Goal: Task Accomplishment & Management: Manage account settings

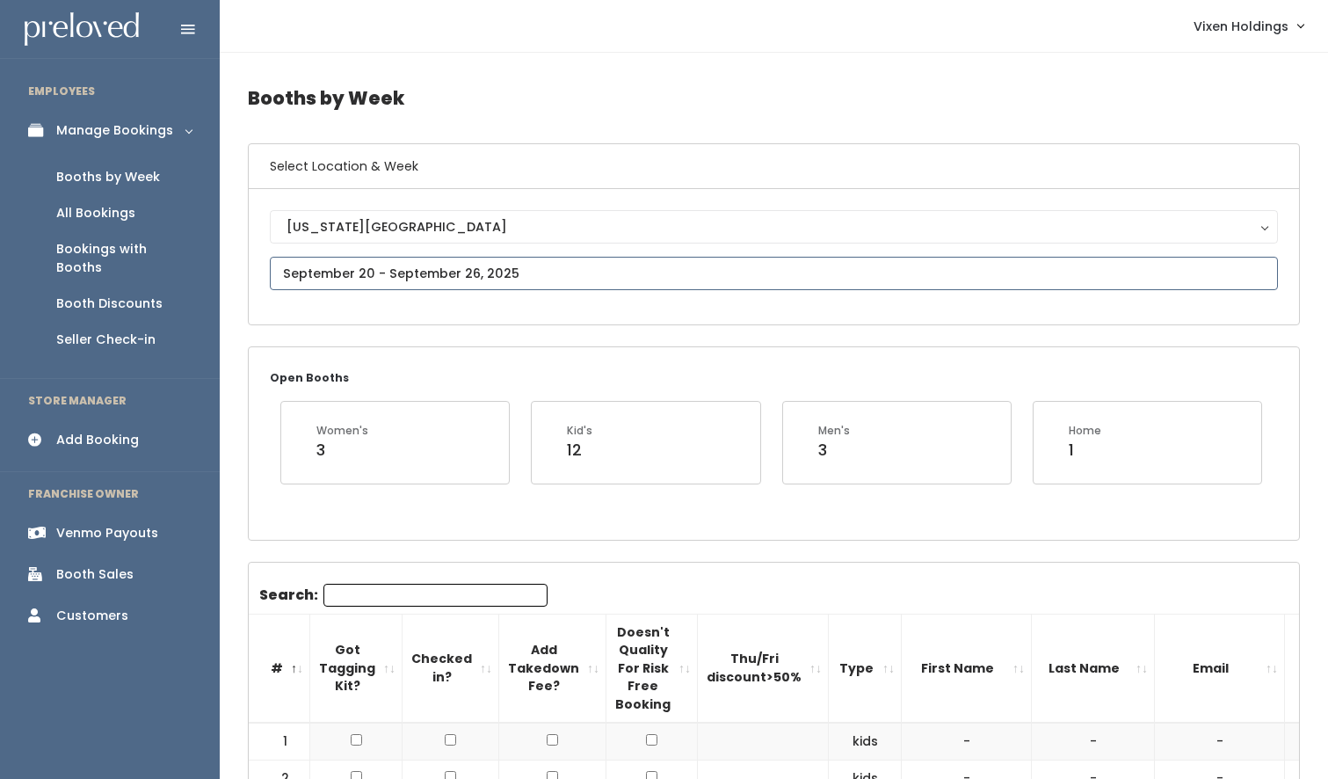
click at [410, 278] on input "text" at bounding box center [774, 273] width 1008 height 33
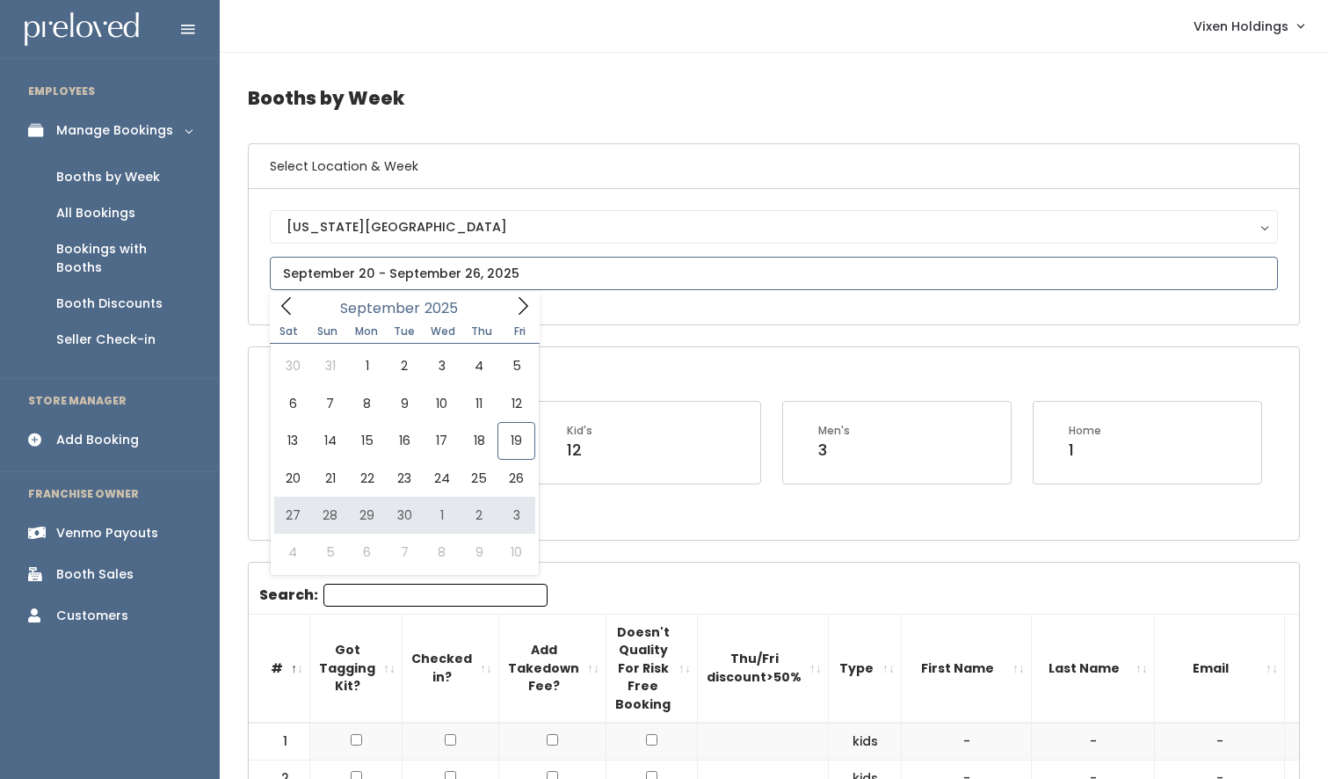
type input "[DATE] to [DATE]"
click at [399, 280] on input "text" at bounding box center [774, 273] width 1008 height 33
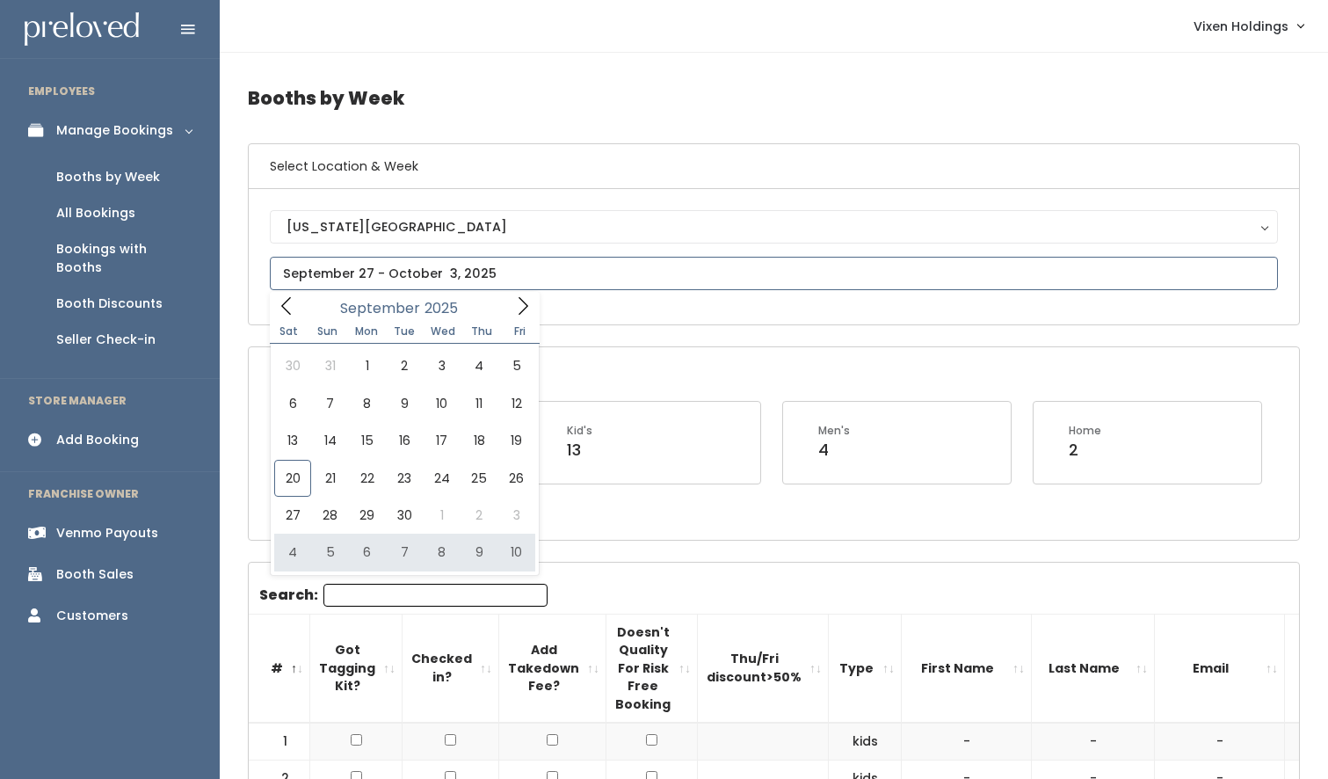
type input "October 4 to October 10"
click at [420, 272] on input "text" at bounding box center [774, 273] width 1008 height 33
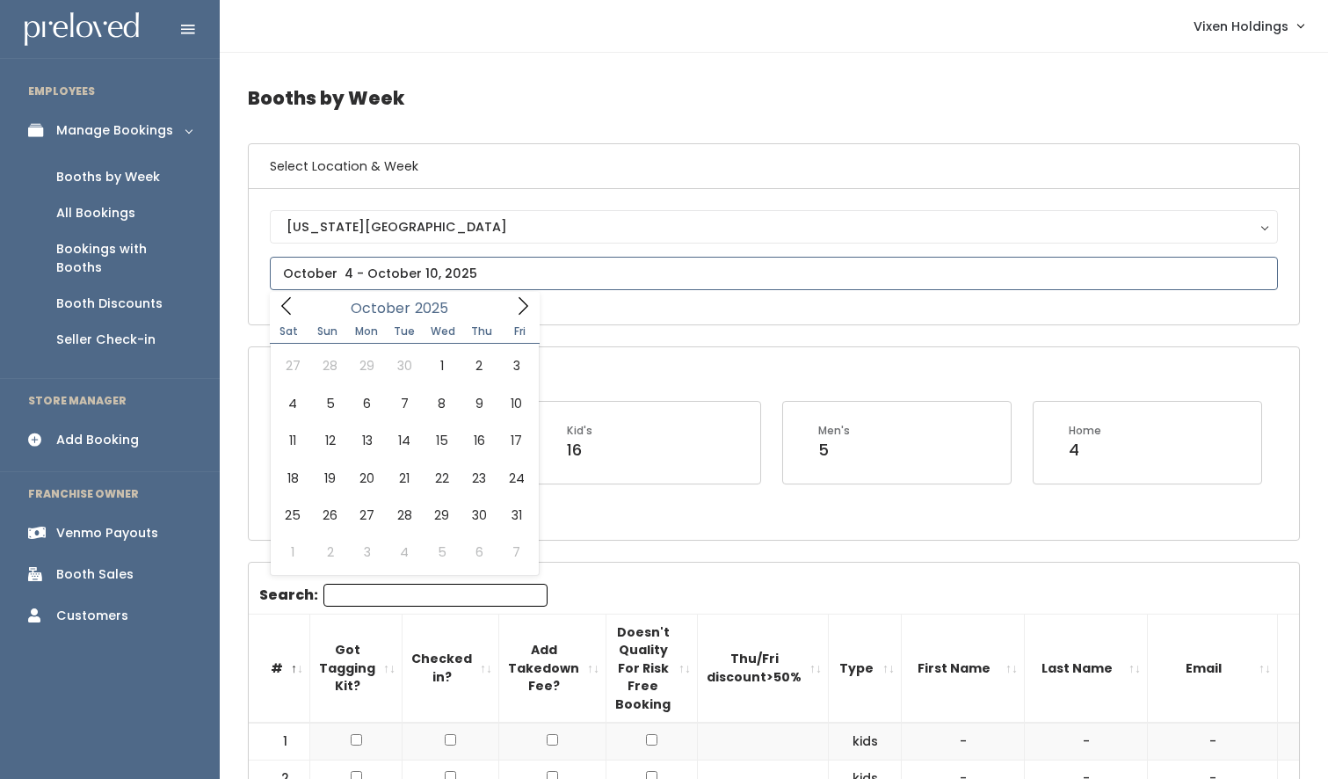
click at [523, 311] on icon at bounding box center [524, 306] width 10 height 18
click at [287, 303] on icon at bounding box center [286, 305] width 19 height 19
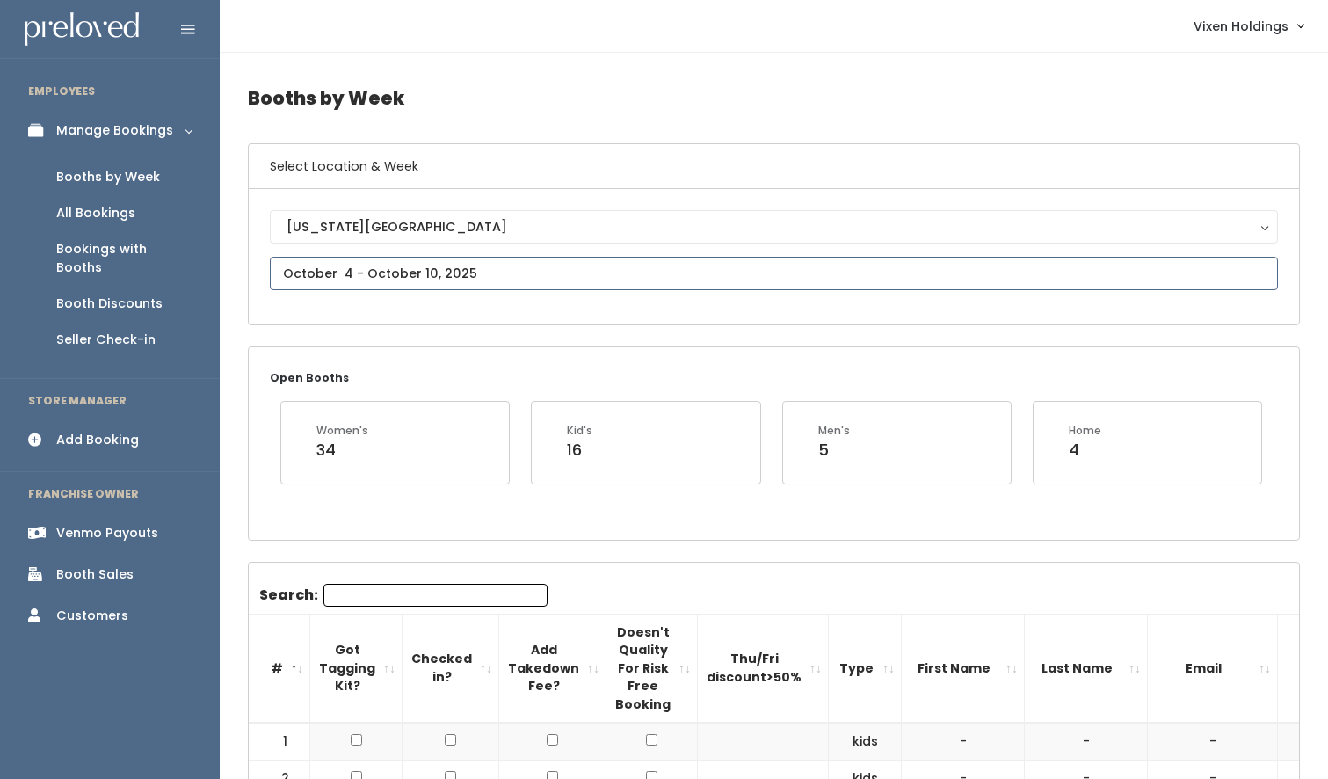
click at [328, 271] on input "text" at bounding box center [774, 273] width 1008 height 33
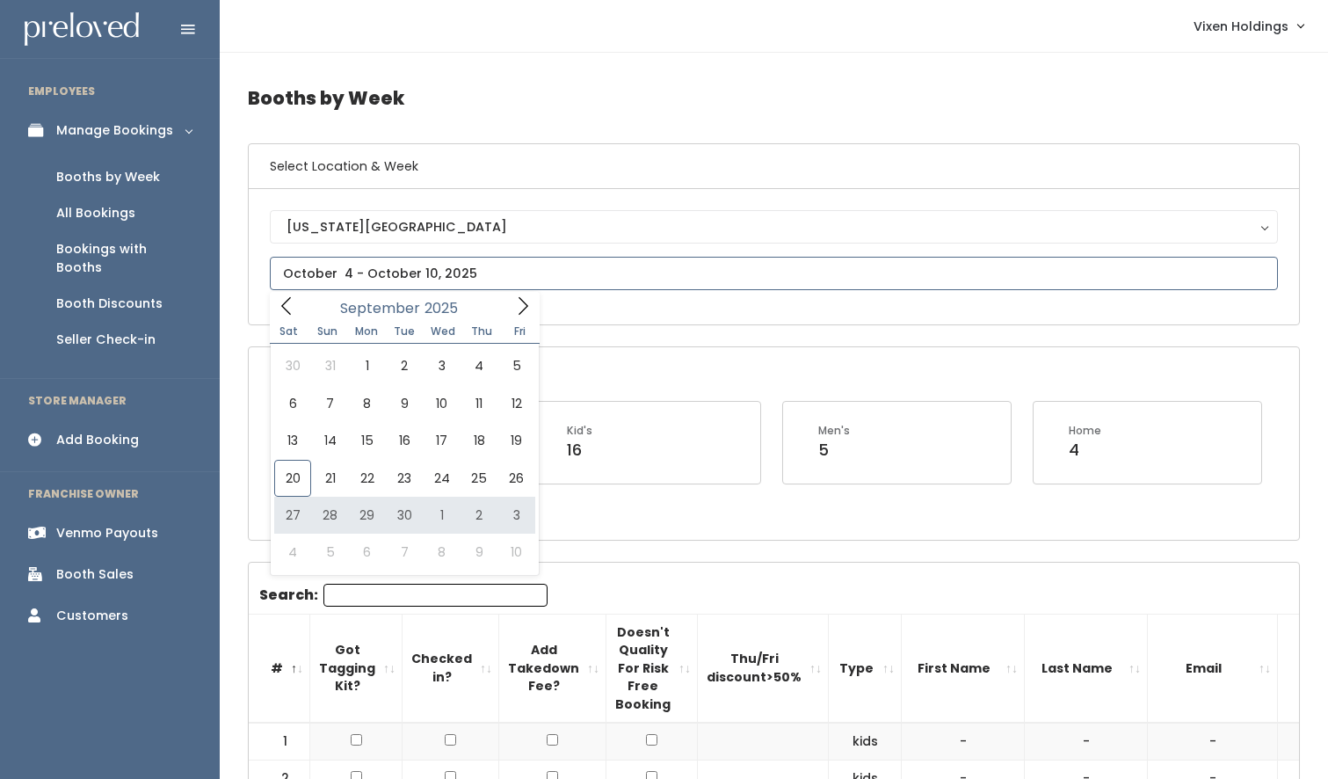
type input "September 27 to October 3"
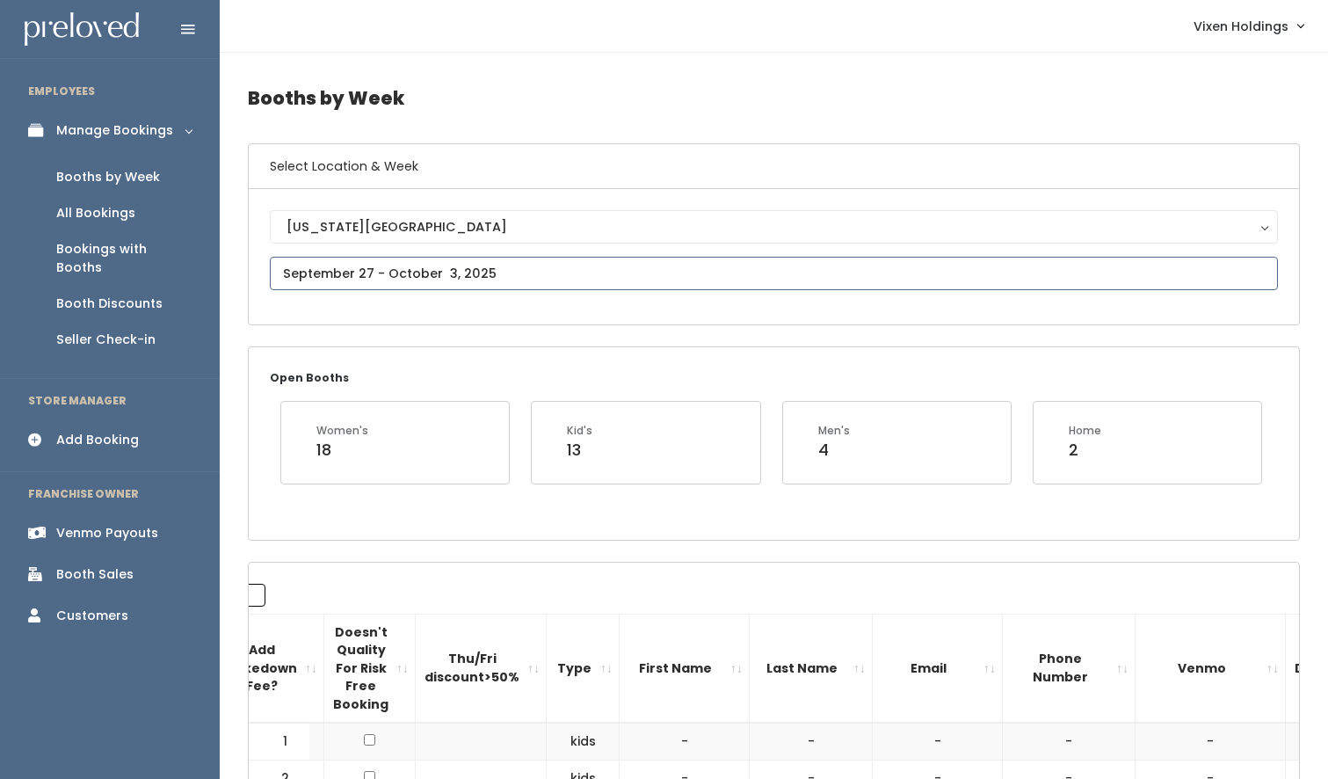
click at [399, 271] on input "text" at bounding box center [774, 273] width 1008 height 33
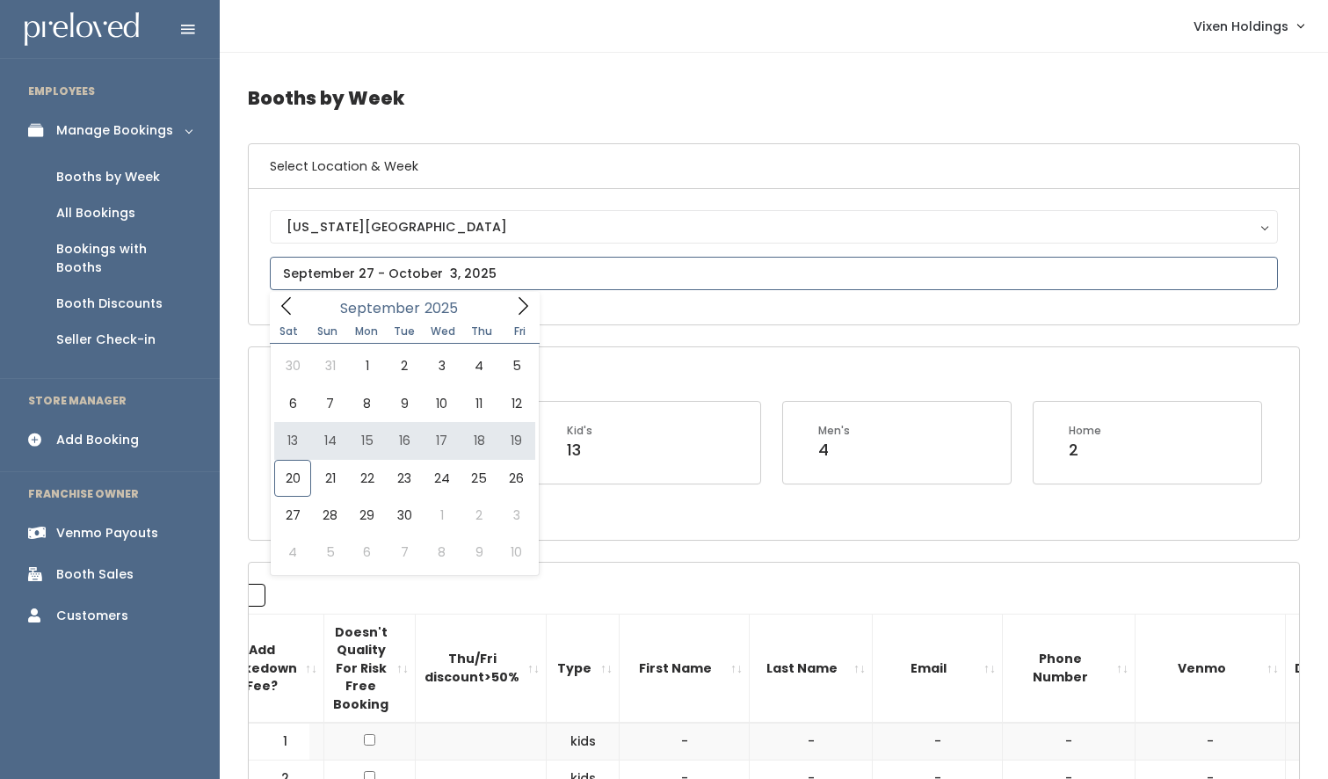
type input "September 13 to September 19"
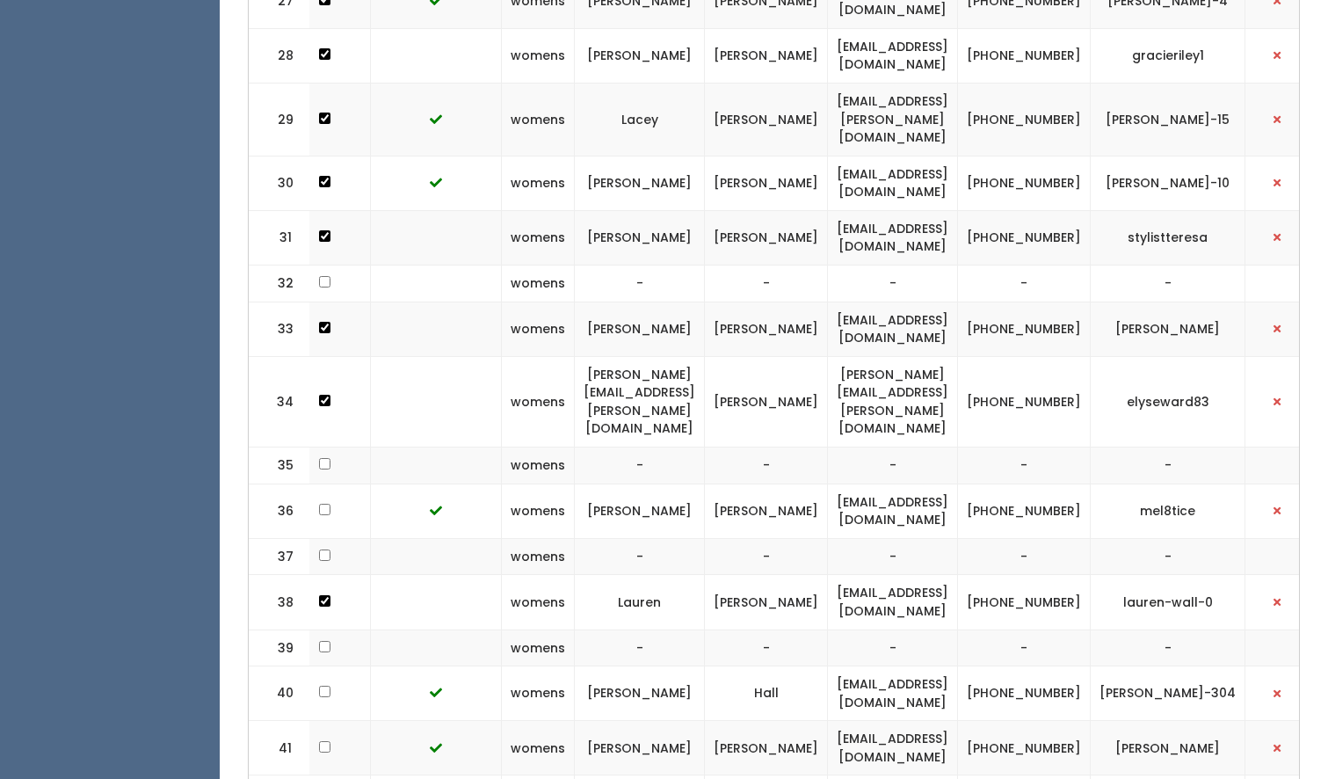
scroll to position [1931, 0]
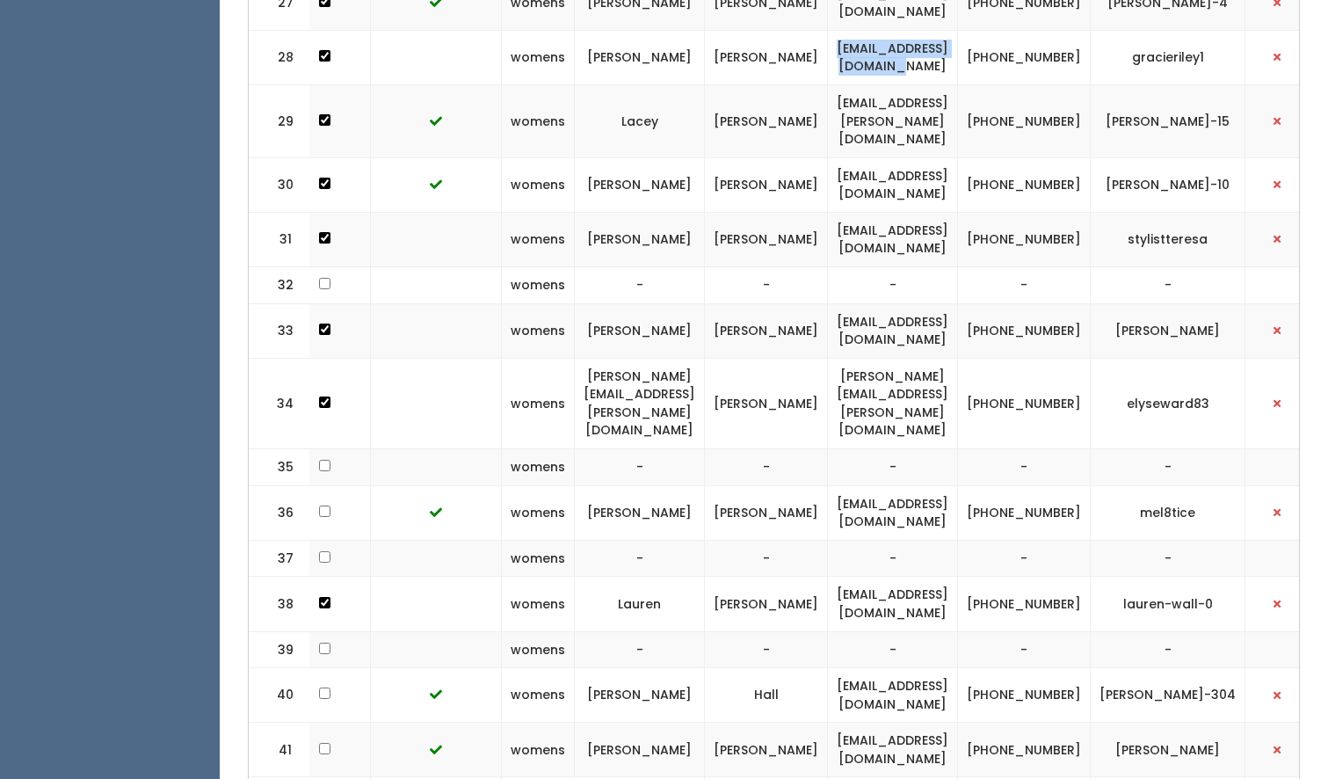
drag, startPoint x: 1003, startPoint y: 37, endPoint x: 830, endPoint y: 40, distance: 173.2
click at [830, 40] on td "gracienriley4@gmail.com" at bounding box center [893, 57] width 130 height 54
copy td "gracienriley4@gmail.com"
drag, startPoint x: 1109, startPoint y: 43, endPoint x: 1043, endPoint y: 33, distance: 66.8
click at [1043, 33] on td "(405) 596-6333" at bounding box center [1024, 57] width 133 height 54
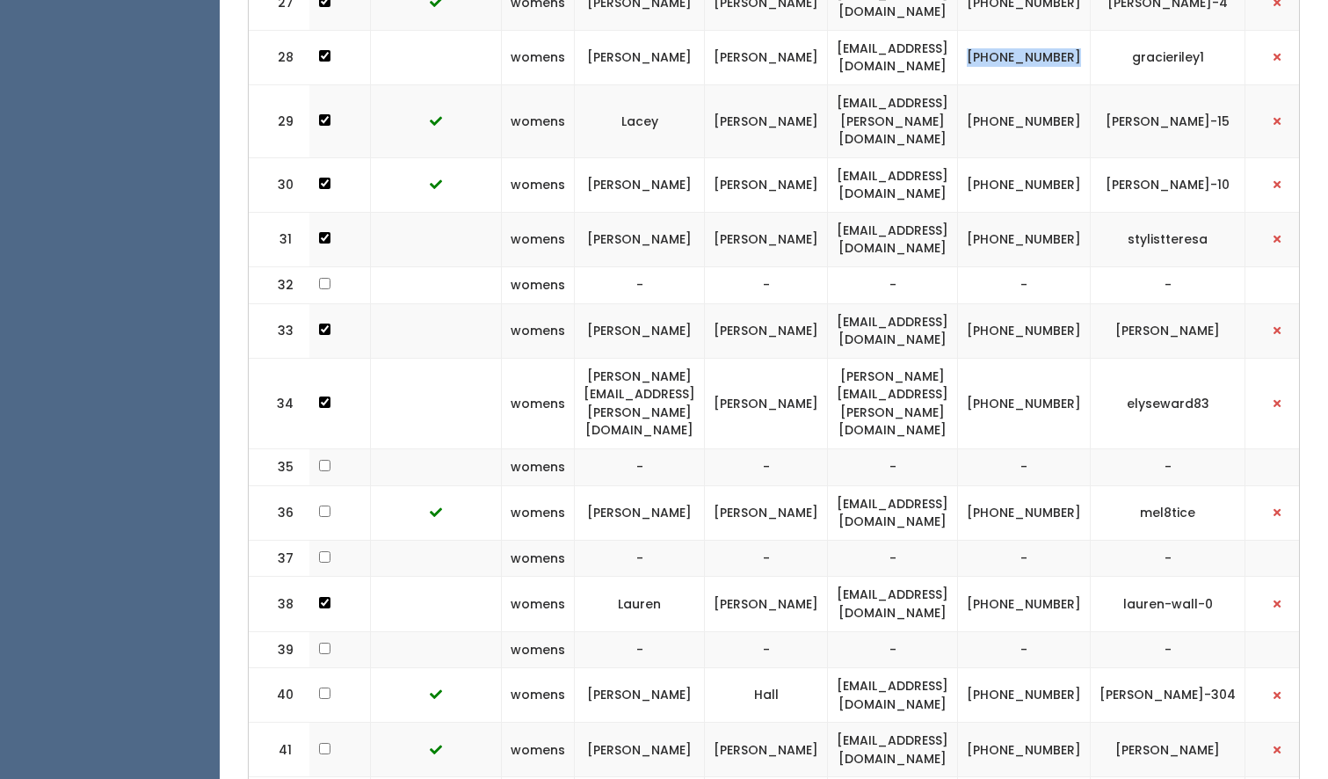
copy td "(405) 596-6333"
drag, startPoint x: 1212, startPoint y: 33, endPoint x: 1139, endPoint y: 34, distance: 73.0
click at [1139, 34] on td "gracieriley1" at bounding box center [1168, 57] width 155 height 54
copy td "gracieriley1"
drag, startPoint x: 1000, startPoint y: 38, endPoint x: 828, endPoint y: 38, distance: 172.3
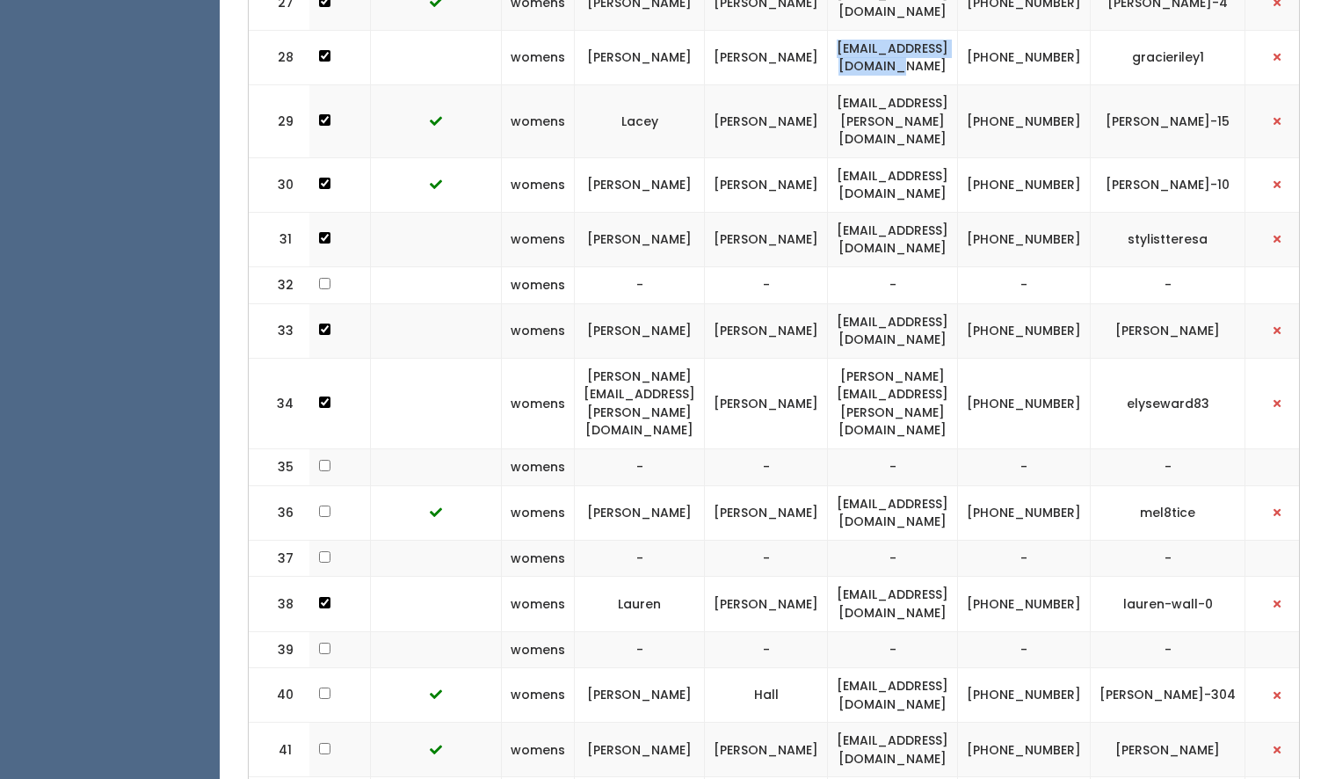
click at [828, 38] on td "[EMAIL_ADDRESS][DOMAIN_NAME]" at bounding box center [893, 57] width 130 height 54
copy td "[EMAIL_ADDRESS][DOMAIN_NAME]"
drag, startPoint x: 1115, startPoint y: 44, endPoint x: 1037, endPoint y: 31, distance: 78.5
click at [1037, 31] on td "[PHONE_NUMBER]" at bounding box center [1024, 57] width 133 height 54
copy td "[PHONE_NUMBER]"
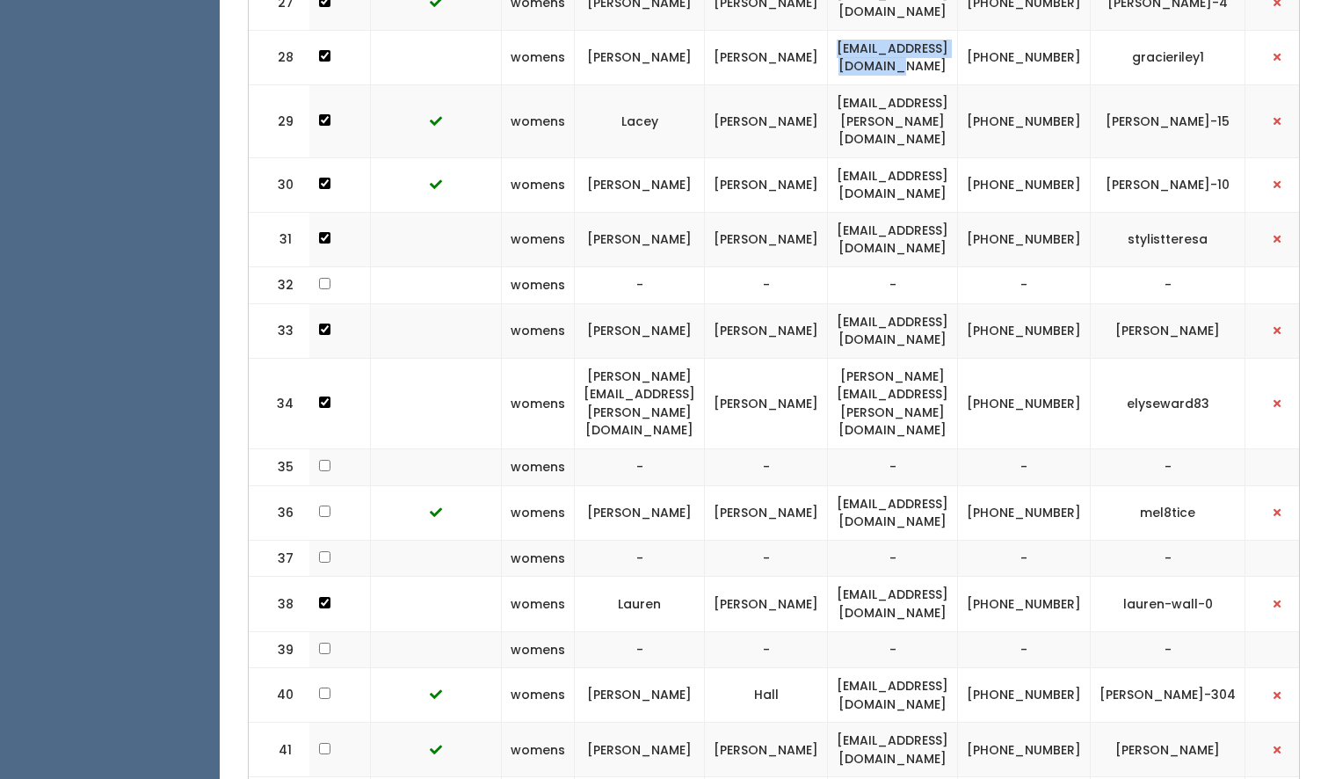
drag, startPoint x: 999, startPoint y: 34, endPoint x: 824, endPoint y: 37, distance: 174.9
click at [828, 37] on td "[EMAIL_ADDRESS][DOMAIN_NAME]" at bounding box center [893, 57] width 130 height 54
copy td "[EMAIL_ADDRESS][DOMAIN_NAME]"
drag, startPoint x: 1213, startPoint y: 34, endPoint x: 1138, endPoint y: 36, distance: 74.7
click at [1138, 36] on td "gracieriley1" at bounding box center [1168, 57] width 155 height 54
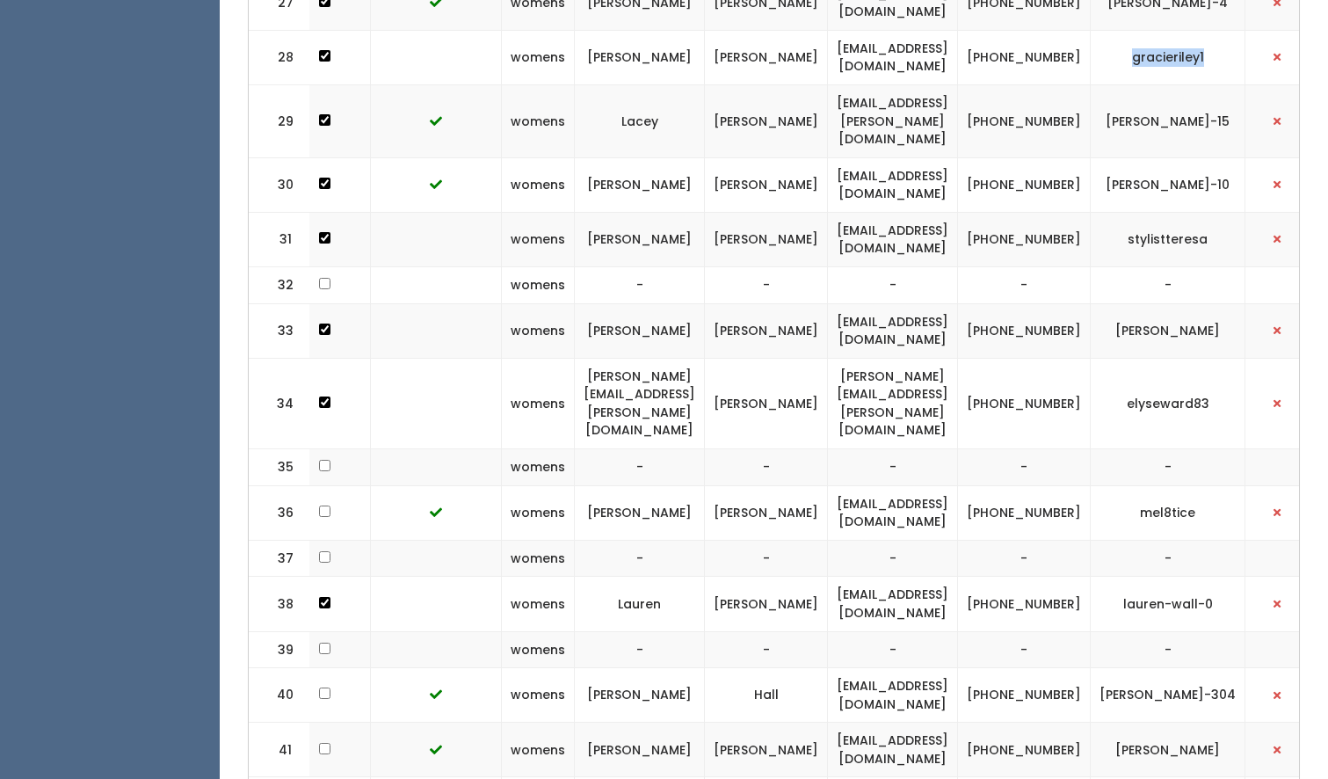
copy td "gracieriley1"
drag, startPoint x: 1005, startPoint y: 33, endPoint x: 828, endPoint y: 35, distance: 176.7
click at [828, 35] on td "[EMAIL_ADDRESS][DOMAIN_NAME]" at bounding box center [893, 57] width 130 height 54
copy td "[EMAIL_ADDRESS][DOMAIN_NAME]"
drag, startPoint x: 1106, startPoint y: 43, endPoint x: 1046, endPoint y: 29, distance: 61.4
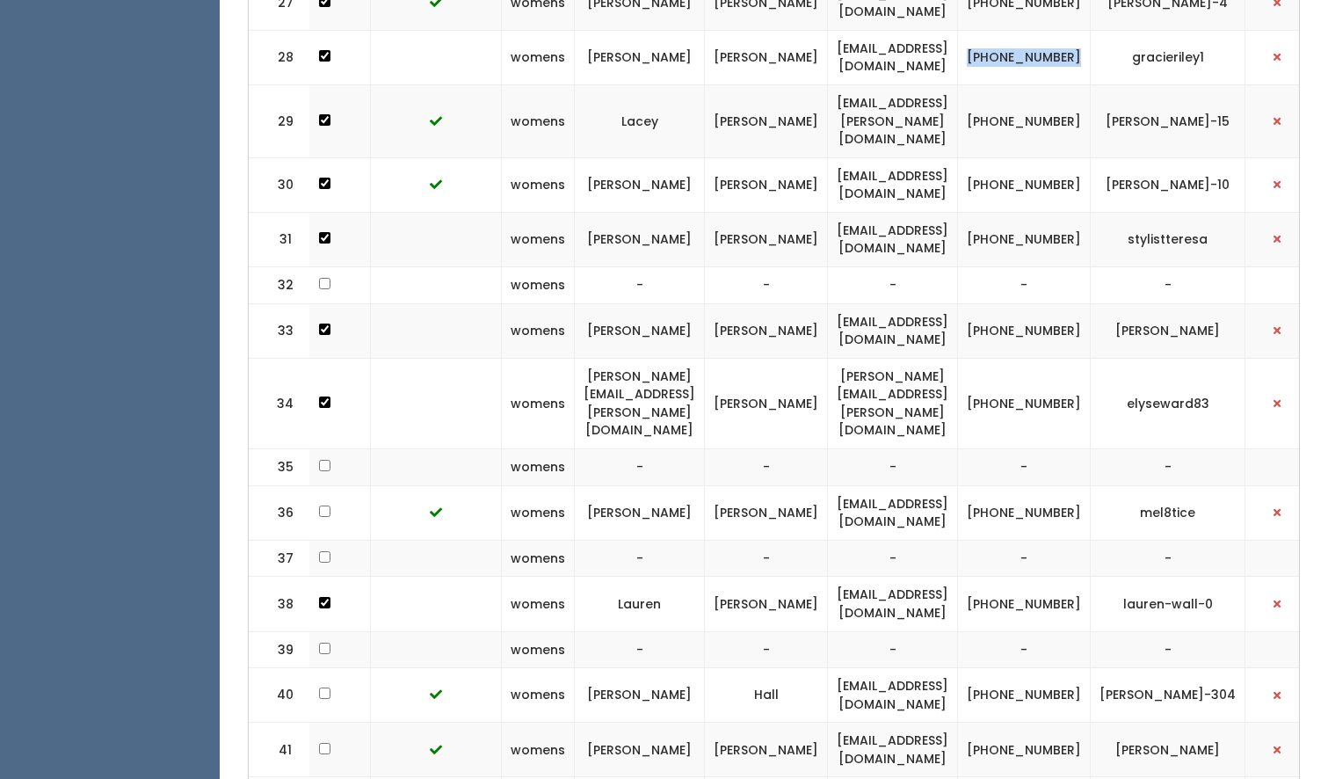
click at [1046, 30] on td "[PHONE_NUMBER]" at bounding box center [1024, 57] width 133 height 54
copy td "[PHONE_NUMBER]"
drag, startPoint x: 1004, startPoint y: 33, endPoint x: 822, endPoint y: 37, distance: 182.0
click at [828, 37] on td "[EMAIL_ADDRESS][DOMAIN_NAME]" at bounding box center [893, 57] width 130 height 54
copy td "[EMAIL_ADDRESS][DOMAIN_NAME]"
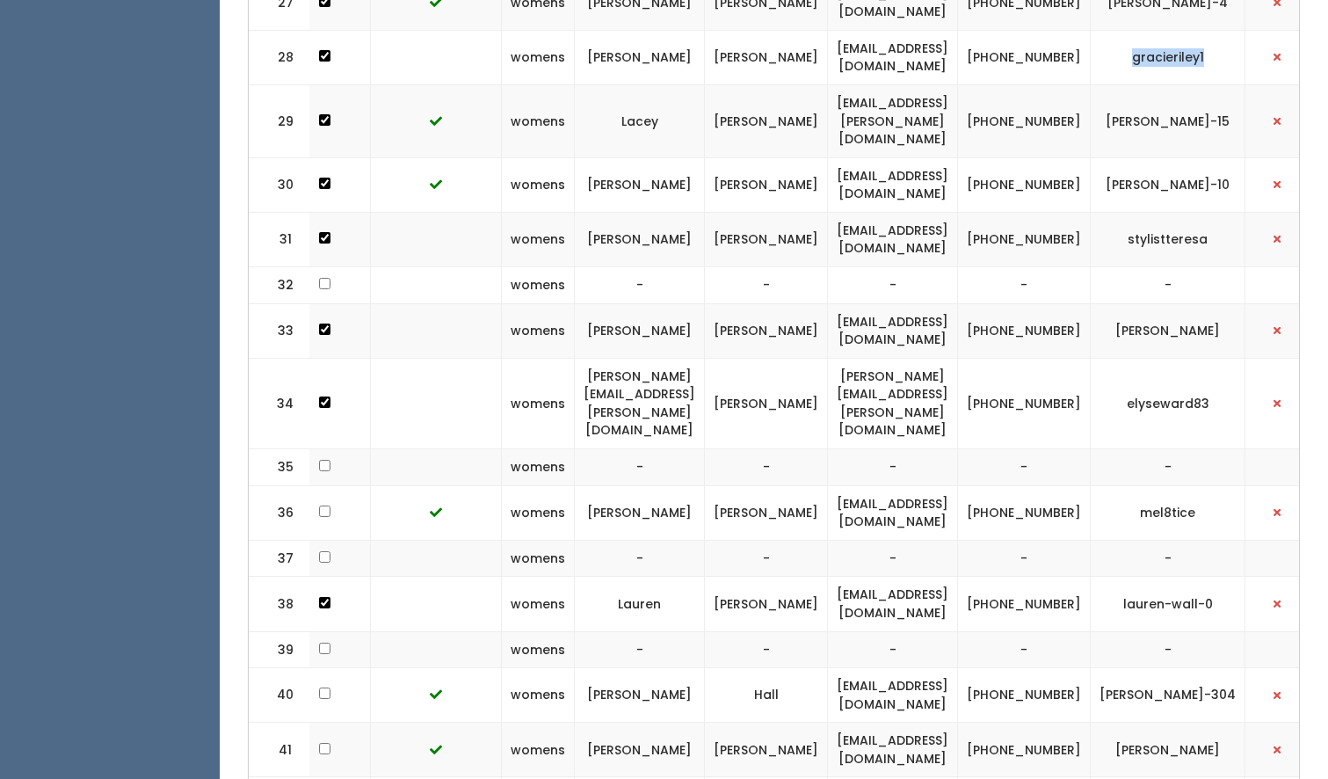
drag, startPoint x: 1212, startPoint y: 35, endPoint x: 1131, endPoint y: 35, distance: 80.9
click at [1131, 35] on td "gracieriley1" at bounding box center [1168, 57] width 155 height 54
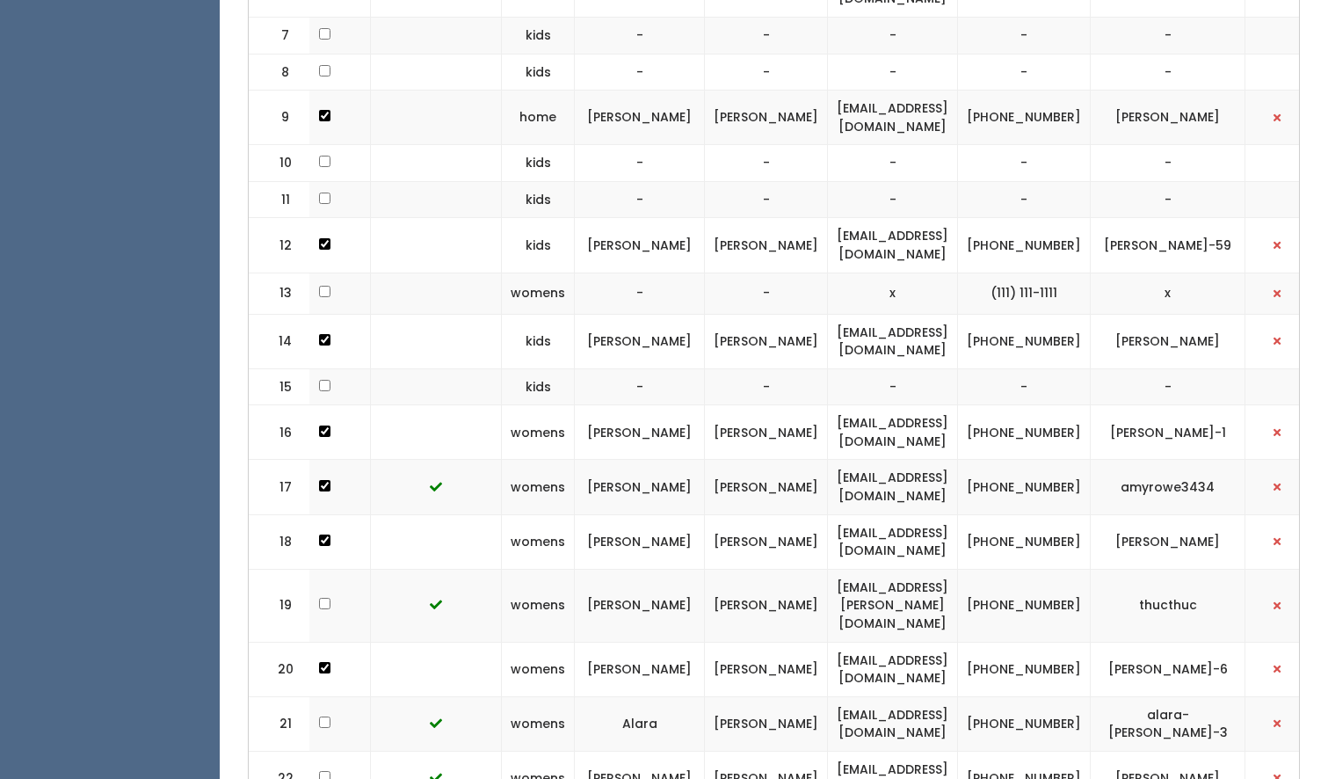
scroll to position [0, 0]
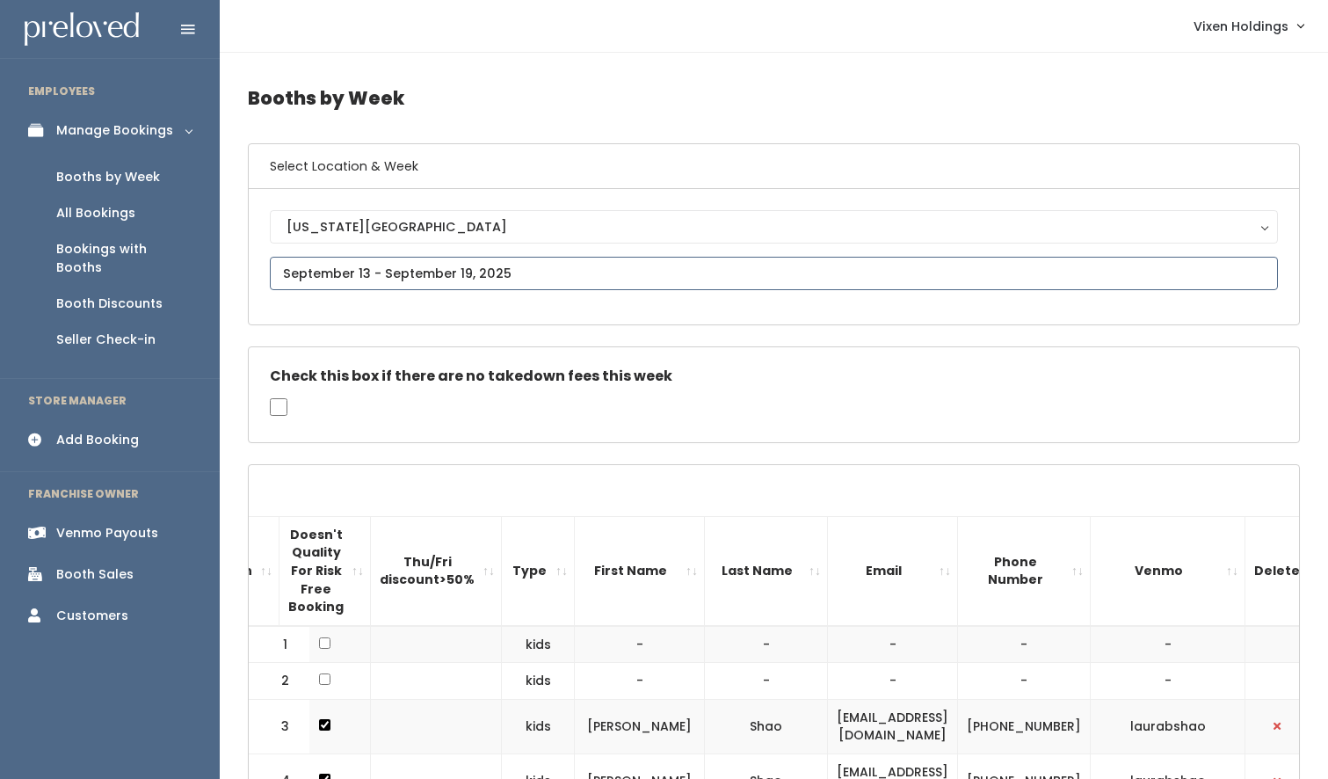
click at [402, 269] on input "text" at bounding box center [774, 273] width 1008 height 33
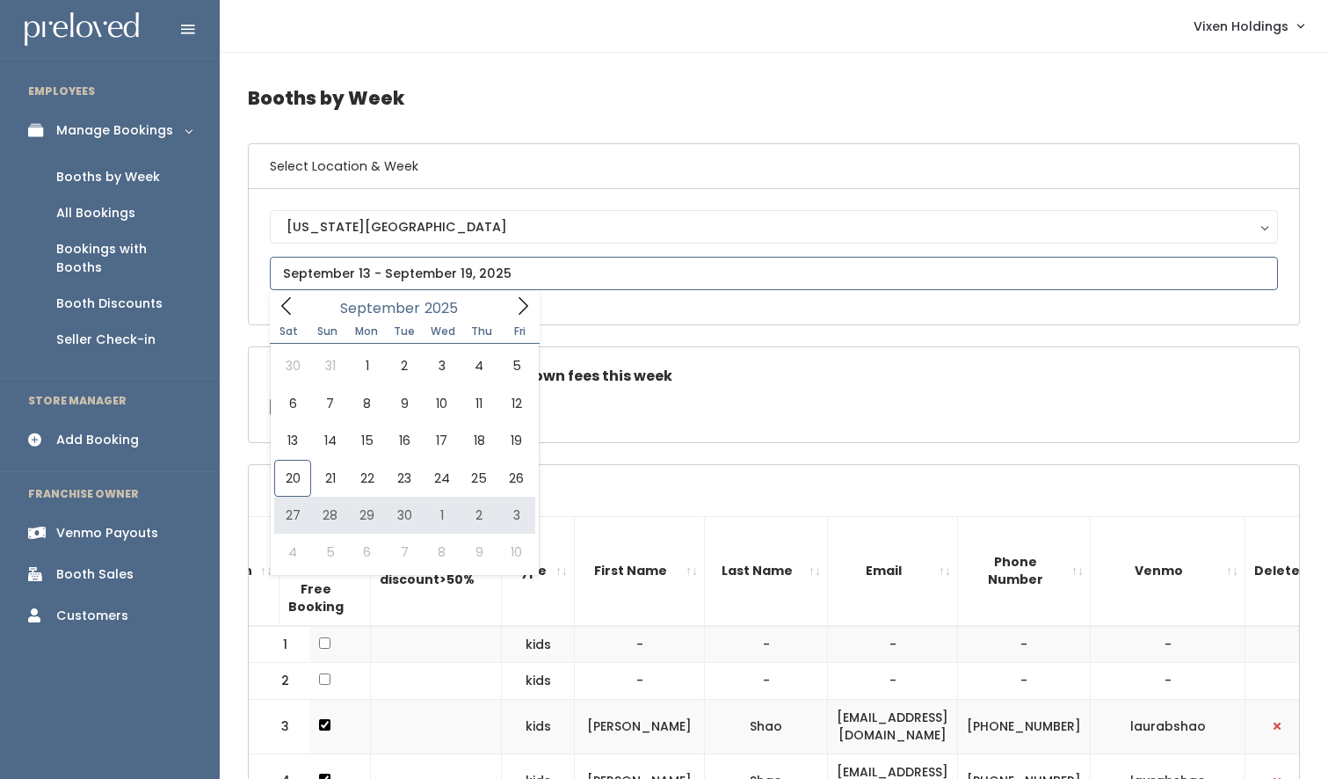
type input "September 27 to October 3"
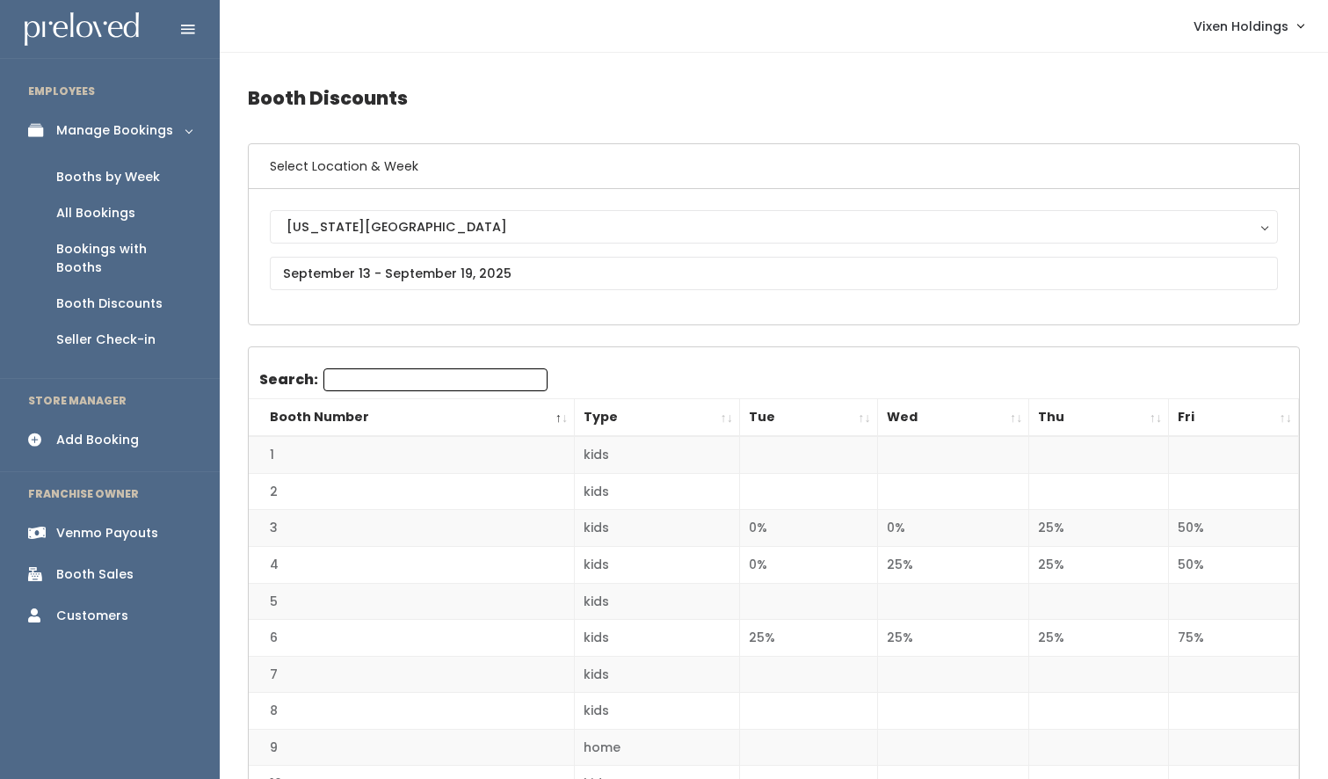
click at [96, 431] on div "Add Booking" at bounding box center [97, 440] width 83 height 18
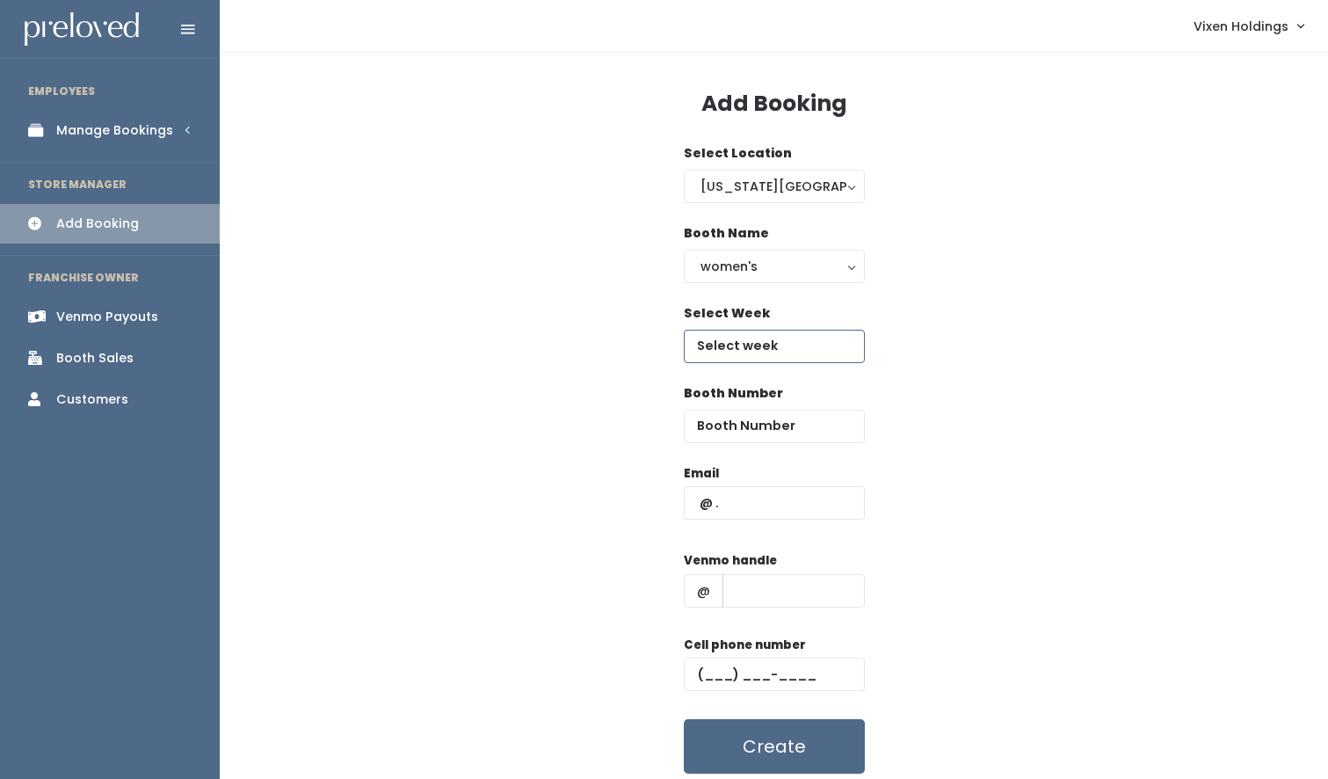
click at [731, 345] on input "text" at bounding box center [774, 346] width 181 height 33
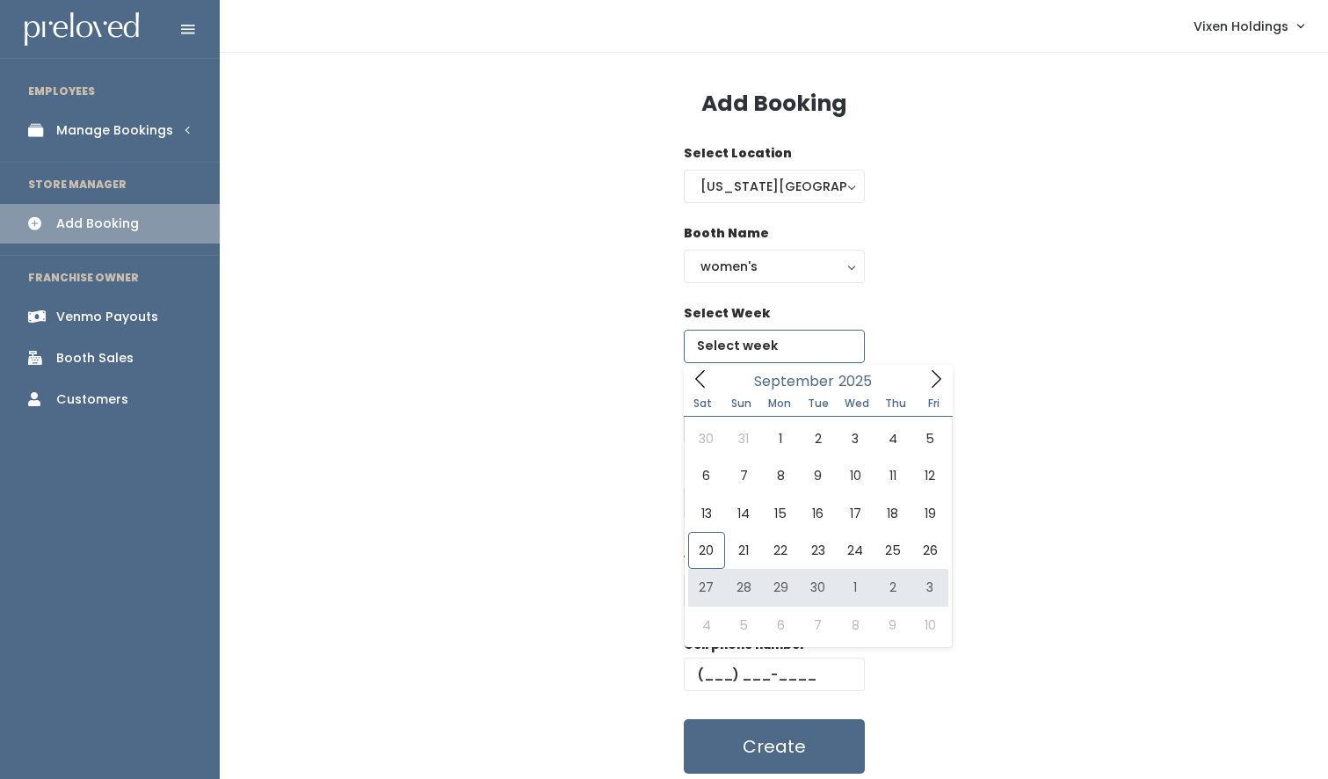
type input "[DATE] to [DATE]"
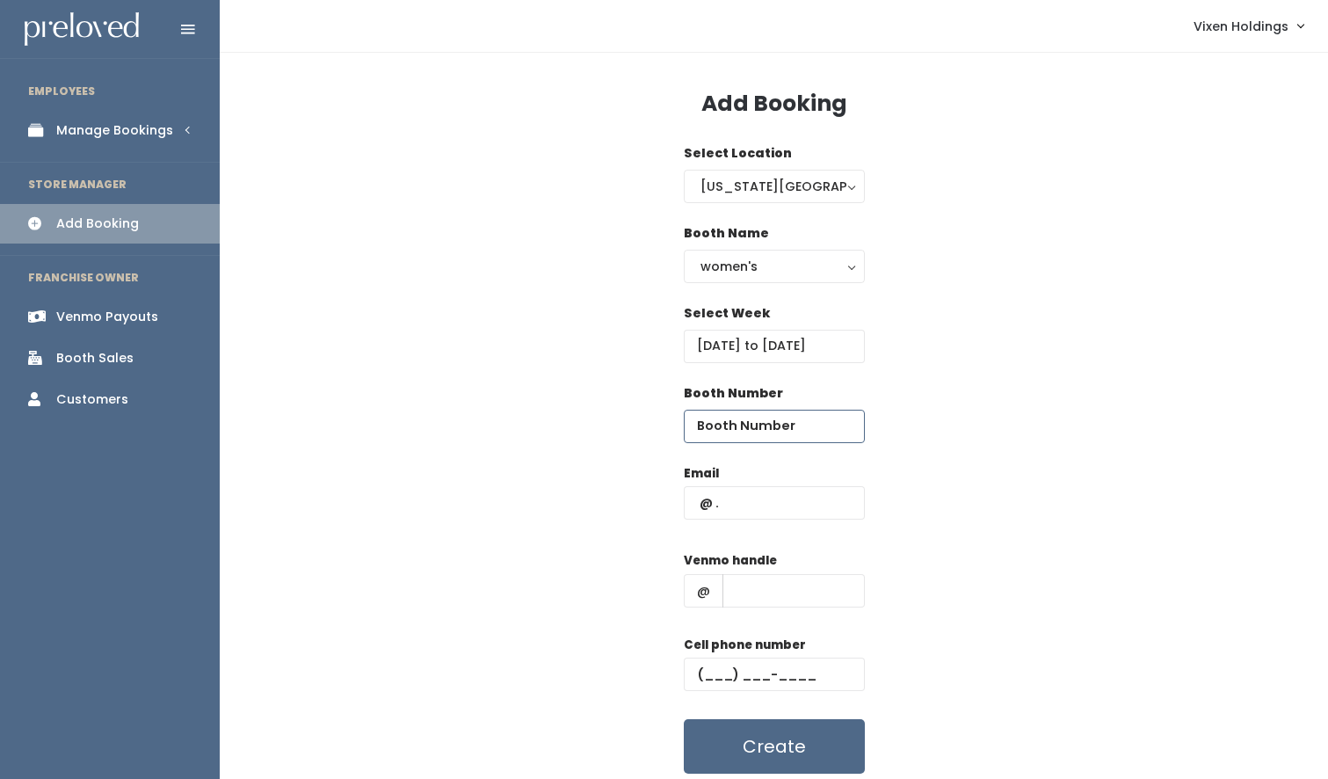
click at [744, 423] on input "number" at bounding box center [774, 426] width 181 height 33
type input "28"
click at [694, 506] on input "text" at bounding box center [774, 502] width 181 height 33
click at [694, 502] on input "text" at bounding box center [774, 502] width 181 height 33
paste input "[EMAIL_ADDRESS][DOMAIN_NAME]"
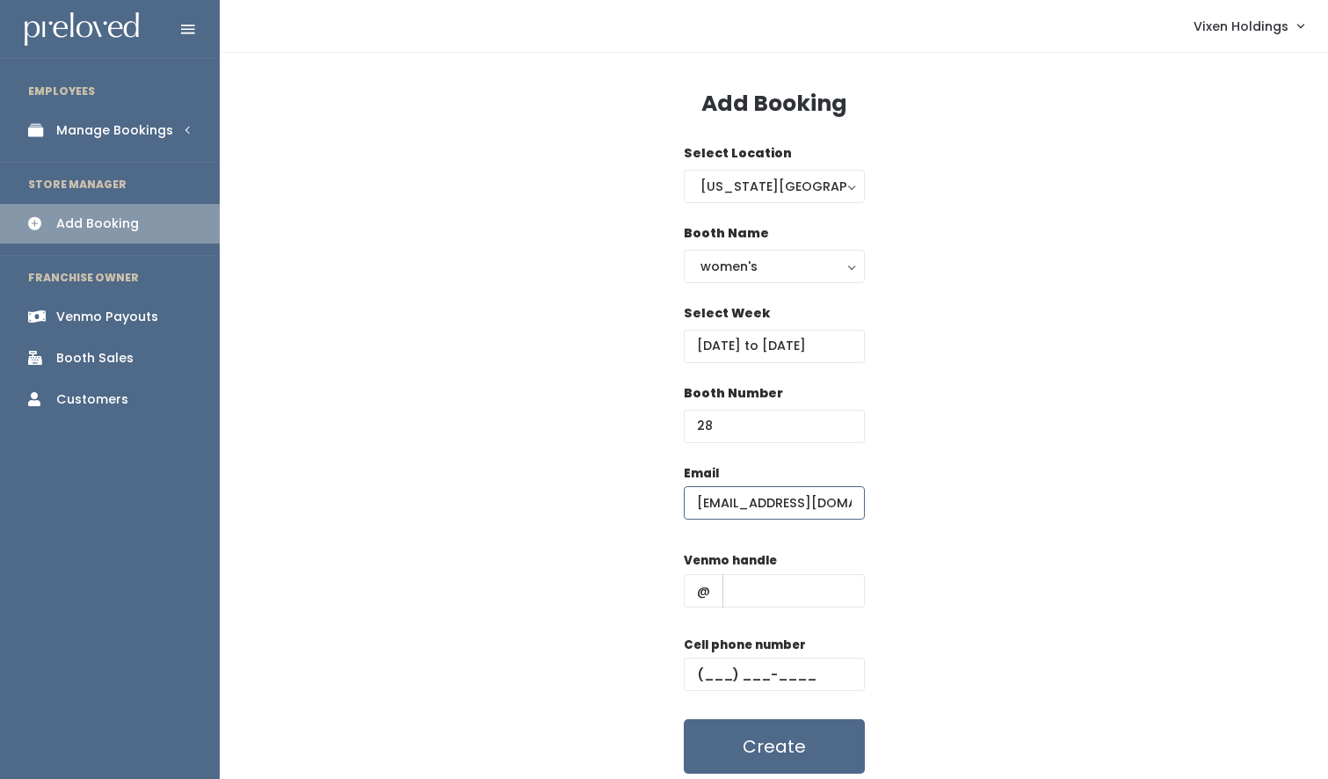
scroll to position [0, 10]
type input "[EMAIL_ADDRESS][DOMAIN_NAME]"
click at [692, 664] on input "text" at bounding box center [774, 673] width 181 height 33
paste input "[PHONE_NUMBER]"
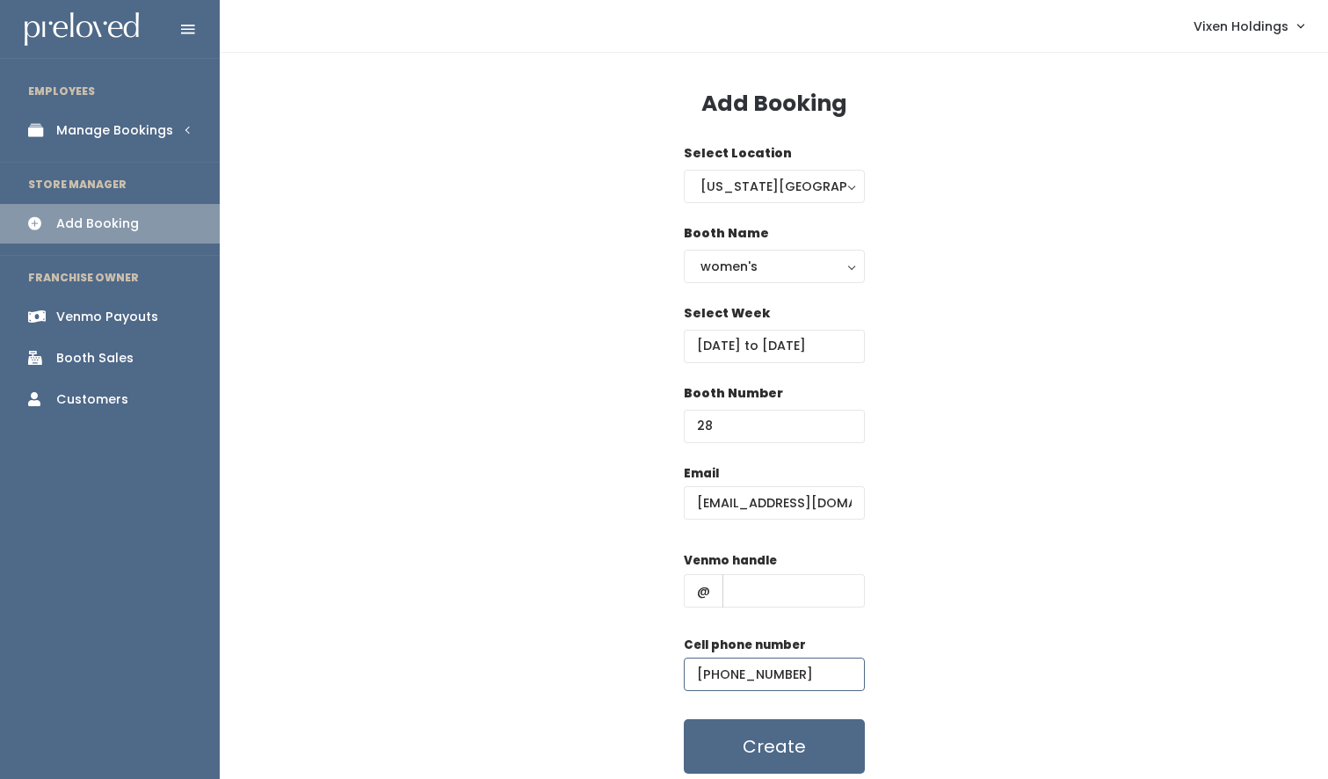
type input "[PHONE_NUMBER]"
click at [749, 594] on input "text" at bounding box center [794, 590] width 142 height 33
paste input "gracieriley1"
type input "gracieriley1"
click at [762, 745] on button "Create" at bounding box center [774, 746] width 181 height 54
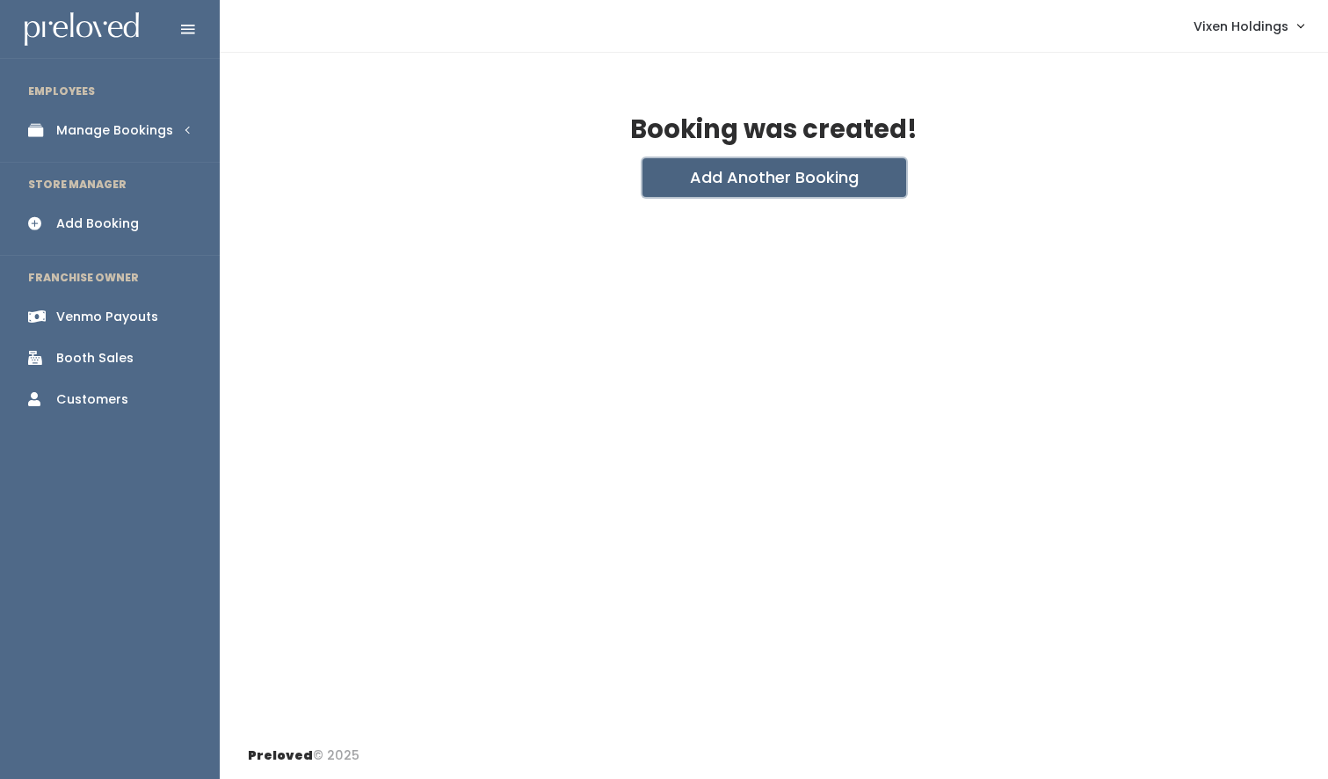
click at [737, 178] on button "Add Another Booking" at bounding box center [775, 177] width 264 height 39
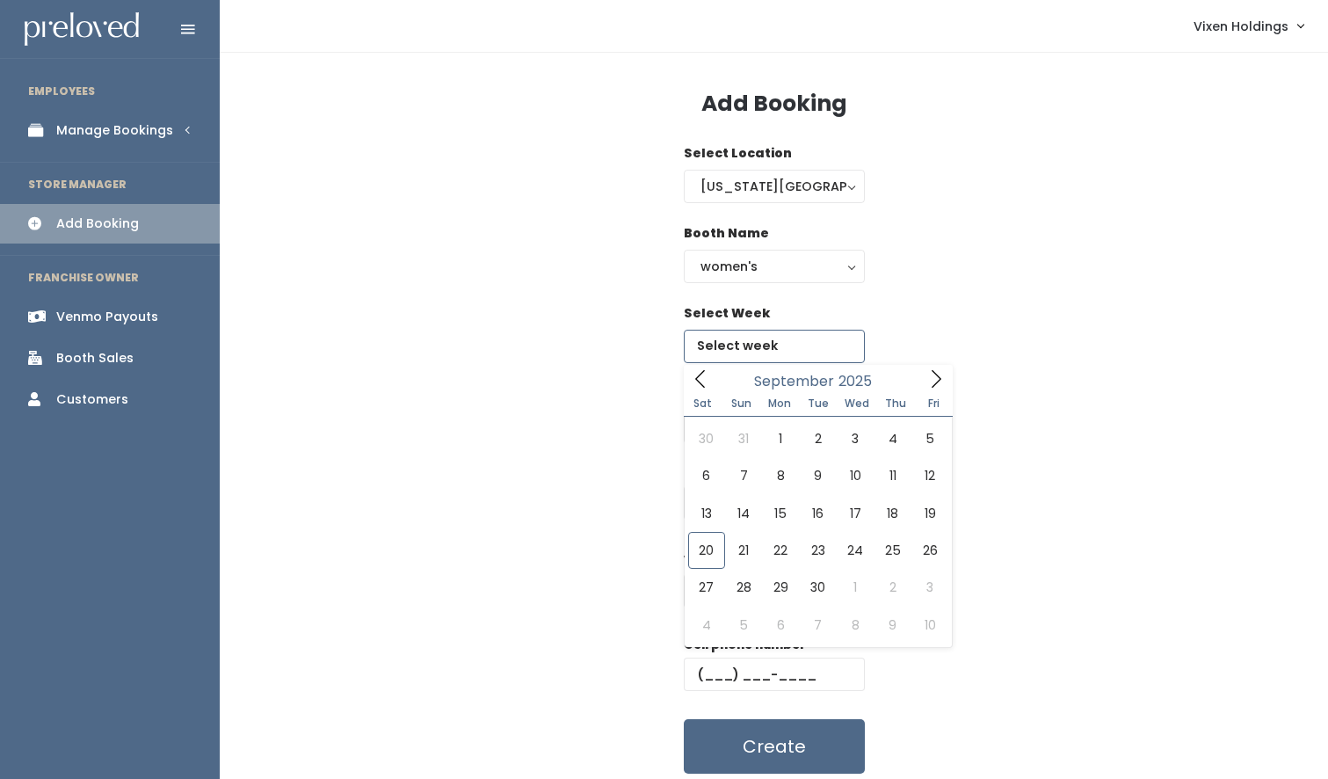
click at [723, 348] on input "text" at bounding box center [774, 346] width 181 height 33
type input "October 4 to October 10"
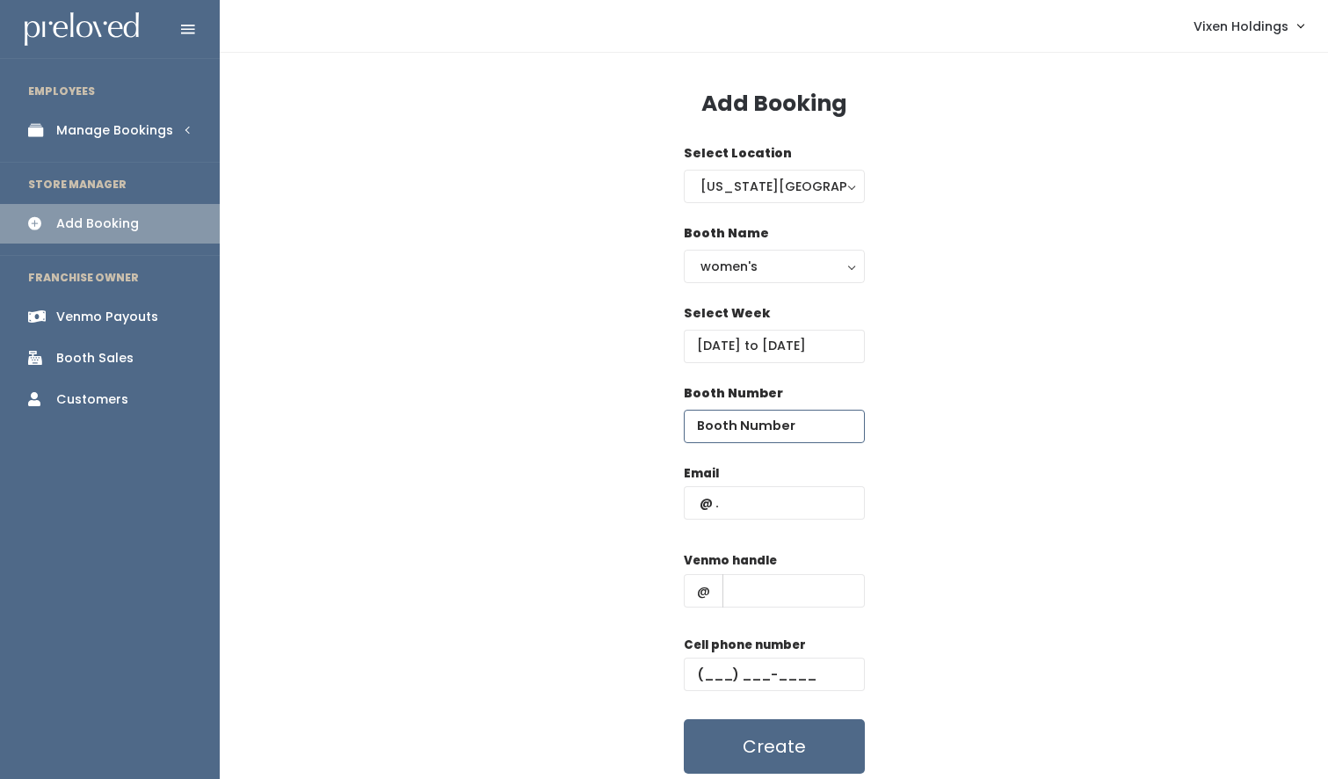
click at [729, 430] on input "number" at bounding box center [774, 426] width 181 height 33
type input "28"
click at [738, 590] on input "text" at bounding box center [794, 590] width 142 height 33
paste input "gracieriley1"
type input "gracieriley1"
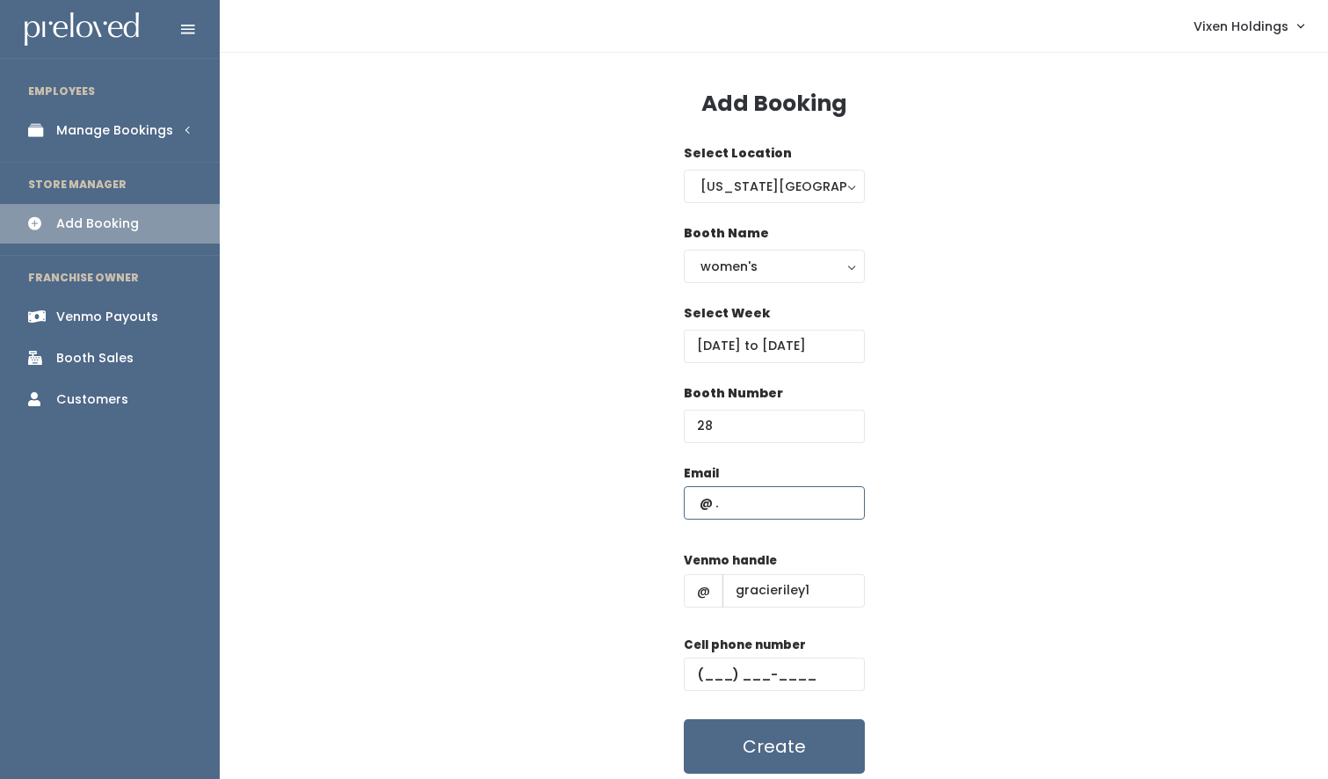
click at [688, 500] on input "text" at bounding box center [774, 502] width 181 height 33
paste input "gracienriley4@gmail.com"
type input "gracienriley4@gmail.com"
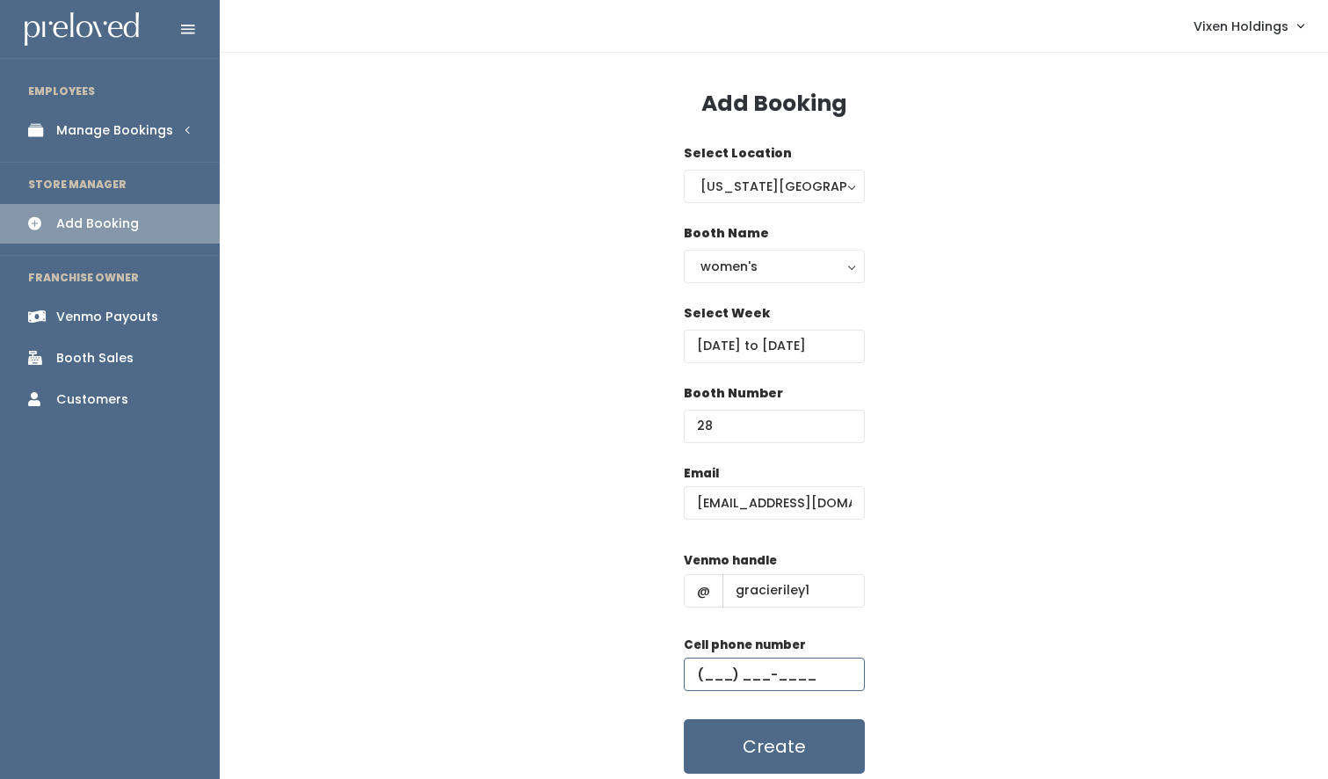
click at [694, 671] on input "text" at bounding box center [774, 673] width 181 height 33
paste input "(405) 596-6333"
type input "(405) 596-6333"
click at [743, 753] on button "Create" at bounding box center [774, 746] width 181 height 54
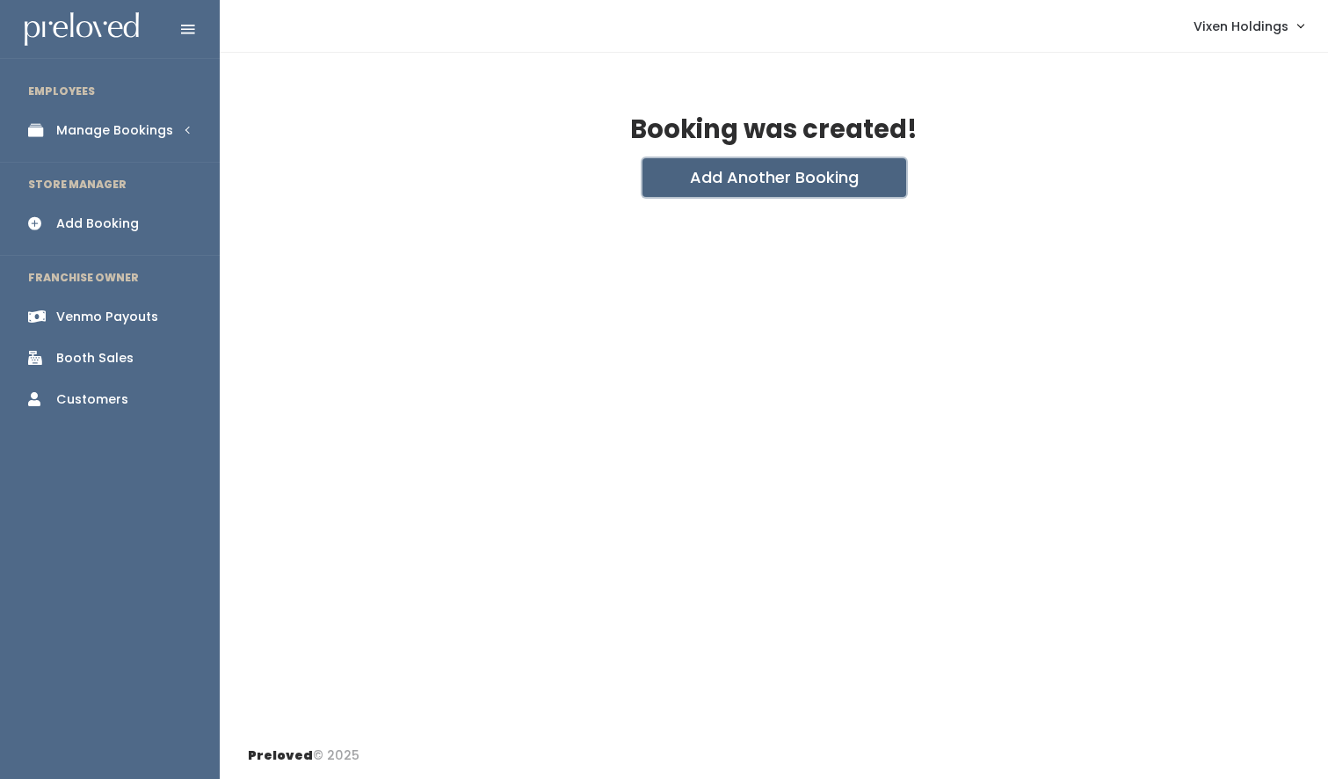
click at [772, 182] on button "Add Another Booking" at bounding box center [775, 177] width 264 height 39
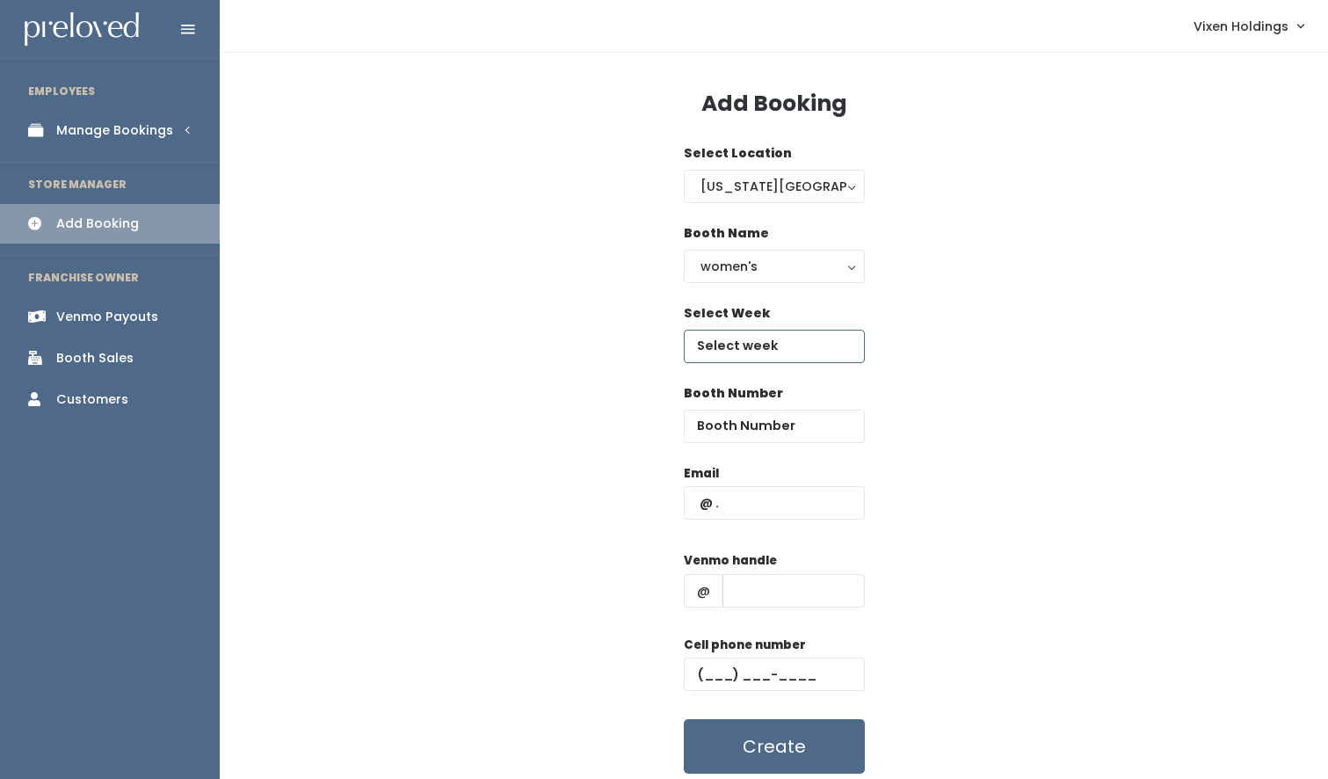
click at [744, 352] on input "text" at bounding box center [774, 346] width 181 height 33
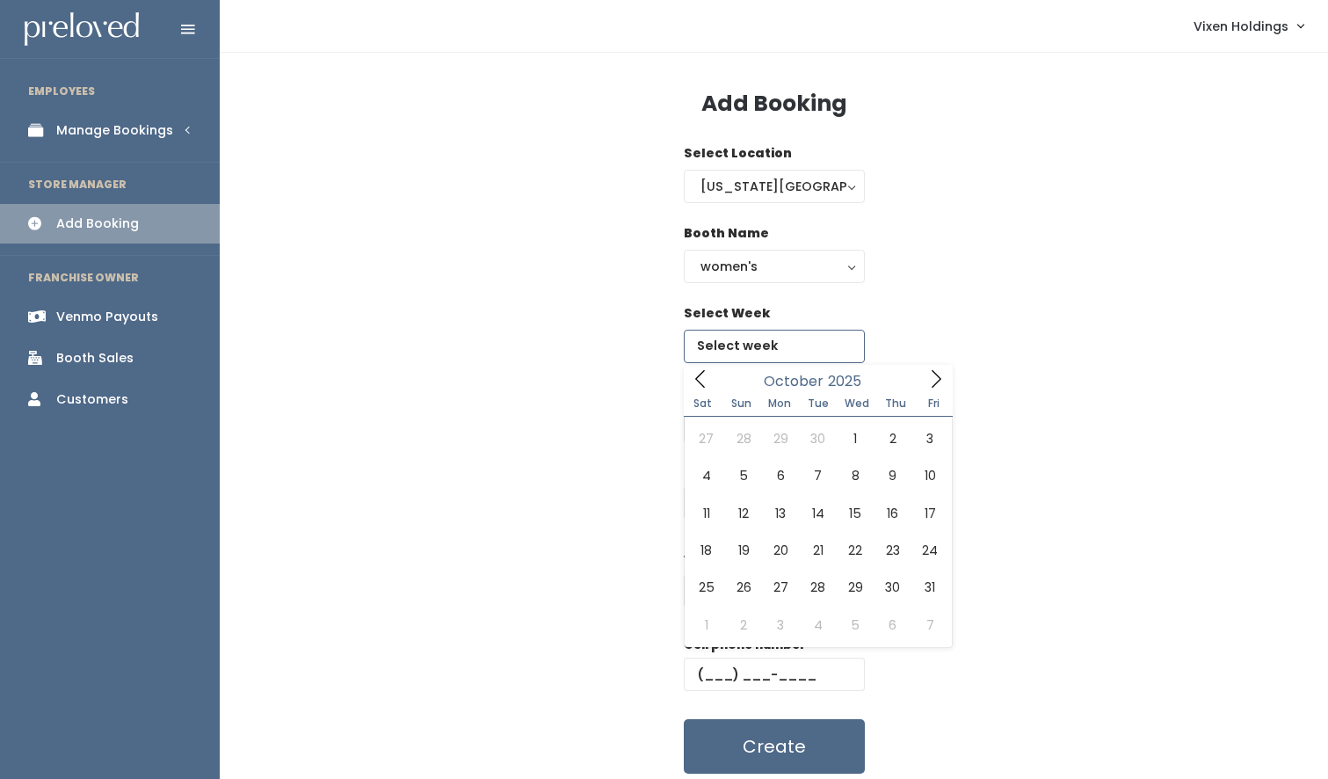
click at [940, 382] on icon at bounding box center [935, 378] width 19 height 19
type input "[DATE] to [DATE]"
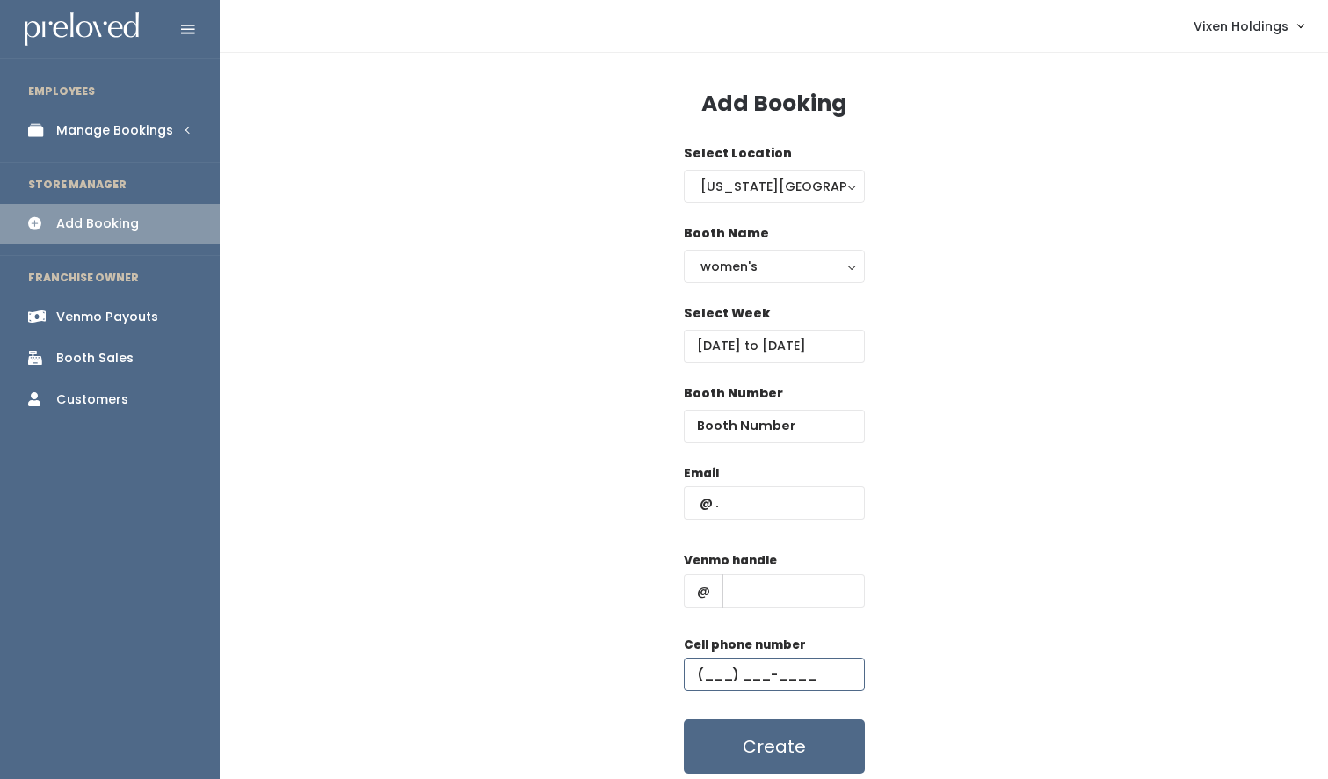
click at [690, 666] on input "text" at bounding box center [774, 673] width 181 height 33
paste input "[PHONE_NUMBER]"
type input "[PHONE_NUMBER]"
click at [719, 422] on input "number" at bounding box center [774, 426] width 181 height 33
type input "28"
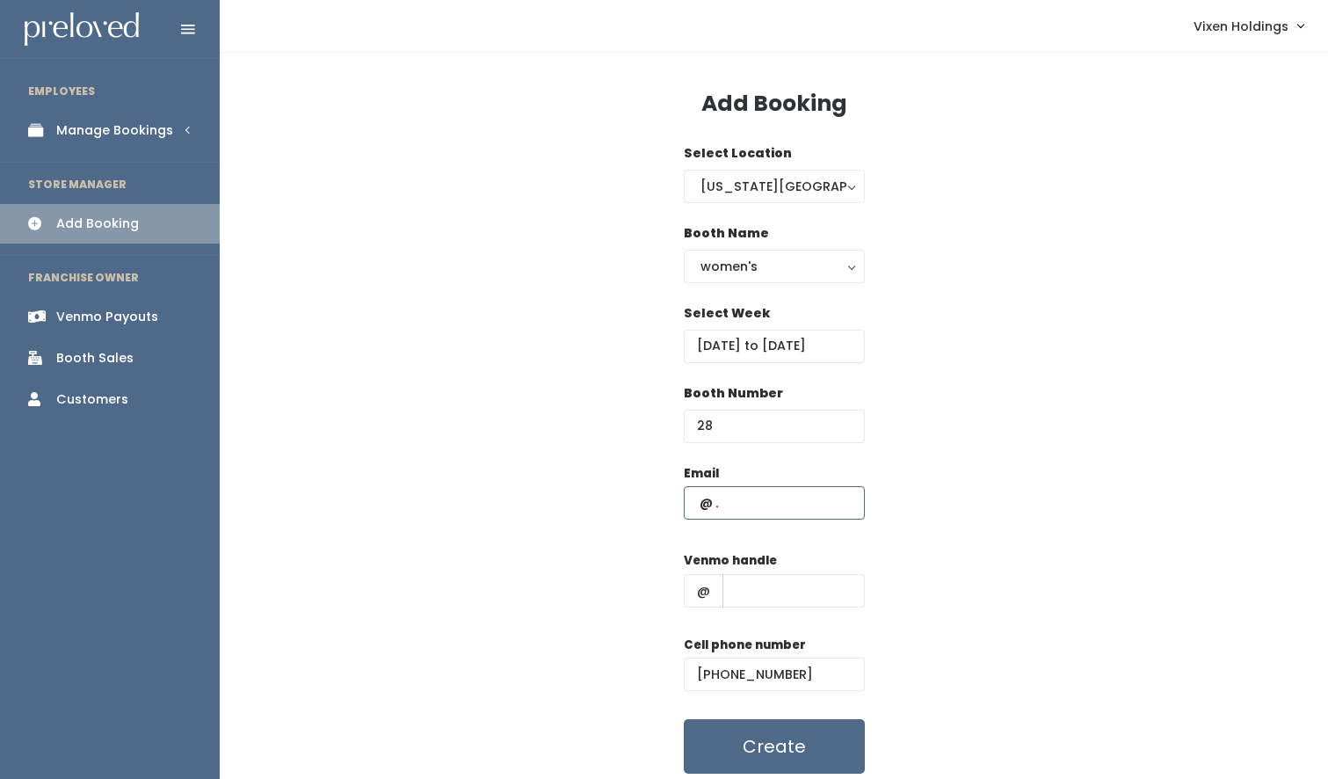
click at [690, 503] on input "text" at bounding box center [774, 502] width 181 height 33
paste input "[EMAIL_ADDRESS][DOMAIN_NAME]"
type input "[EMAIL_ADDRESS][DOMAIN_NAME]"
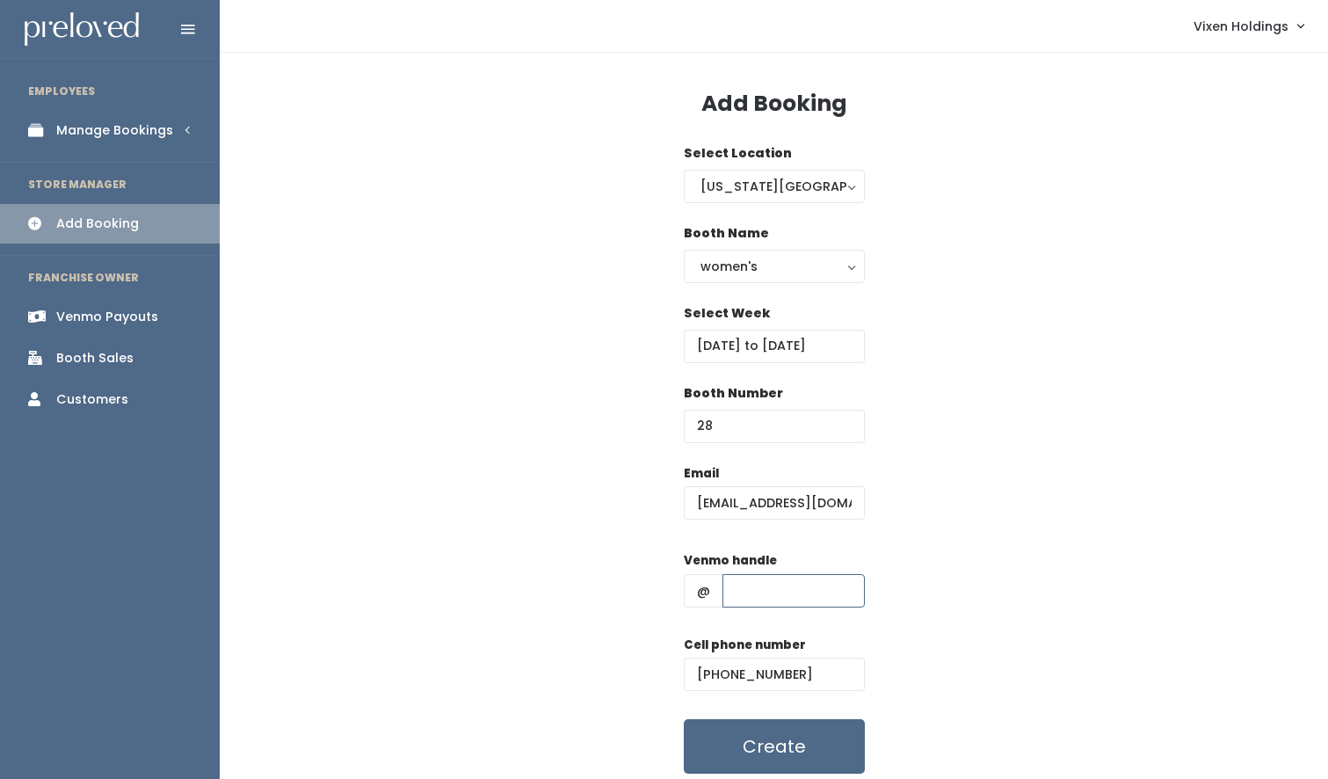
click at [750, 591] on input "text" at bounding box center [794, 590] width 142 height 33
paste input "gracieriley1"
type input "gracieriley1"
click at [793, 745] on button "Create" at bounding box center [774, 746] width 181 height 54
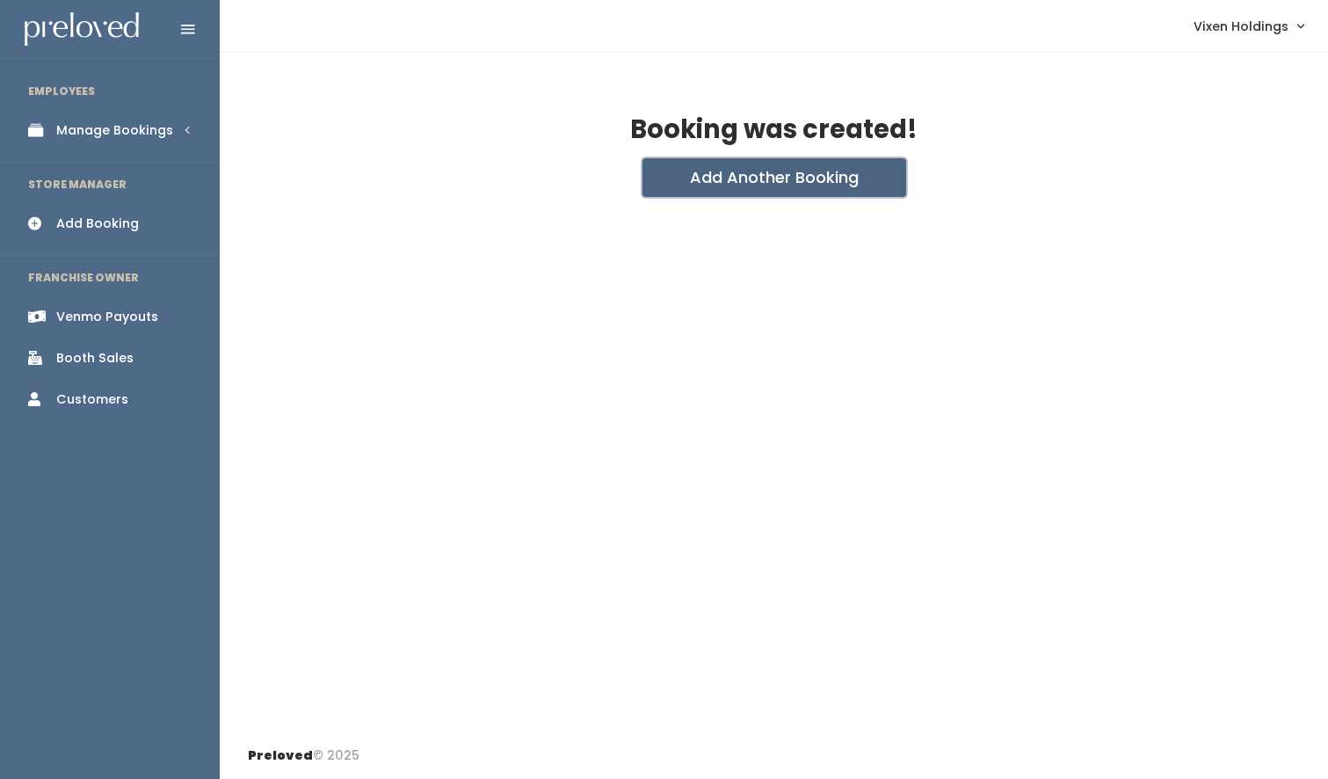
click at [861, 175] on button "Add Another Booking" at bounding box center [775, 177] width 264 height 39
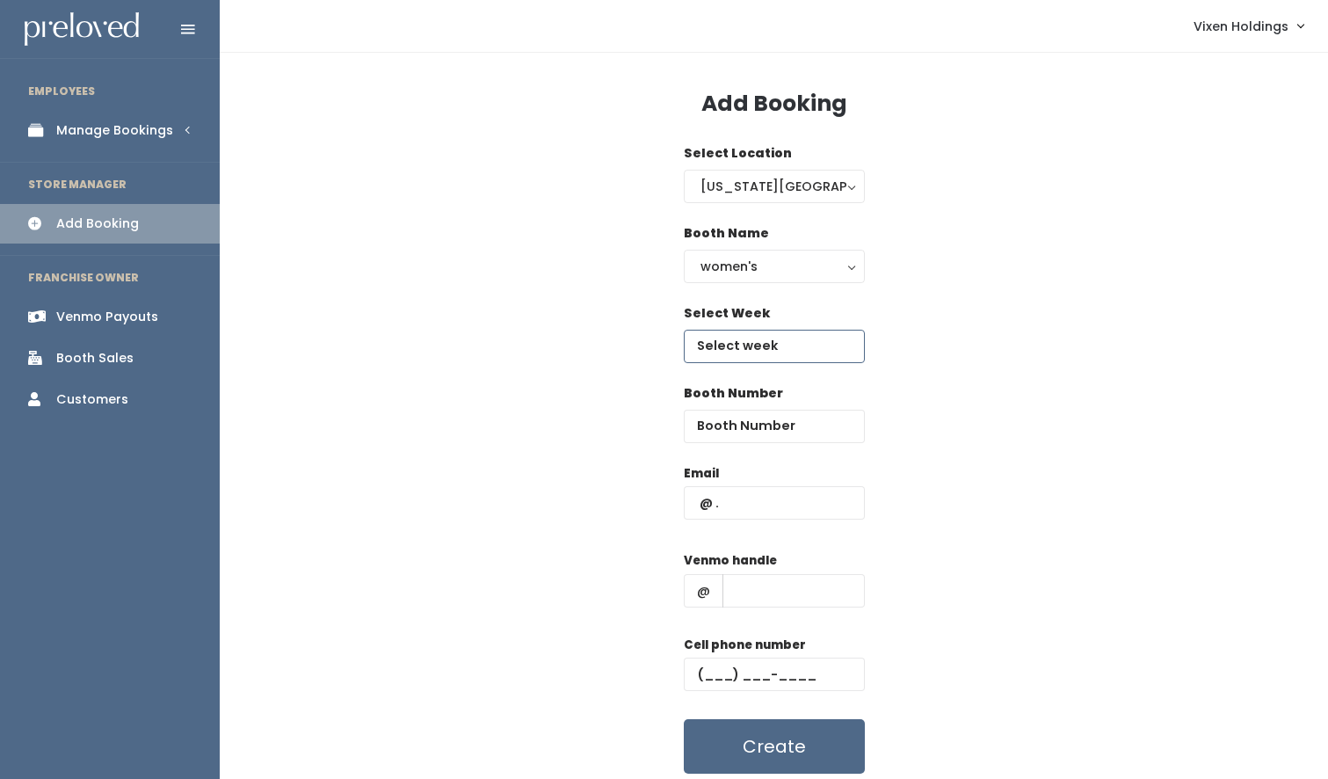
click at [748, 338] on input "text" at bounding box center [774, 346] width 181 height 33
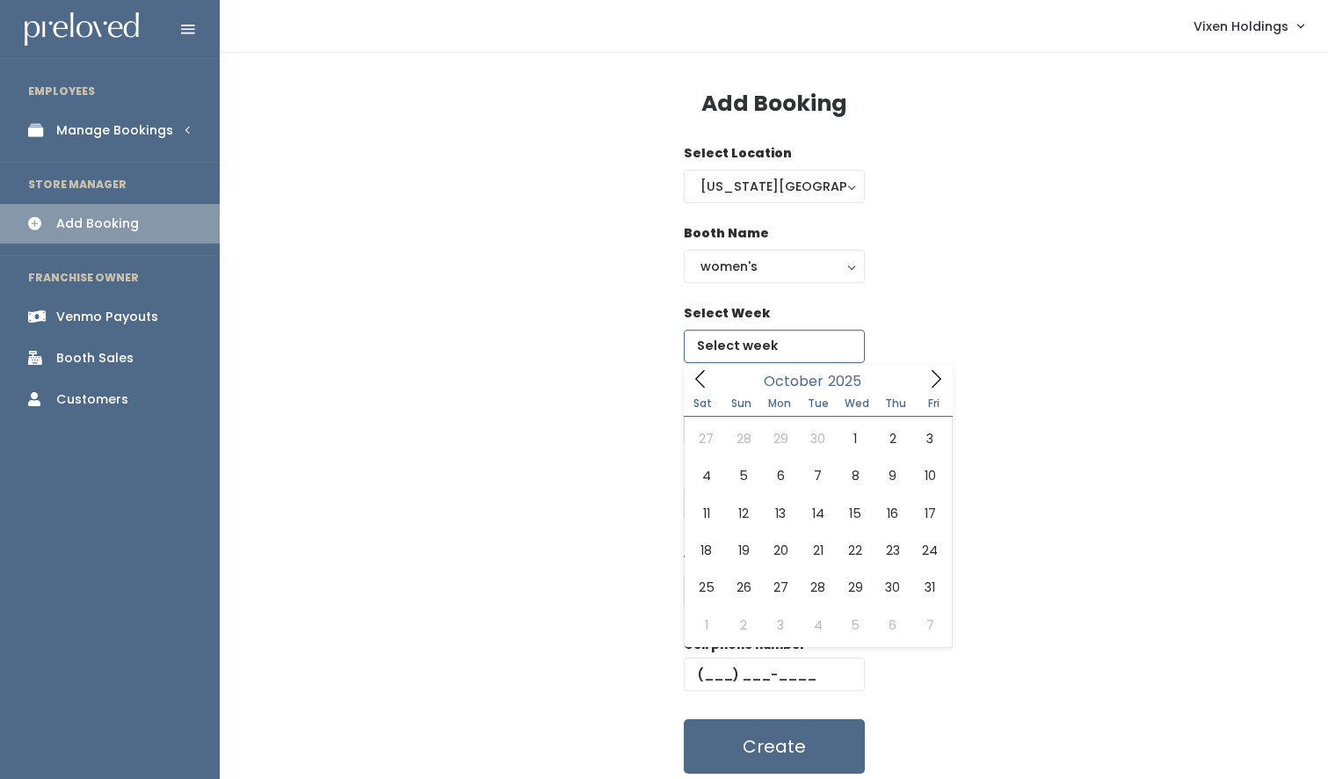
click at [939, 381] on icon at bounding box center [937, 379] width 10 height 18
type input "October 18 to October 24"
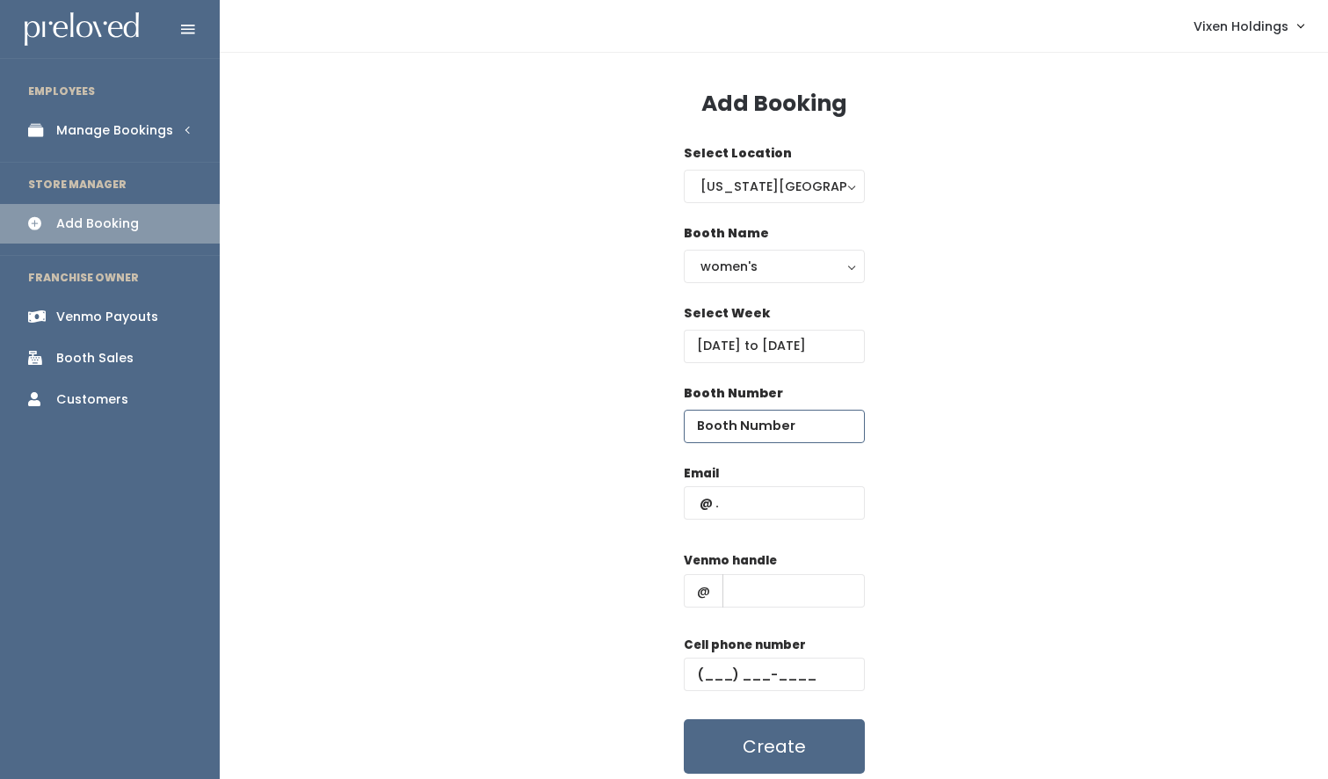
click at [730, 426] on input "number" at bounding box center [774, 426] width 181 height 33
type input "28"
click at [781, 588] on input "text" at bounding box center [794, 590] width 142 height 33
paste input "gracieriley1"
type input "gracieriley1"
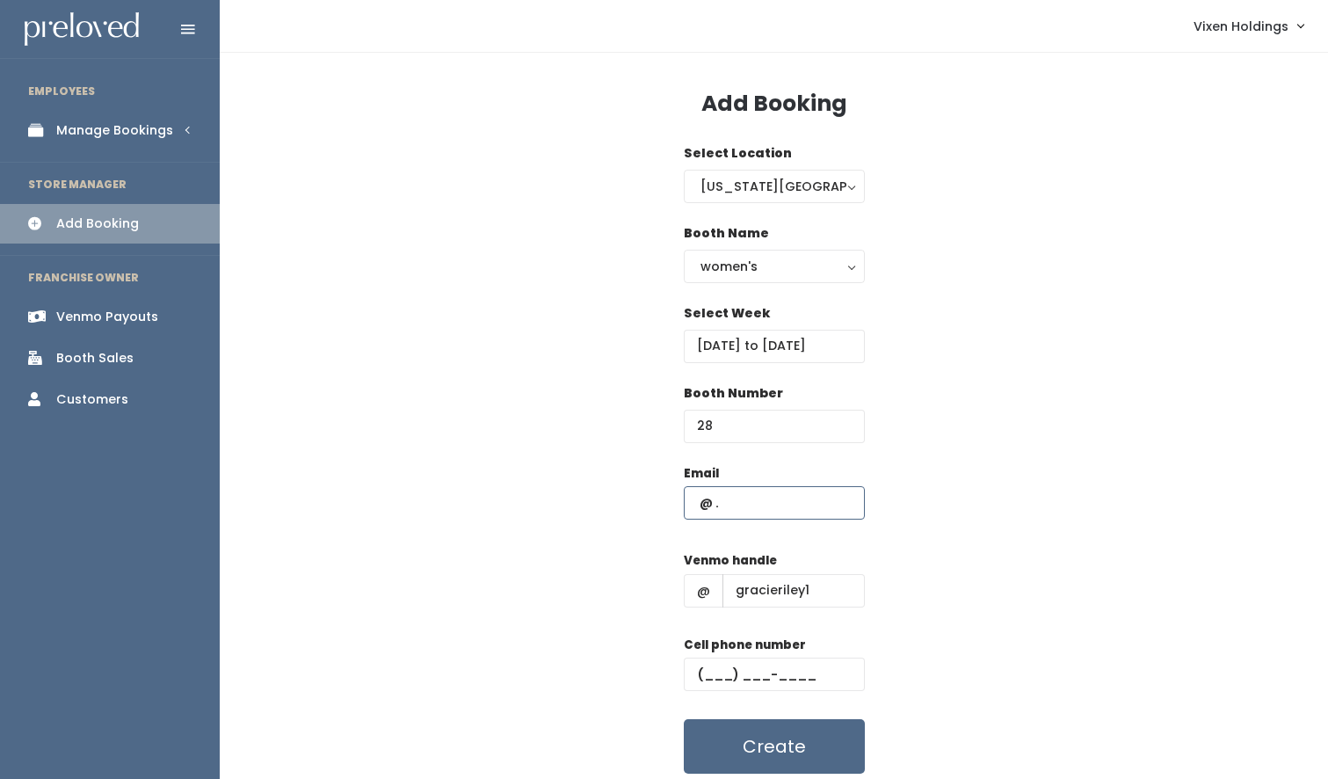
click at [691, 502] on input "text" at bounding box center [774, 502] width 181 height 33
click at [694, 503] on input "text" at bounding box center [774, 502] width 181 height 33
paste input "gracienriley4@gmail.com"
type input "gracienriley4@gmail.com"
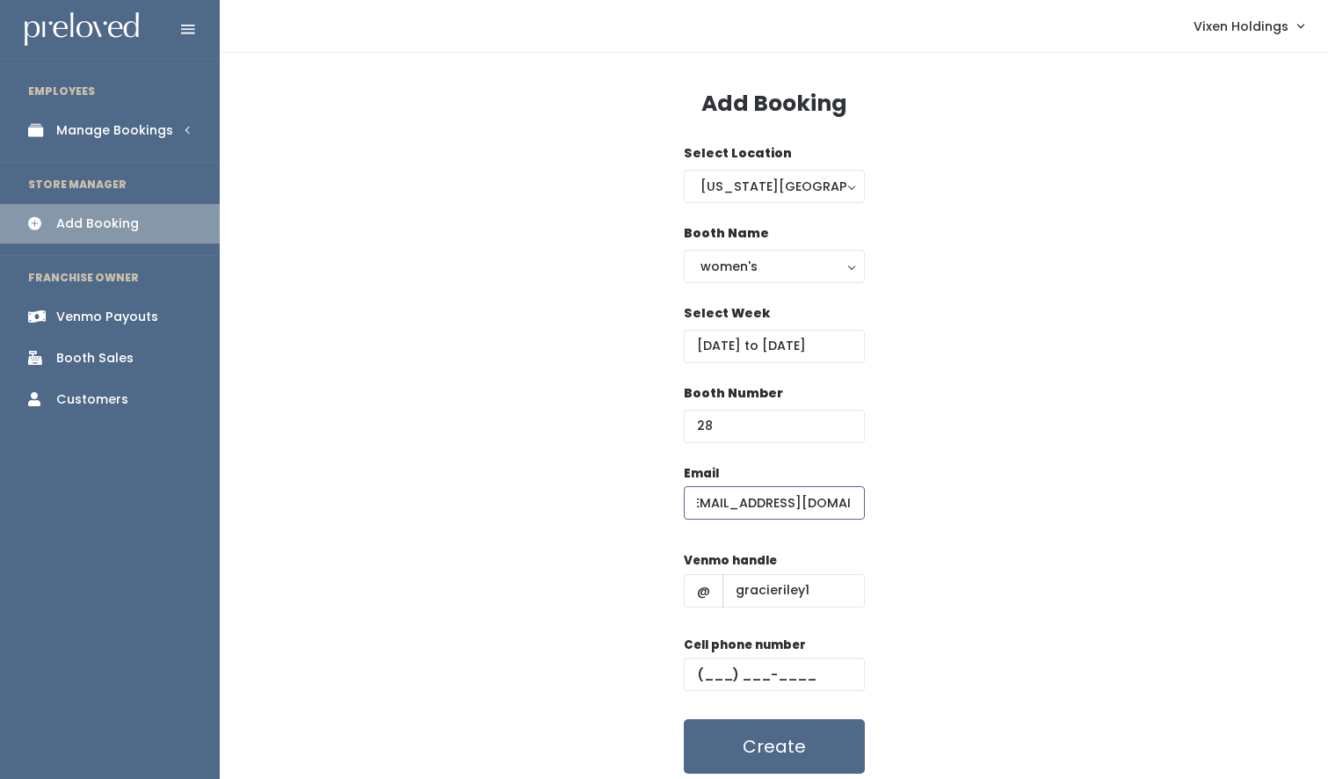
scroll to position [0, 0]
click at [695, 673] on input "text" at bounding box center [774, 673] width 181 height 33
paste input "[PHONE_NUMBER]"
type input "[PHONE_NUMBER]"
click at [759, 750] on button "Create" at bounding box center [774, 746] width 181 height 54
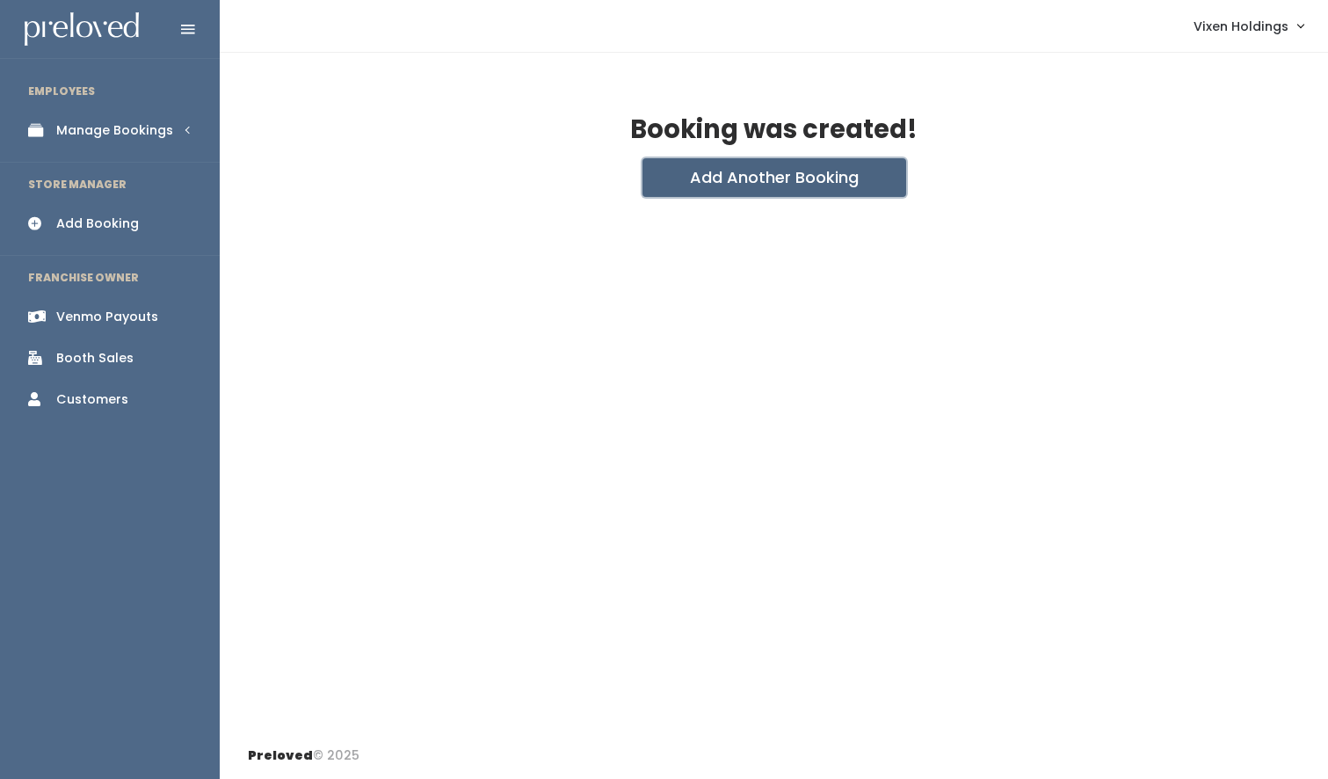
click at [790, 177] on button "Add Another Booking" at bounding box center [775, 177] width 264 height 39
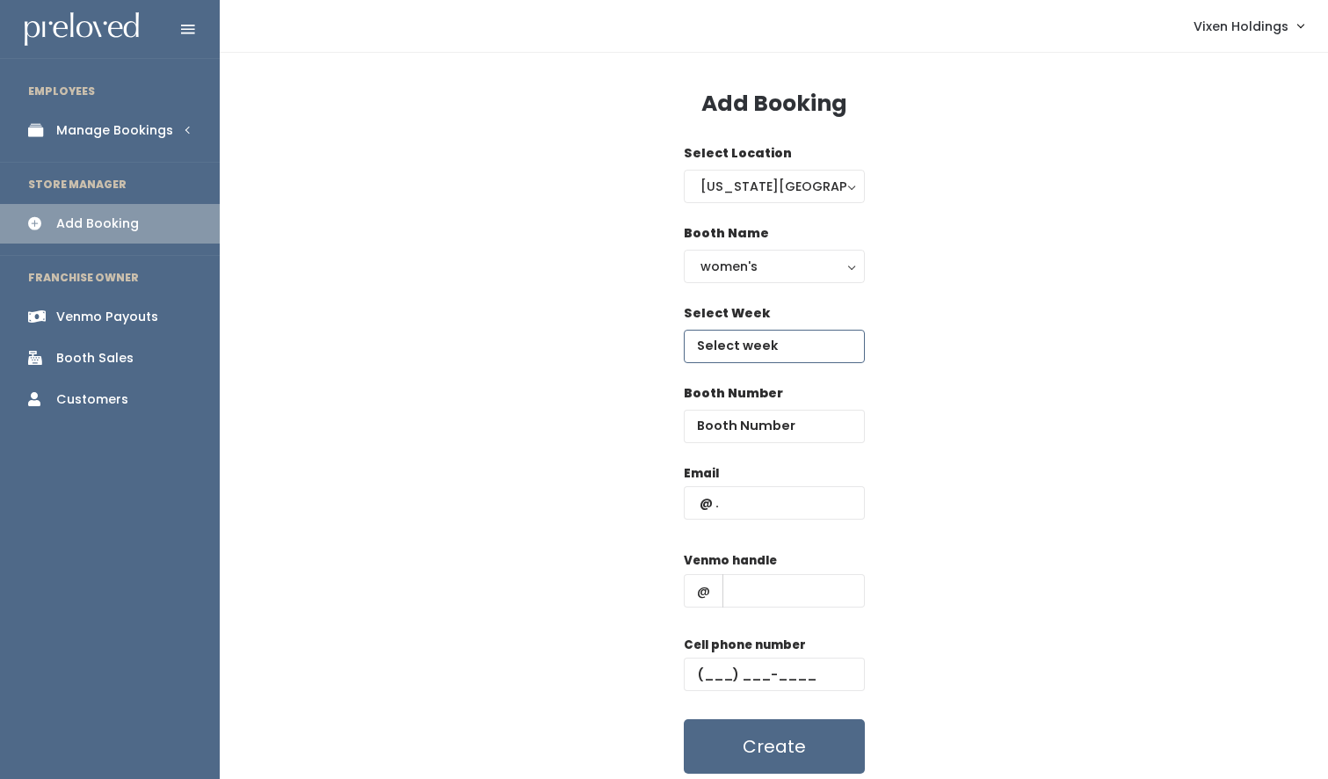
click at [718, 354] on input "text" at bounding box center [774, 346] width 181 height 33
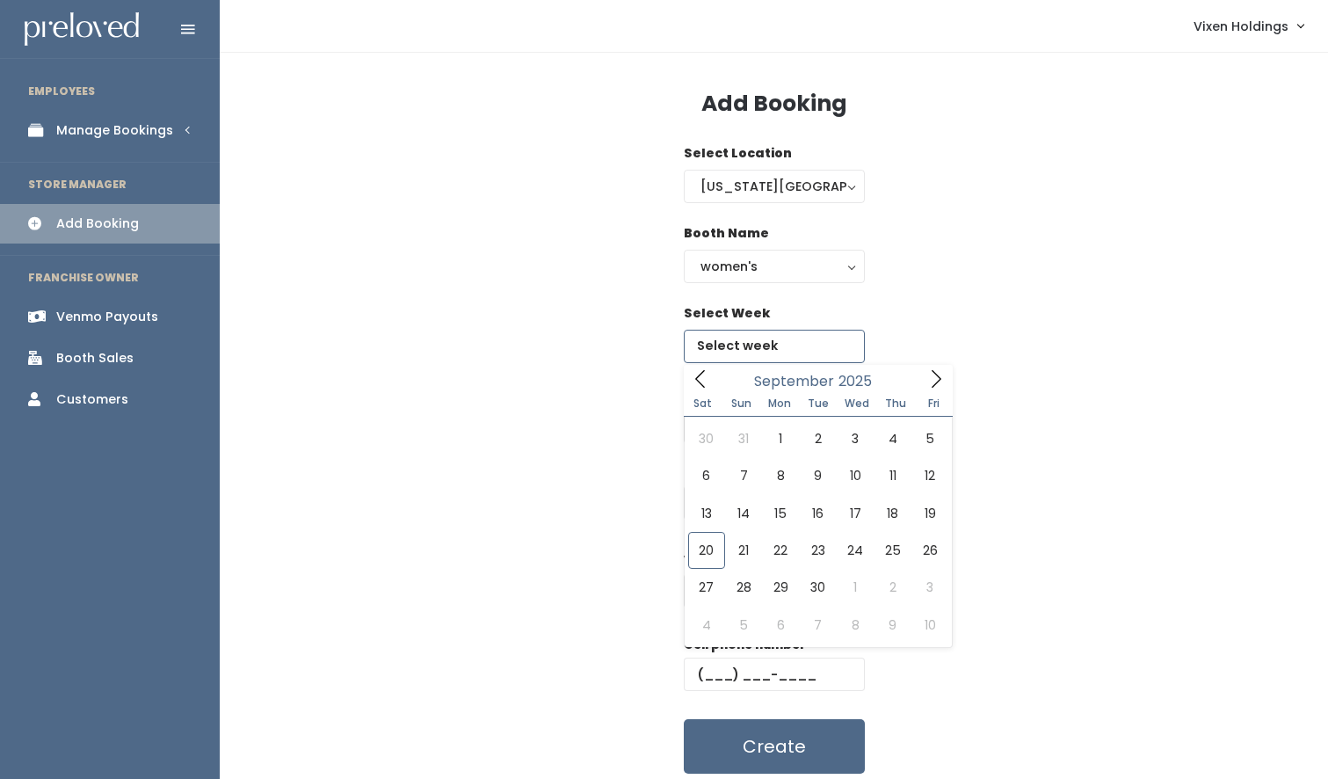
click at [934, 373] on icon at bounding box center [937, 379] width 10 height 18
type input "[DATE] to [DATE]"
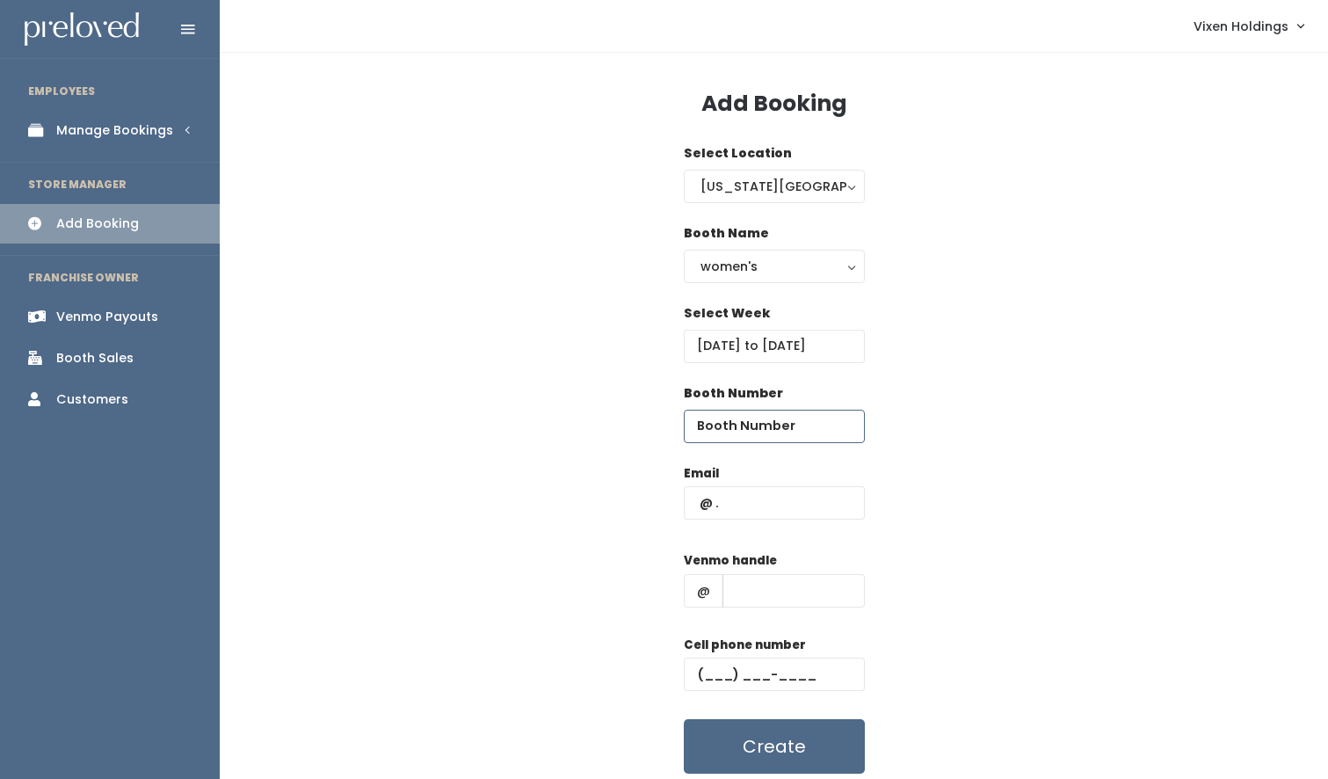
click at [700, 421] on input "number" at bounding box center [774, 426] width 181 height 33
type input "28"
click at [759, 592] on input "text" at bounding box center [794, 590] width 142 height 33
paste input "[PHONE_NUMBER]"
type input "[PHONE_NUMBER]"
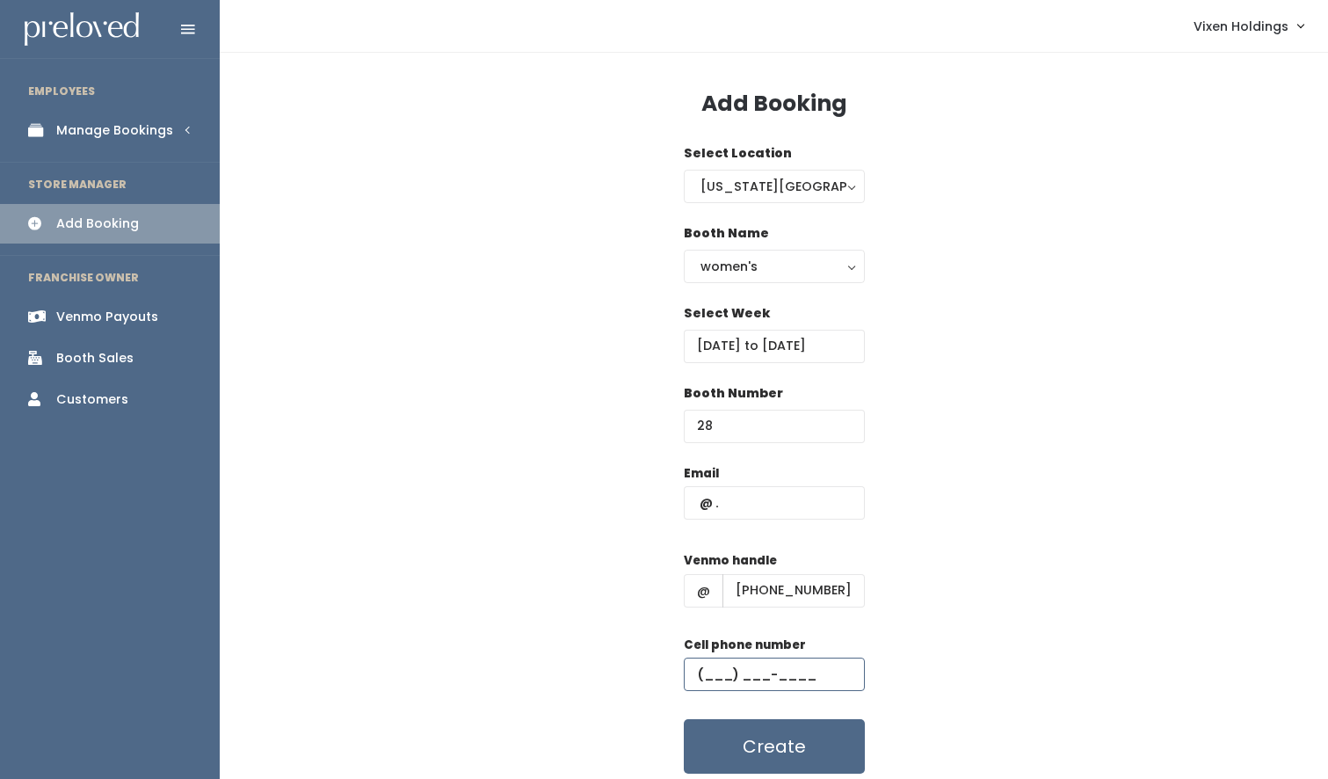
click at [697, 672] on input "text" at bounding box center [774, 673] width 181 height 33
paste input "[PHONE_NUMBER]"
type input "[PHONE_NUMBER]"
drag, startPoint x: 850, startPoint y: 592, endPoint x: 710, endPoint y: 589, distance: 139.8
click at [710, 589] on div "@ (405) 596-6333" at bounding box center [774, 590] width 181 height 33
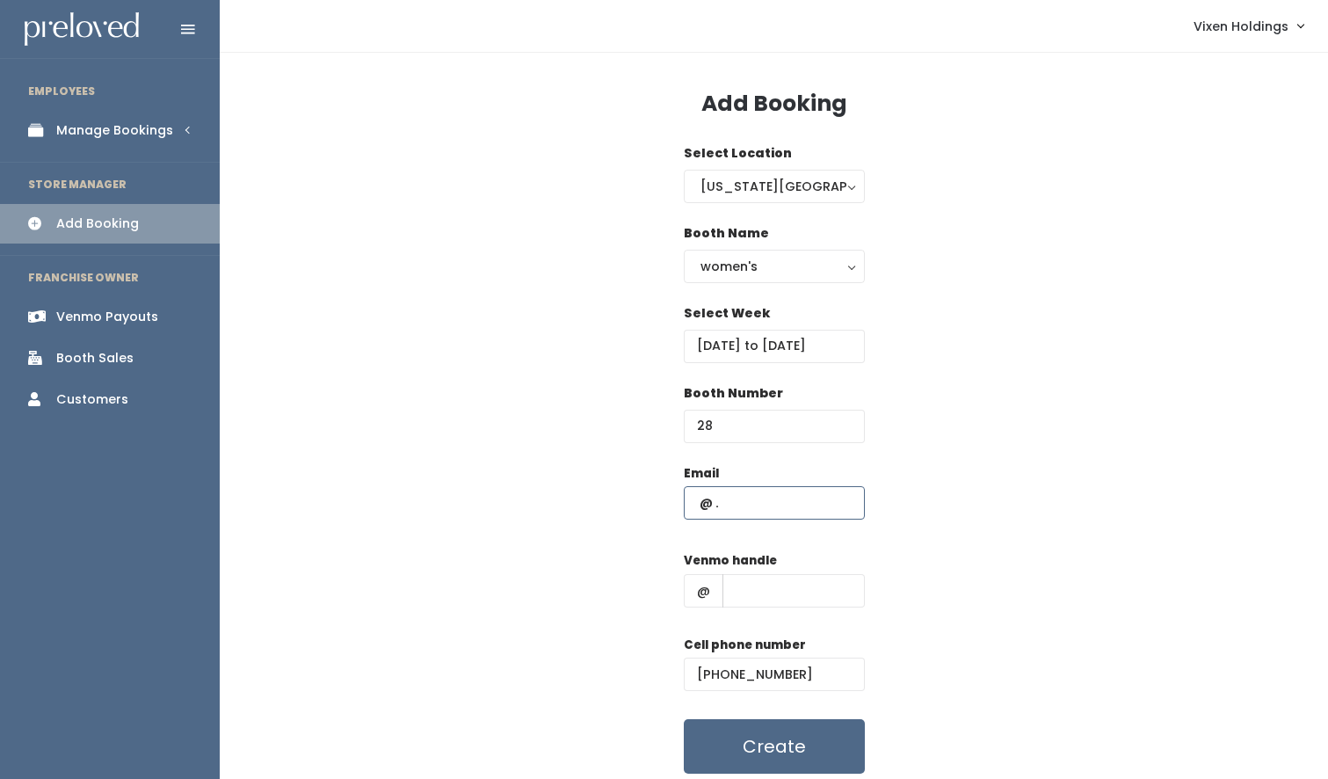
click at [692, 505] on input "text" at bounding box center [774, 502] width 181 height 33
paste input "gracienriley4@gmail.com"
type input "gracienriley4@gmail.com"
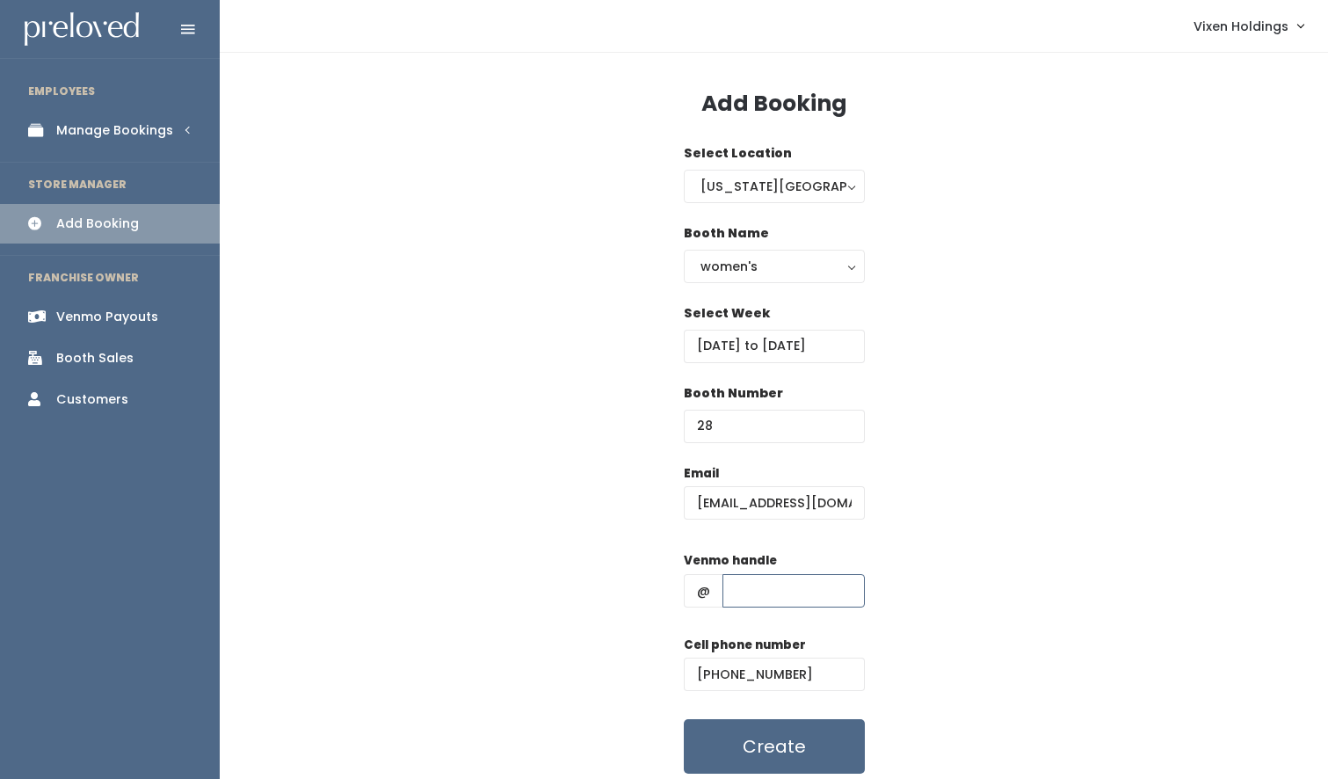
click at [760, 593] on input "text" at bounding box center [794, 590] width 142 height 33
paste input "gracieriley1"
type input "gracieriley1"
click at [805, 737] on button "Create" at bounding box center [774, 746] width 181 height 54
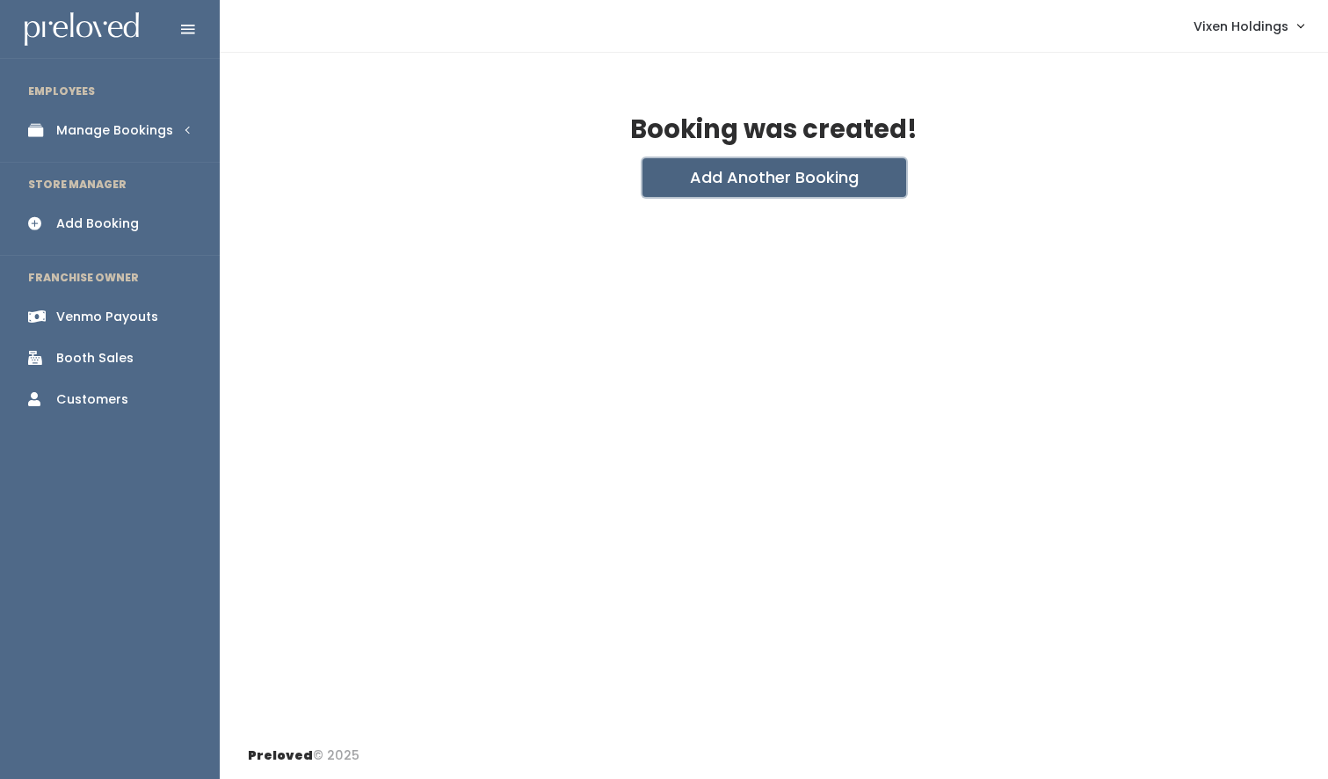
click at [767, 182] on button "Add Another Booking" at bounding box center [775, 177] width 264 height 39
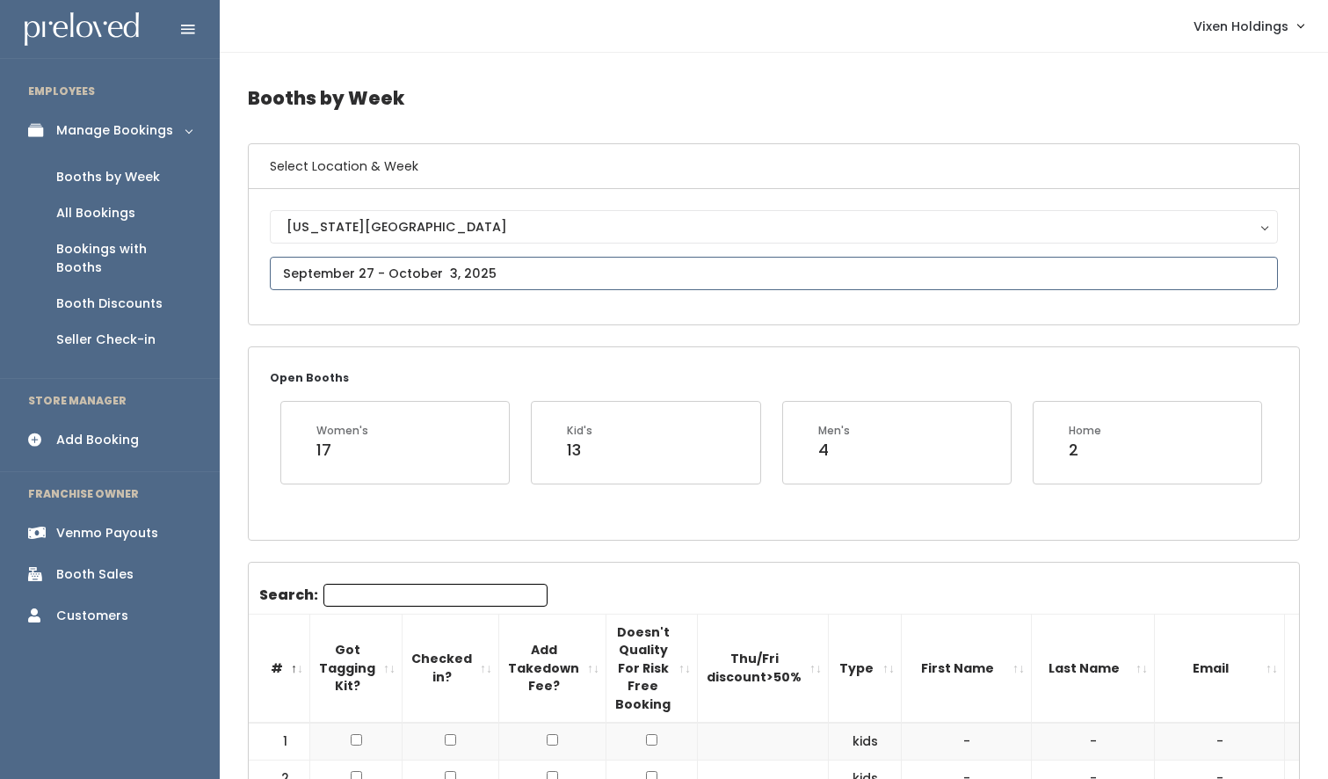
click at [358, 280] on input "text" at bounding box center [774, 273] width 1008 height 33
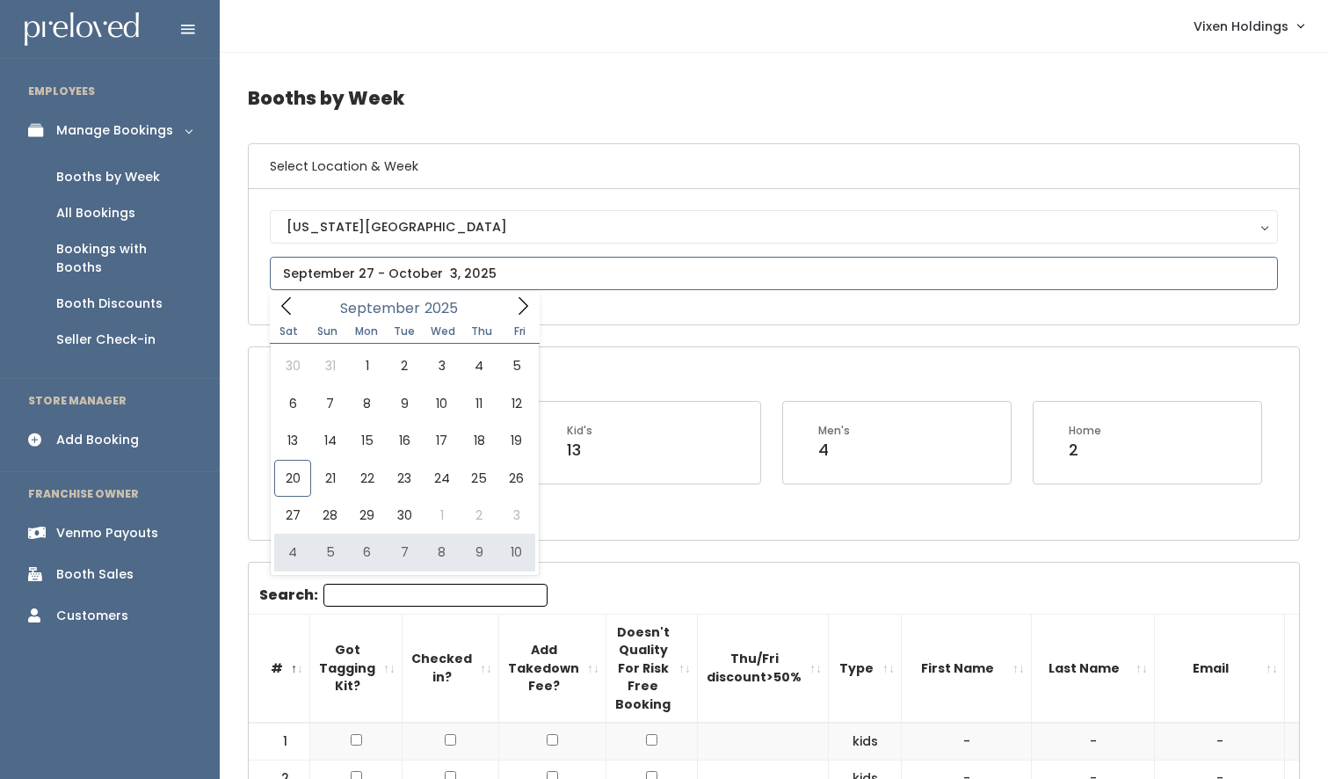
type input "October 4 to October 10"
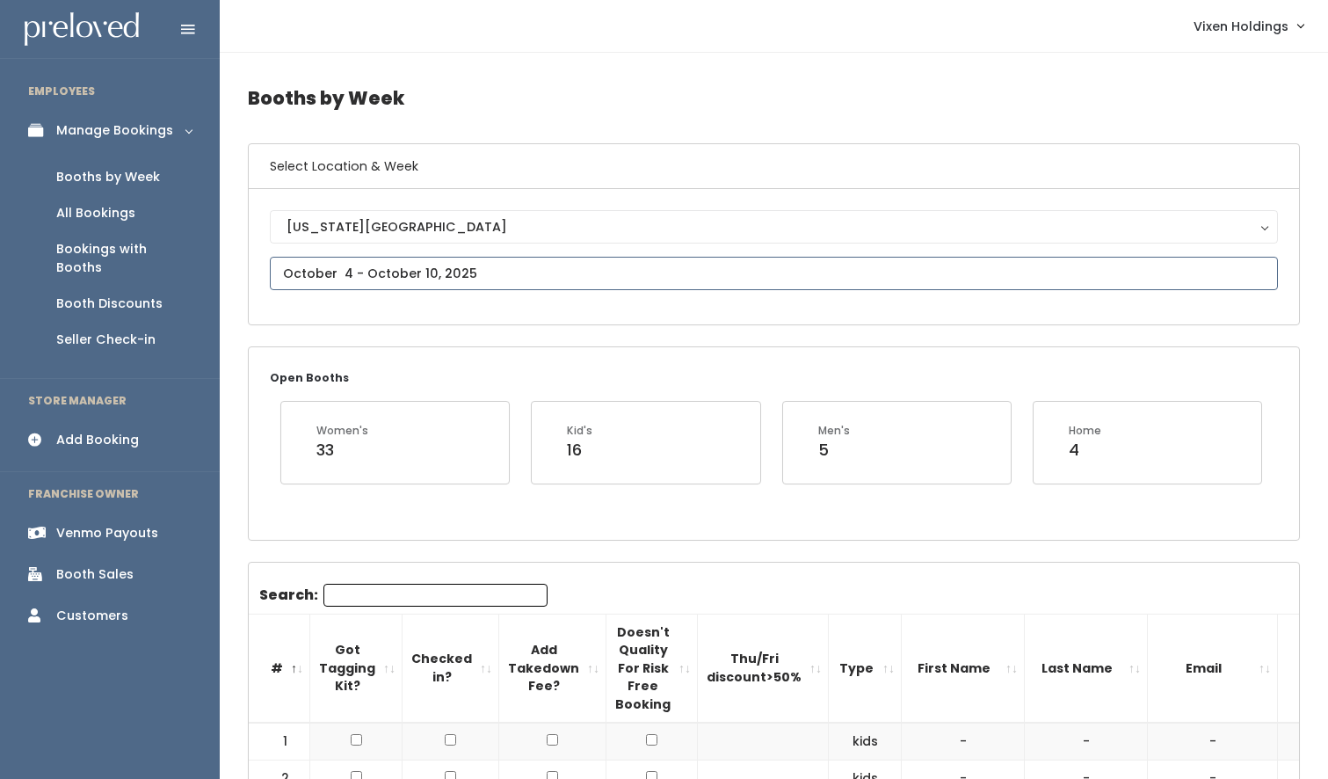
click at [485, 280] on input "text" at bounding box center [774, 273] width 1008 height 33
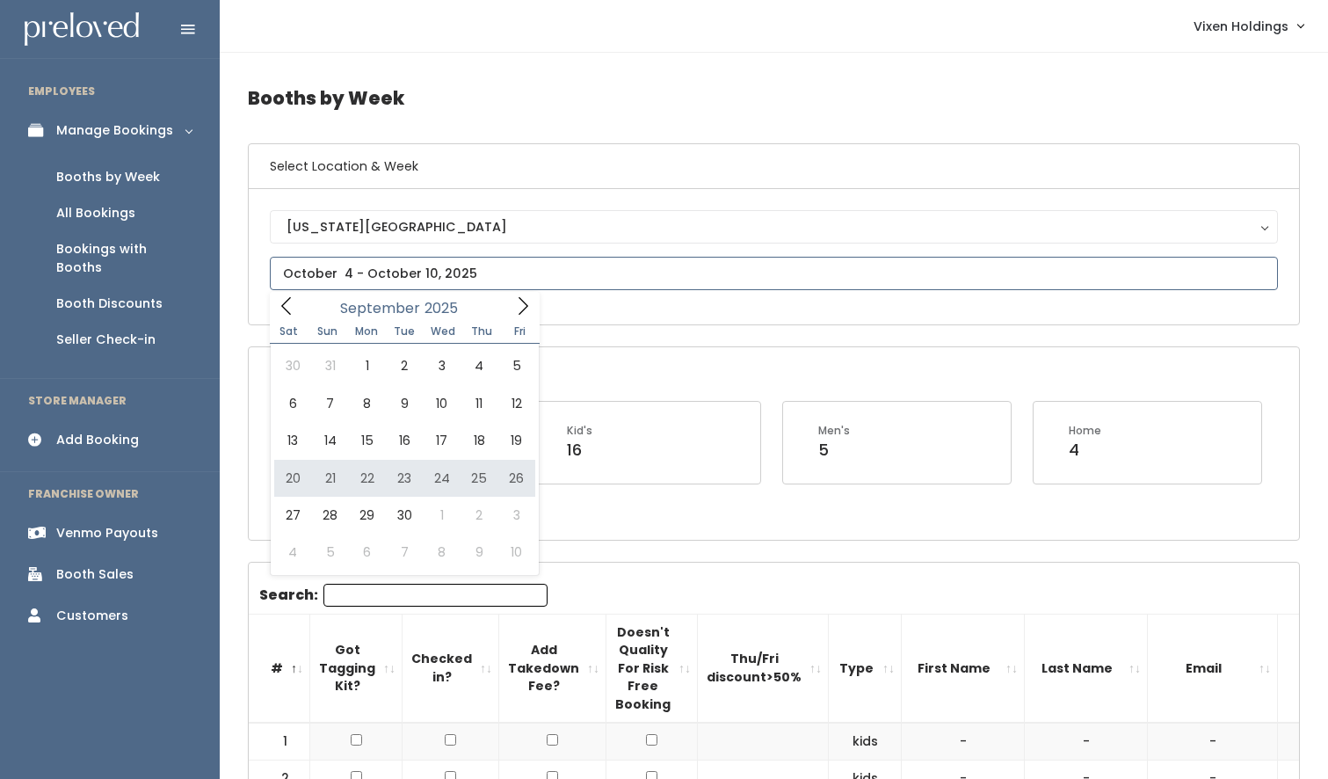
type input "September 20 to September 26"
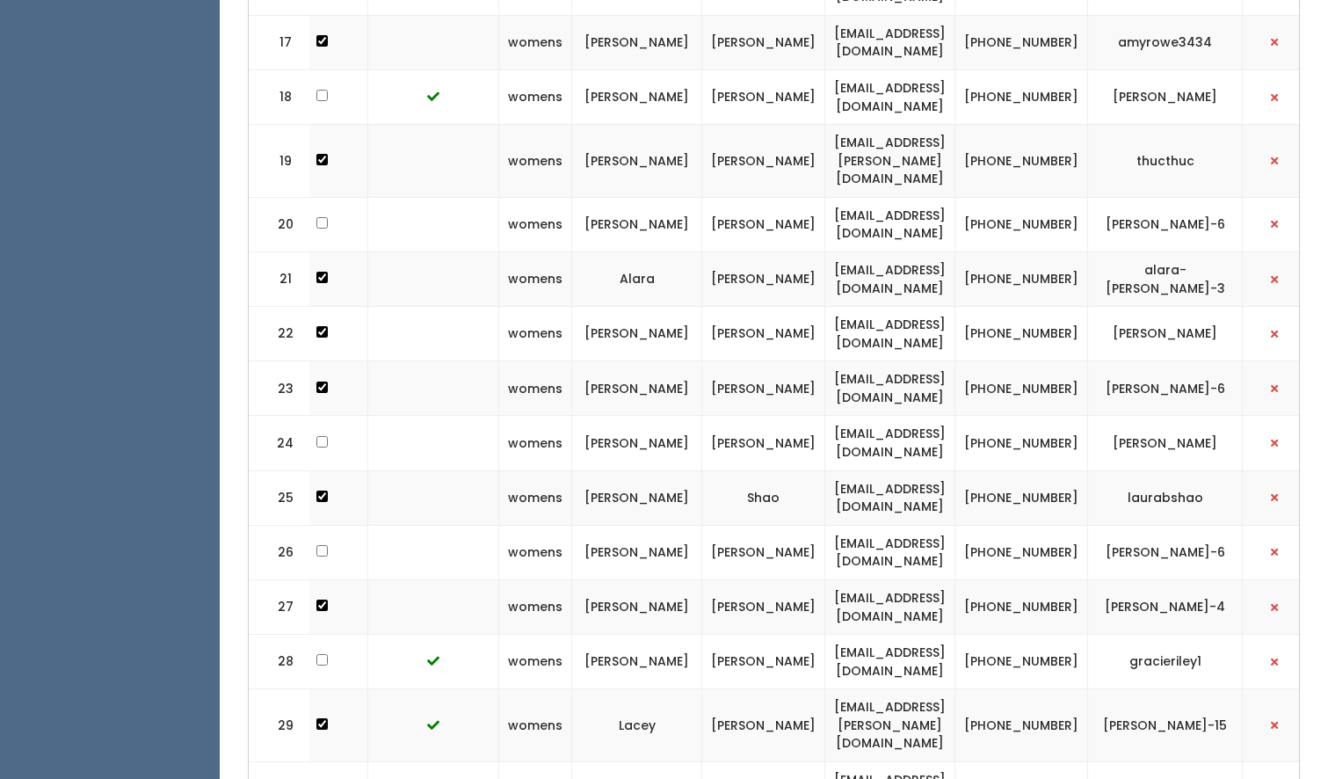
scroll to position [0, 353]
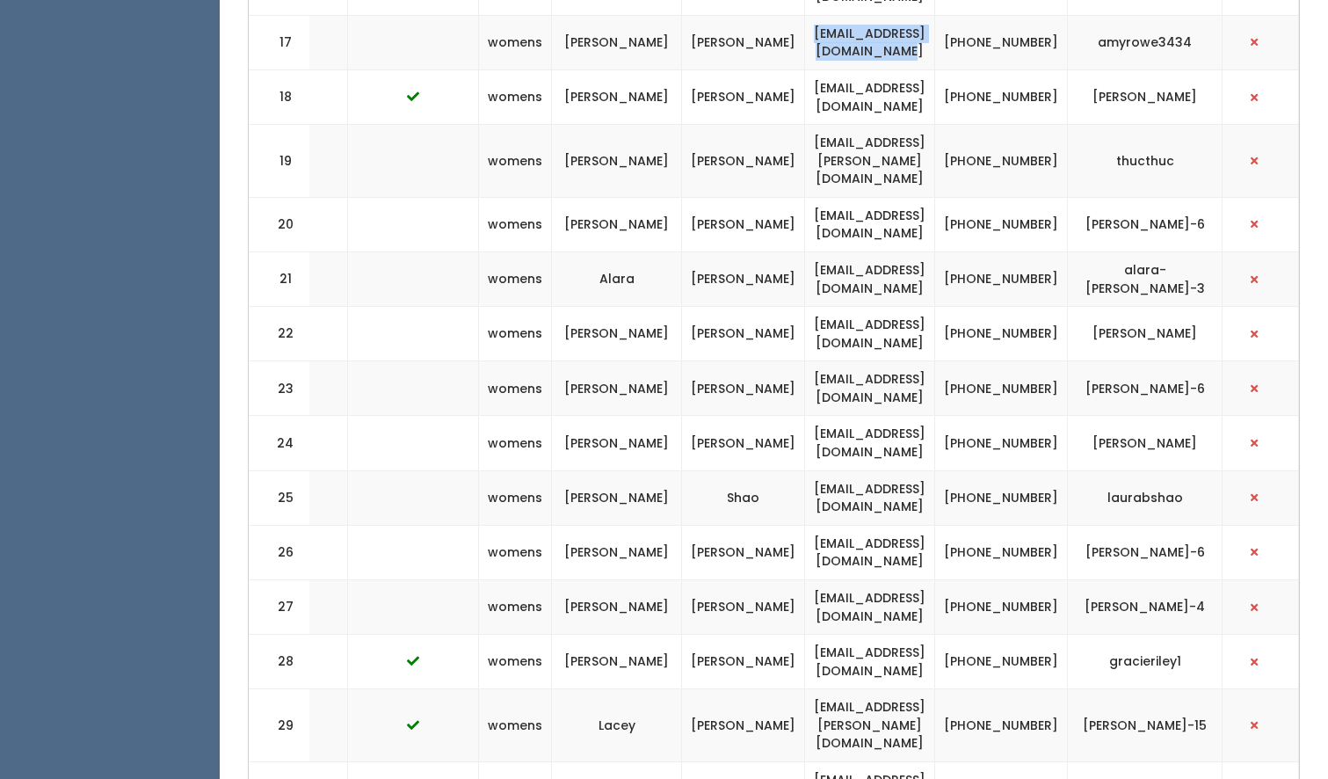
drag, startPoint x: 1003, startPoint y: 42, endPoint x: 788, endPoint y: 47, distance: 215.4
click at [805, 47] on td "[EMAIL_ADDRESS][DOMAIN_NAME]" at bounding box center [870, 42] width 130 height 54
copy td "[EMAIL_ADDRESS][DOMAIN_NAME]"
drag, startPoint x: 1077, startPoint y: 48, endPoint x: 1025, endPoint y: 37, distance: 53.1
click at [1025, 37] on td "[PHONE_NUMBER]" at bounding box center [1001, 42] width 133 height 54
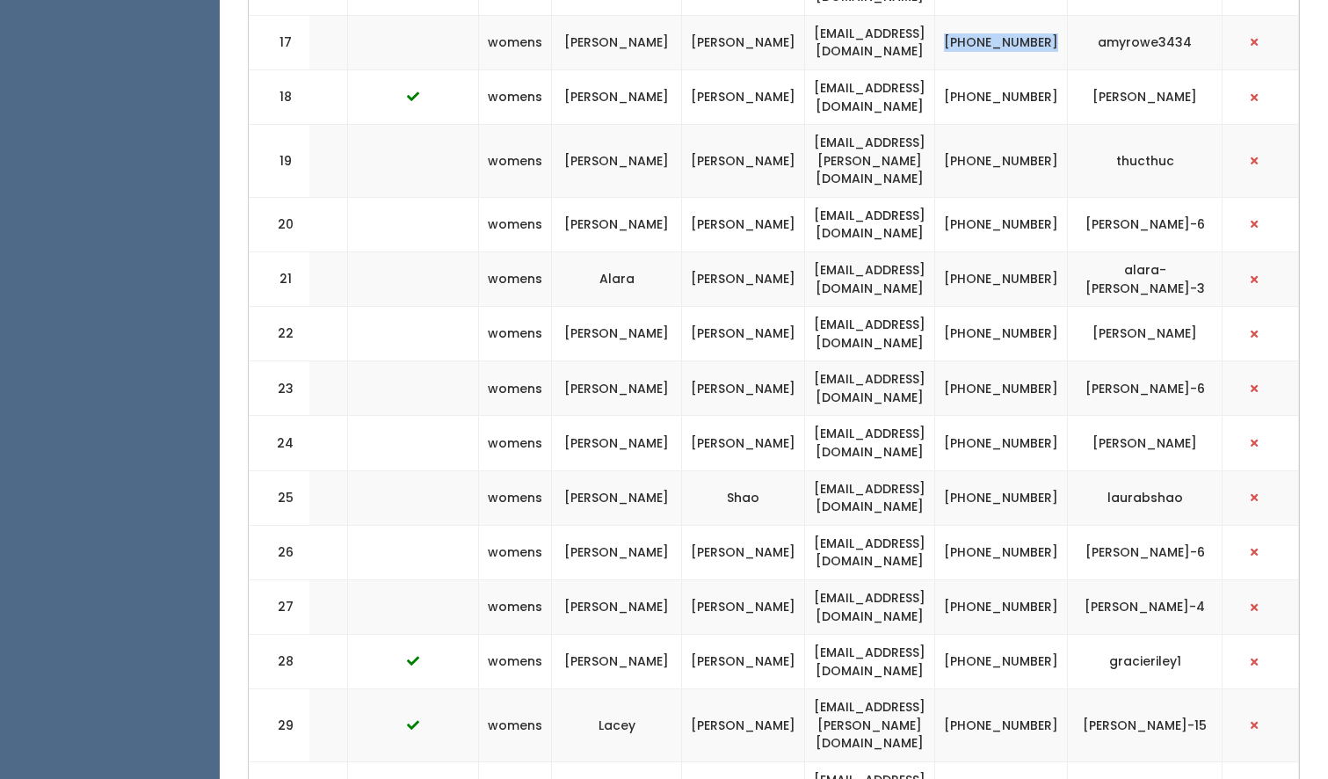
copy td "[PHONE_NUMBER]"
drag, startPoint x: 1213, startPoint y: 33, endPoint x: 1119, endPoint y: 34, distance: 94.1
click at [1119, 34] on td "amyrowe3434" at bounding box center [1145, 42] width 155 height 54
copy td "amyrowe3434"
drag, startPoint x: 999, startPoint y: 41, endPoint x: 793, endPoint y: 45, distance: 205.7
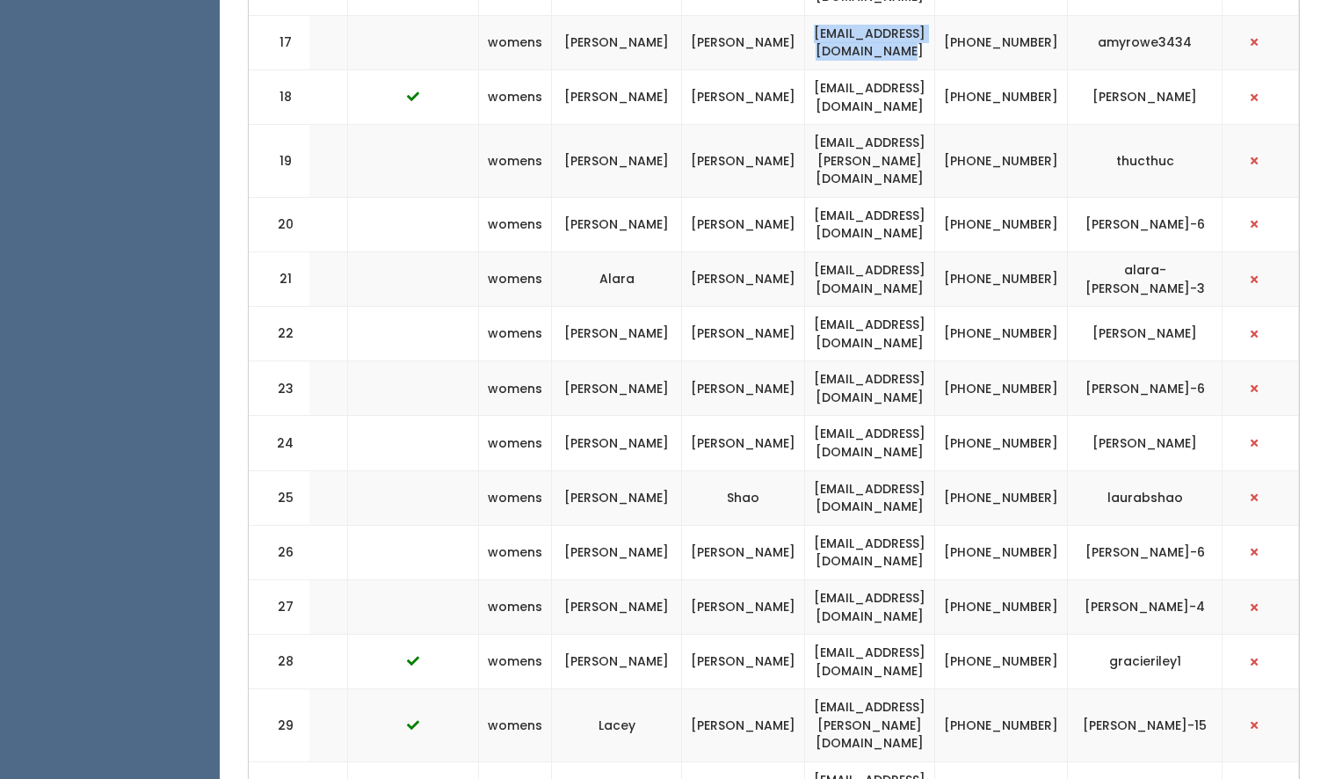
click at [805, 45] on td "[EMAIL_ADDRESS][DOMAIN_NAME]" at bounding box center [870, 42] width 130 height 54
copy td "[EMAIL_ADDRESS][DOMAIN_NAME]"
drag, startPoint x: 1211, startPoint y: 37, endPoint x: 1114, endPoint y: 38, distance: 97.6
click at [1114, 38] on td "amyrowe3434" at bounding box center [1145, 42] width 155 height 54
copy td "amyrowe3434"
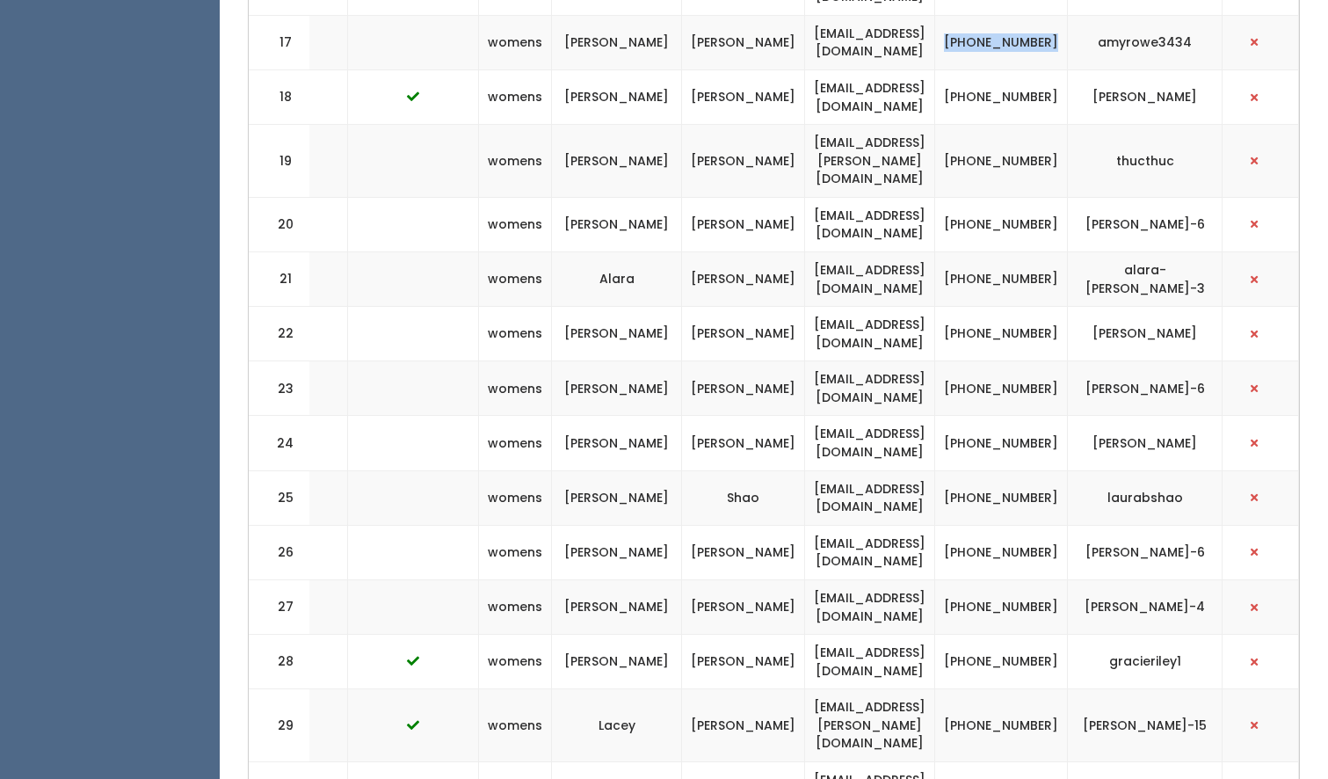
drag, startPoint x: 1081, startPoint y: 45, endPoint x: 1014, endPoint y: 33, distance: 67.9
click at [1014, 33] on td "(870) 919-8496" at bounding box center [1001, 42] width 133 height 54
copy td "(870) 919-8496"
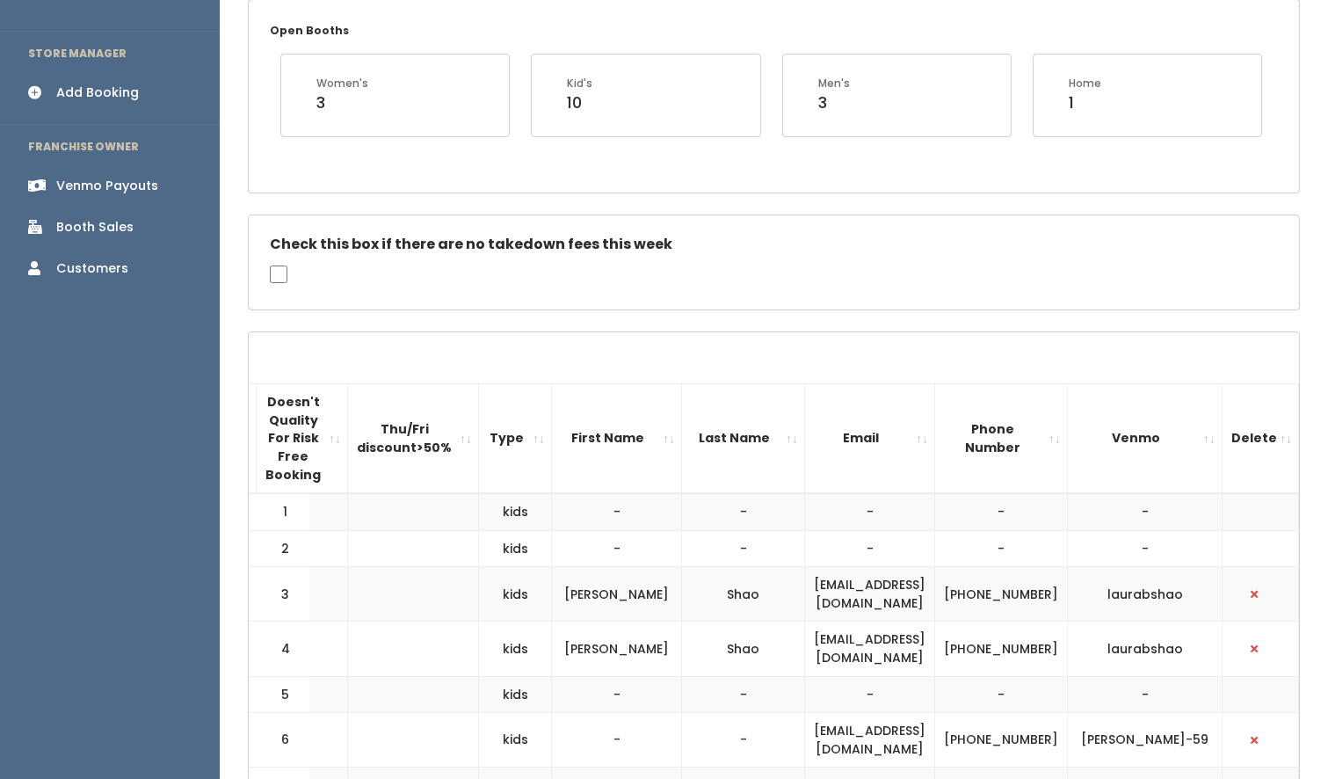
scroll to position [0, 0]
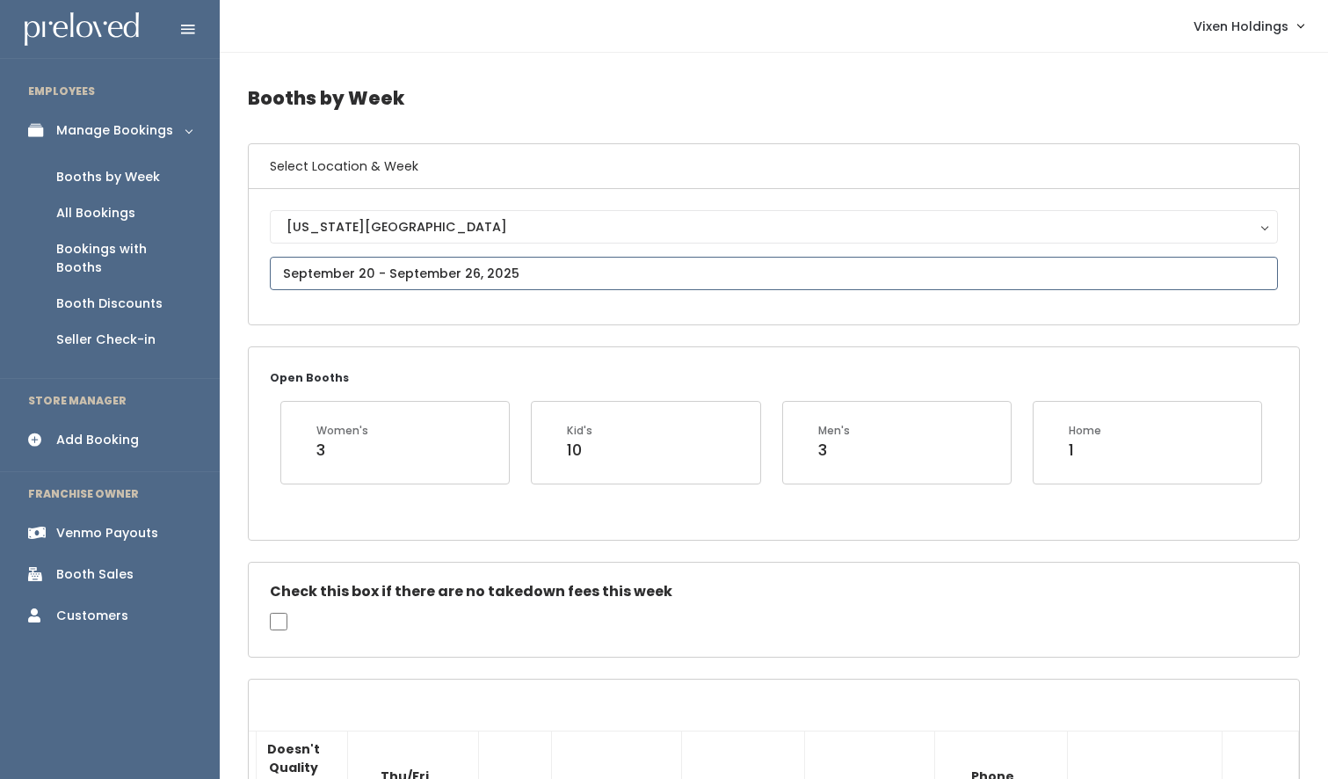
click at [362, 282] on input "text" at bounding box center [774, 273] width 1008 height 33
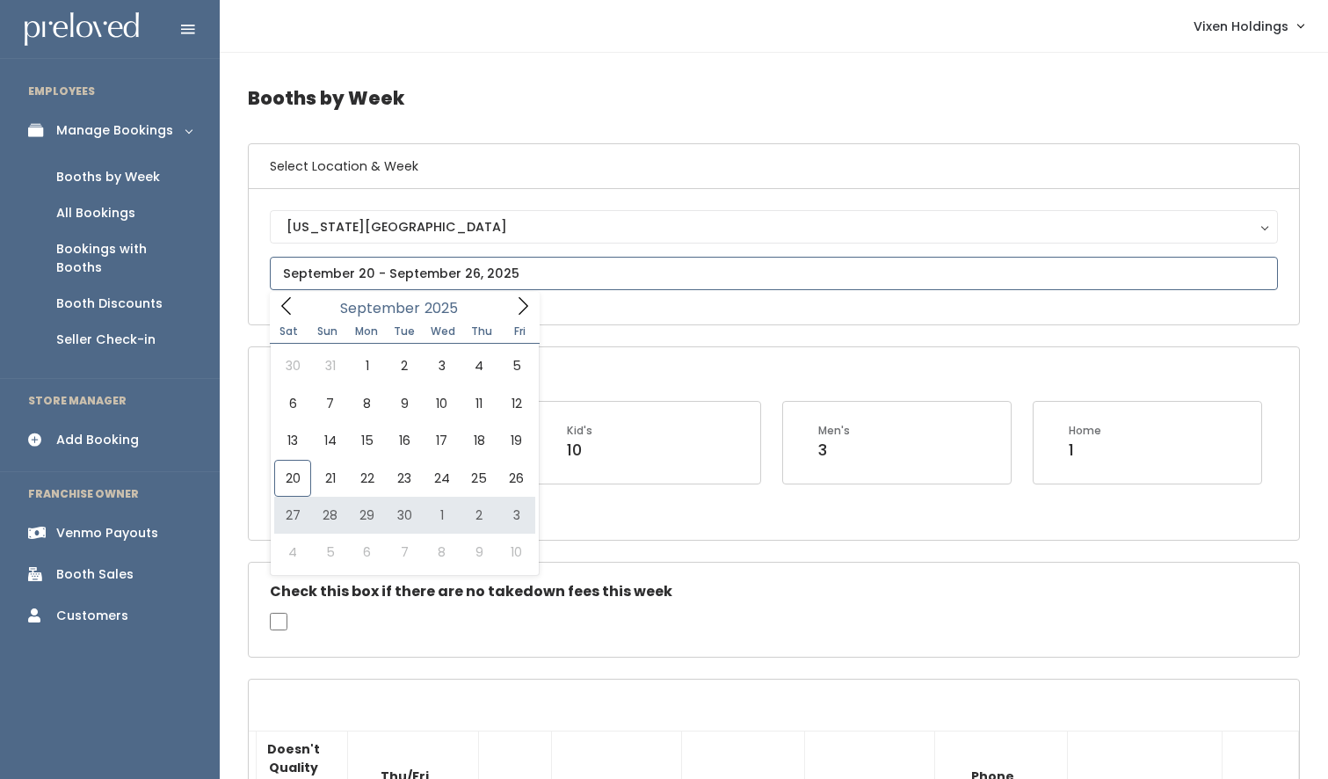
type input "September 27 to October 3"
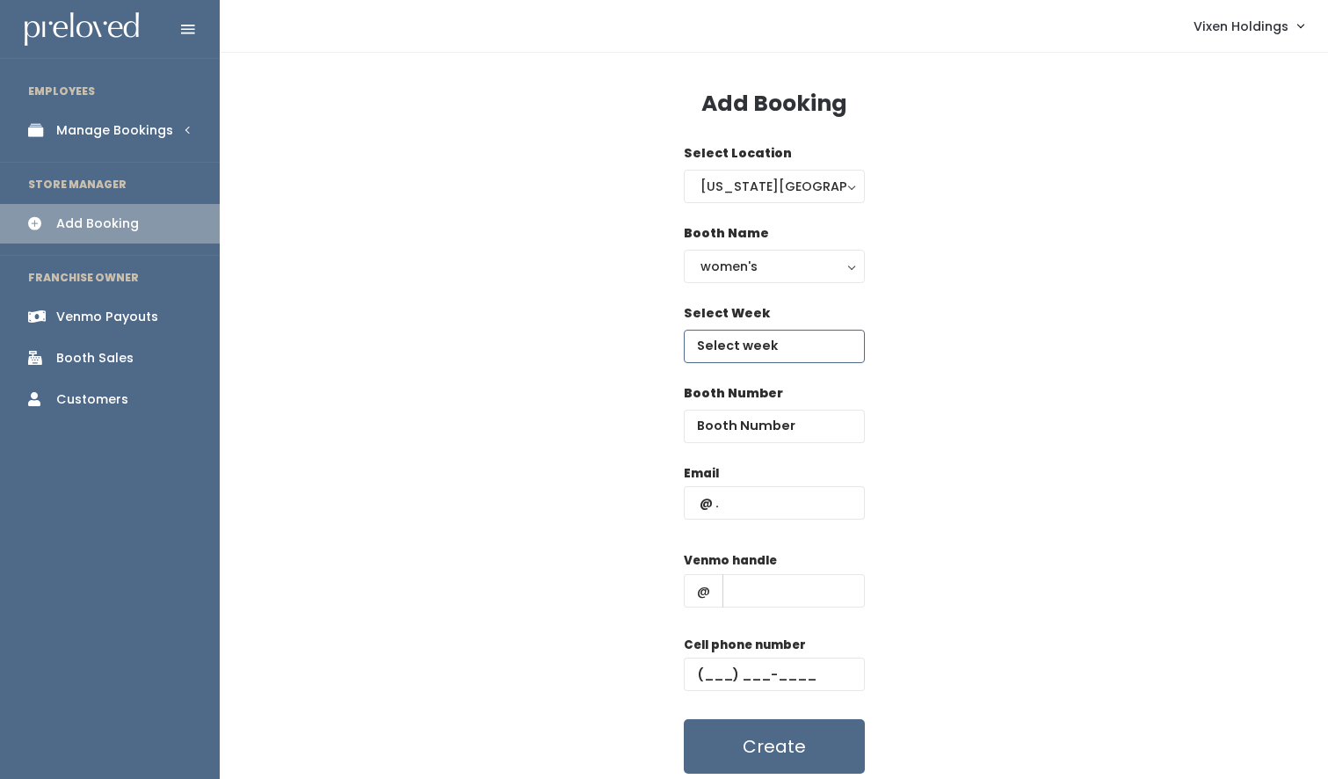
click at [735, 345] on input "text" at bounding box center [774, 346] width 181 height 33
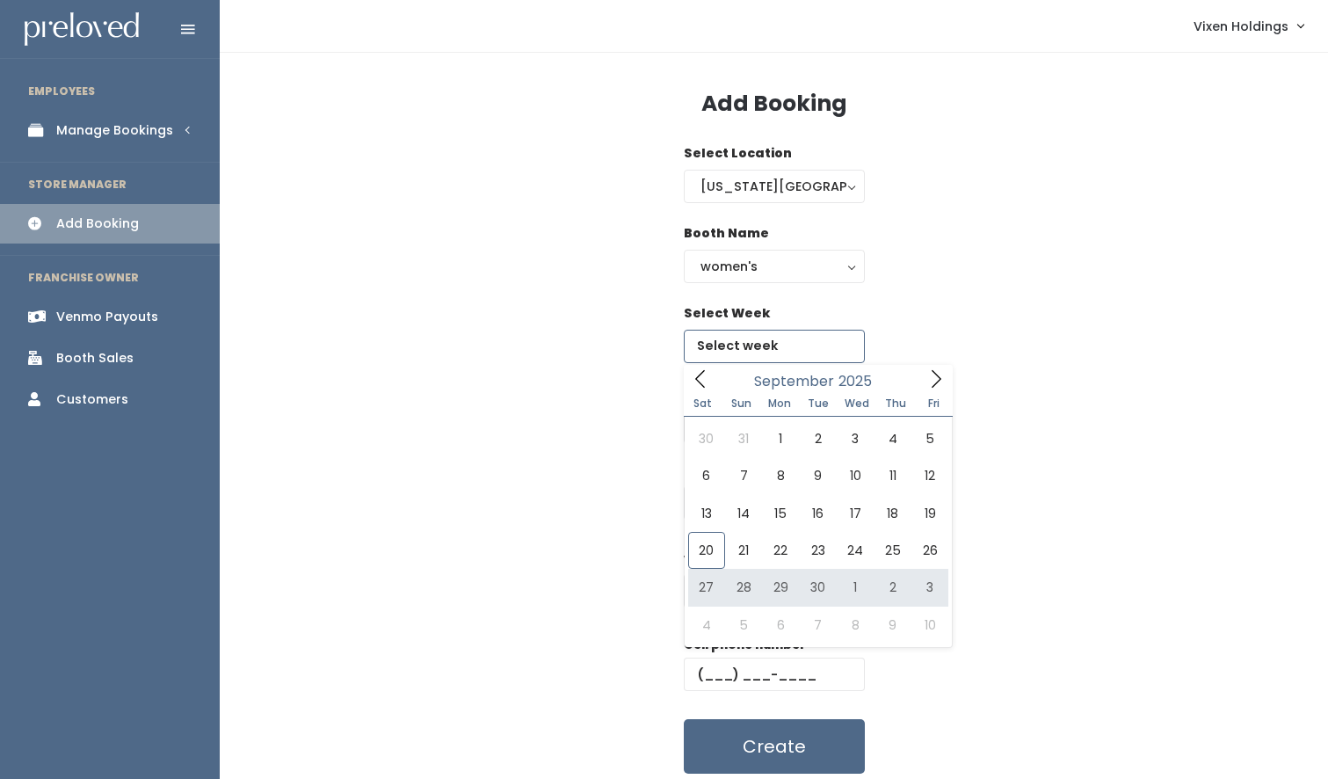
type input "[DATE] to [DATE]"
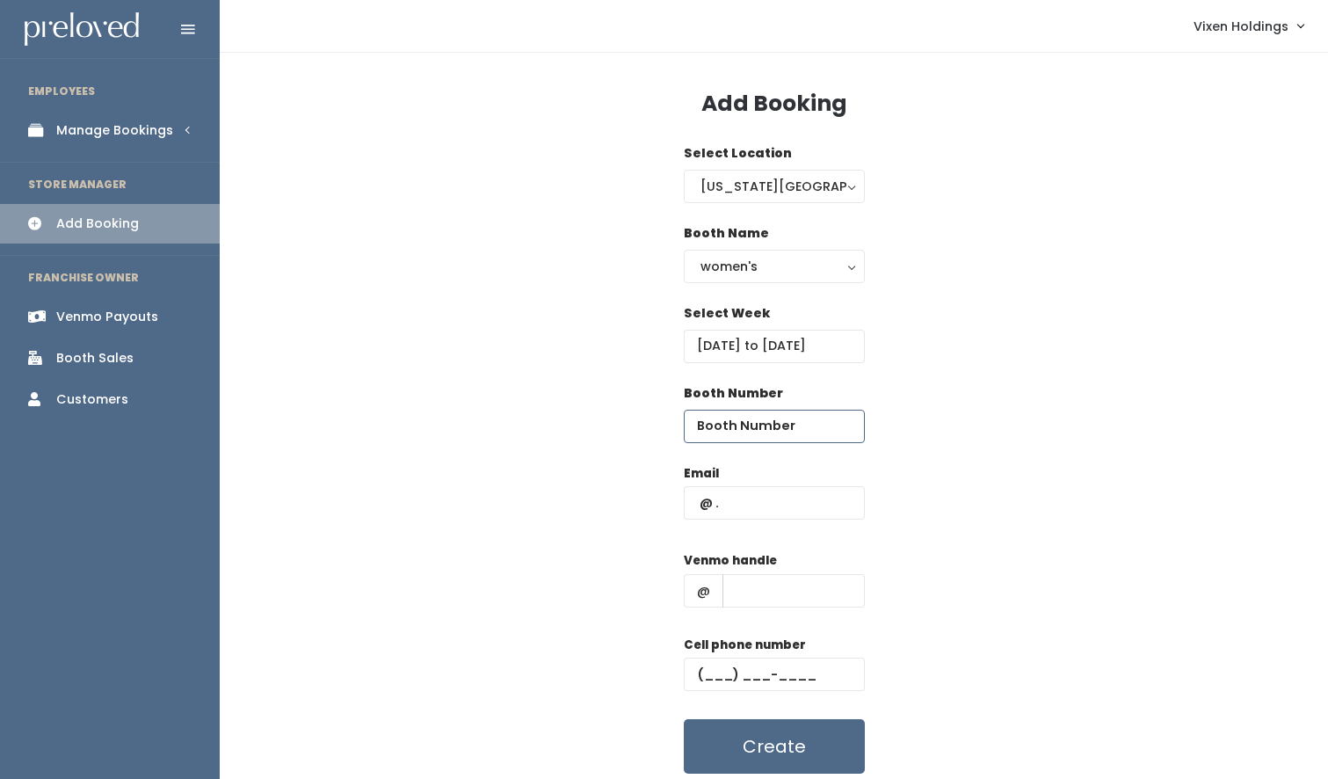
click at [730, 435] on input "number" at bounding box center [774, 426] width 181 height 33
type input "17"
click at [691, 505] on input "text" at bounding box center [774, 502] width 181 height 33
click at [693, 500] on input "text" at bounding box center [774, 502] width 181 height 33
paste input "shopabsolutelyamy@gmail.com"
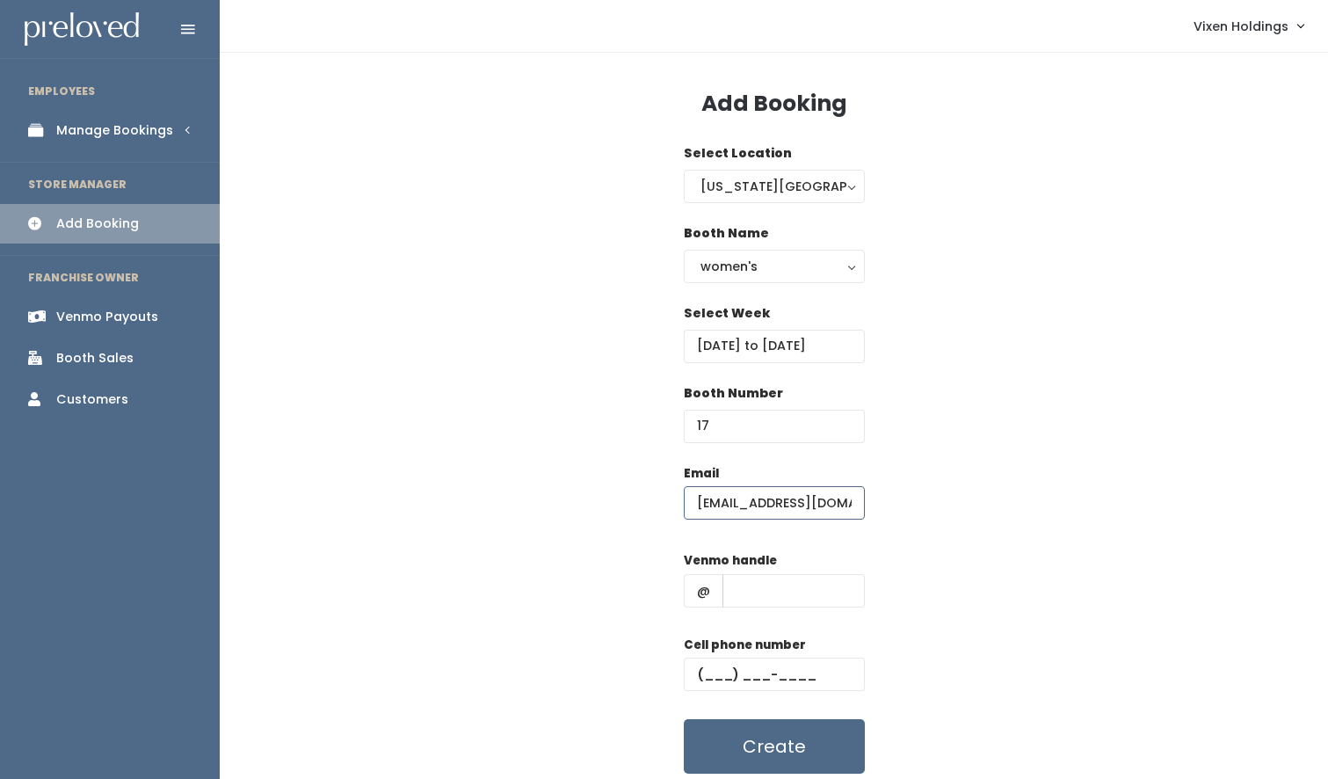
scroll to position [0, 53]
type input "shopabsolutelyamy@gmail.com"
click at [693, 675] on input "text" at bounding box center [774, 673] width 181 height 33
paste input "(870) 919-8496"
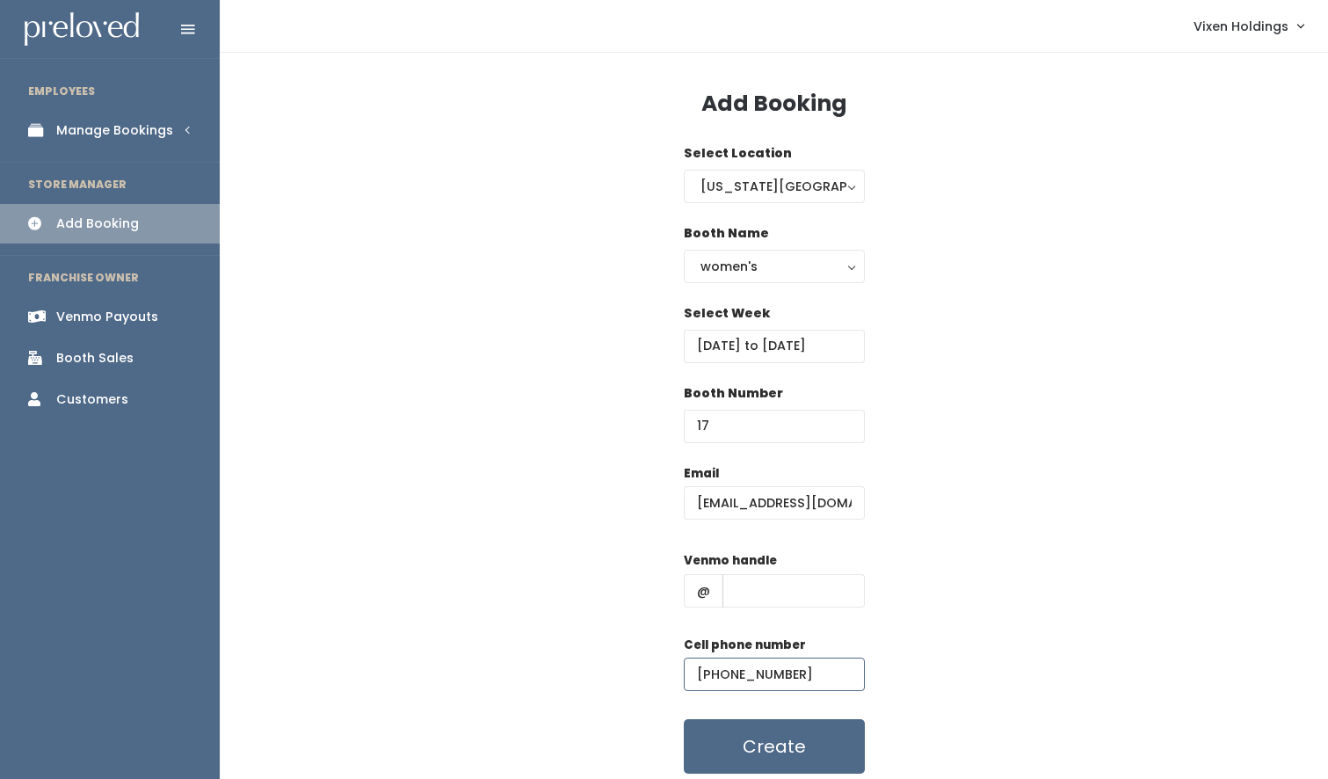
type input "(870) 919-8496"
click at [747, 589] on input "text" at bounding box center [794, 590] width 142 height 33
paste input "amyrowe3434"
type input "amyrowe3434"
click at [749, 737] on button "Create" at bounding box center [774, 746] width 181 height 54
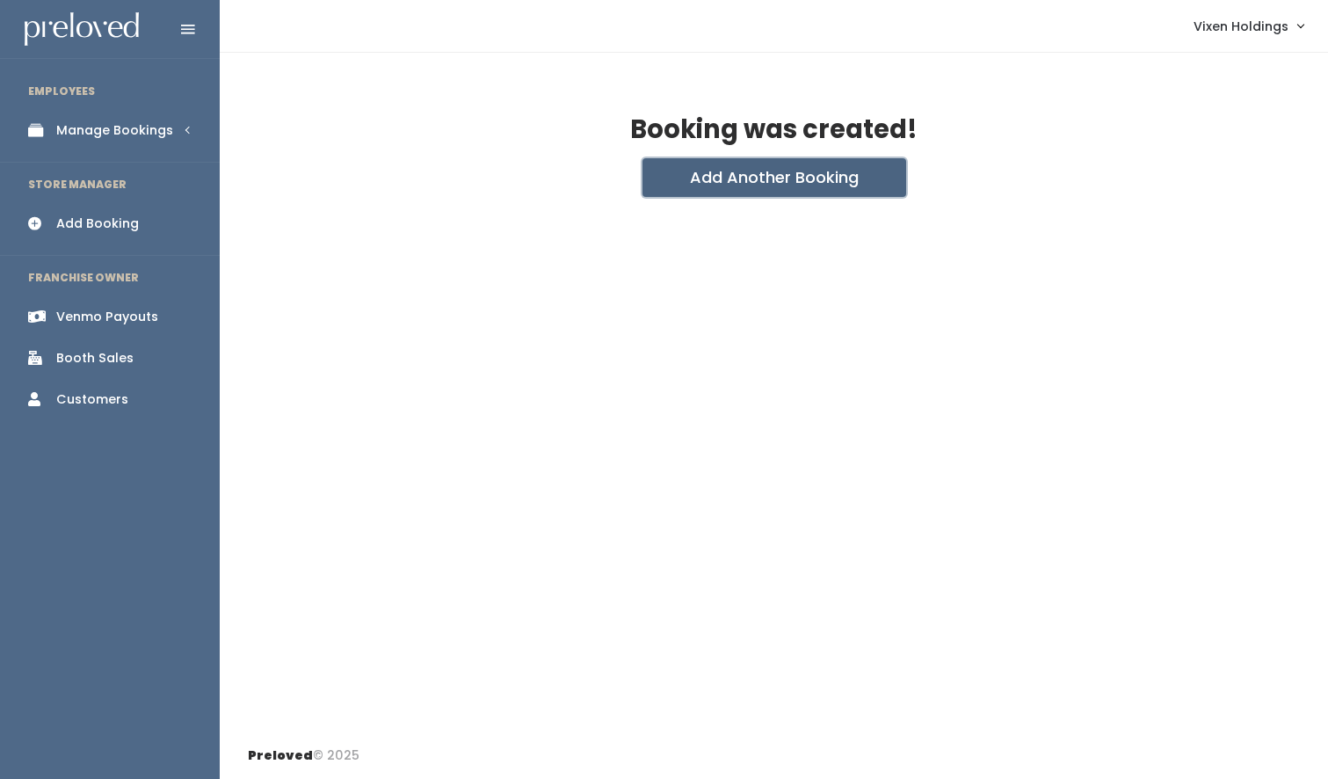
click at [758, 186] on button "Add Another Booking" at bounding box center [775, 177] width 264 height 39
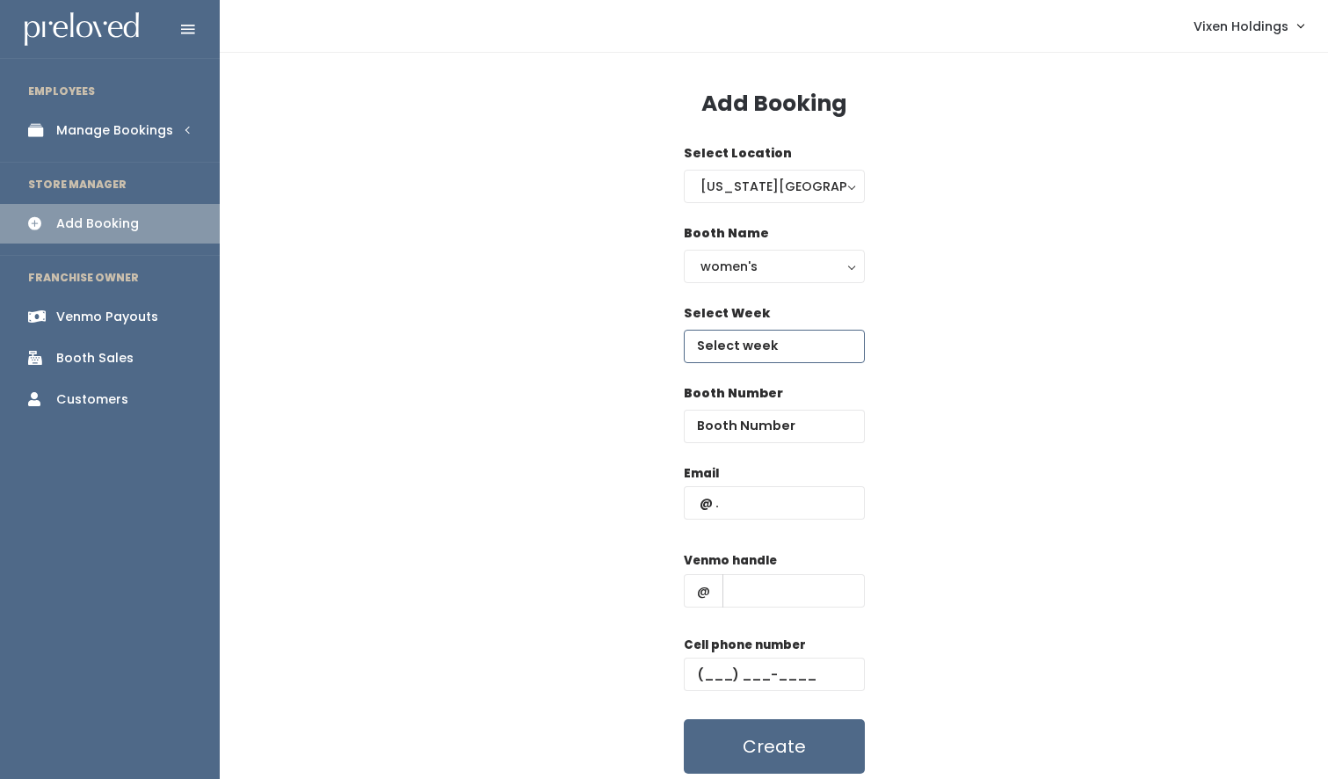
click at [747, 348] on input "text" at bounding box center [774, 346] width 181 height 33
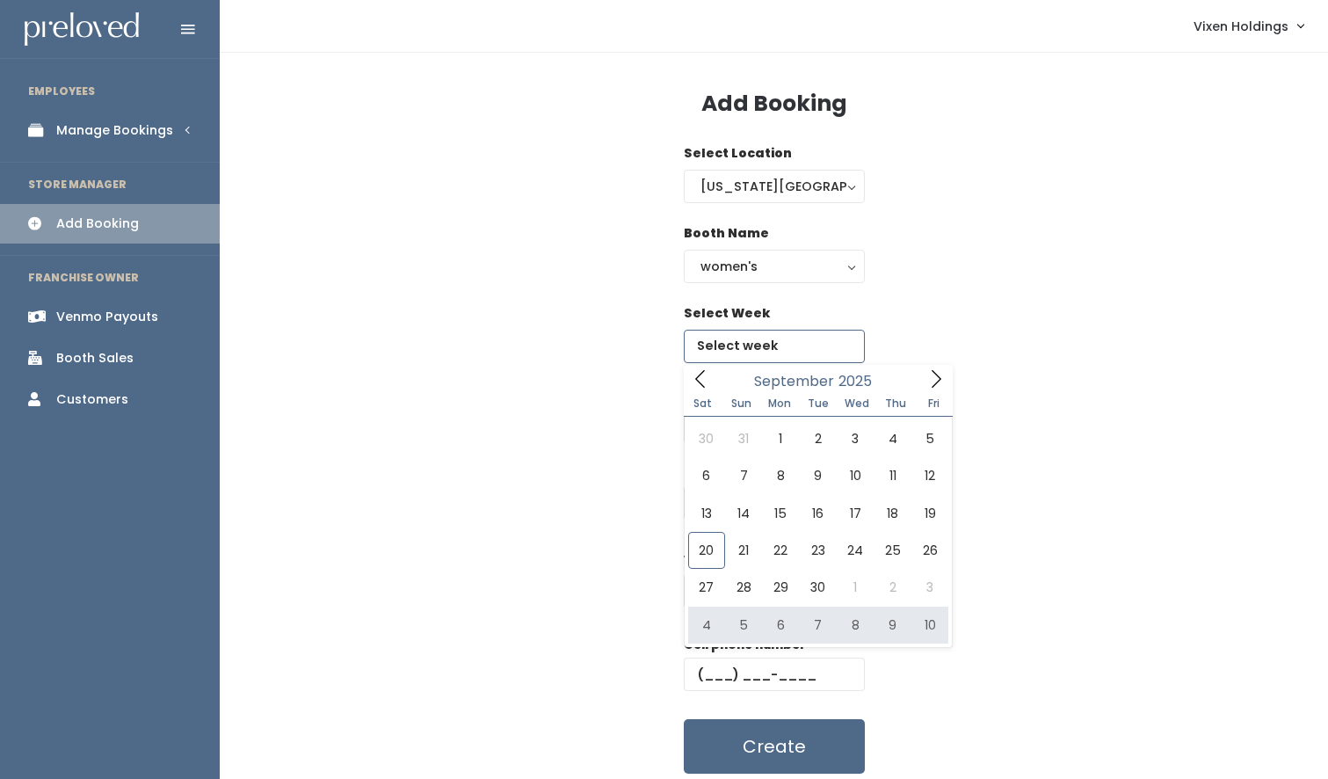
type input "[DATE] to [DATE]"
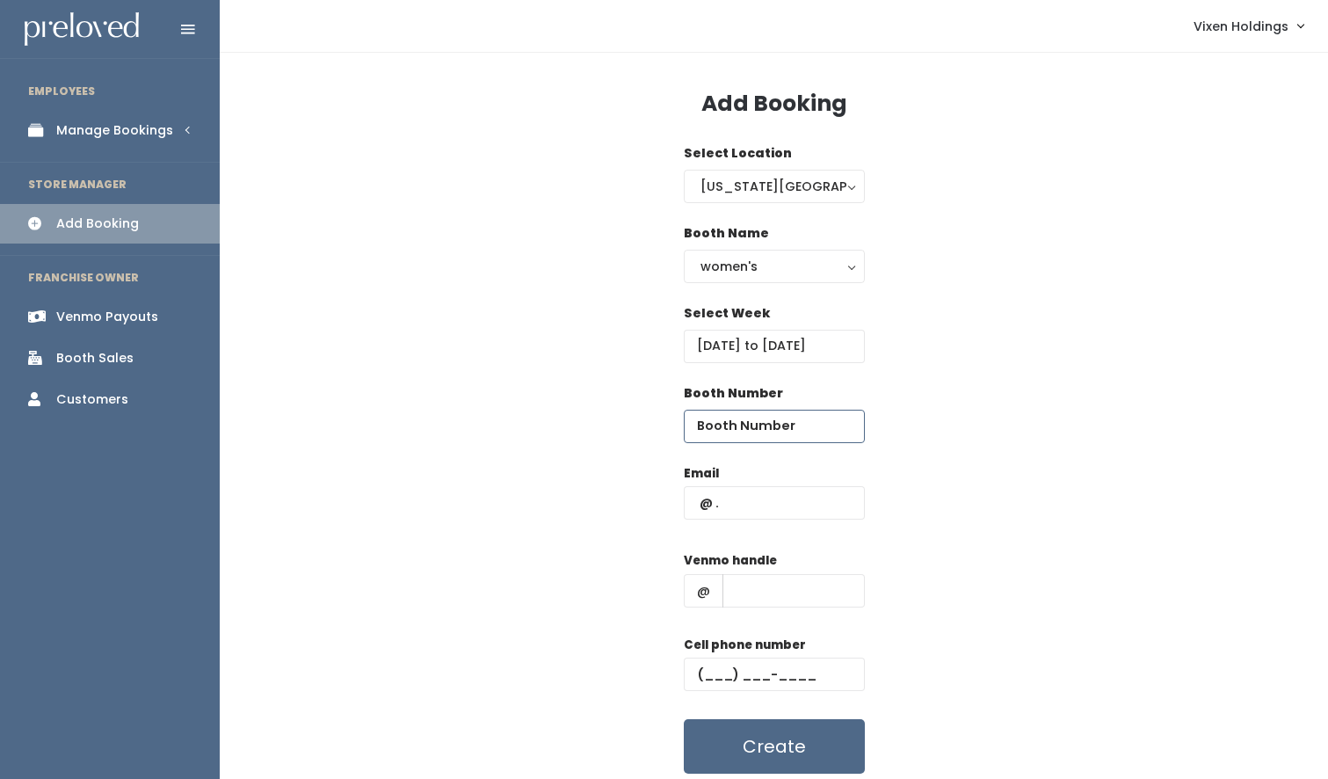
click at [734, 422] on input "number" at bounding box center [774, 426] width 181 height 33
type input "17"
click at [756, 592] on input "text" at bounding box center [794, 590] width 142 height 33
paste input "amyrowe3434"
type input "amyrowe3434"
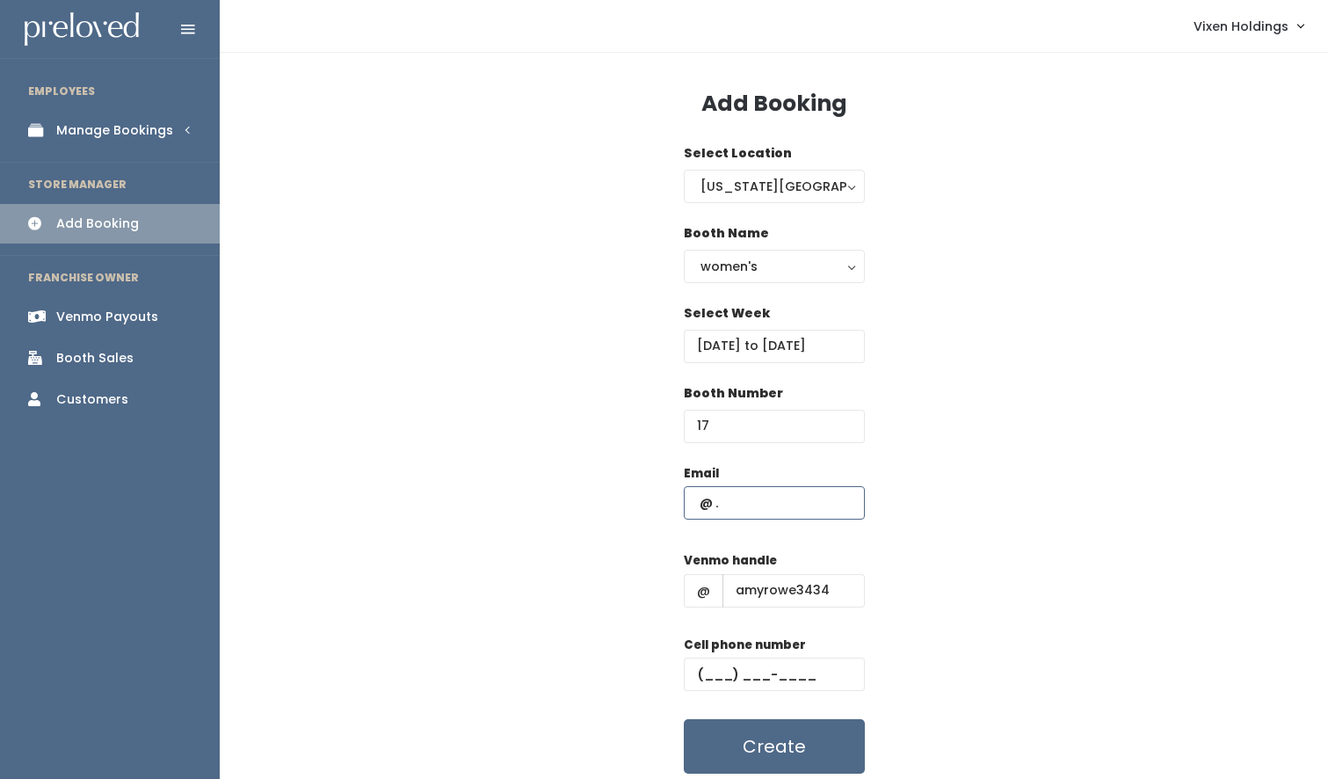
click at [695, 503] on input "text" at bounding box center [774, 502] width 181 height 33
paste input "shopabsolutelyamy@gmail.com"
type input "shopabsolutelyamy@gmail.com"
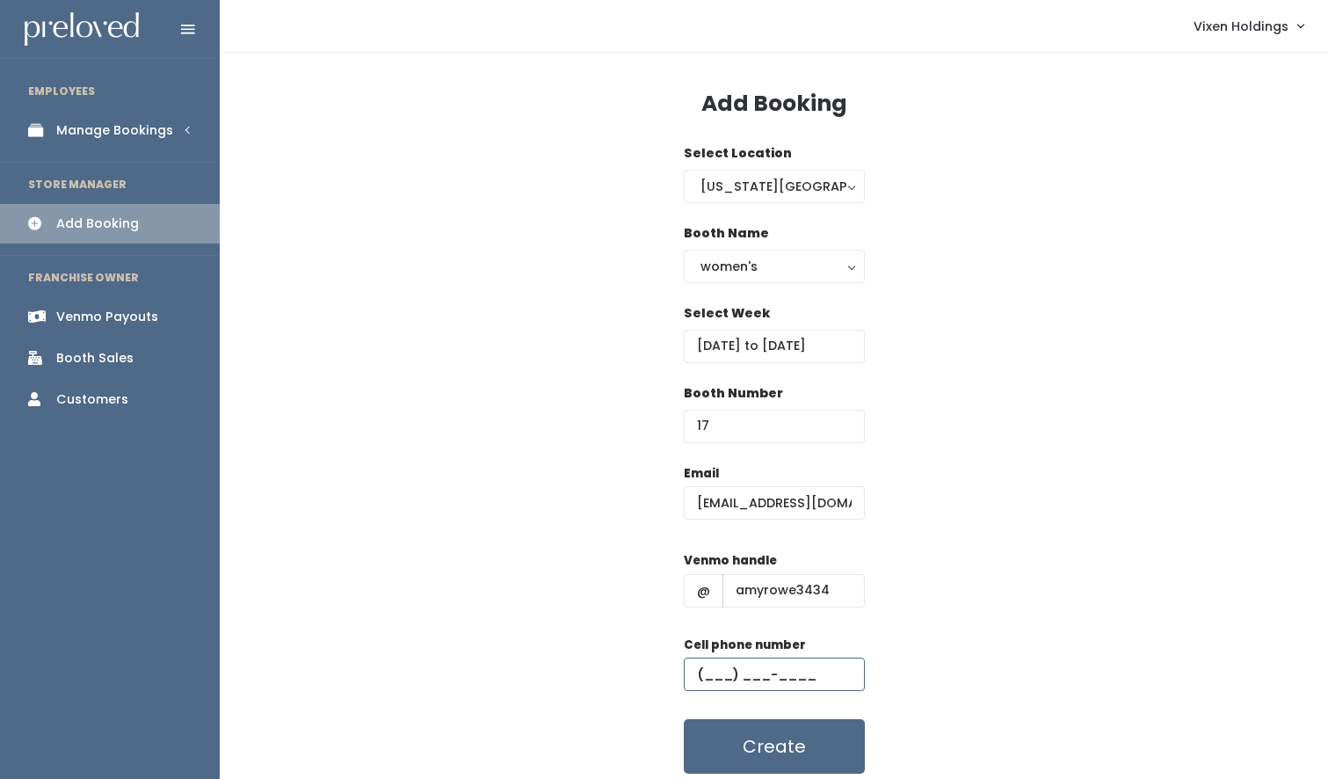
click at [696, 672] on input "text" at bounding box center [774, 673] width 181 height 33
paste input "(343) 4__-____"
type input "(343) 4__-____"
drag, startPoint x: 756, startPoint y: 677, endPoint x: 682, endPoint y: 677, distance: 73.8
click at [682, 677] on div "Email shopabsolutelyamy@gmail.com Venmo handle @ amyrowe3434 Cell phone number …" at bounding box center [774, 619] width 1052 height 310
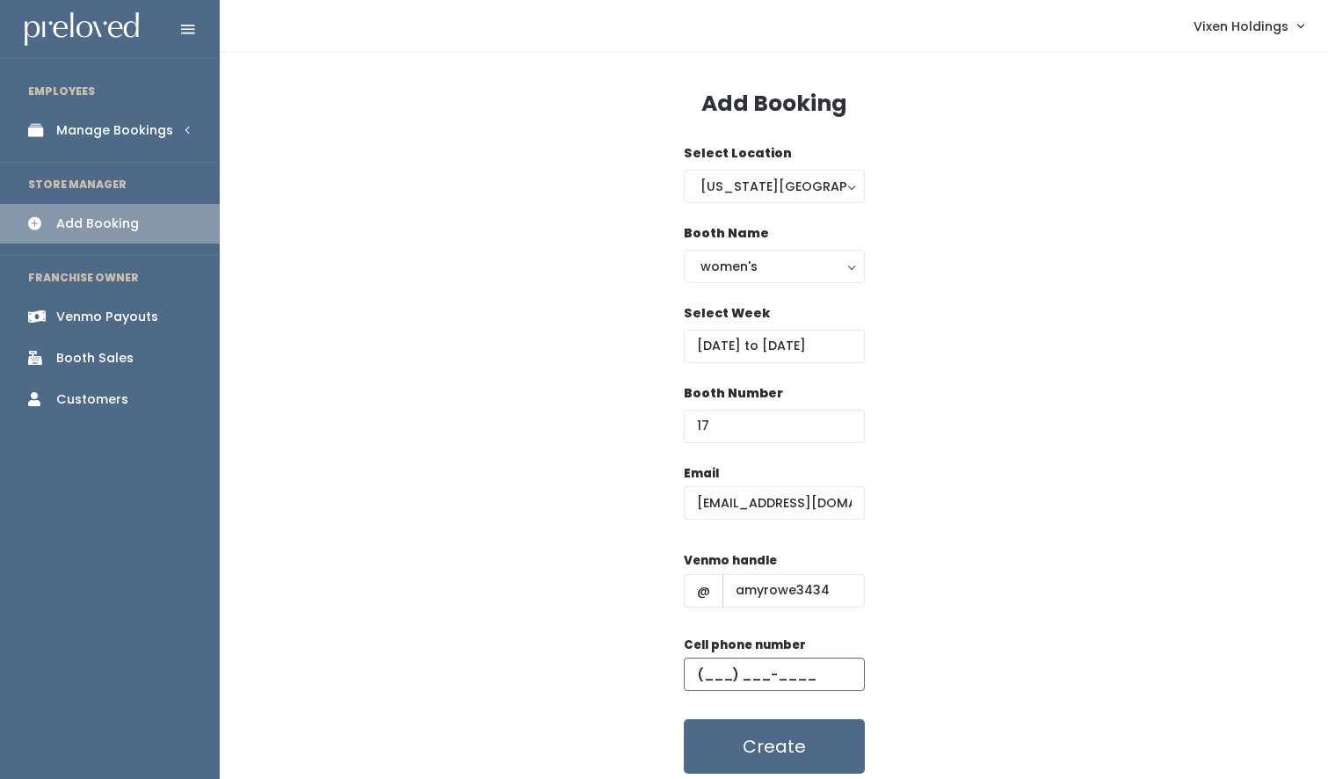
click at [693, 675] on input "text" at bounding box center [774, 673] width 181 height 33
paste input "(870) 919-8496"
type input "(870) 919-8496"
click at [818, 746] on button "Create" at bounding box center [774, 746] width 181 height 54
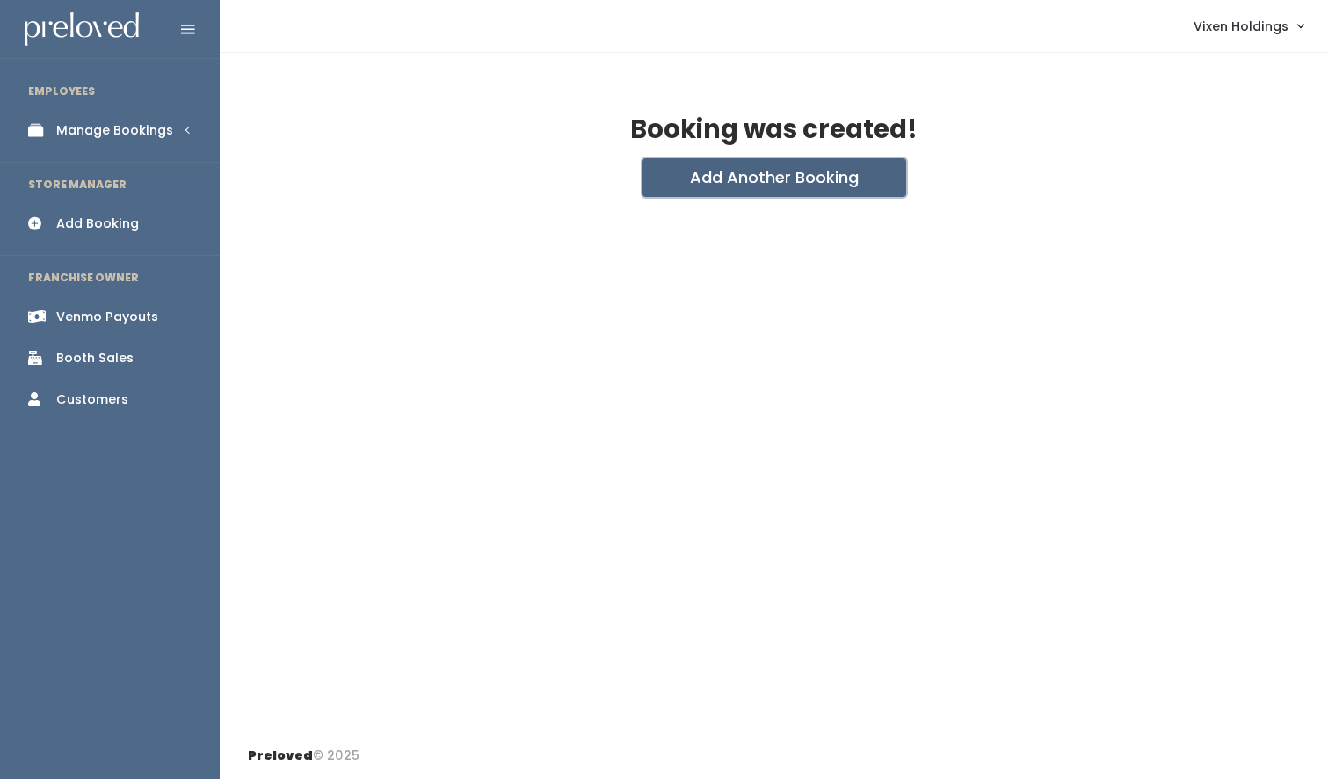
click at [771, 179] on button "Add Another Booking" at bounding box center [775, 177] width 264 height 39
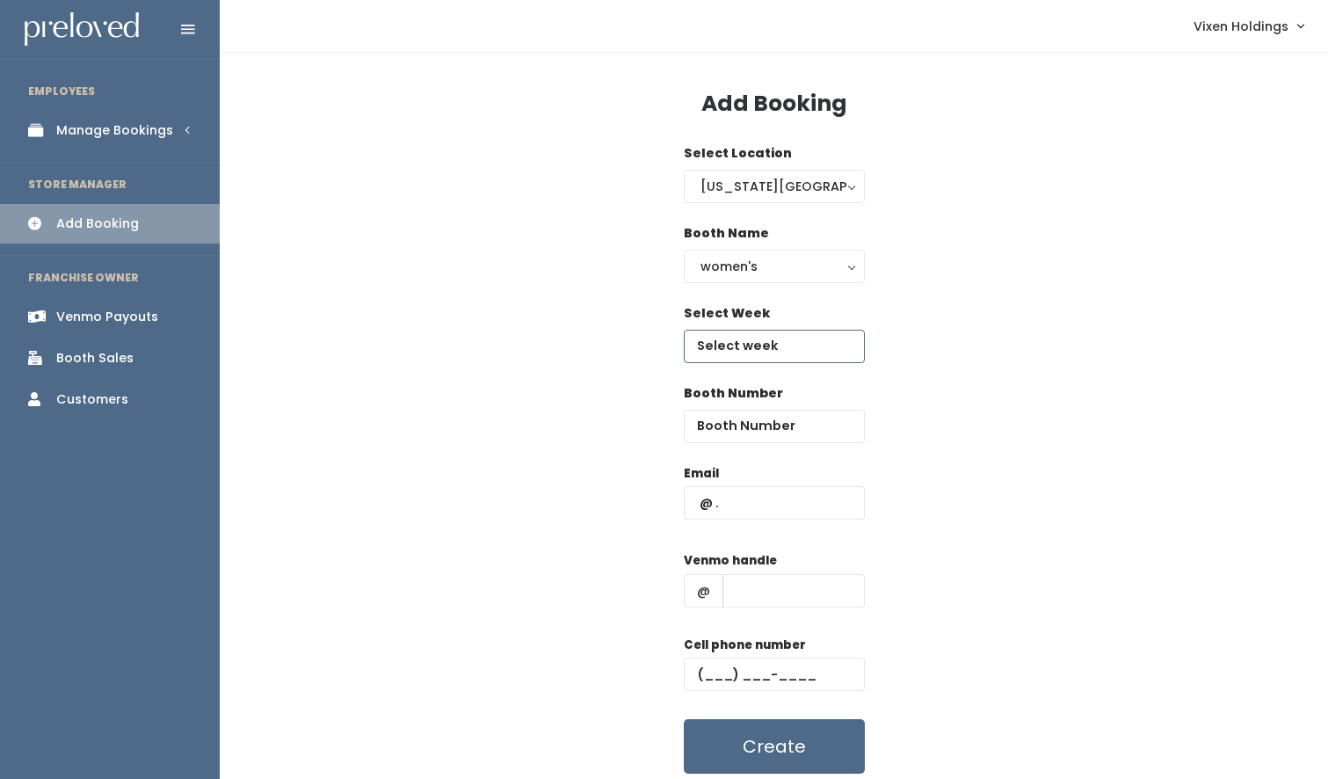
click at [755, 347] on input "text" at bounding box center [774, 346] width 181 height 33
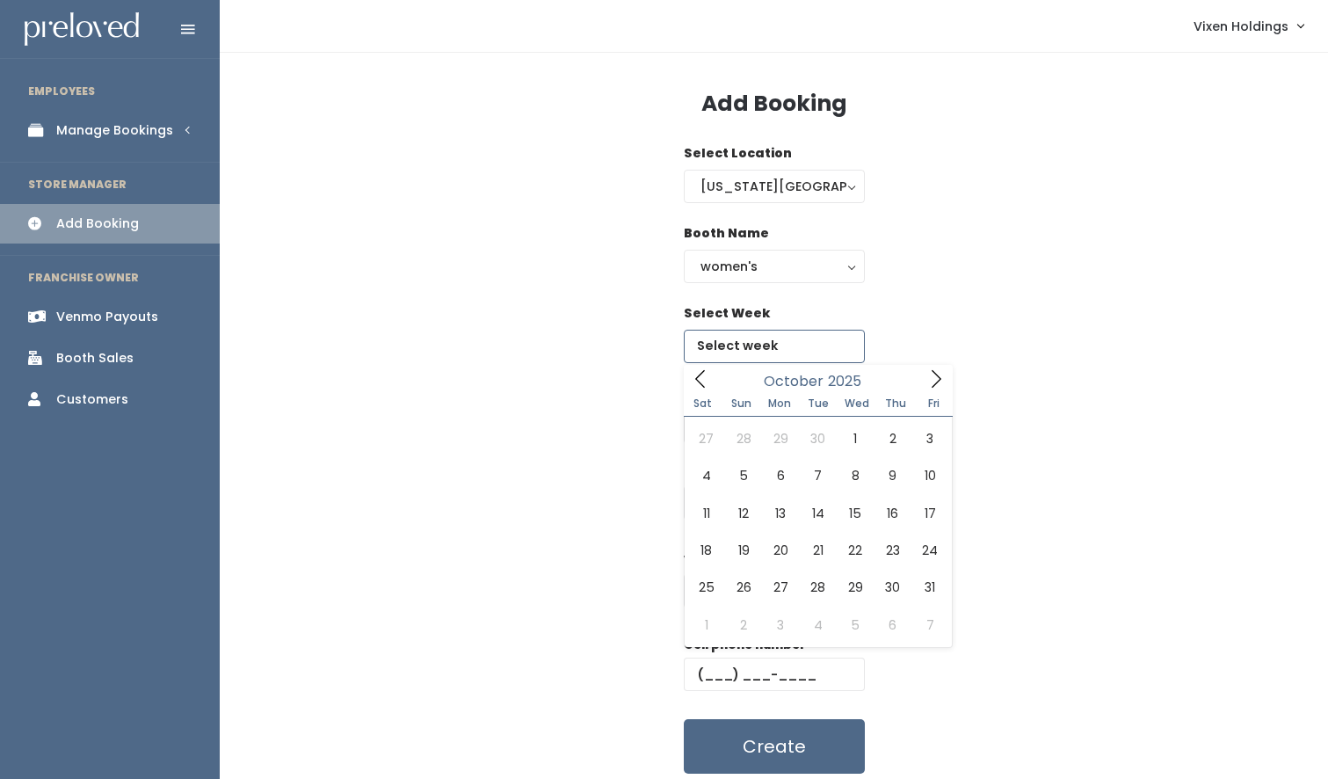
click at [939, 381] on icon at bounding box center [935, 378] width 19 height 19
type input "October 11 to October 17"
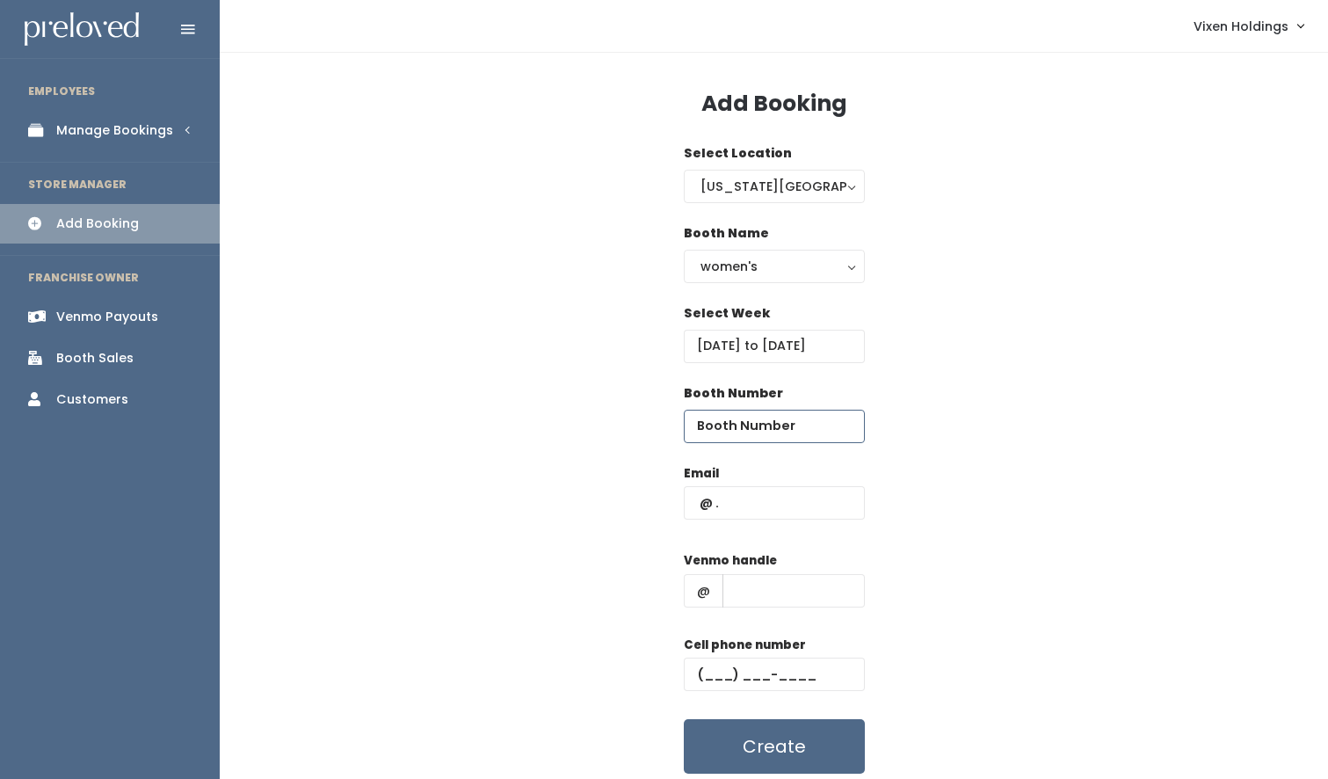
click at [741, 426] on input "number" at bounding box center [774, 426] width 181 height 33
type input "17"
click at [697, 505] on input "text" at bounding box center [774, 502] width 181 height 33
type input "x"
click at [741, 592] on input "text" at bounding box center [794, 590] width 142 height 33
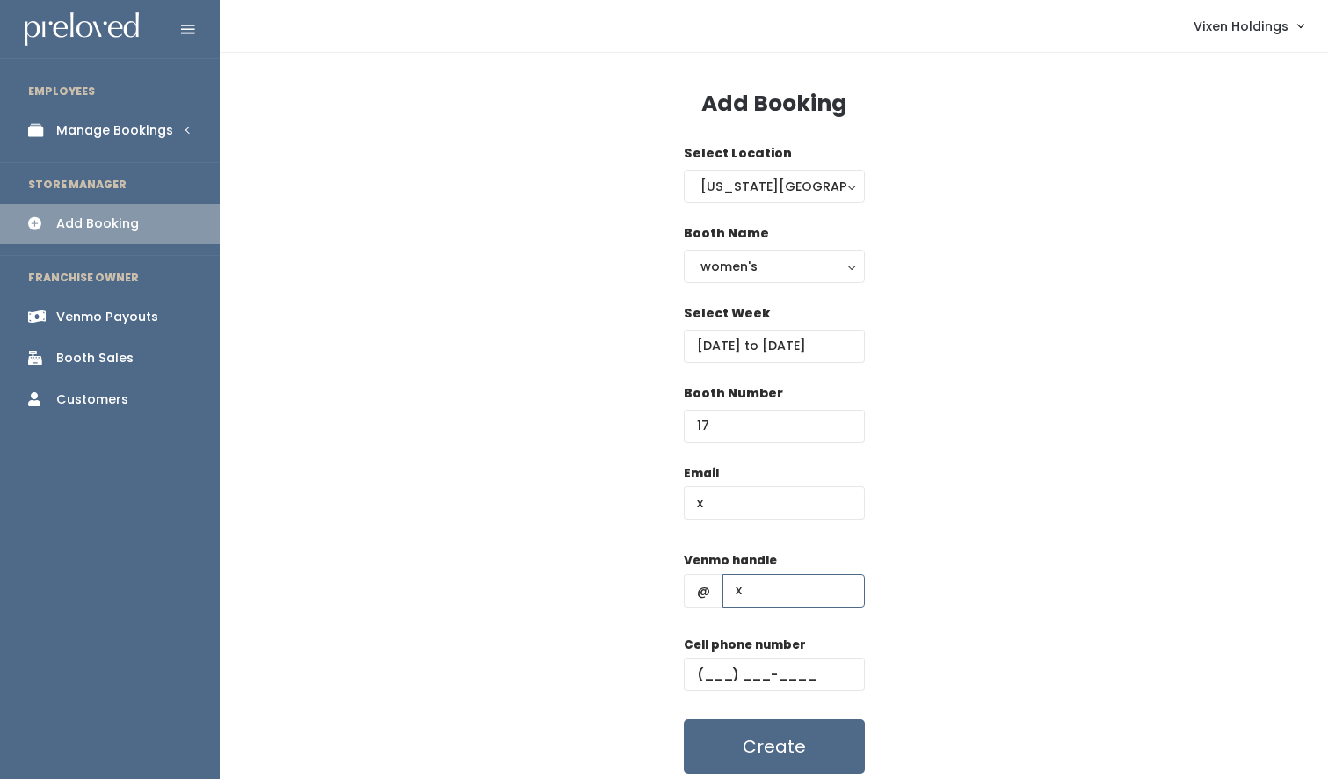
type input "x"
click at [700, 669] on input "text" at bounding box center [774, 673] width 181 height 33
type input "(111) 111-1111"
click at [747, 754] on button "Create" at bounding box center [774, 746] width 181 height 54
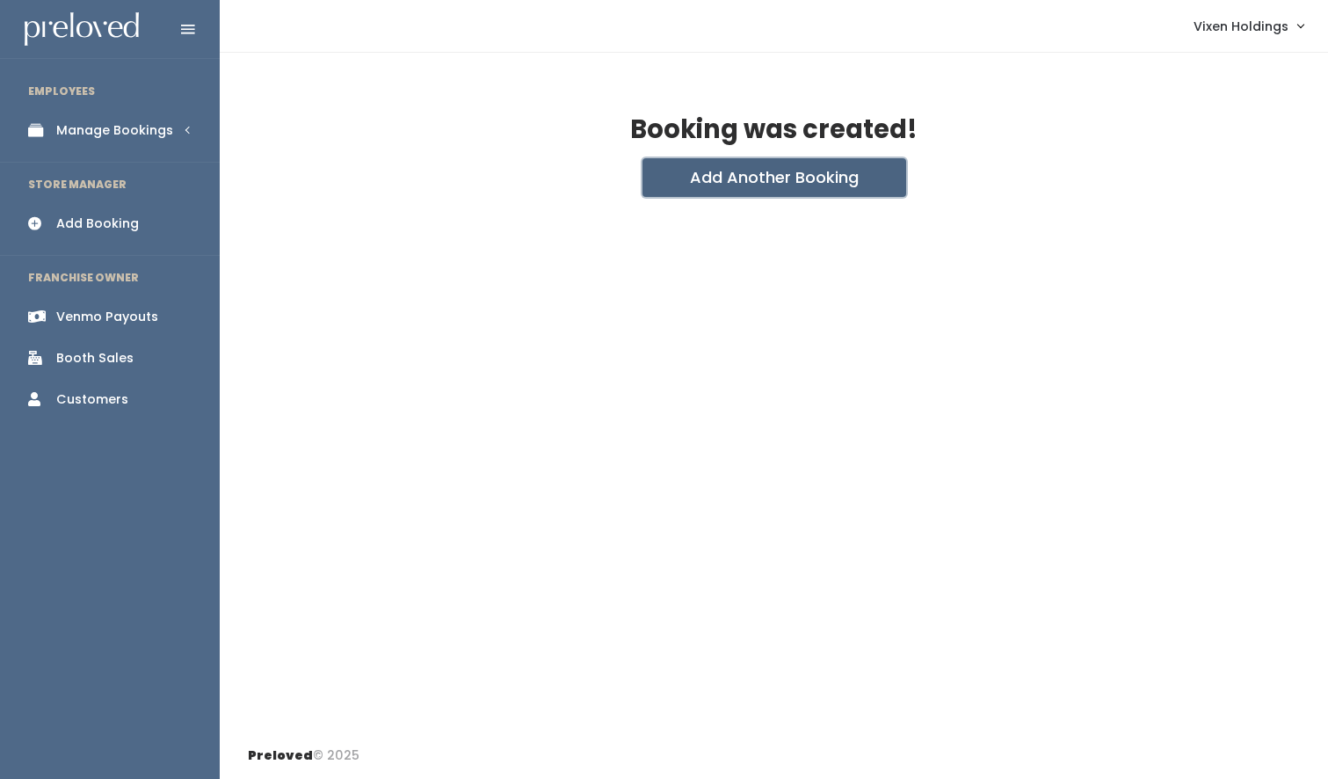
click at [759, 181] on button "Add Another Booking" at bounding box center [775, 177] width 264 height 39
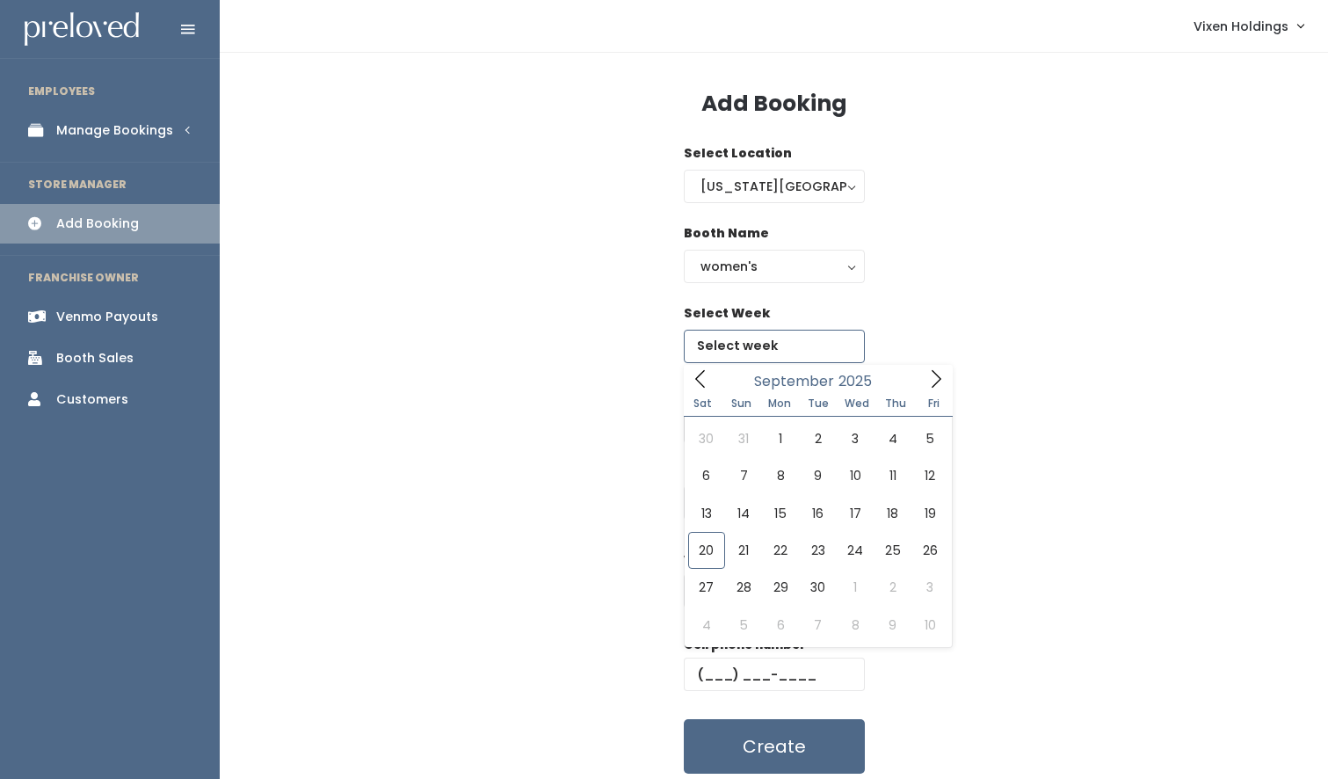
click at [768, 348] on input "text" at bounding box center [774, 346] width 181 height 33
click at [932, 380] on icon at bounding box center [935, 378] width 19 height 19
type input "[DATE] to [DATE]"
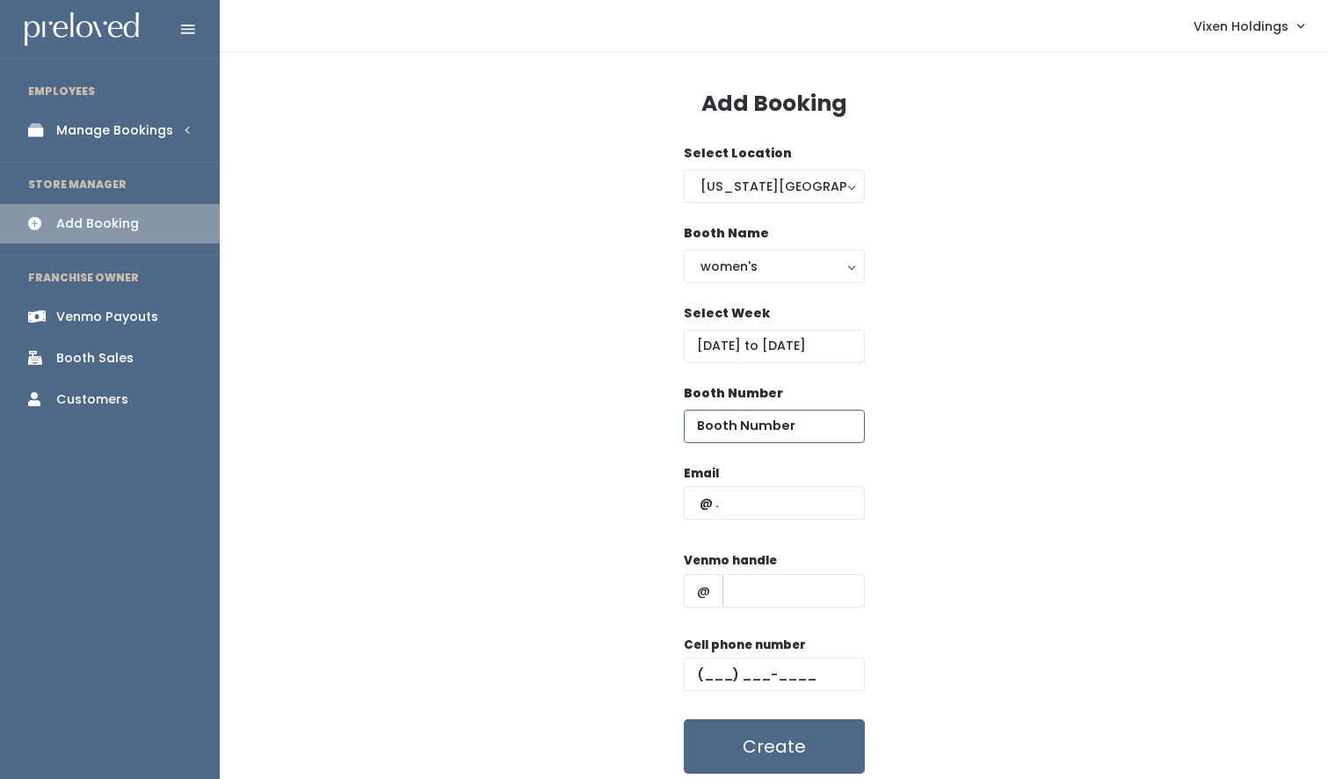
click at [734, 426] on input "number" at bounding box center [774, 426] width 181 height 33
type input "17"
click at [693, 511] on input "text" at bounding box center [774, 502] width 181 height 33
type input "x"
click at [737, 592] on input "text" at bounding box center [794, 590] width 142 height 33
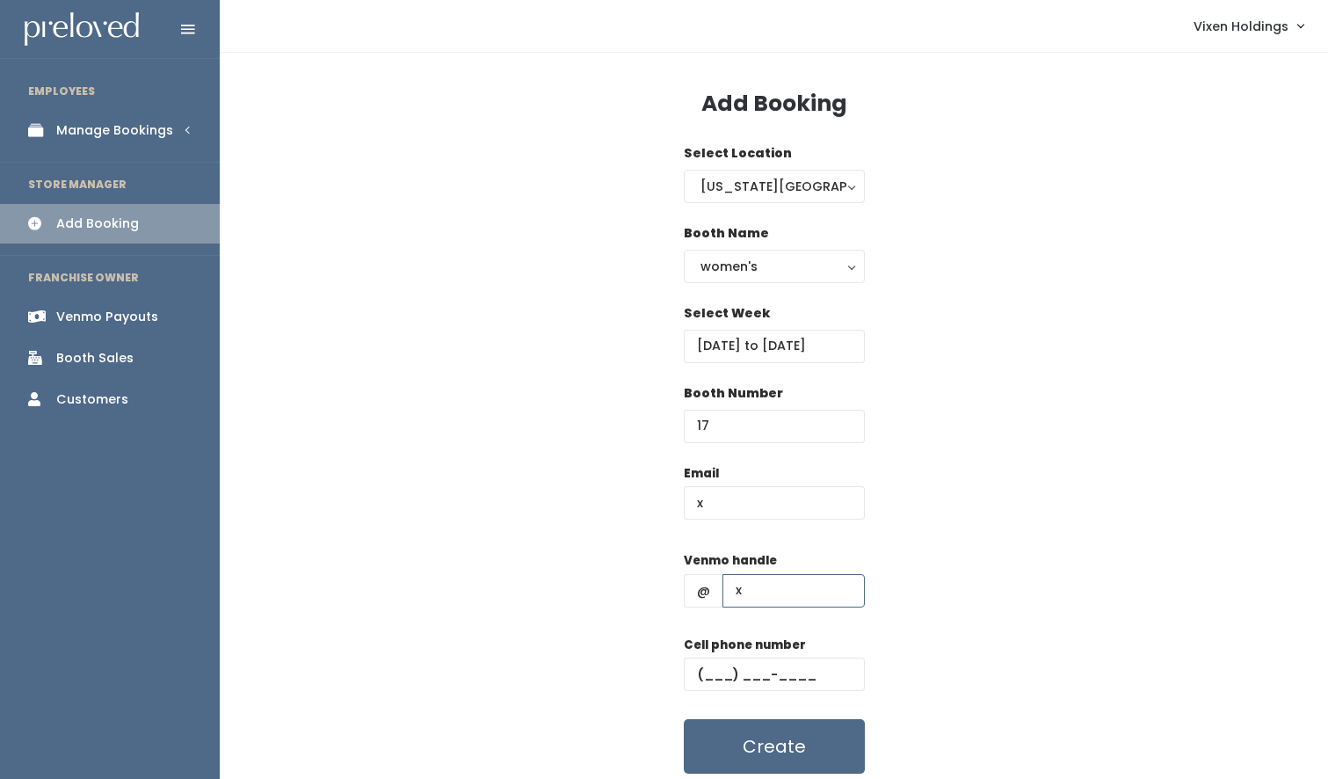
type input "x"
click at [694, 678] on input "text" at bounding box center [774, 673] width 181 height 33
type input "(111) 111-1111"
click at [712, 738] on button "Create" at bounding box center [774, 746] width 181 height 54
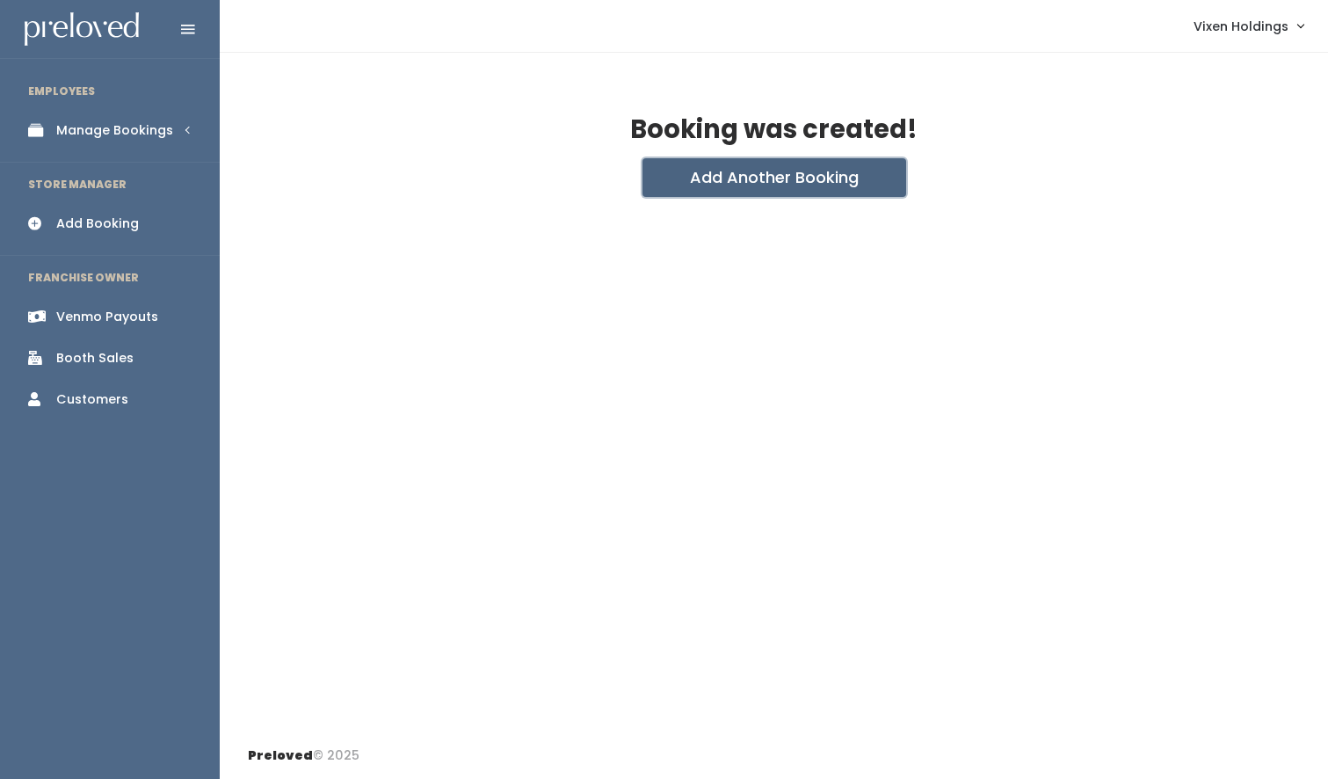
click at [754, 179] on button "Add Another Booking" at bounding box center [775, 177] width 264 height 39
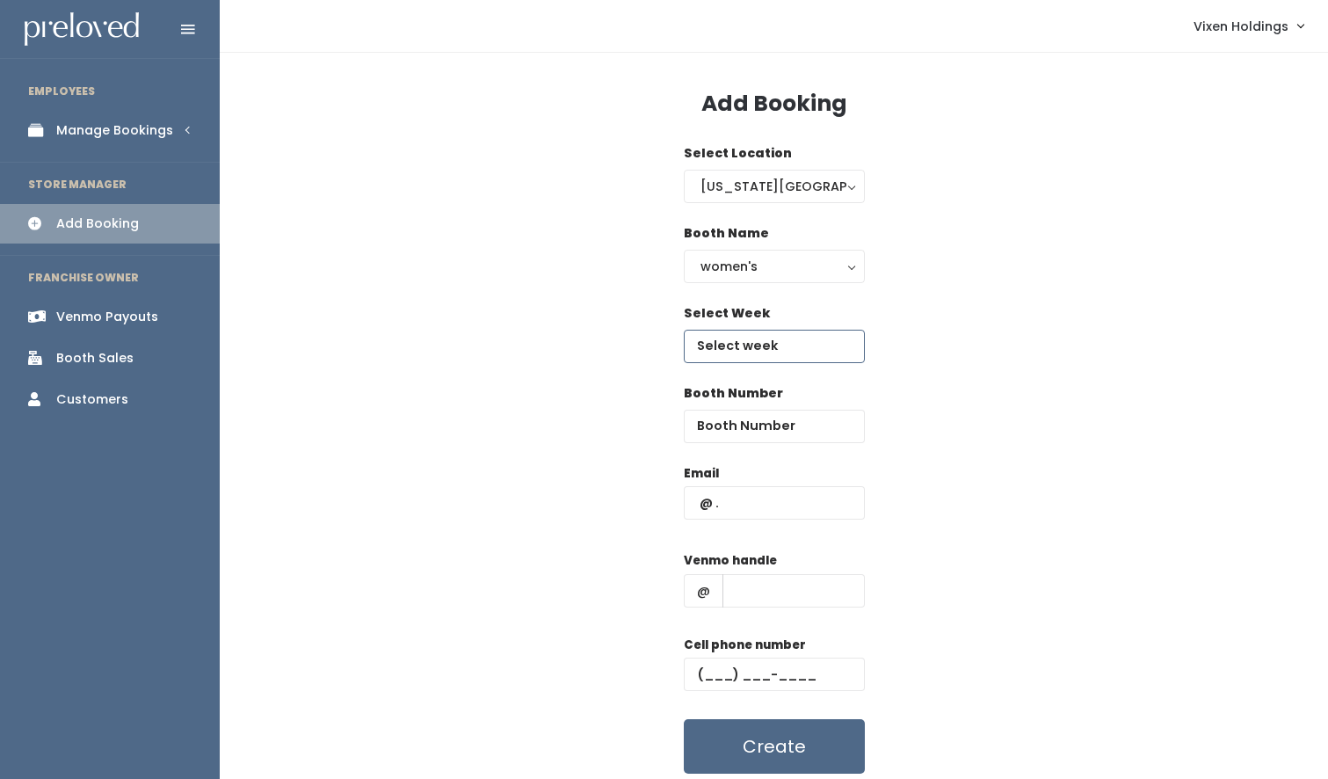
click at [823, 342] on input "text" at bounding box center [774, 346] width 181 height 33
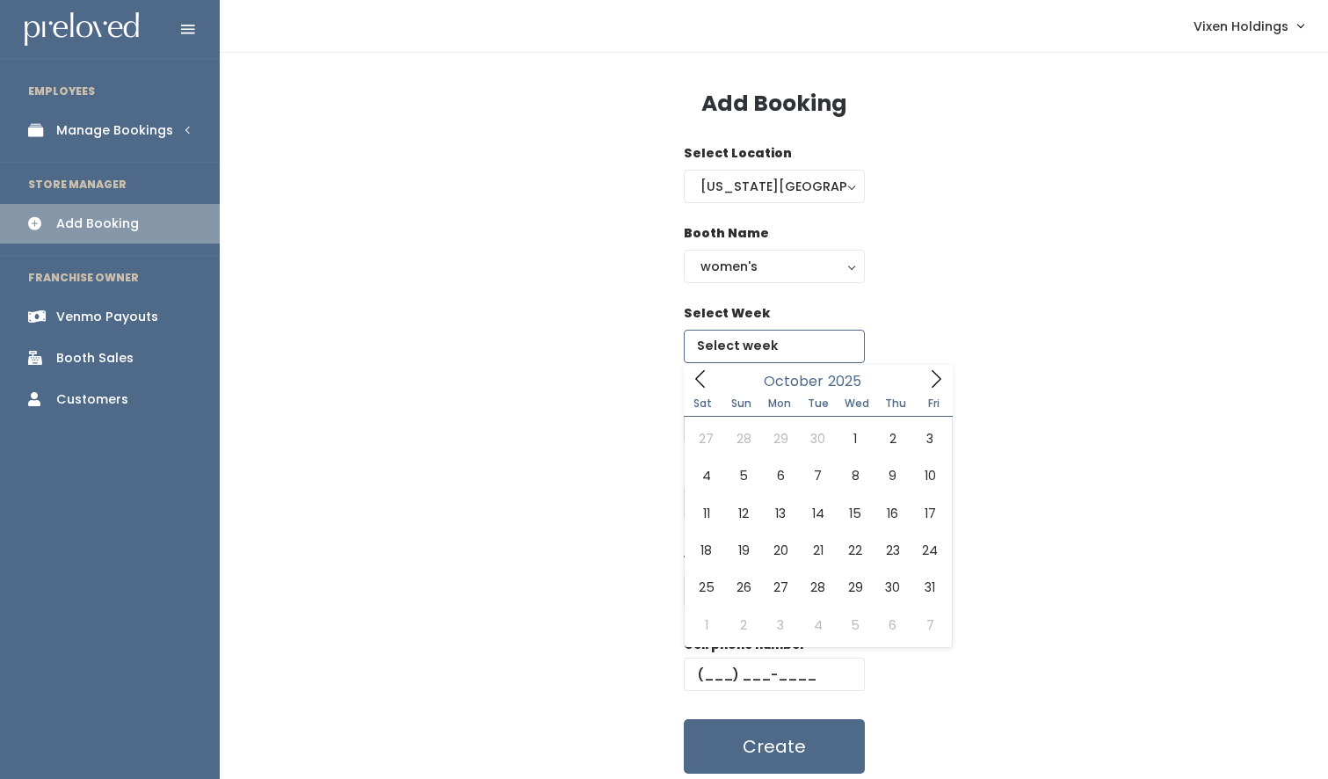
click at [937, 382] on icon at bounding box center [937, 379] width 10 height 18
type input "[DATE] to [DATE]"
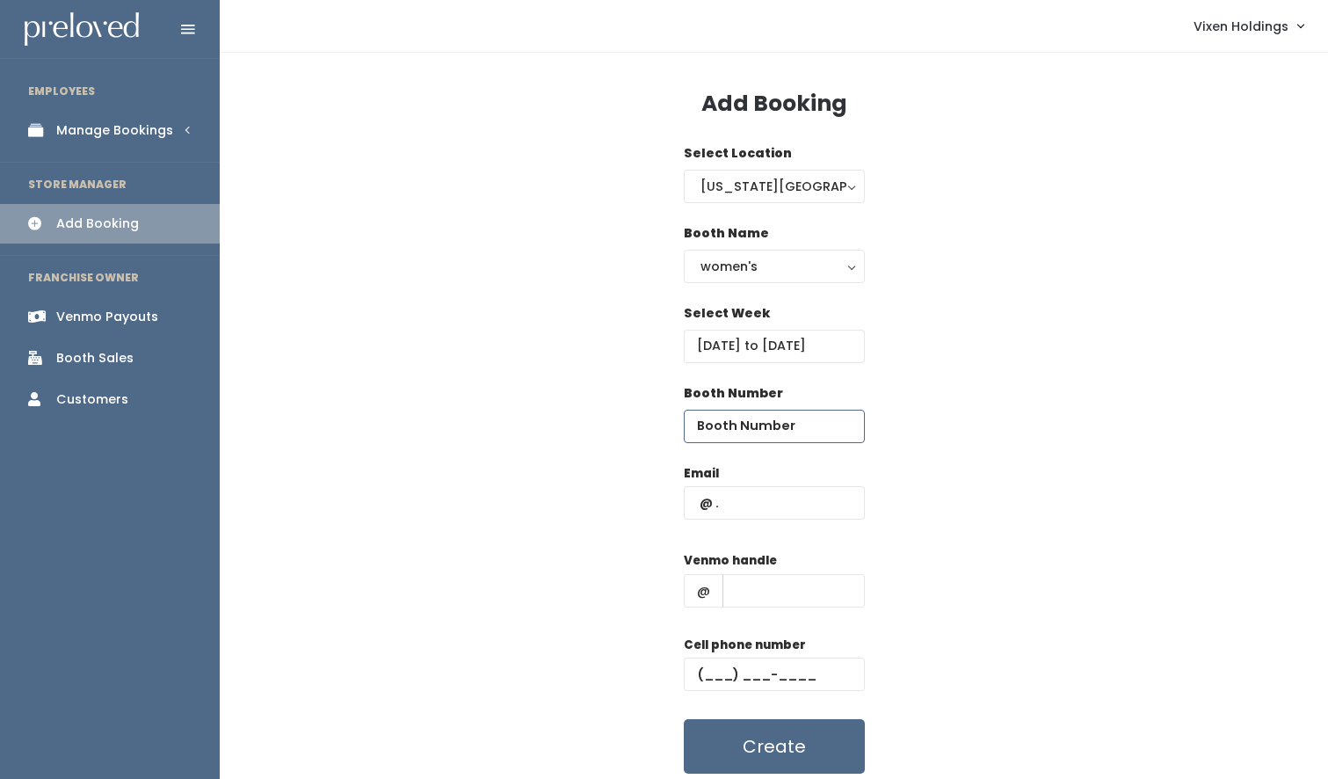
click at [698, 417] on input "number" at bounding box center [774, 426] width 181 height 33
type input "17"
click at [687, 501] on input "text" at bounding box center [774, 502] width 181 height 33
type input "x"
click at [696, 593] on span "@" at bounding box center [704, 590] width 40 height 33
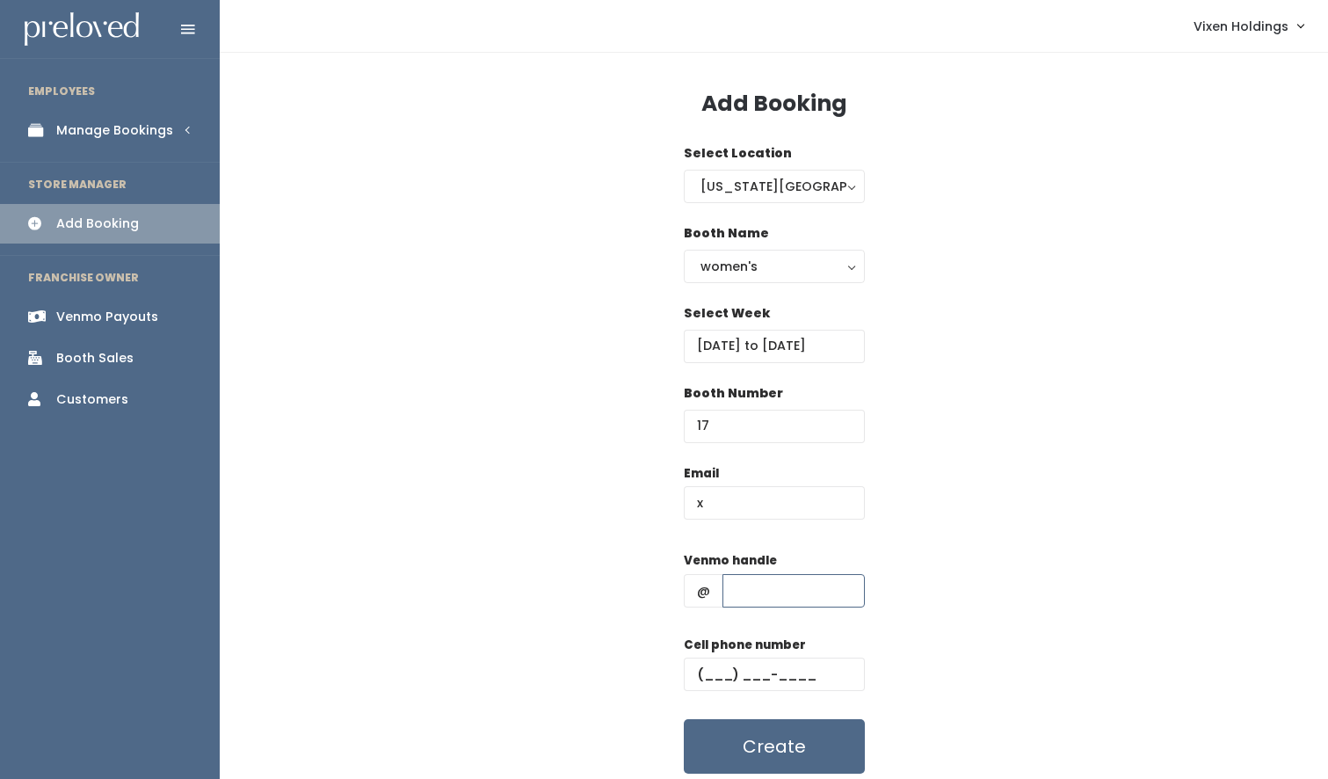
click at [728, 594] on input "text" at bounding box center [794, 590] width 142 height 33
type input "x"
click at [696, 684] on input "text" at bounding box center [774, 673] width 181 height 33
type input "(111) 111-1111"
click at [734, 741] on button "Create" at bounding box center [774, 746] width 181 height 54
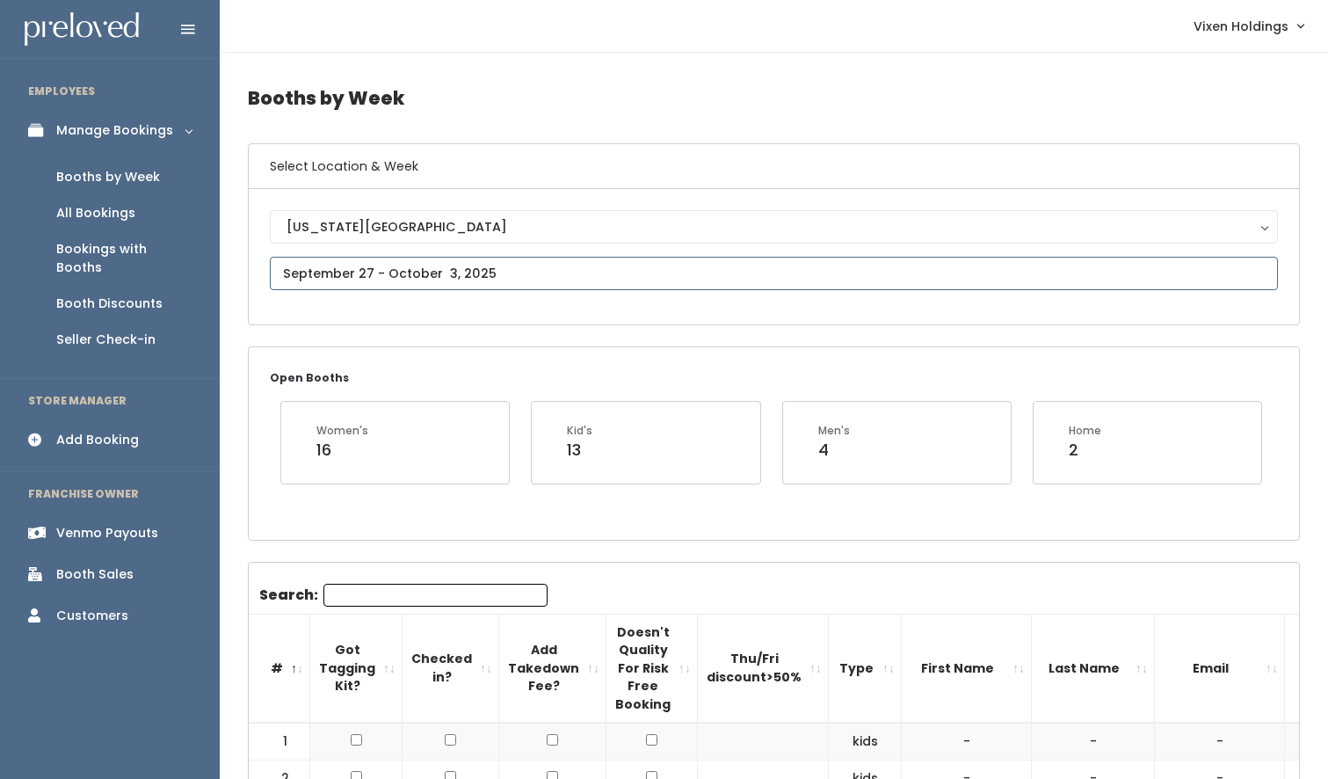
click at [369, 274] on input "text" at bounding box center [774, 273] width 1008 height 33
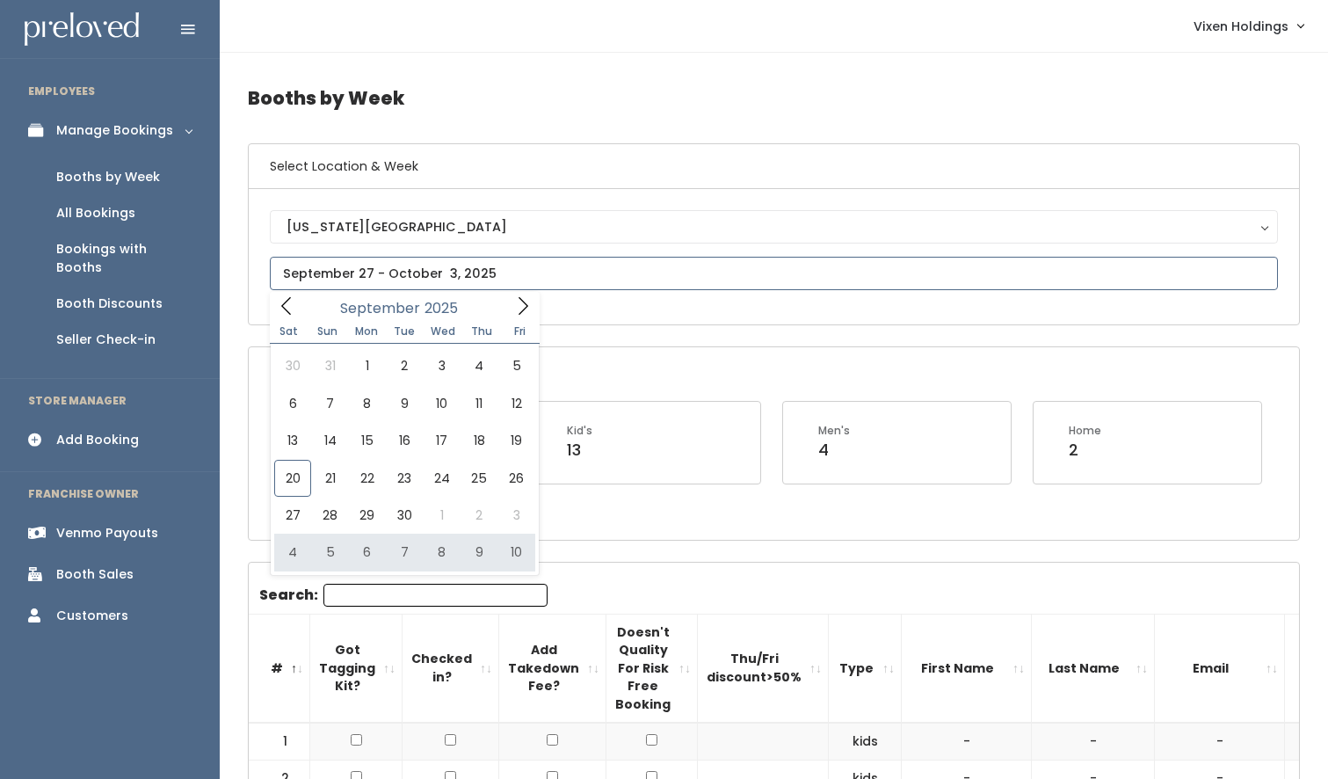
type input "[DATE] to [DATE]"
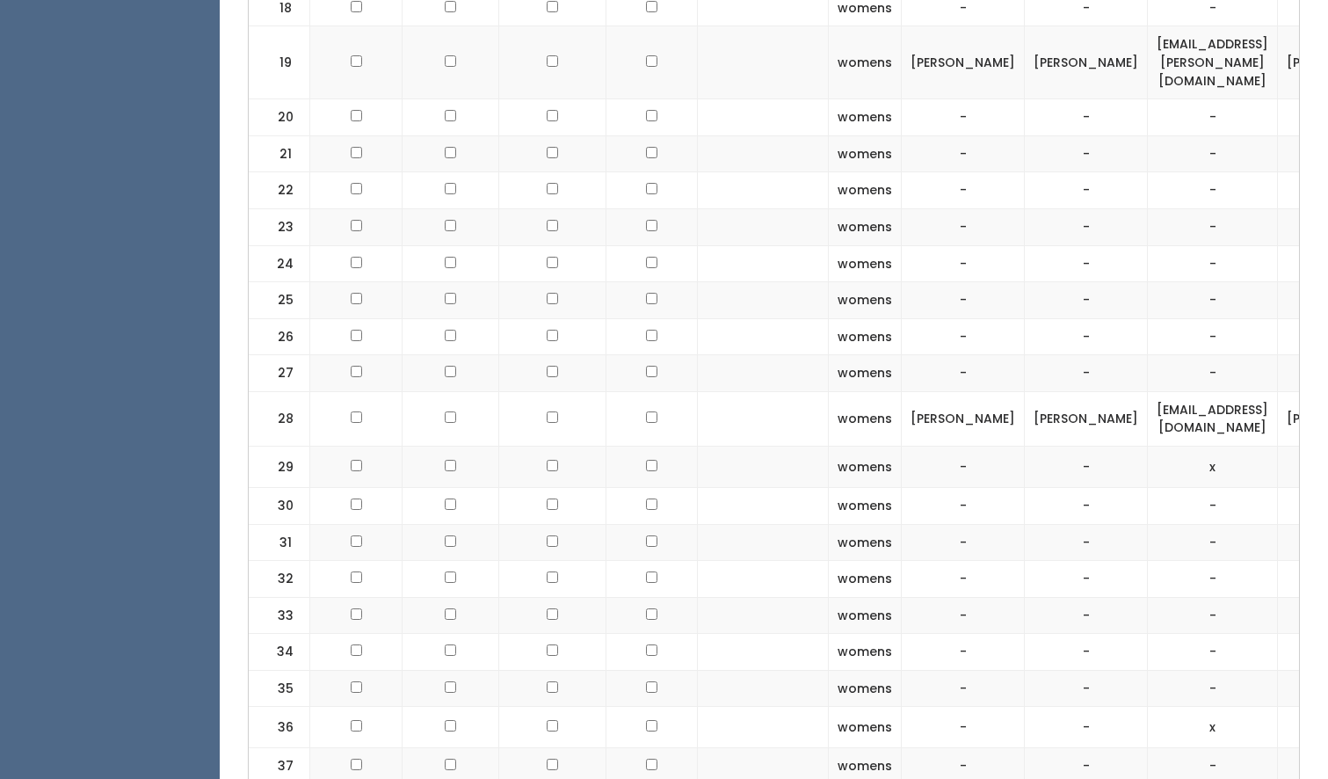
scroll to position [1370, 0]
click at [646, 414] on input "checkbox" at bounding box center [651, 419] width 11 height 11
checkbox input "true"
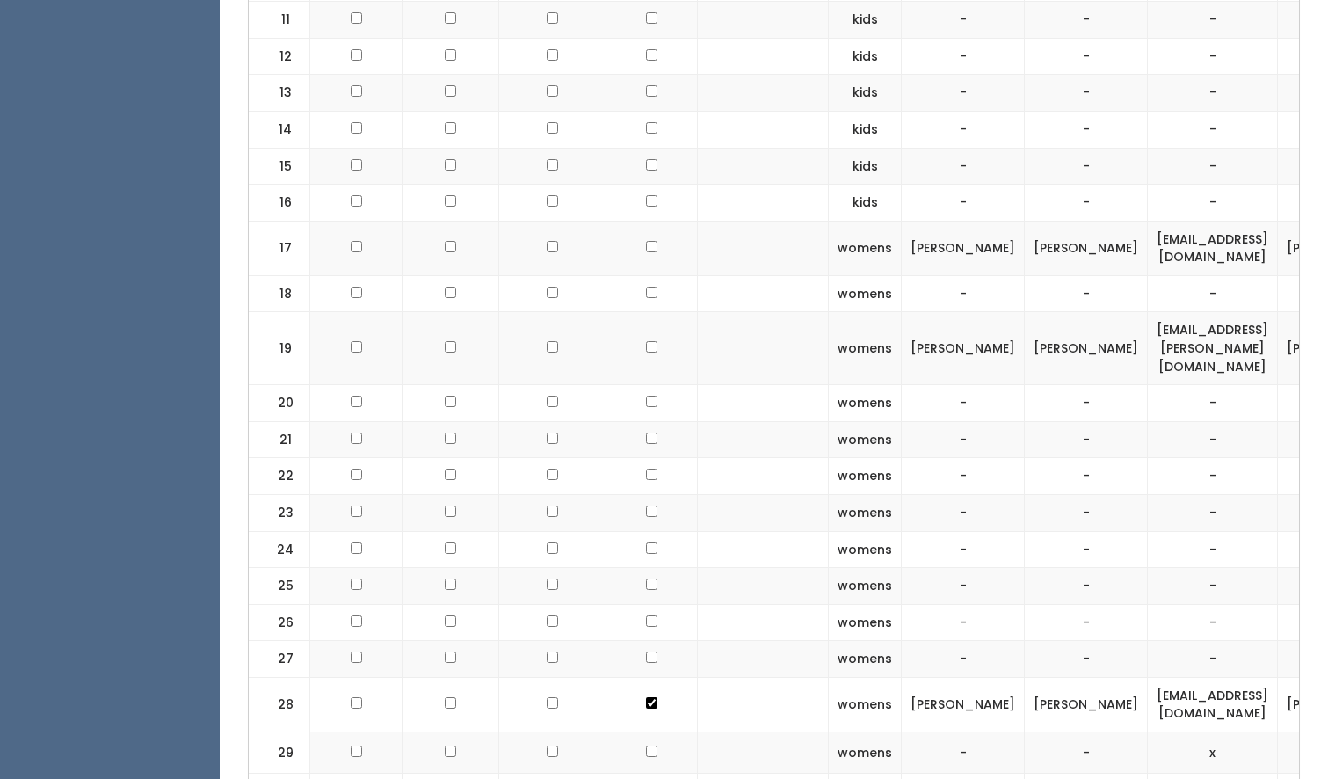
scroll to position [877, 0]
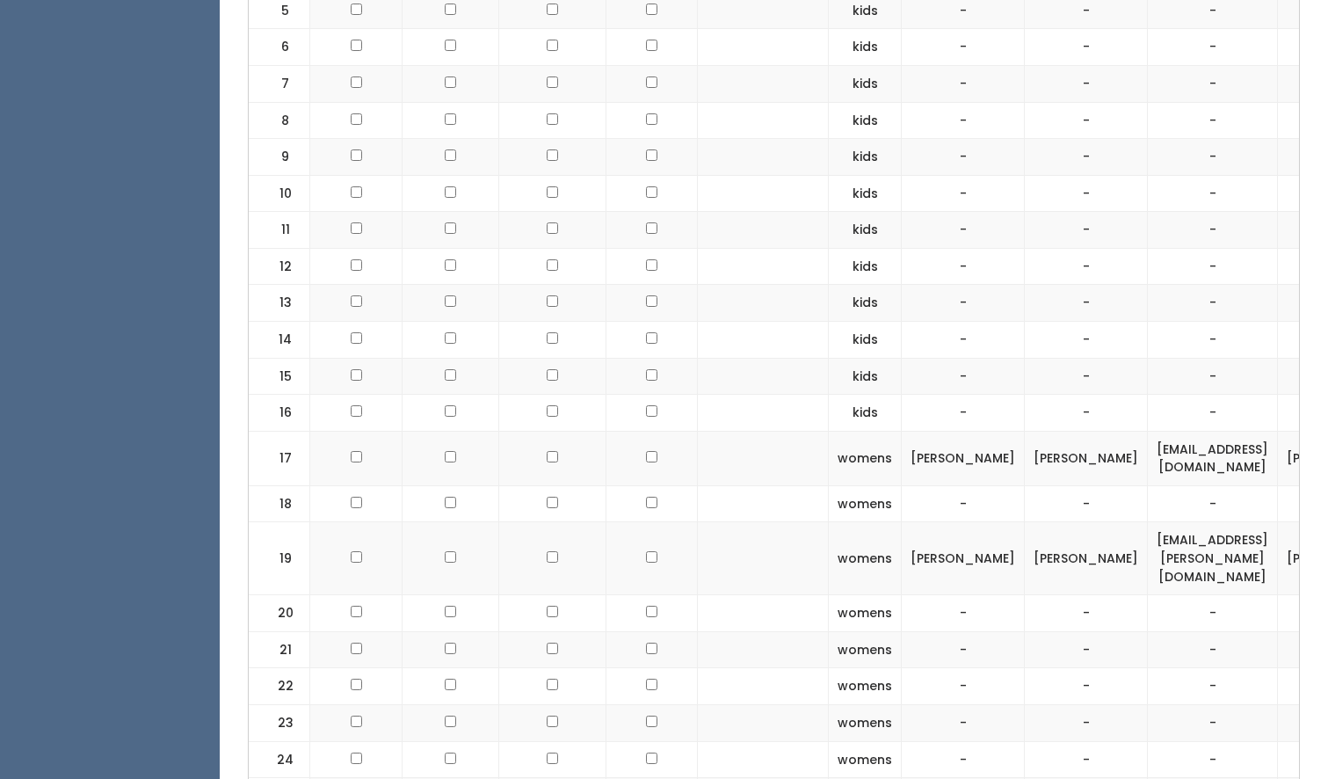
click at [646, 454] on input "checkbox" at bounding box center [651, 456] width 11 height 11
checkbox input "true"
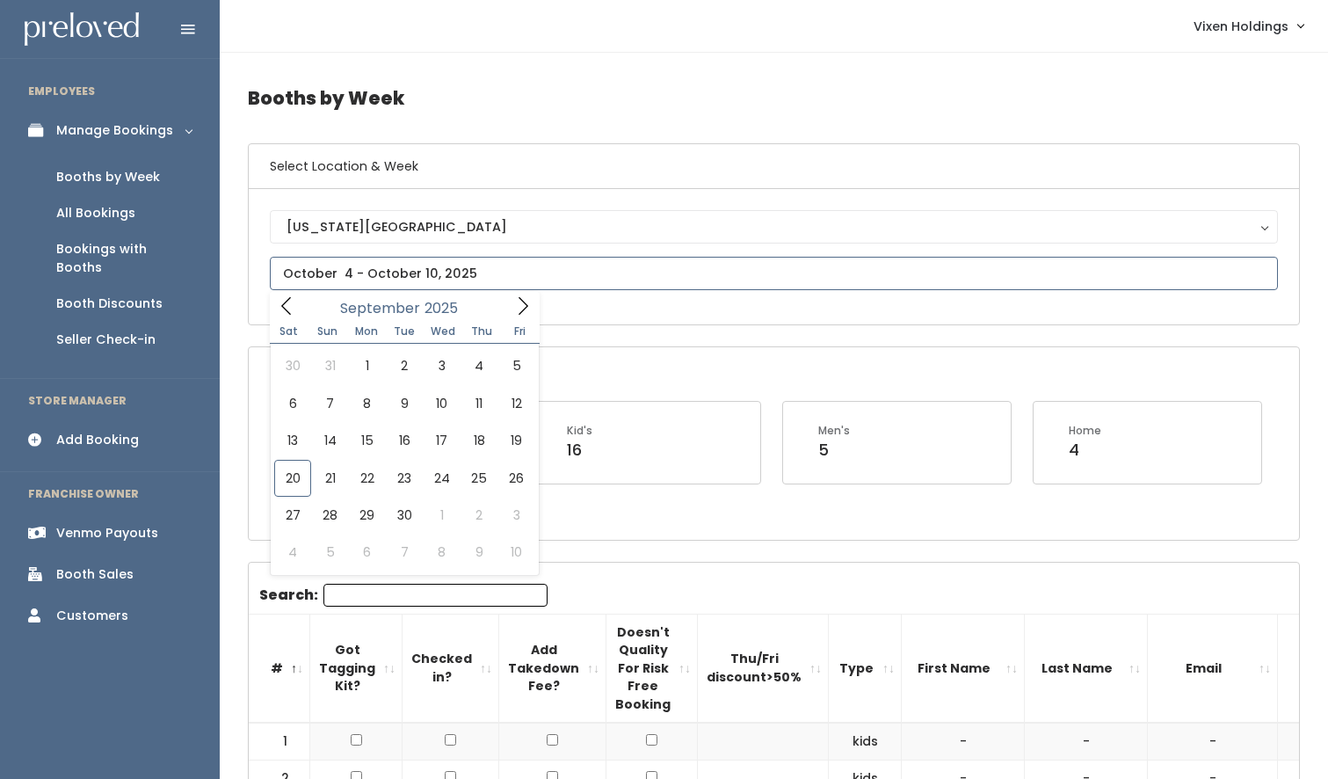
click at [354, 273] on input "text" at bounding box center [774, 273] width 1008 height 33
click at [526, 310] on icon at bounding box center [522, 305] width 19 height 19
type input "October 11 to October 17"
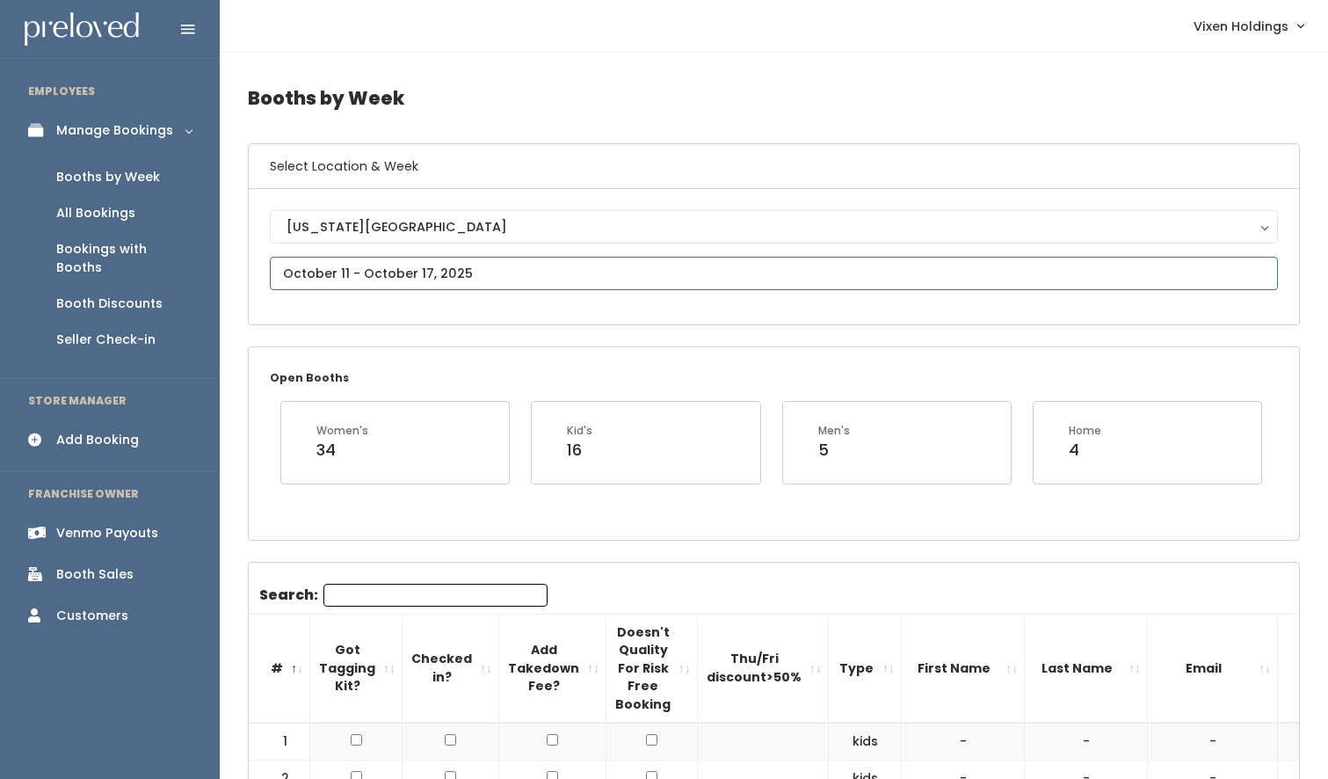
click at [371, 280] on input "text" at bounding box center [774, 273] width 1008 height 33
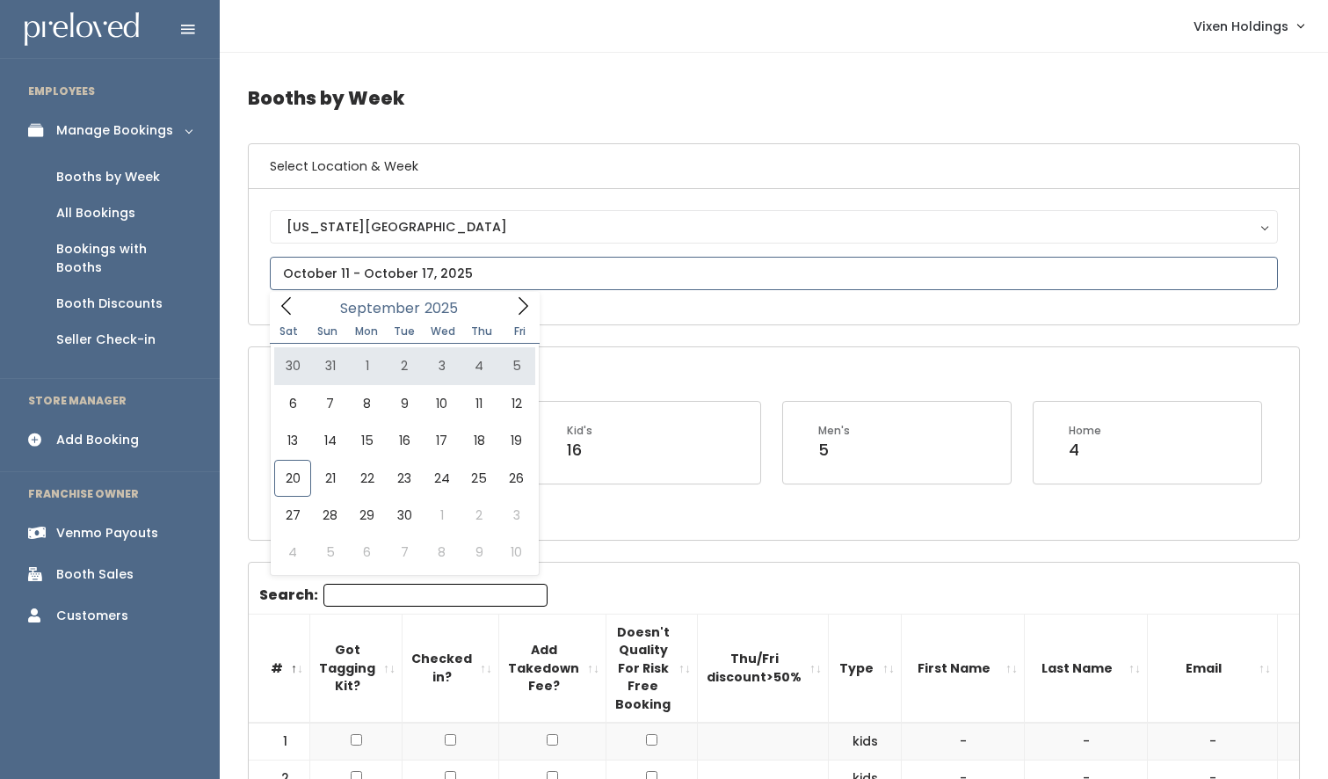
click at [518, 299] on icon at bounding box center [522, 305] width 19 height 19
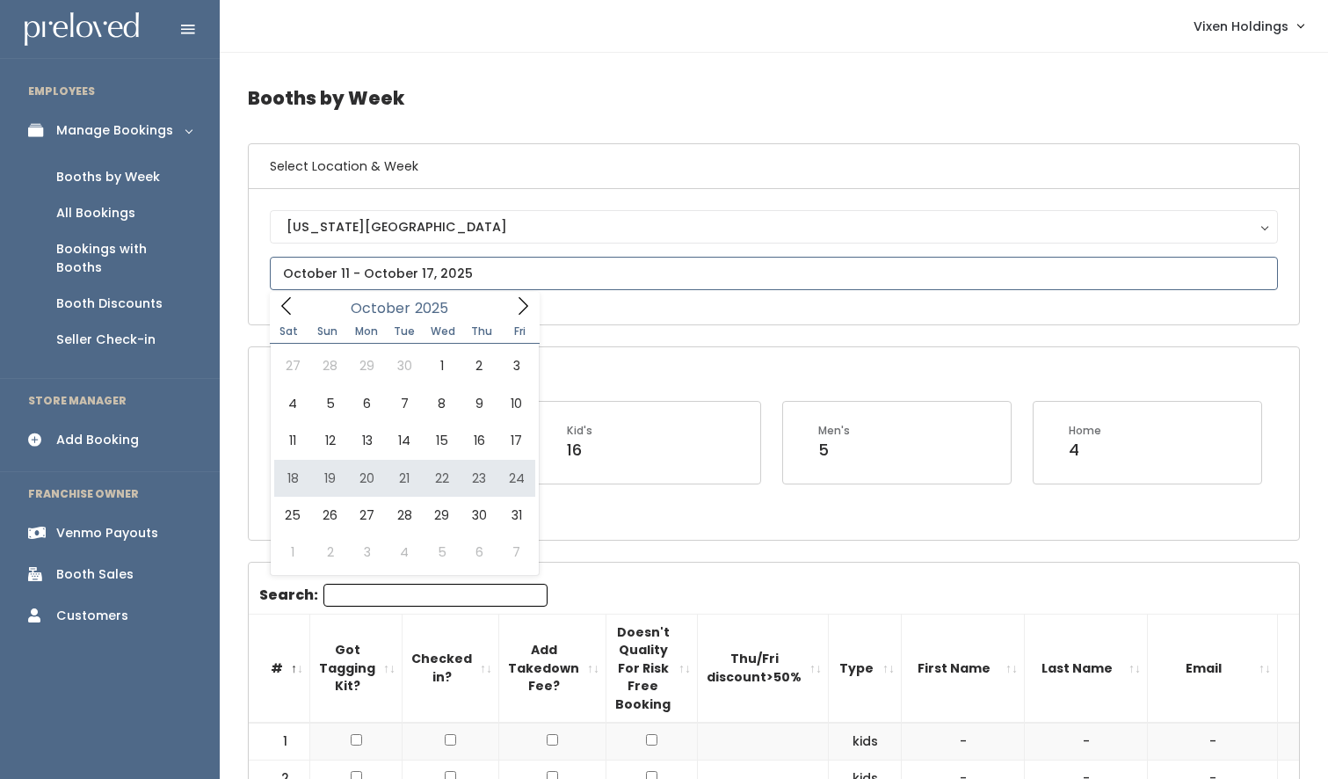
type input "[DATE] to [DATE]"
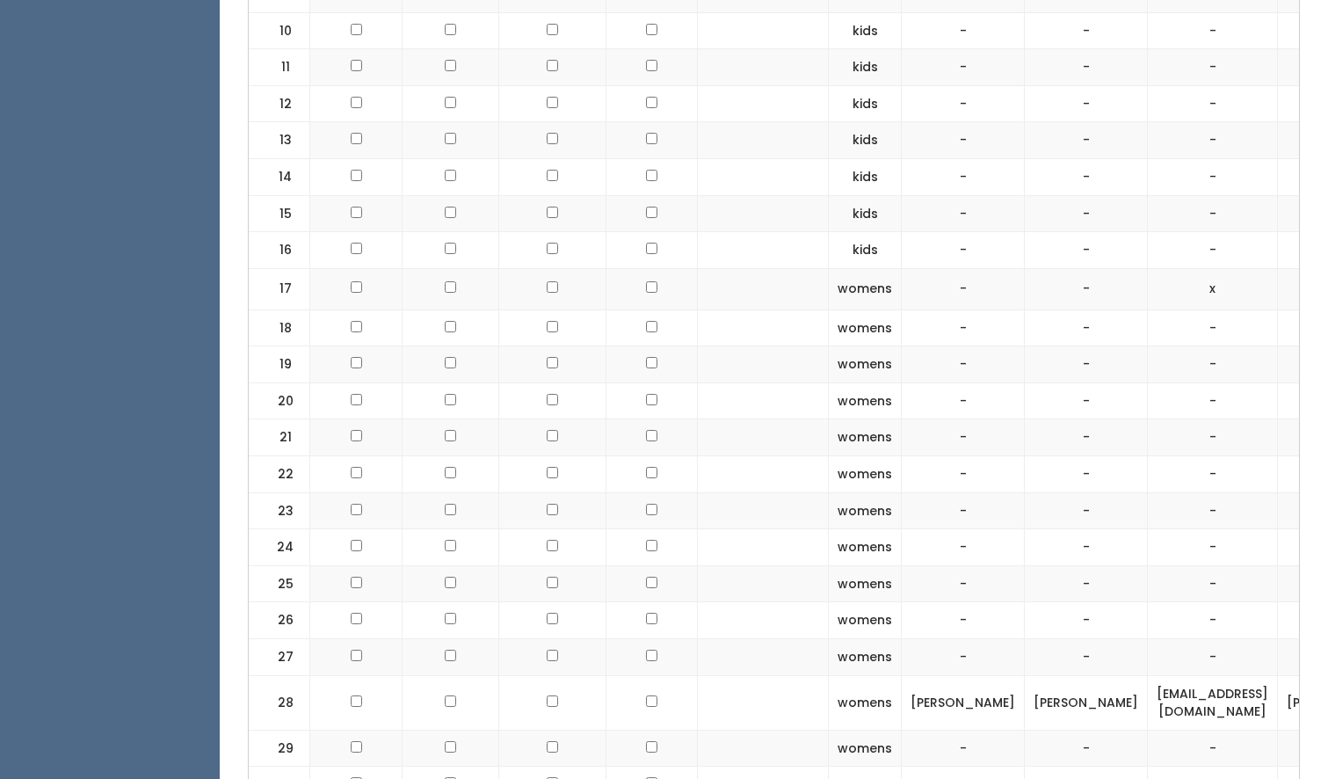
scroll to position [1046, 0]
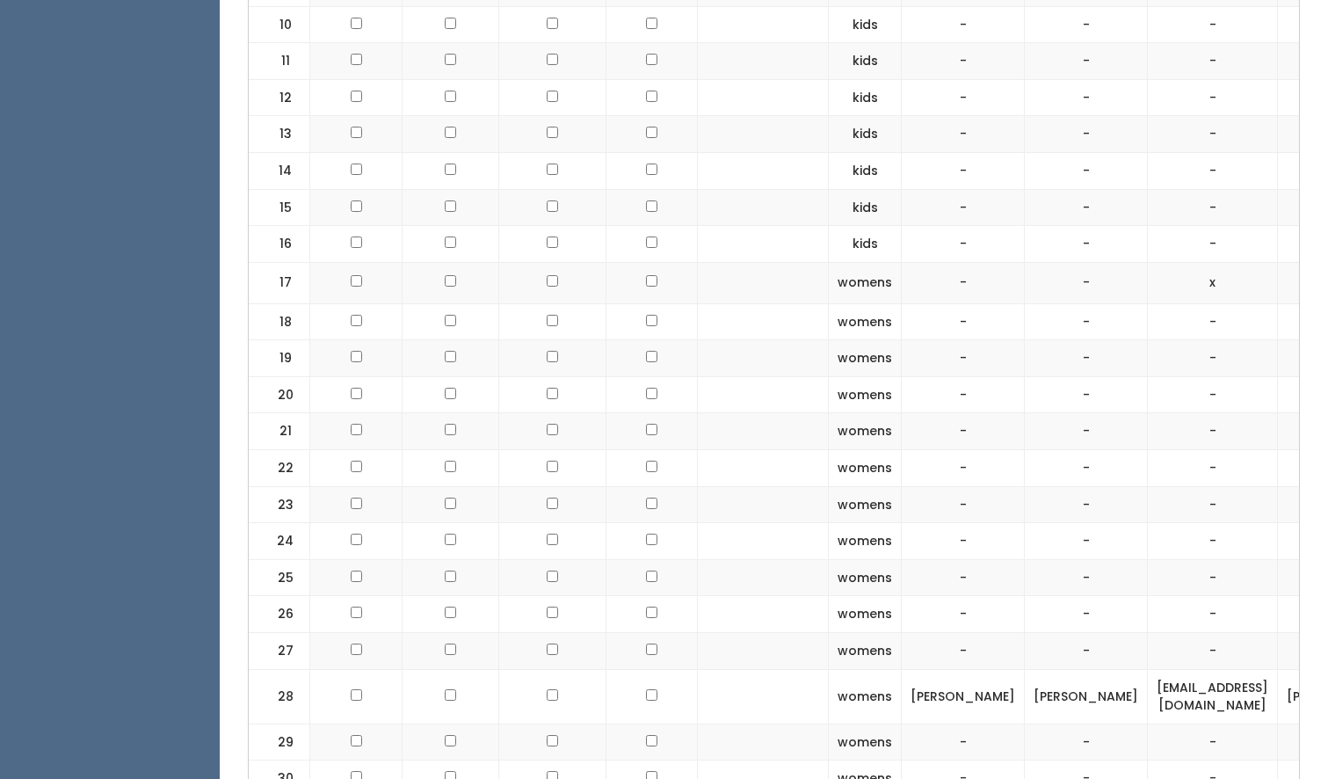
click at [646, 696] on input "checkbox" at bounding box center [651, 694] width 11 height 11
checkbox input "true"
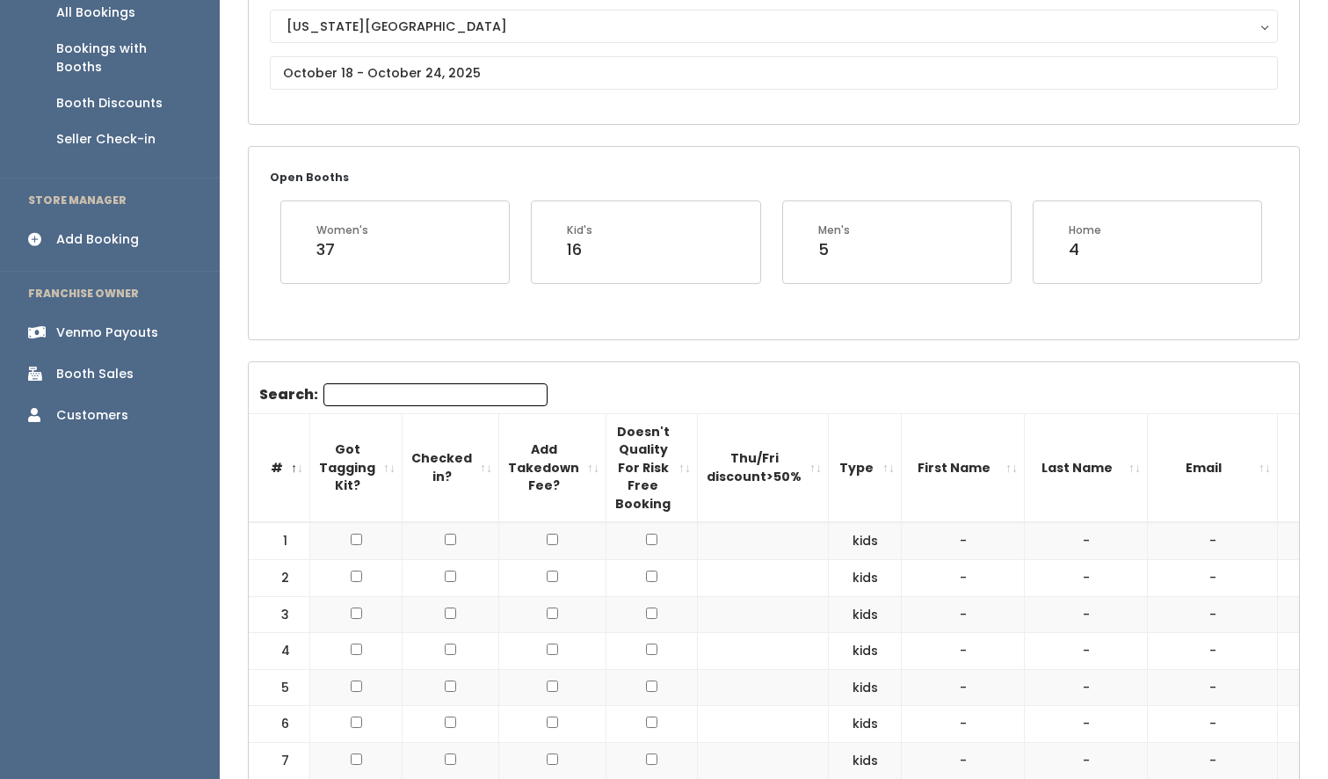
scroll to position [0, 0]
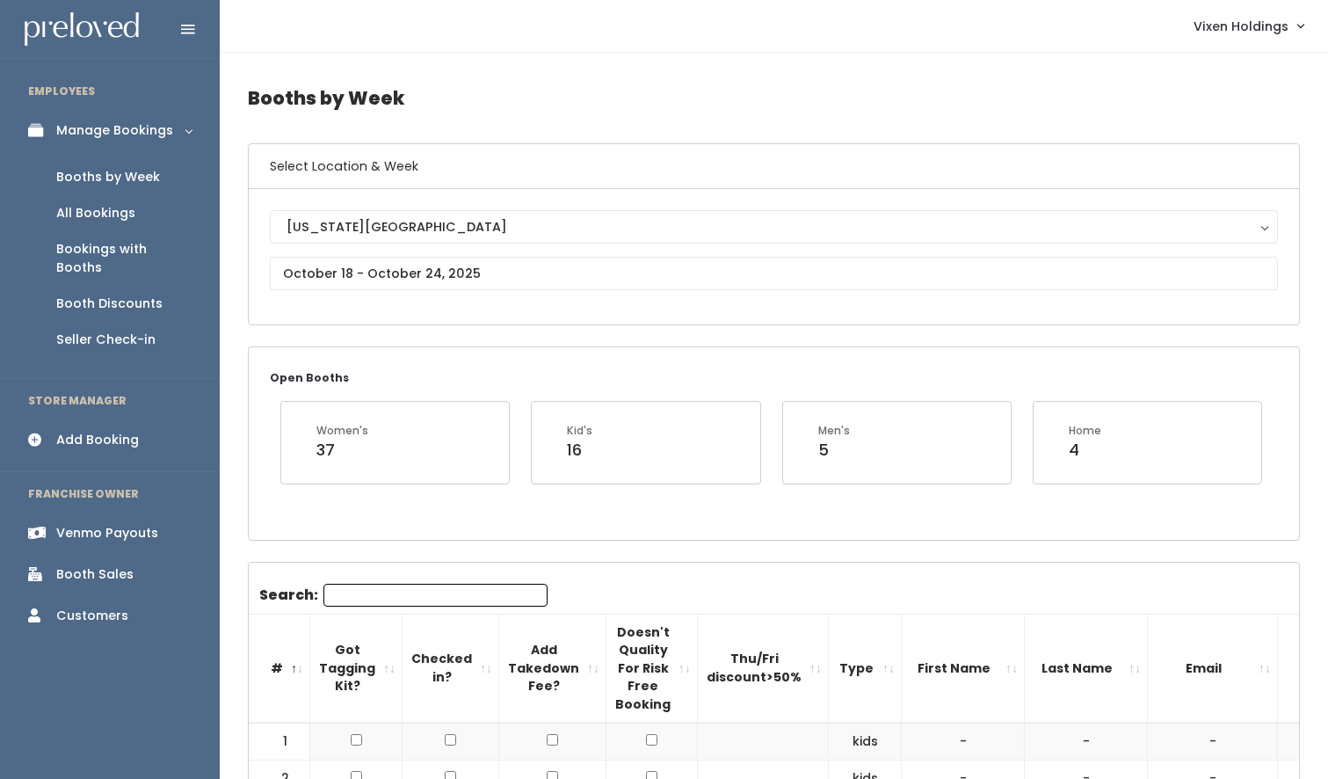
click at [128, 178] on div "Booths by Week" at bounding box center [108, 177] width 104 height 18
click at [141, 524] on div "Venmo Payouts" at bounding box center [107, 533] width 102 height 18
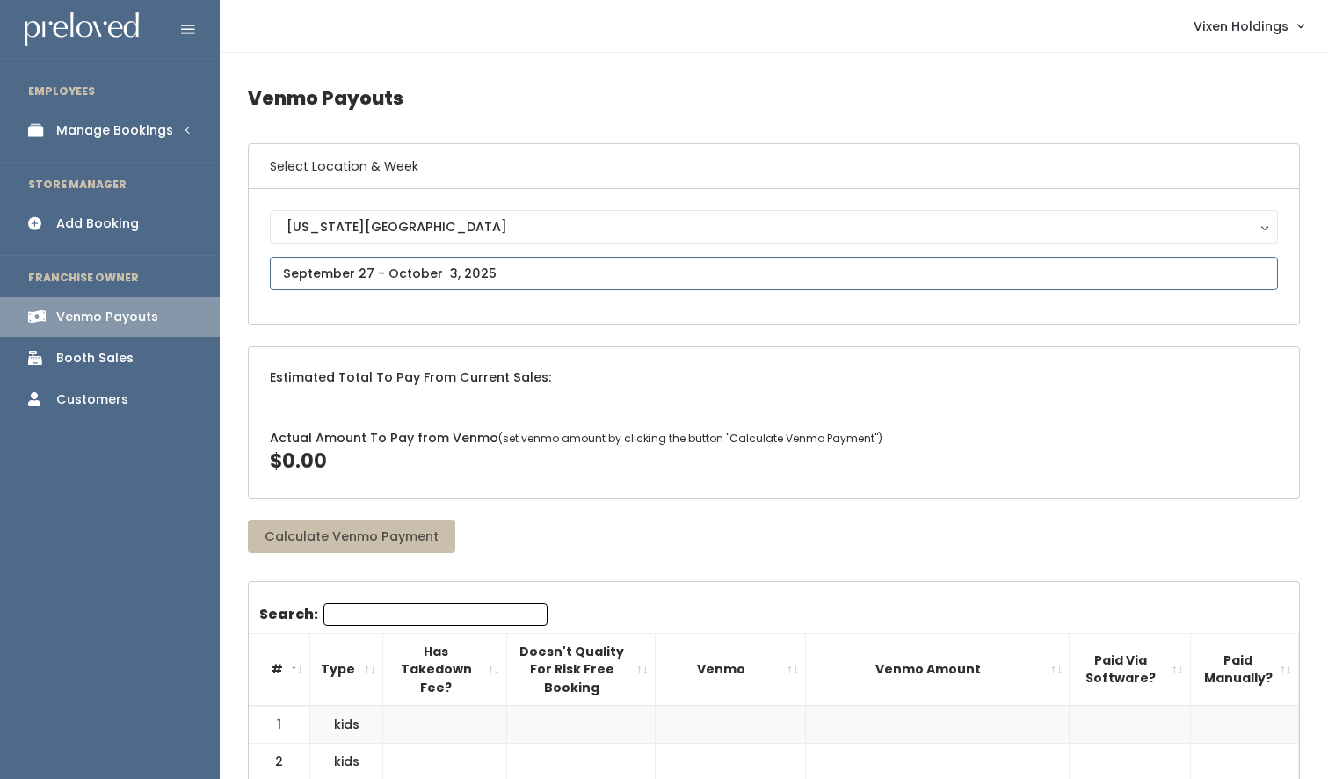
click at [391, 275] on input "text" at bounding box center [774, 273] width 1008 height 33
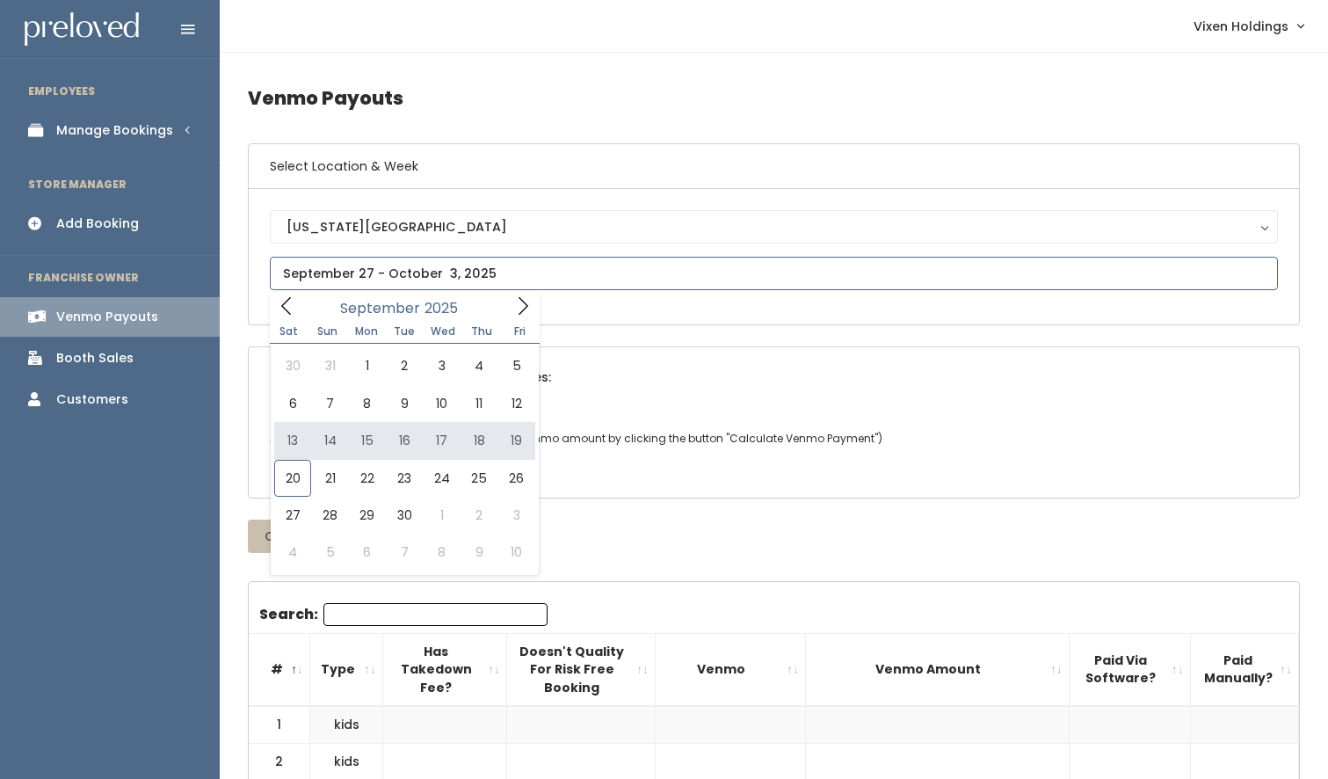
type input "[DATE] to [DATE]"
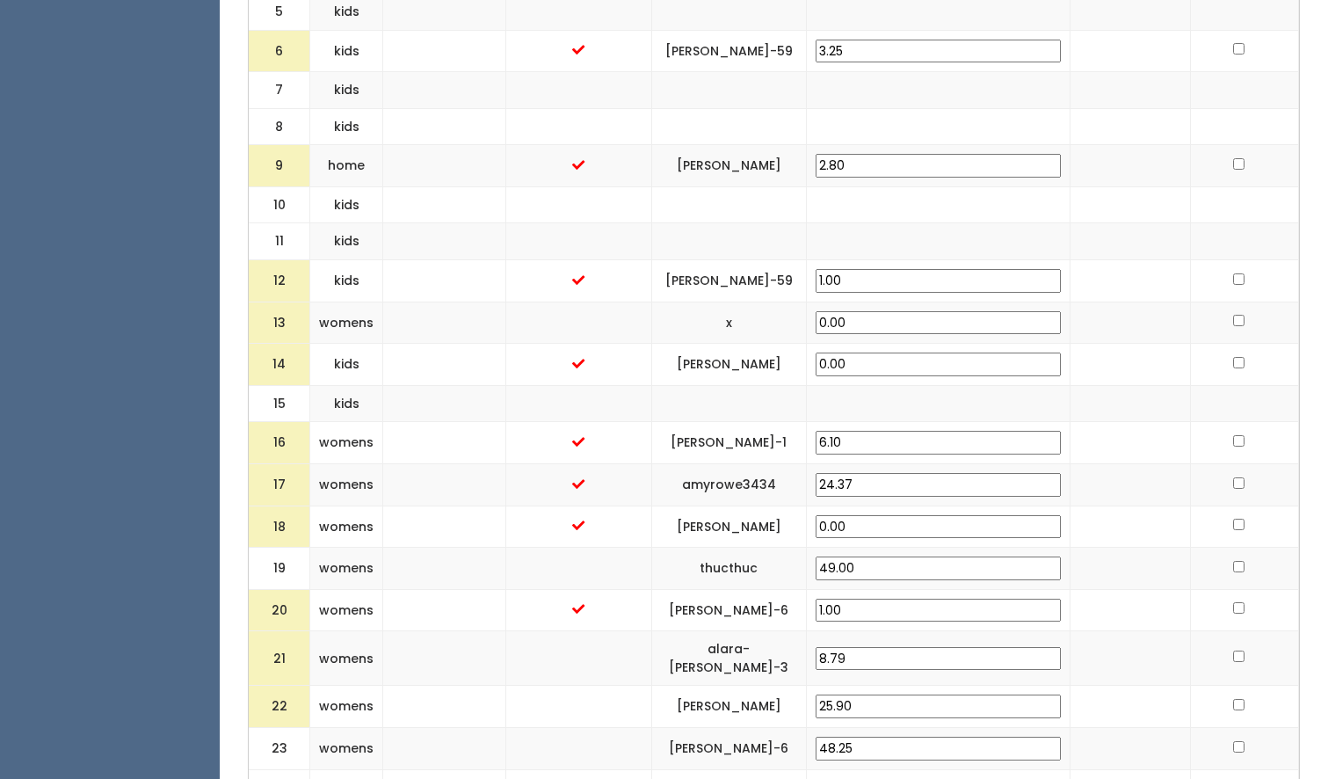
scroll to position [901, 0]
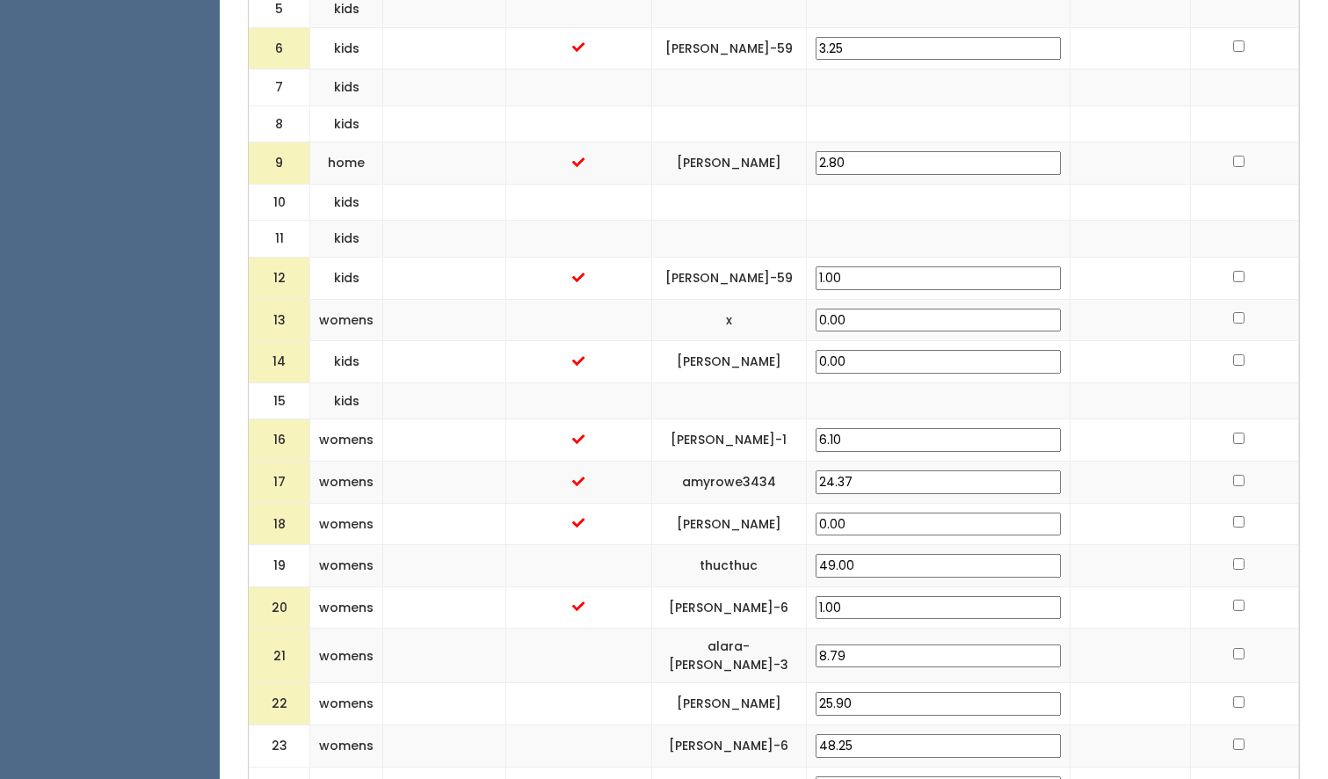
click at [1233, 323] on input "checkbox" at bounding box center [1238, 317] width 11 height 11
checkbox input "true"
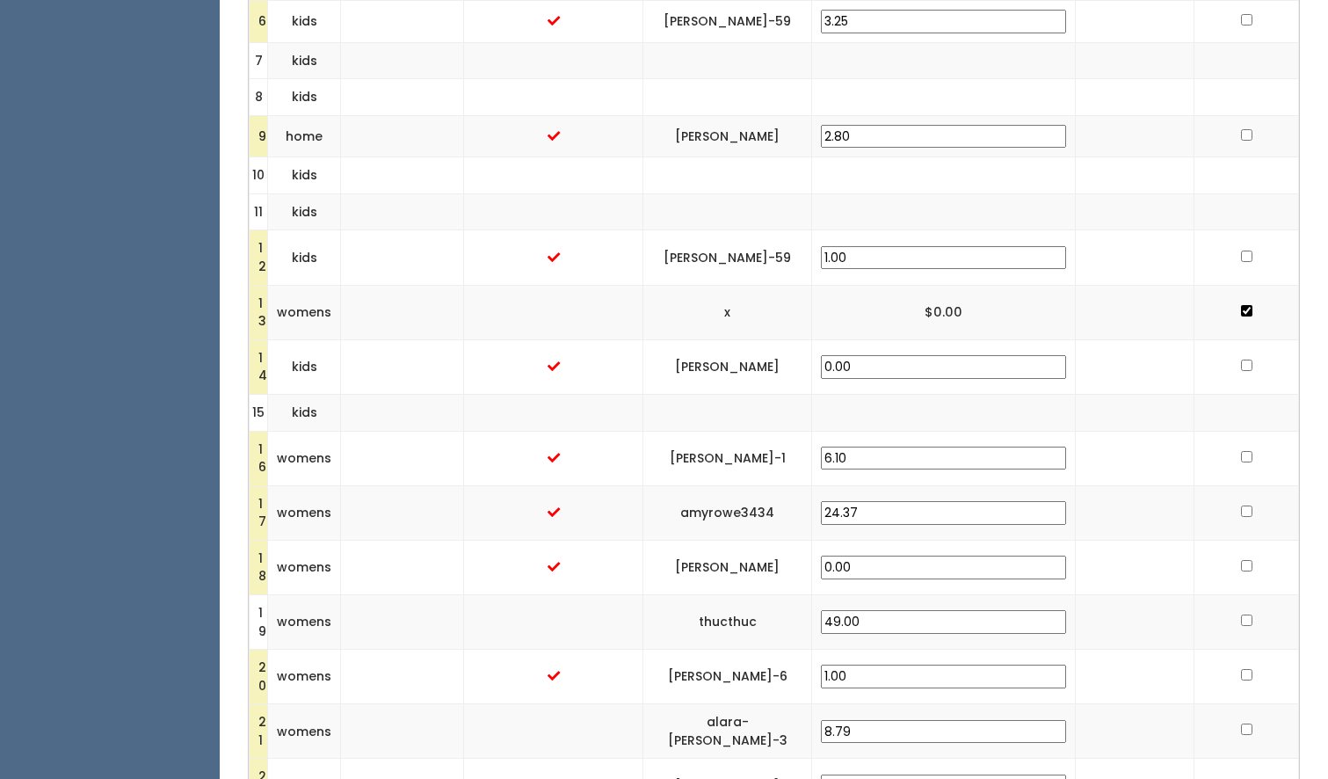
click at [1242, 359] on input "checkbox" at bounding box center [1246, 364] width 11 height 11
checkbox input "true"
click at [911, 447] on input "6.10" at bounding box center [943, 459] width 245 height 24
type input "11.10"
click at [1241, 560] on input "checkbox" at bounding box center [1246, 565] width 11 height 11
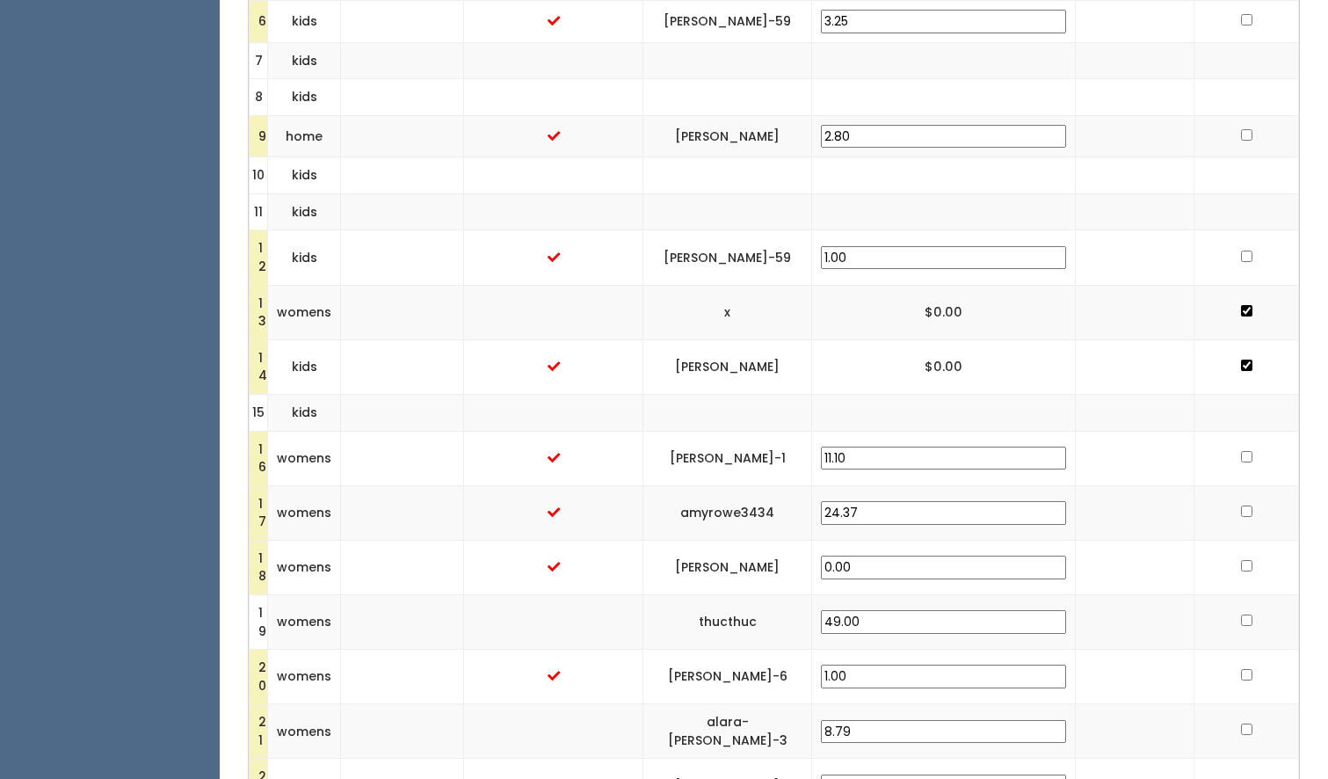
checkbox input "true"
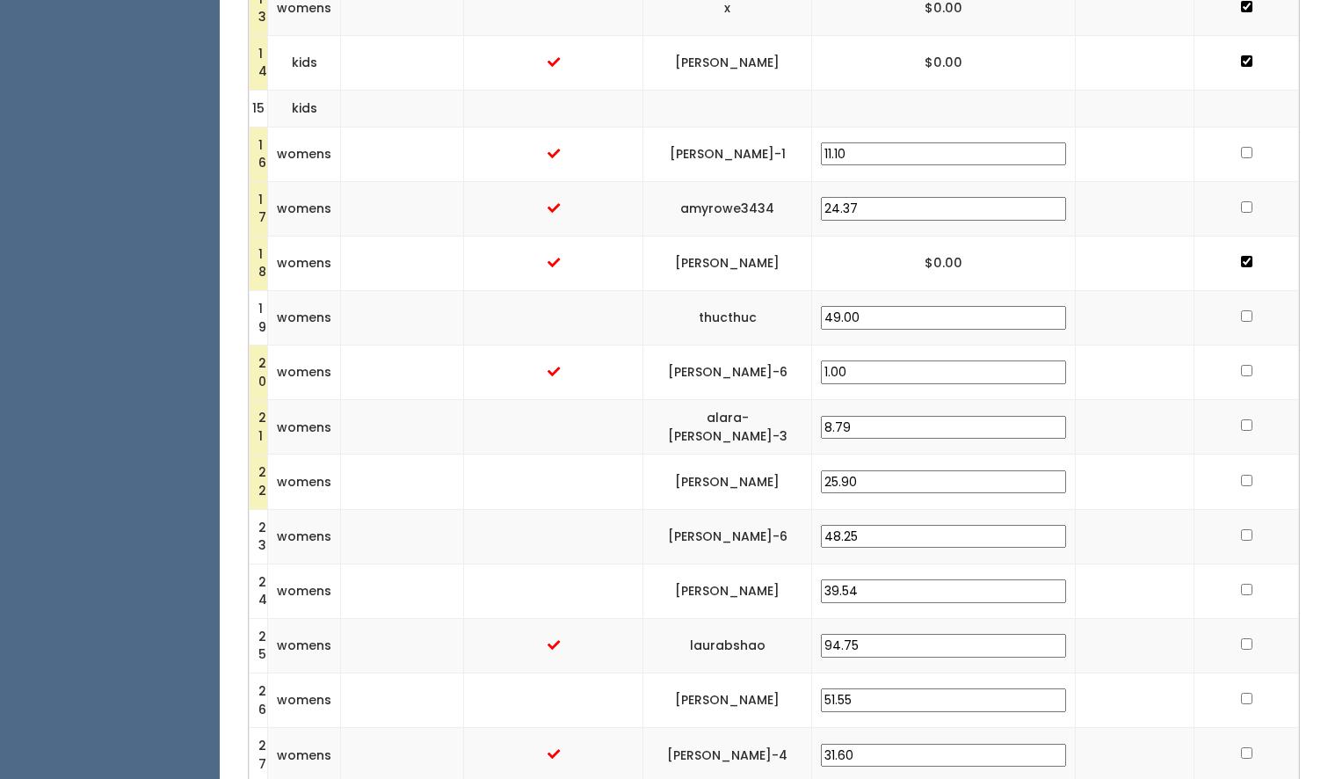
scroll to position [1215, 0]
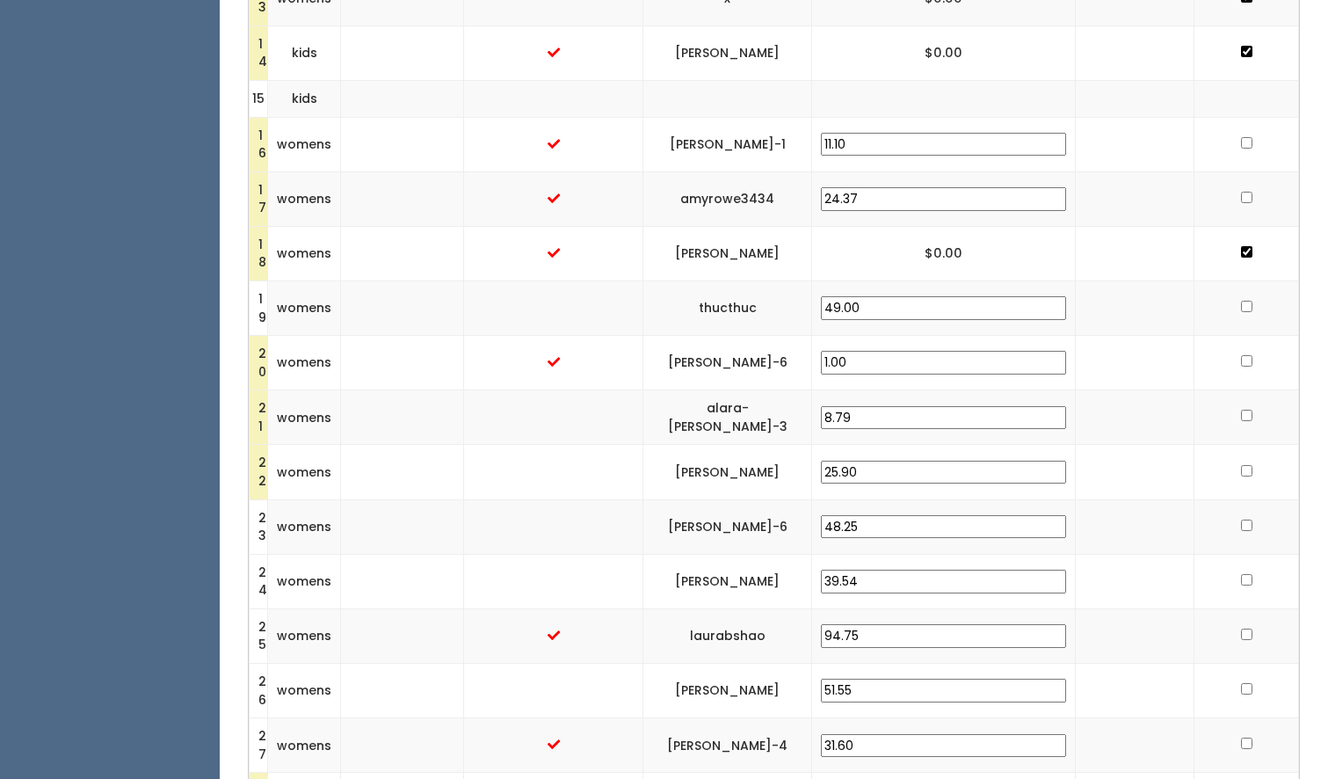
drag, startPoint x: 944, startPoint y: 396, endPoint x: 873, endPoint y: 396, distance: 71.2
click at [873, 396] on tr "21 womens alara-miller-3 8.79" at bounding box center [774, 417] width 1049 height 54
type input "30.00"
drag, startPoint x: 965, startPoint y: 452, endPoint x: 868, endPoint y: 452, distance: 97.6
click at [868, 452] on tr "22 womens shelly-albright 25.90" at bounding box center [774, 472] width 1049 height 54
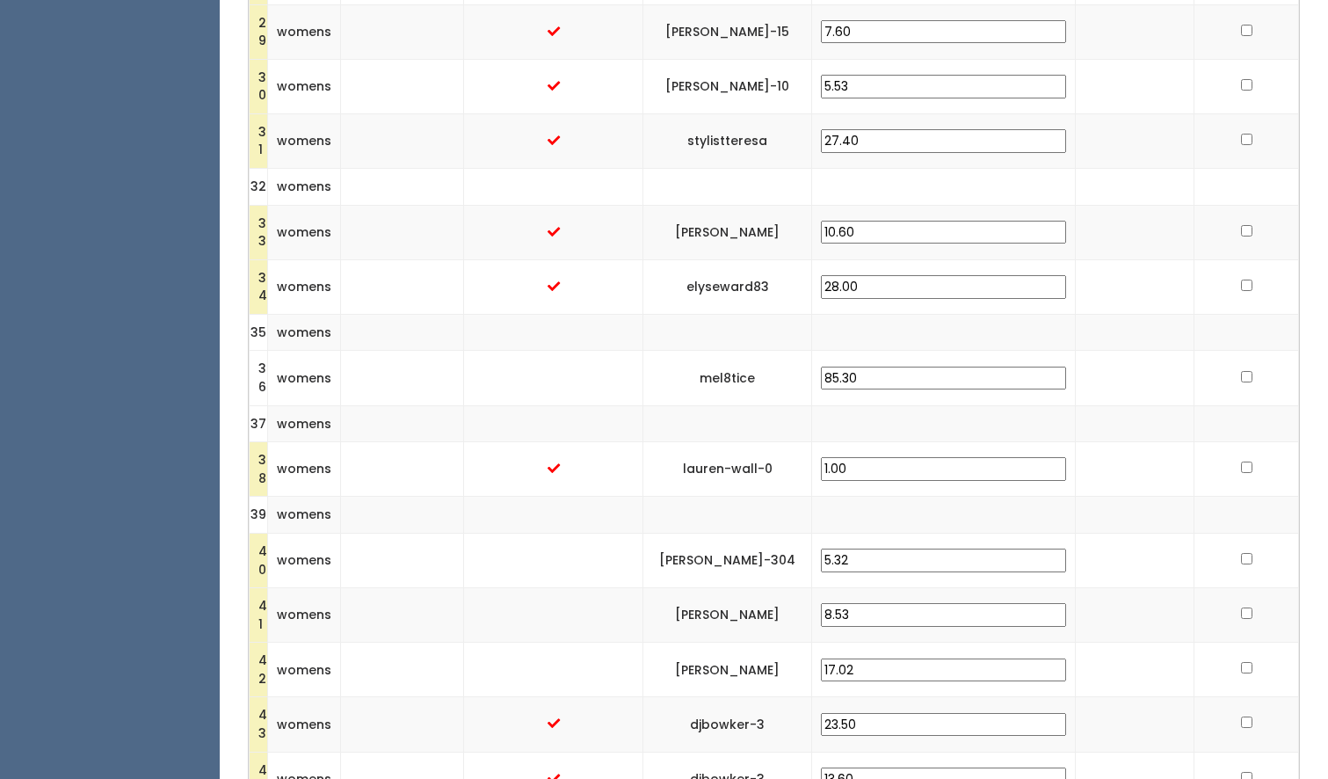
scroll to position [2038, 0]
type input "30.00"
click at [906, 456] on input "1.00" at bounding box center [943, 468] width 245 height 24
type input "6.00"
drag, startPoint x: 942, startPoint y: 541, endPoint x: 867, endPoint y: 540, distance: 75.6
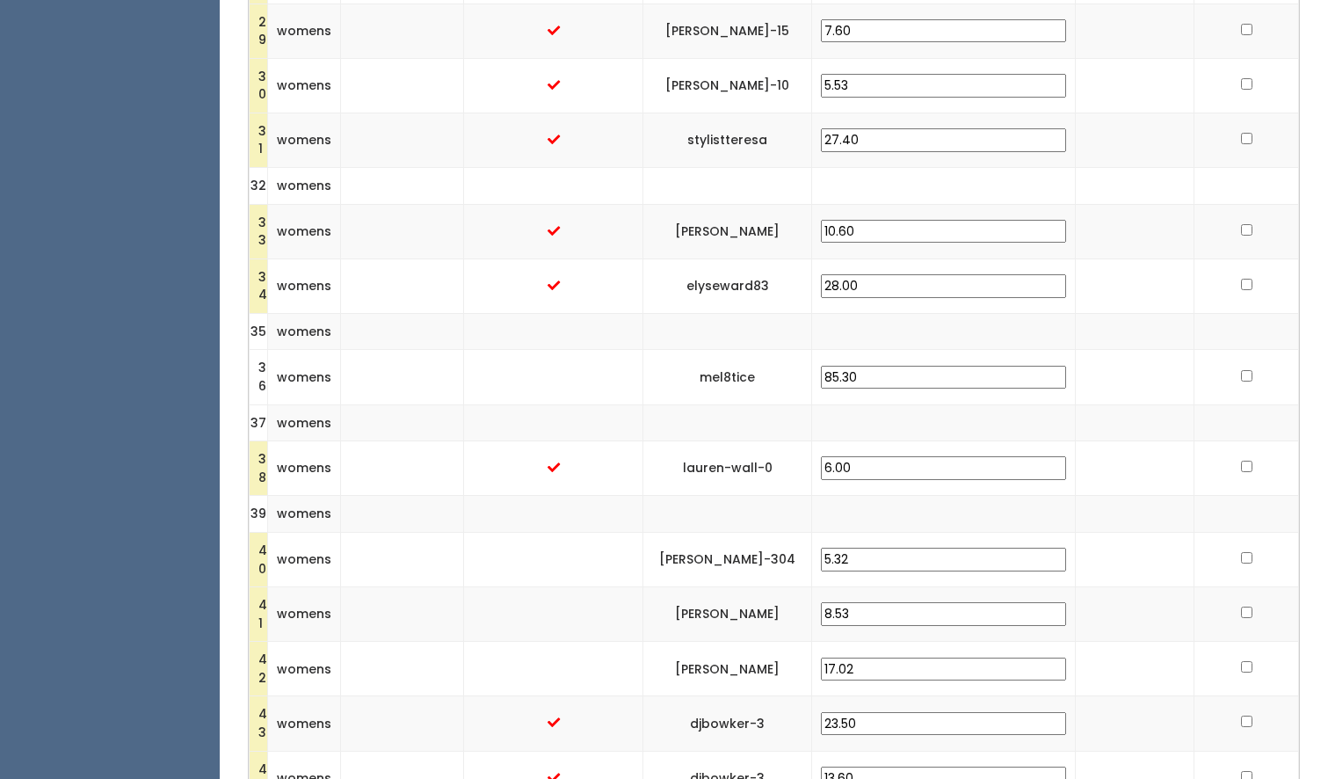
click at [867, 540] on tr "40 womens pamela-hall-304 5.32" at bounding box center [774, 559] width 1049 height 54
type input "30.00"
drag, startPoint x: 946, startPoint y: 593, endPoint x: 876, endPoint y: 593, distance: 69.4
click at [876, 593] on tr "41 womens terika-mackey 8.53" at bounding box center [774, 614] width 1049 height 54
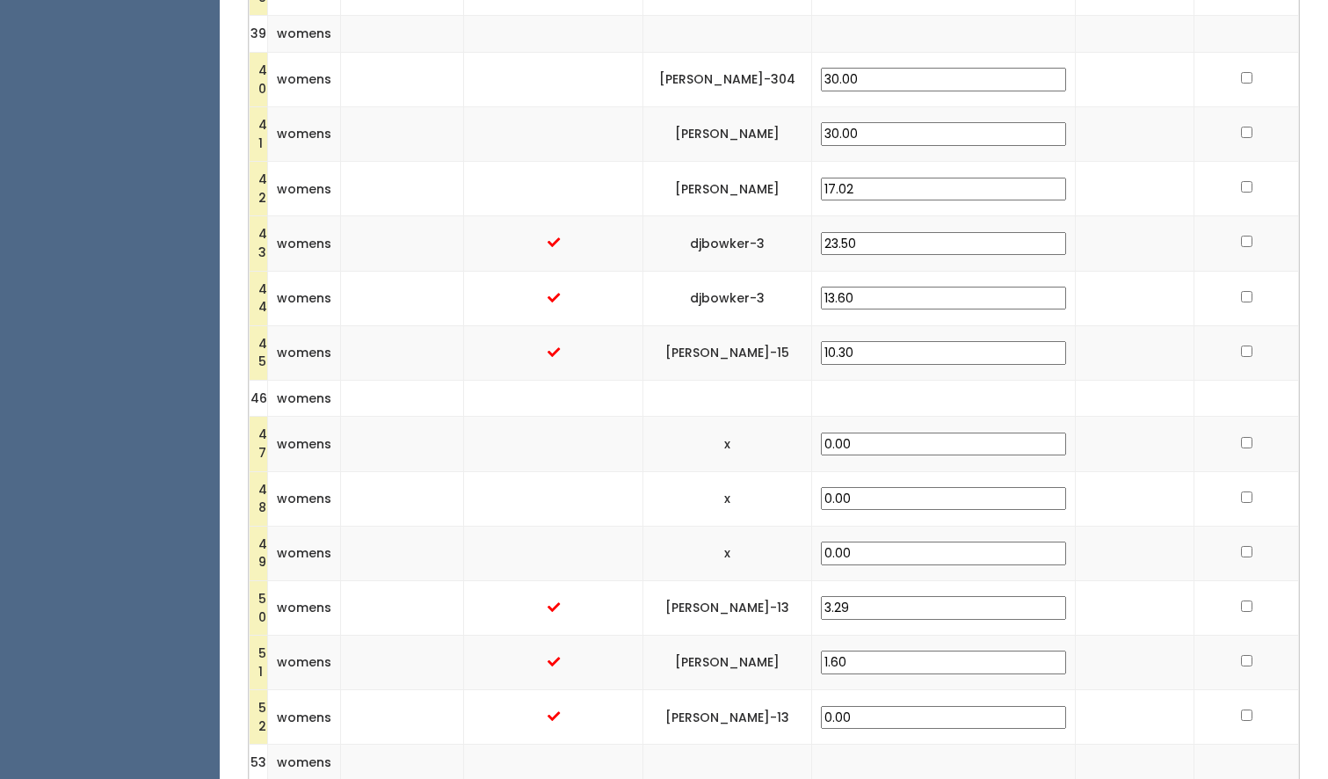
scroll to position [2519, 0]
type input "30.00"
click at [1241, 436] on input "checkbox" at bounding box center [1246, 441] width 11 height 11
checkbox input "true"
click at [1241, 490] on input "checkbox" at bounding box center [1246, 495] width 11 height 11
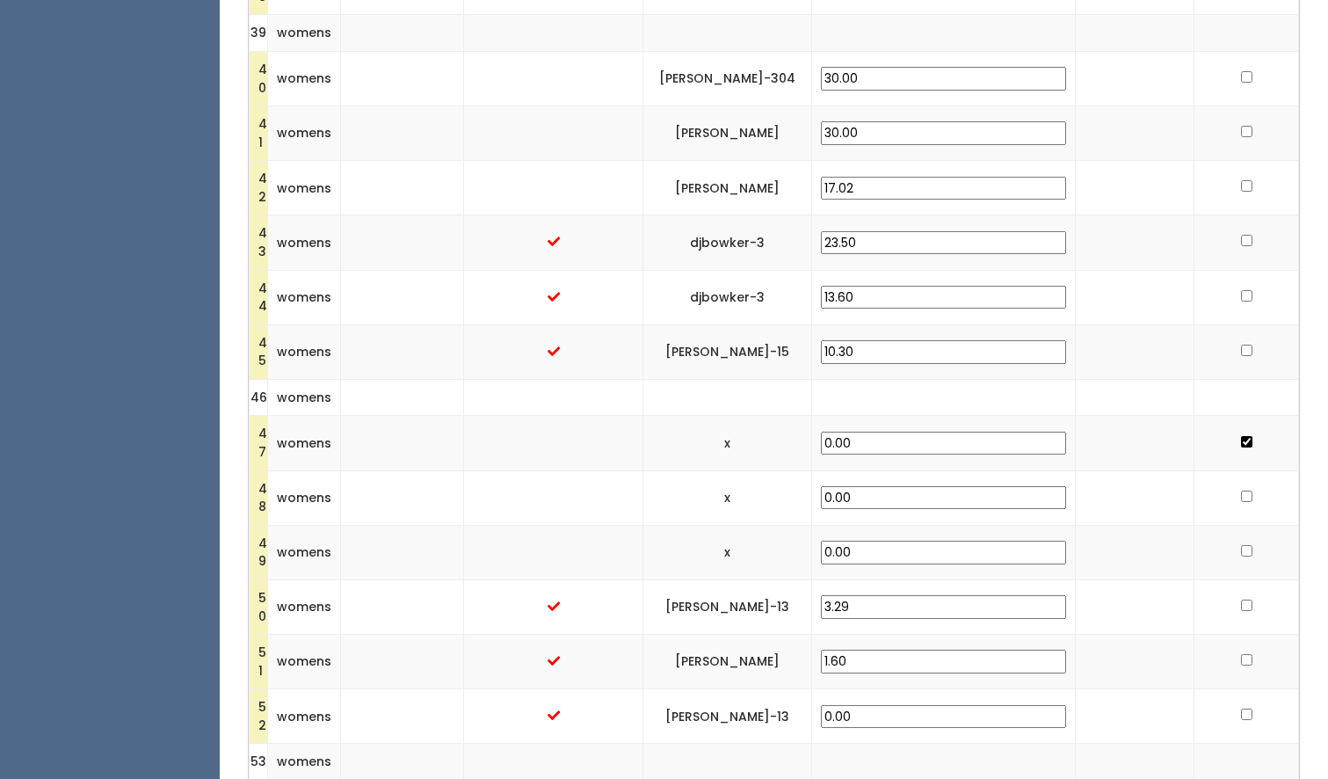
checkbox input "true"
click at [1241, 545] on input "checkbox" at bounding box center [1246, 550] width 11 height 11
checkbox input "true"
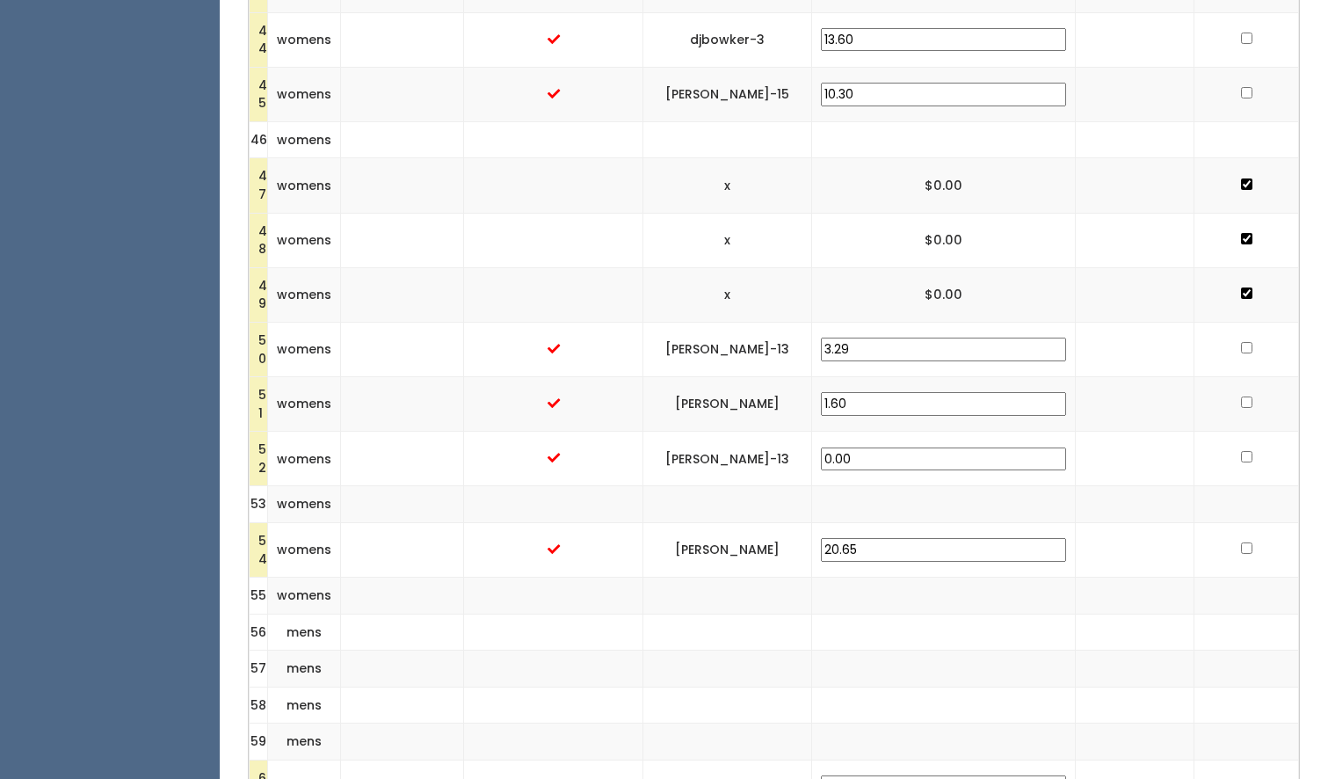
scroll to position [2778, 0]
click at [1241, 450] on input "checkbox" at bounding box center [1246, 455] width 11 height 11
checkbox input "true"
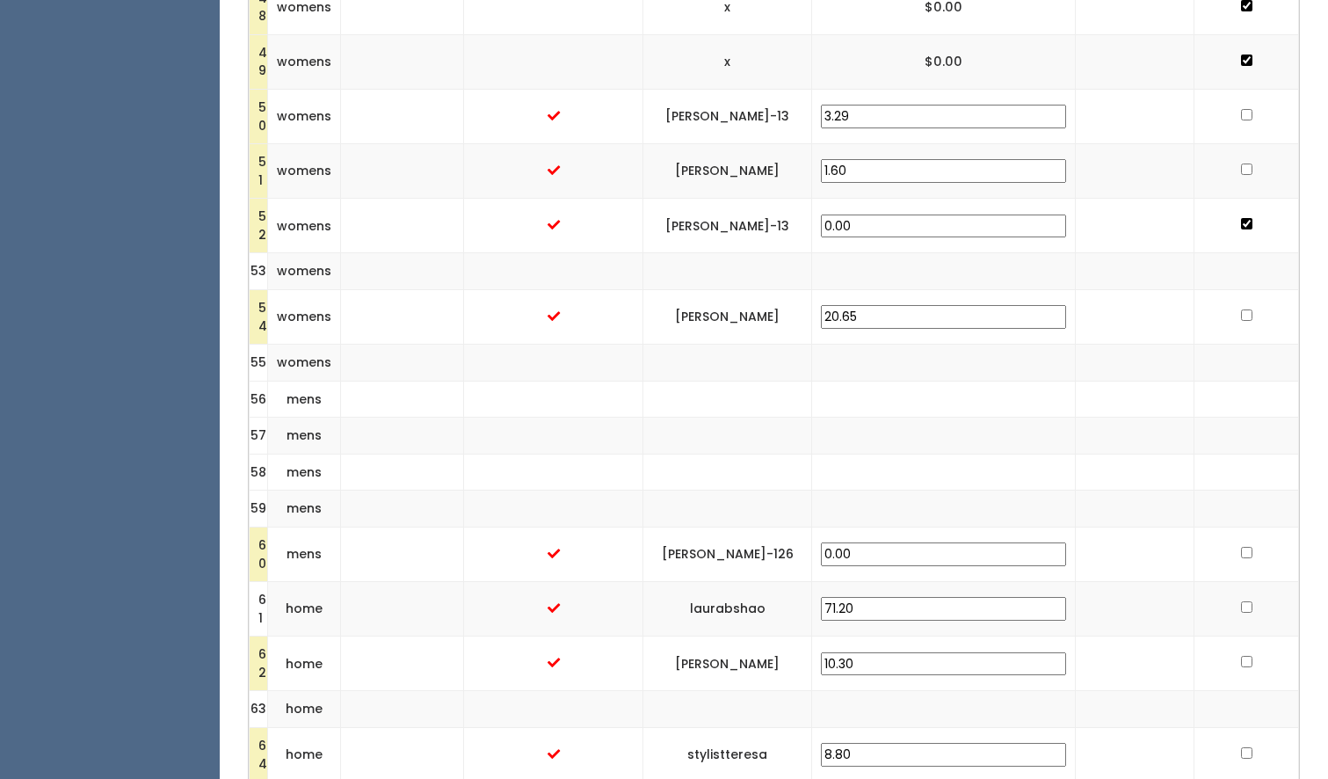
scroll to position [3016, 0]
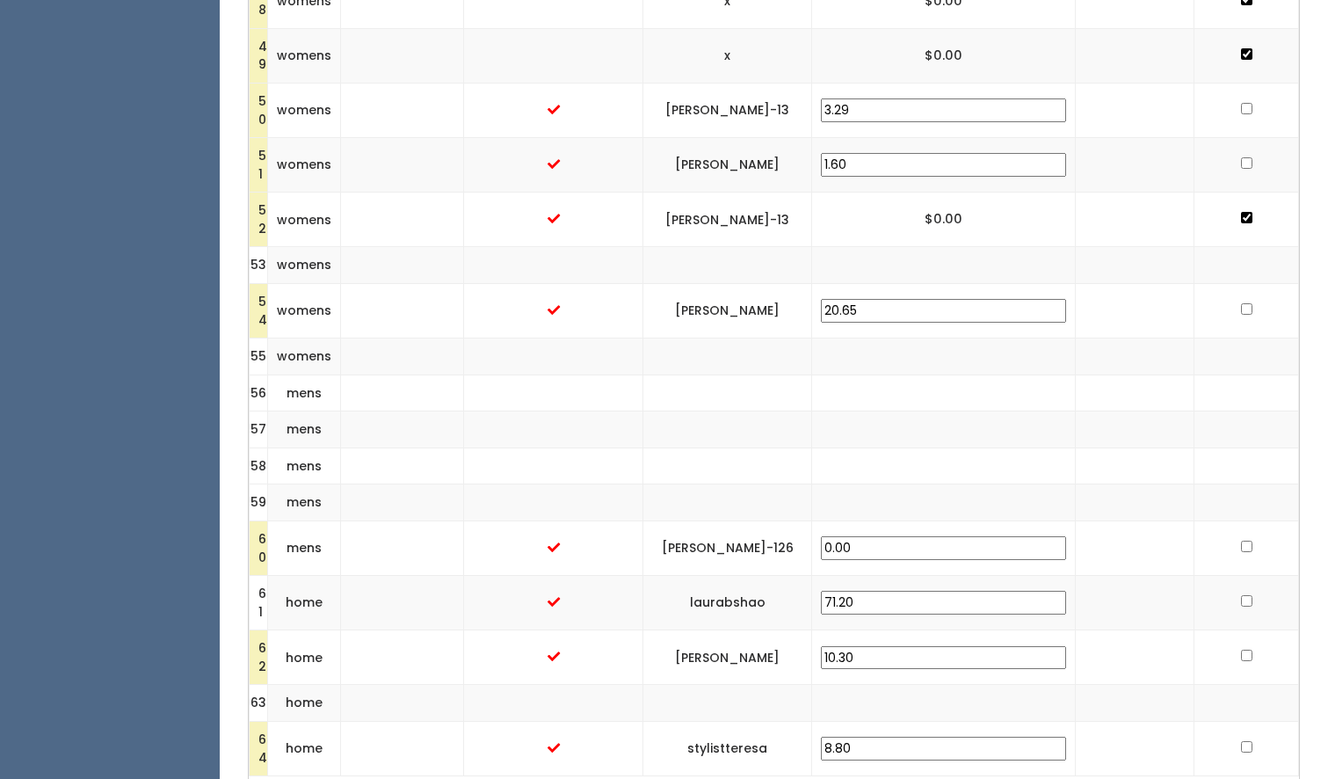
click at [1241, 541] on input "checkbox" at bounding box center [1246, 546] width 11 height 11
checkbox input "true"
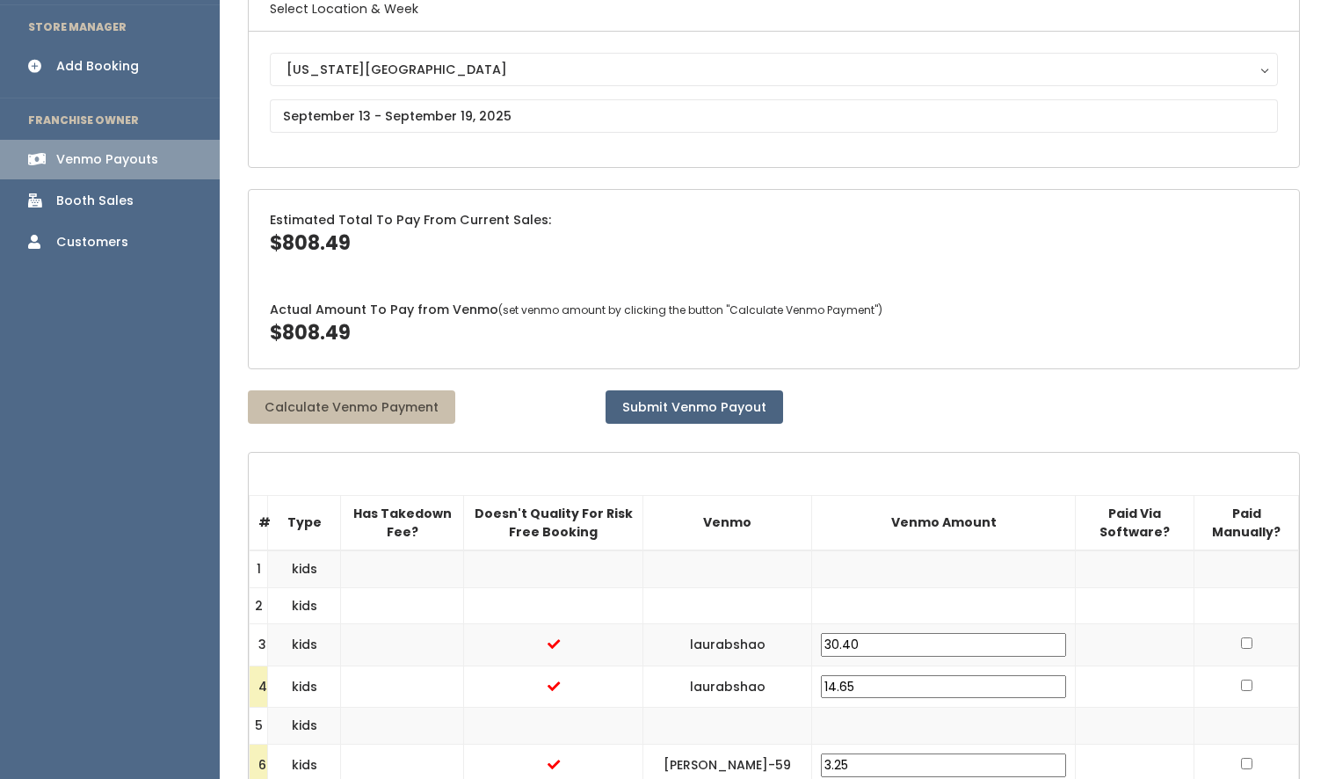
scroll to position [131, 0]
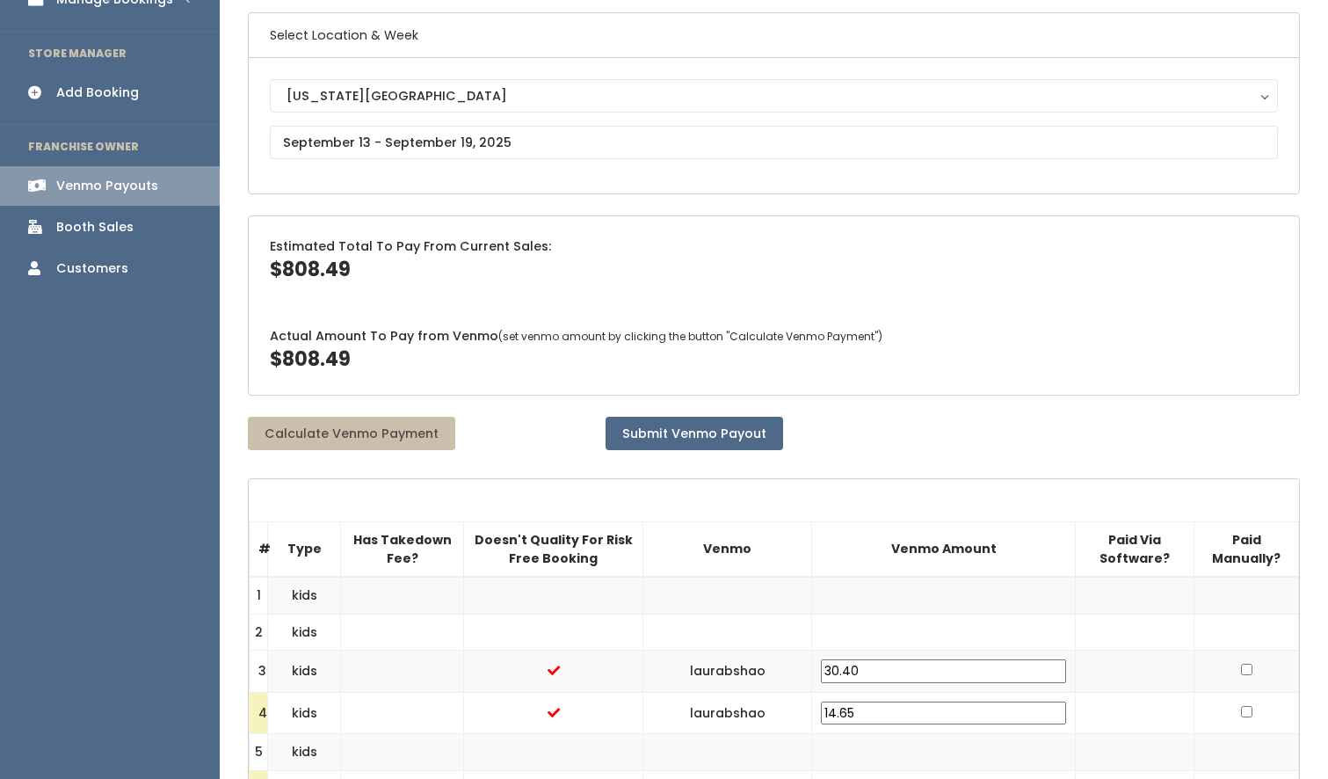
click at [1088, 614] on td at bounding box center [1135, 632] width 119 height 37
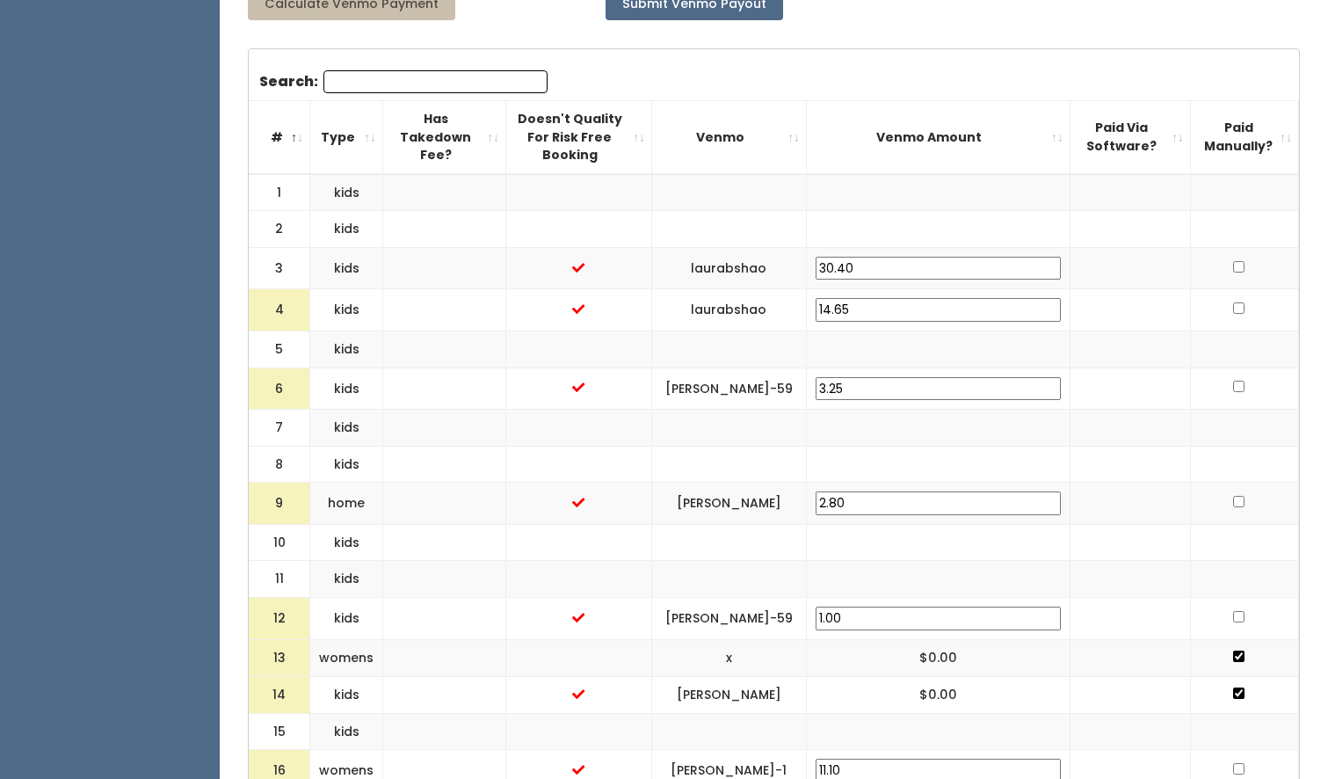
scroll to position [677, 0]
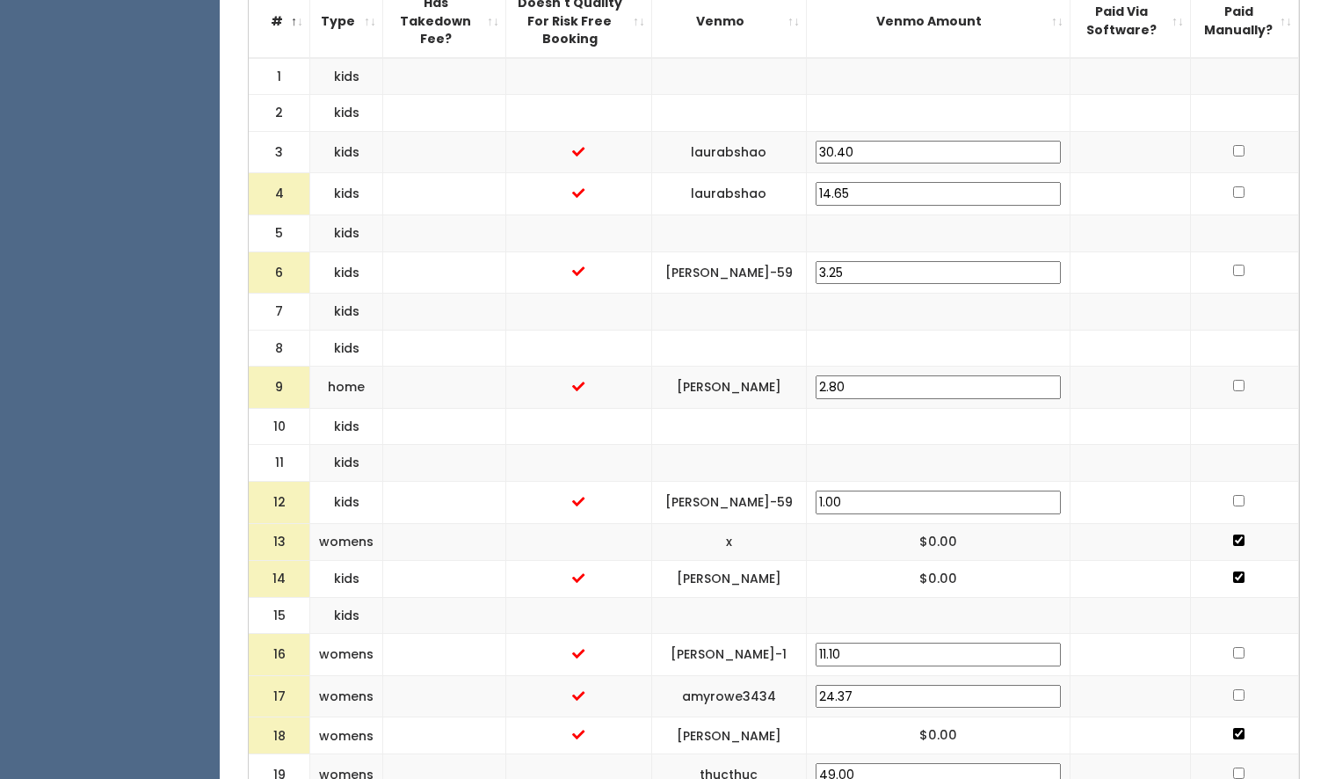
drag, startPoint x: 881, startPoint y: 378, endPoint x: 756, endPoint y: 380, distance: 124.8
click at [756, 380] on td "[PERSON_NAME]" at bounding box center [728, 388] width 155 height 42
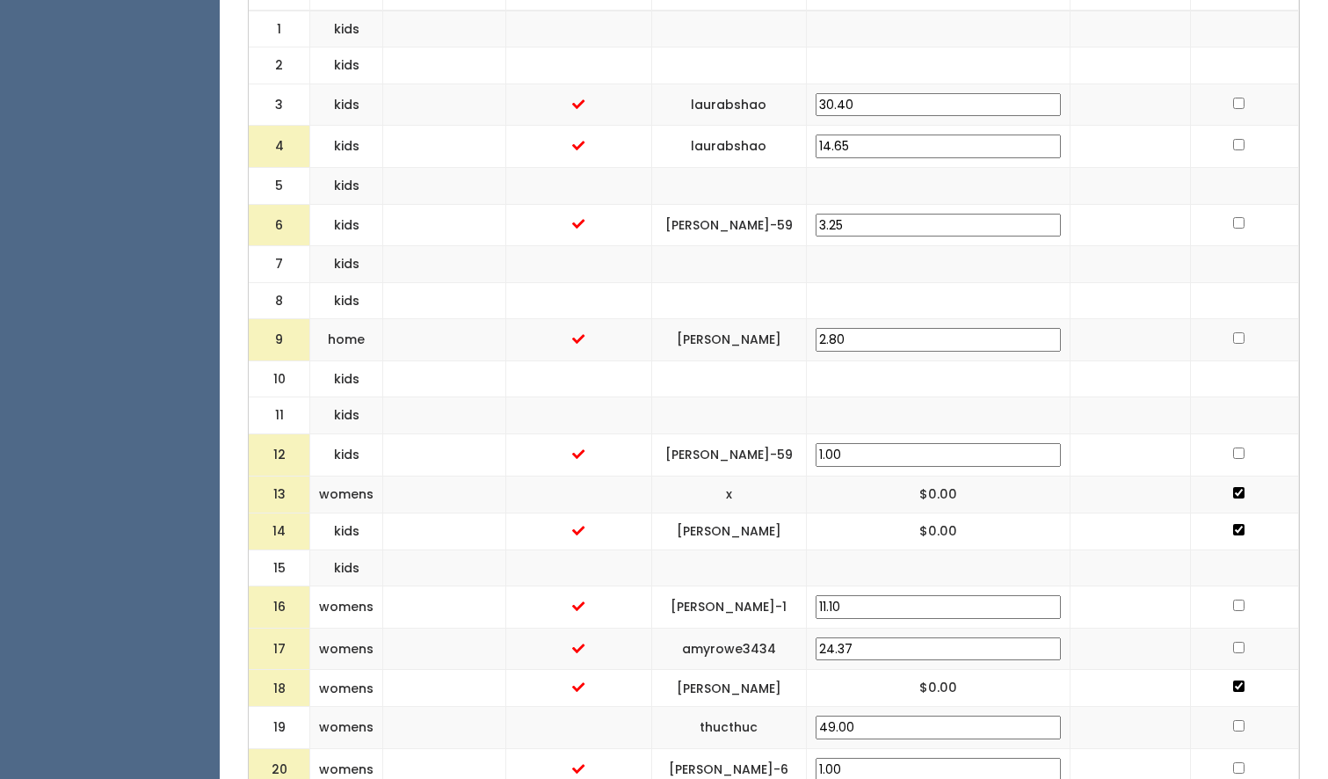
scroll to position [736, 0]
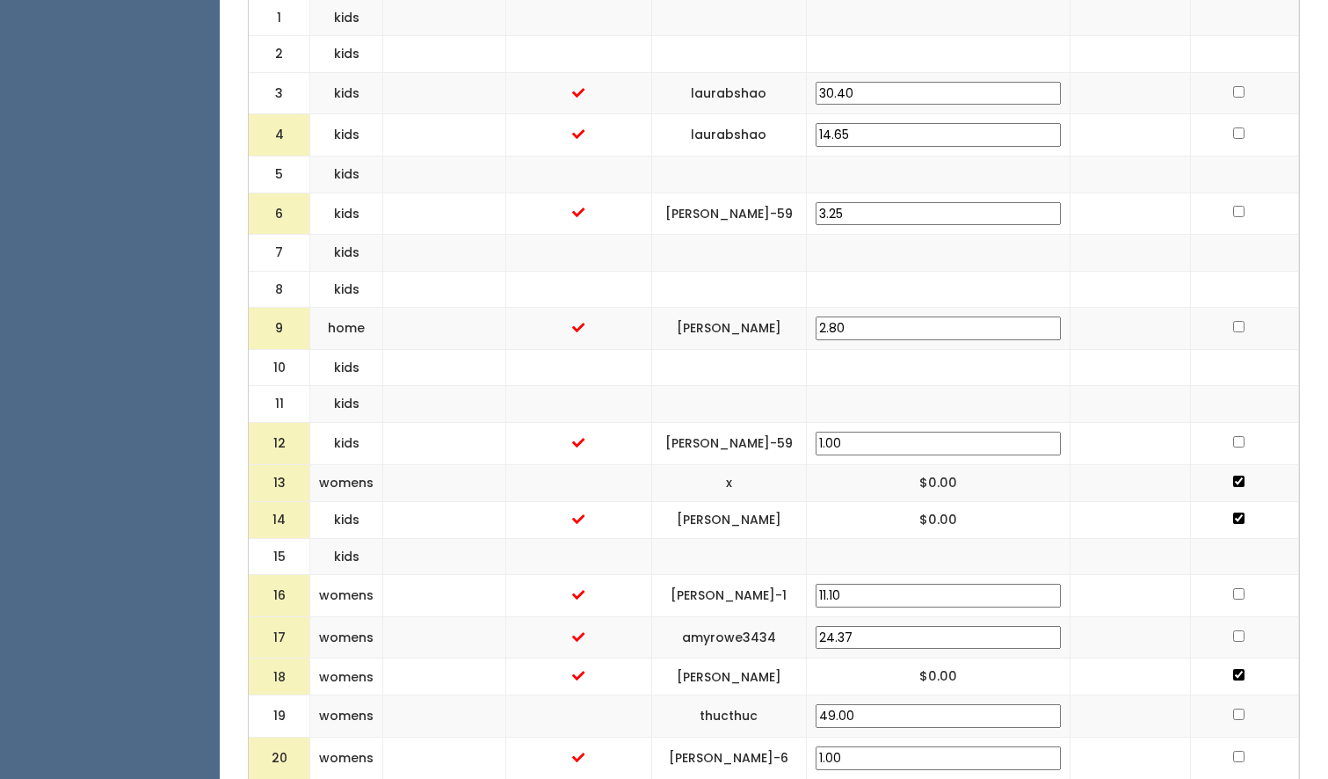
copy td "[PERSON_NAME]"
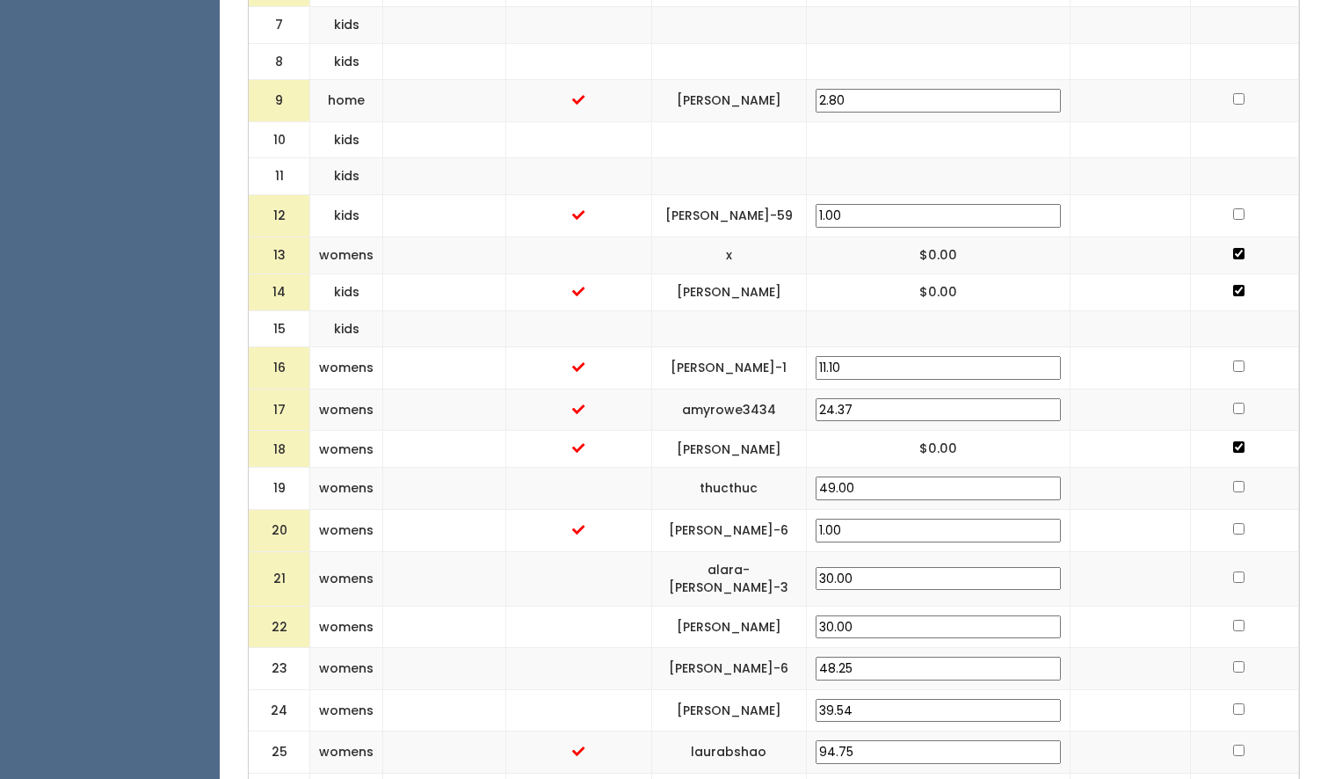
scroll to position [955, 0]
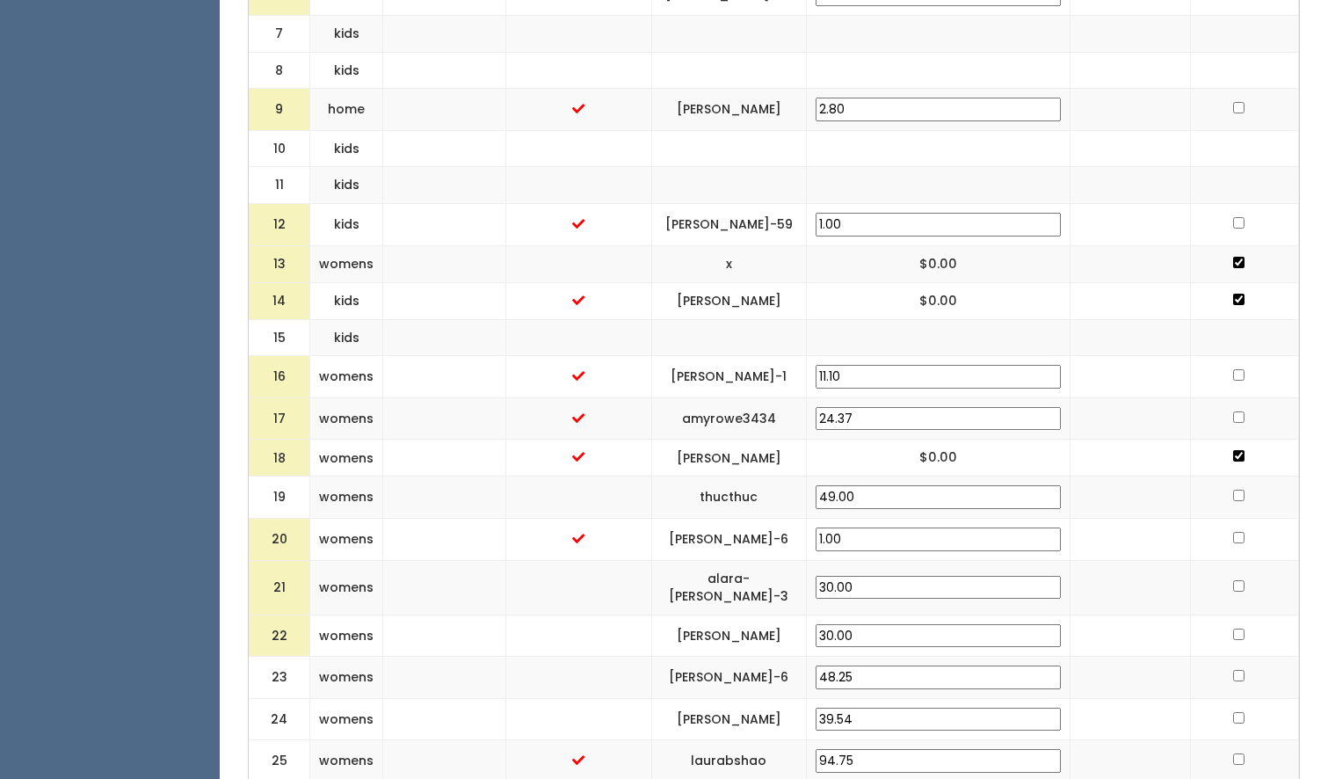
click at [1194, 106] on td at bounding box center [1245, 110] width 108 height 42
click at [1233, 102] on input "checkbox" at bounding box center [1238, 107] width 11 height 11
checkbox input "true"
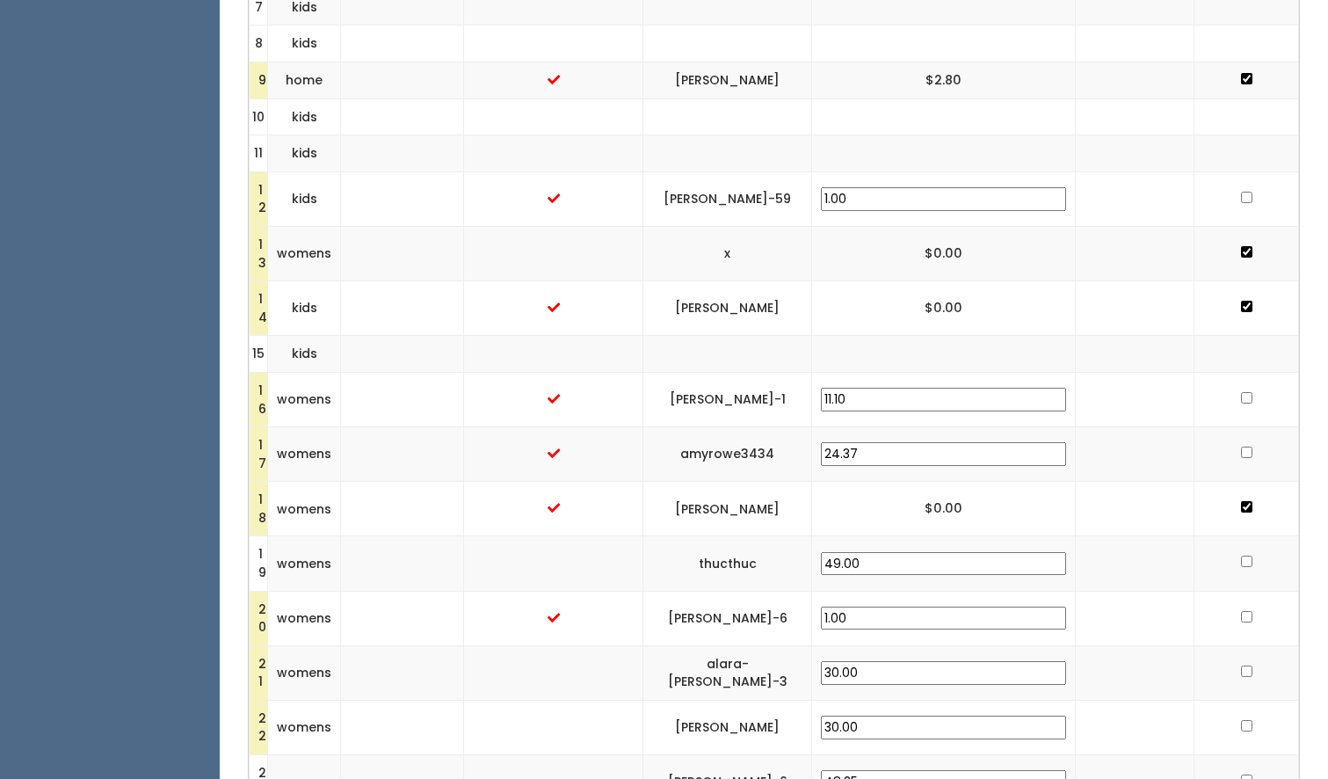
drag, startPoint x: 876, startPoint y: 378, endPoint x: 755, endPoint y: 382, distance: 121.4
click at [755, 382] on td "[PERSON_NAME]-1" at bounding box center [727, 399] width 169 height 54
copy td "[PERSON_NAME]-1"
click at [1241, 392] on input "checkbox" at bounding box center [1246, 397] width 11 height 11
checkbox input "true"
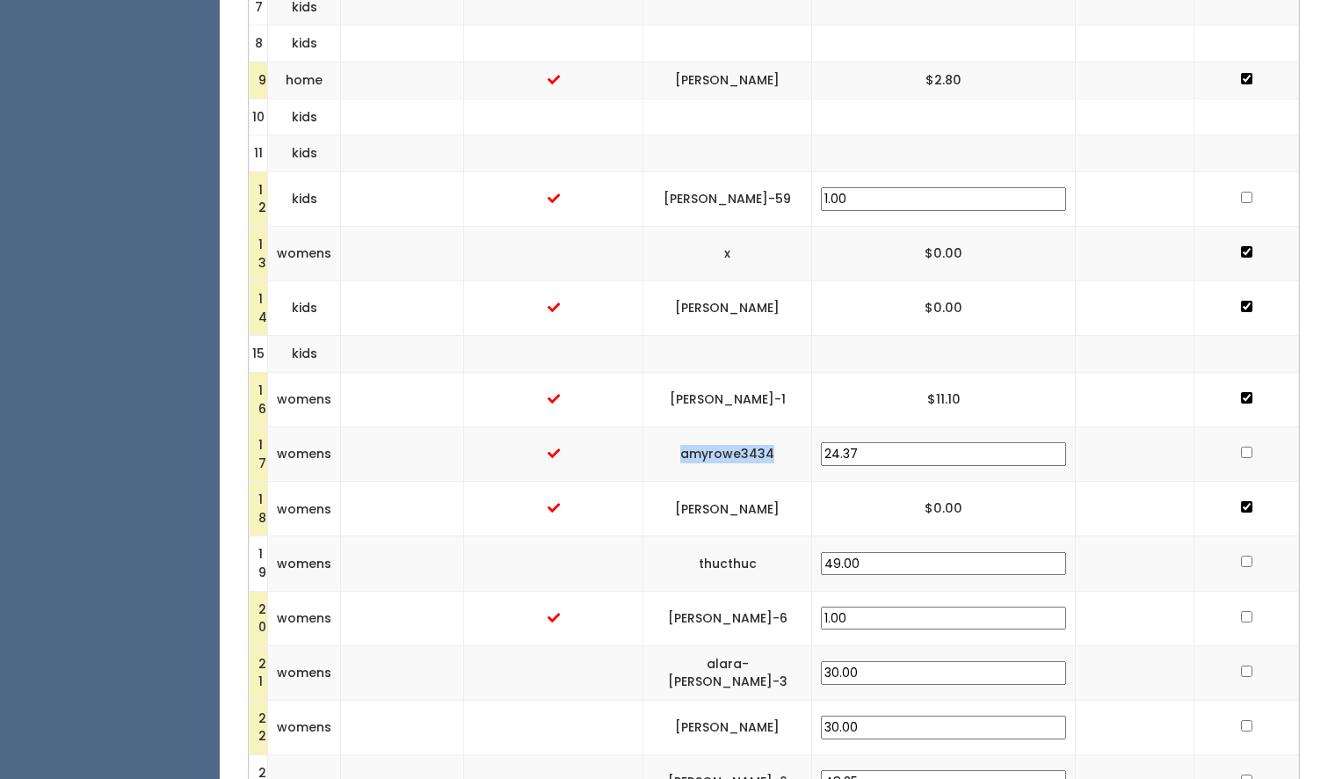
drag, startPoint x: 868, startPoint y: 432, endPoint x: 759, endPoint y: 439, distance: 108.3
click at [759, 439] on td "amyrowe3434" at bounding box center [727, 454] width 169 height 54
copy td "amyrowe3434"
click at [1241, 447] on input "checkbox" at bounding box center [1246, 452] width 11 height 11
checkbox input "true"
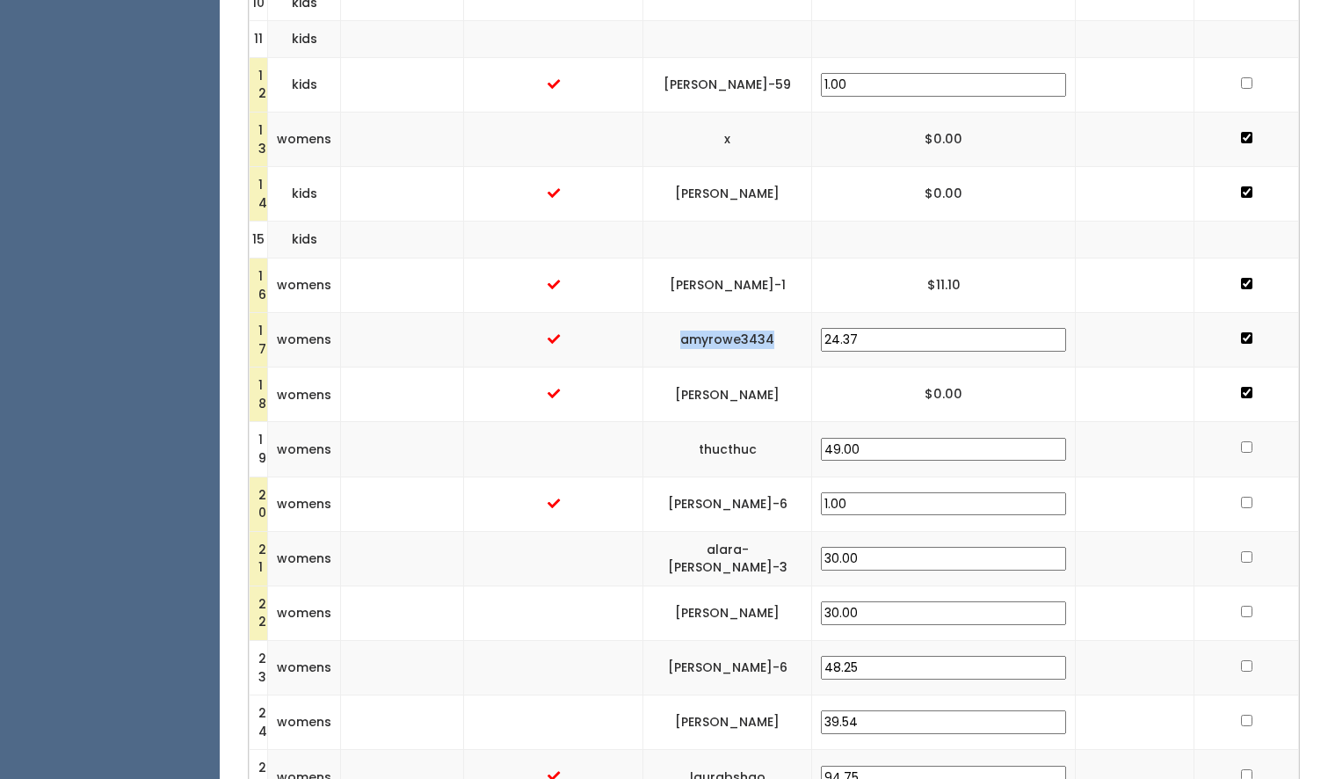
scroll to position [1080, 0]
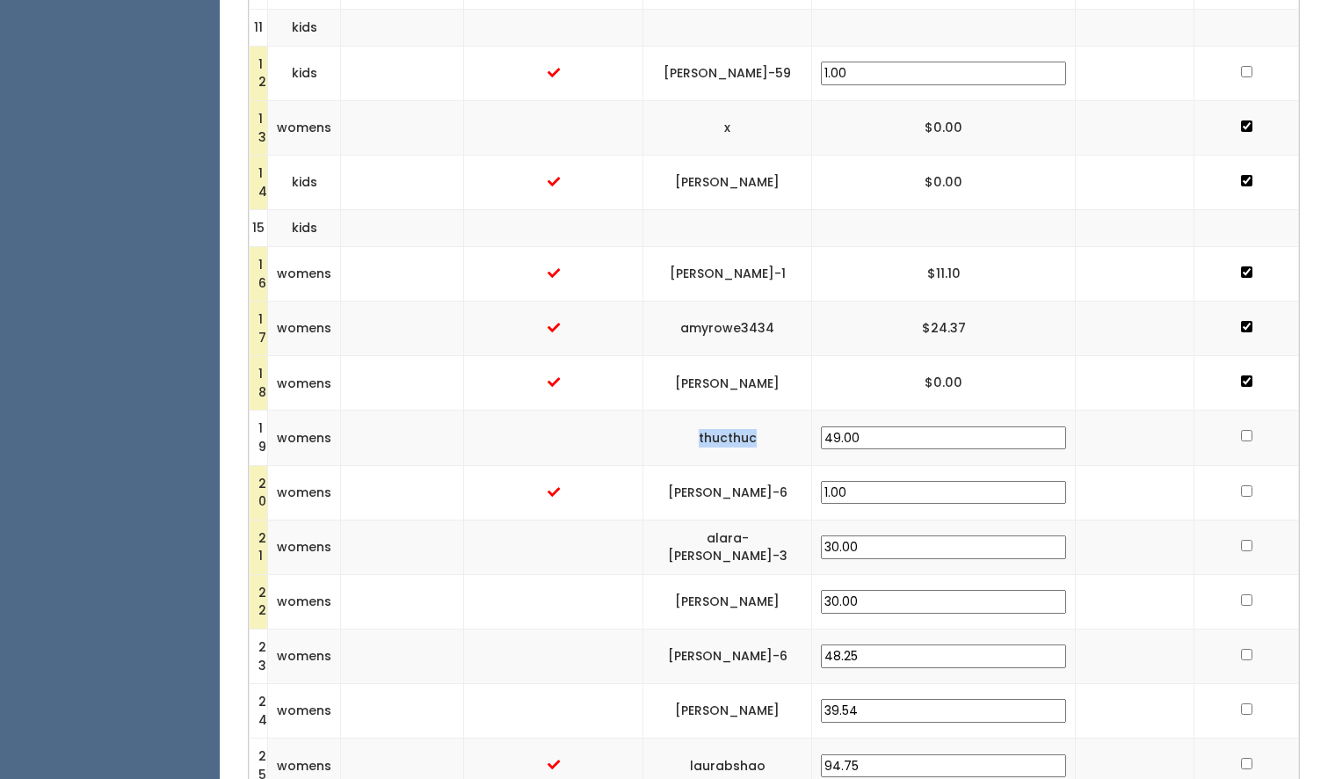
drag, startPoint x: 847, startPoint y: 412, endPoint x: 780, endPoint y: 412, distance: 67.7
click at [780, 412] on td "thucthuc" at bounding box center [727, 437] width 169 height 54
copy td "thucthuc"
click at [1241, 430] on input "checkbox" at bounding box center [1246, 435] width 11 height 11
checkbox input "true"
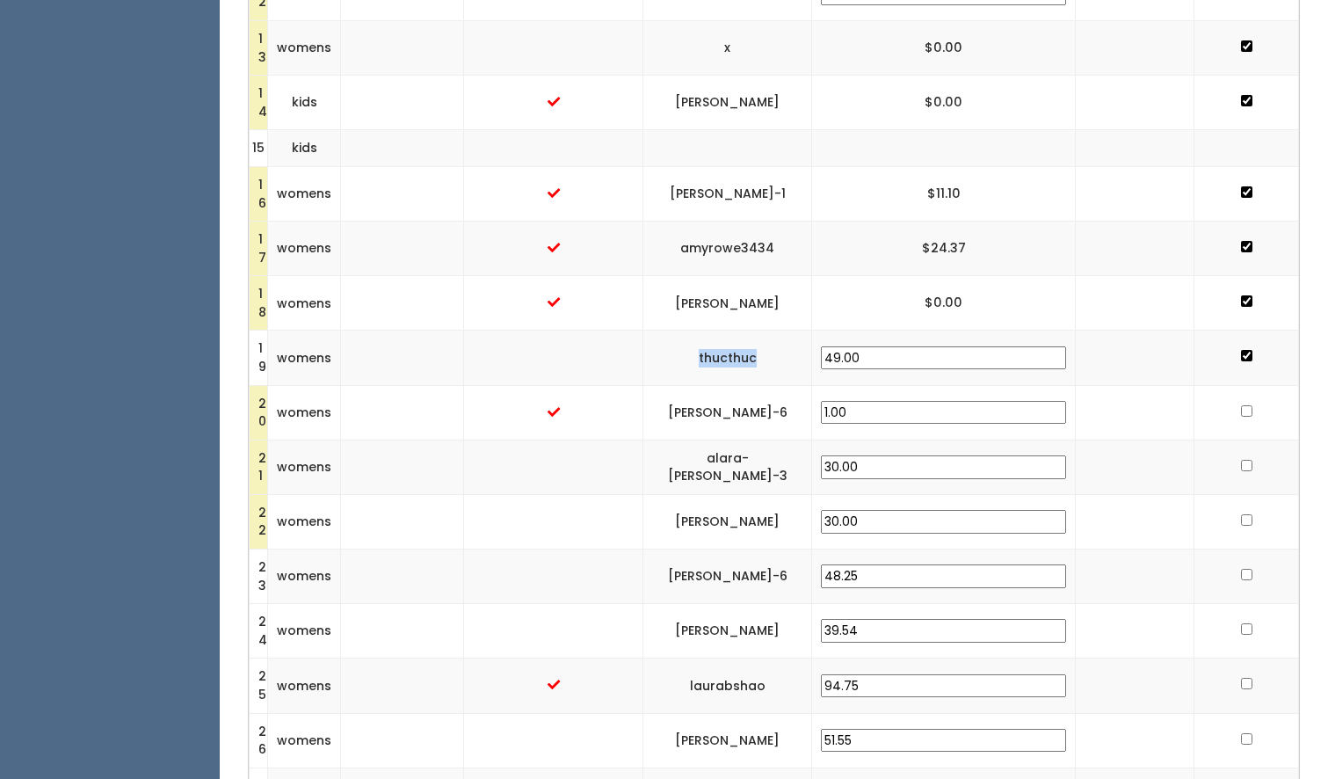
scroll to position [1188, 0]
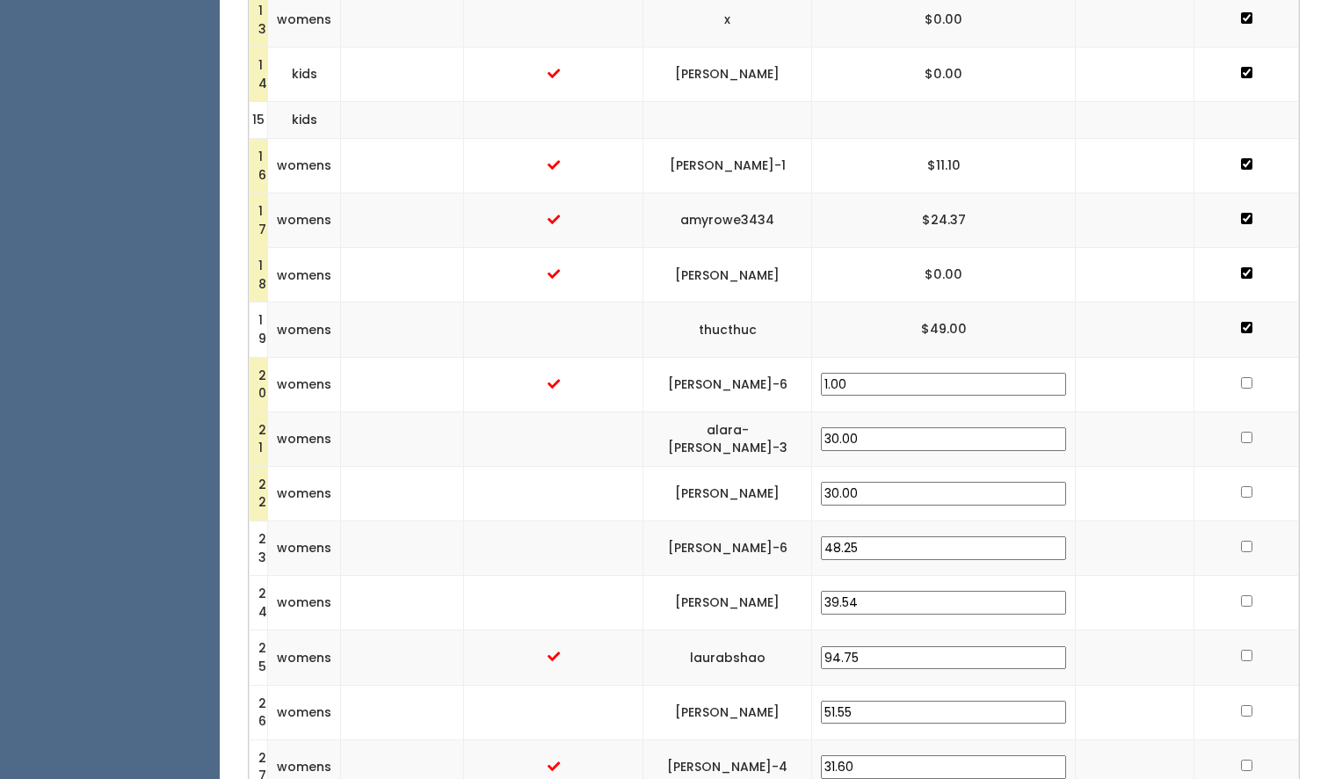
drag, startPoint x: 878, startPoint y: 362, endPoint x: 735, endPoint y: 372, distance: 143.6
click at [735, 372] on tr "20 womens peggy-mckenzie-6 1.00" at bounding box center [774, 384] width 1049 height 54
copy tr "peggy-mckenzie-6"
click at [1241, 377] on input "checkbox" at bounding box center [1246, 382] width 11 height 11
checkbox input "true"
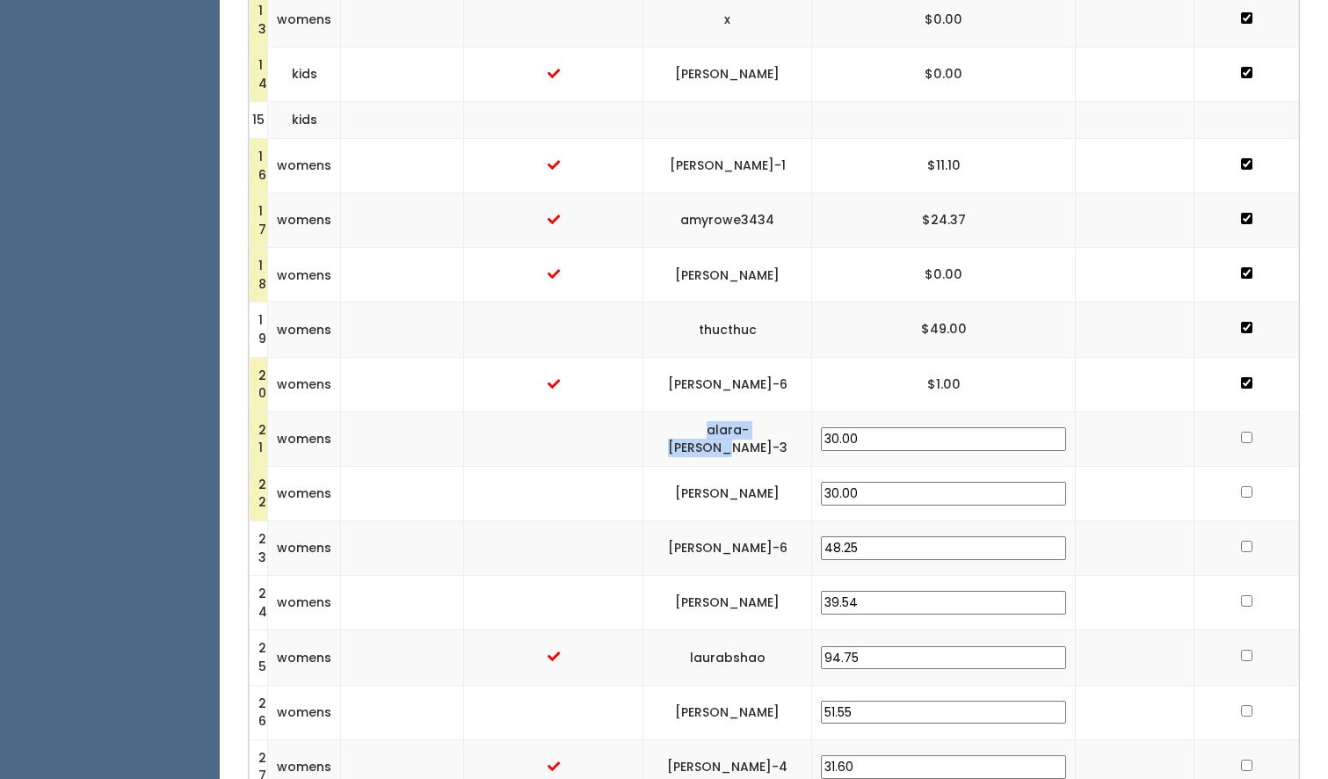
drag, startPoint x: 869, startPoint y: 416, endPoint x: 764, endPoint y: 420, distance: 105.6
click at [1241, 432] on input "checkbox" at bounding box center [1246, 437] width 11 height 11
checkbox input "true"
drag, startPoint x: 874, startPoint y: 469, endPoint x: 756, endPoint y: 476, distance: 117.9
click at [756, 476] on td "shelly-albright" at bounding box center [727, 493] width 169 height 54
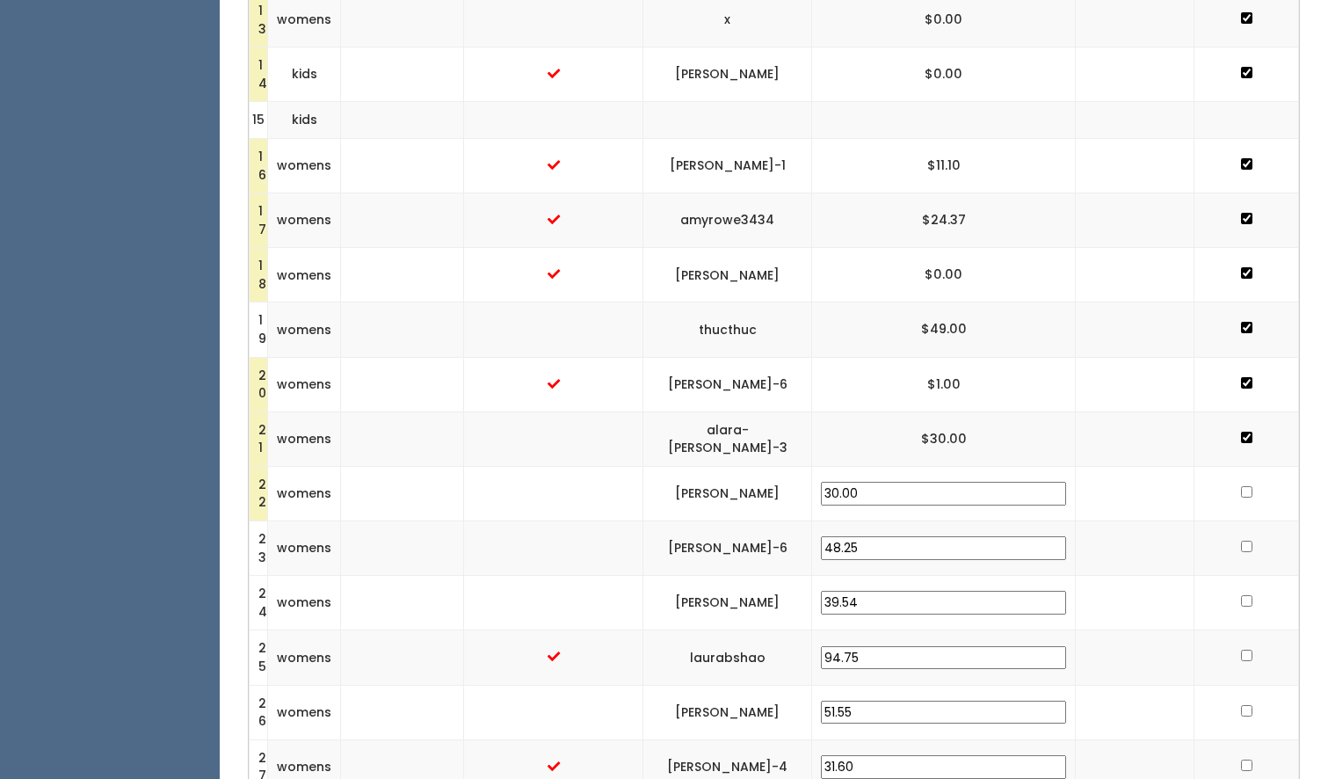
copy td "shelly-albright"
click at [1241, 486] on input "checkbox" at bounding box center [1246, 491] width 11 height 11
checkbox input "true"
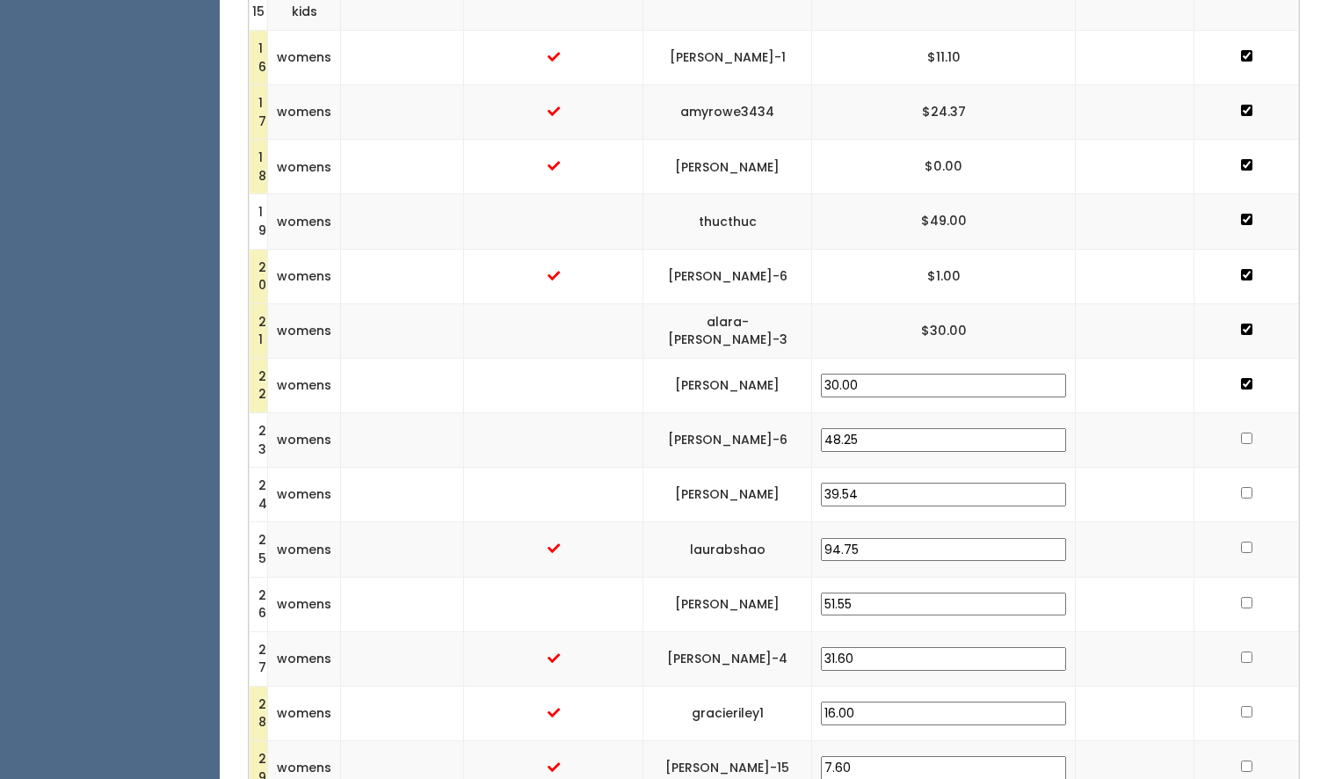
scroll to position [1327, 0]
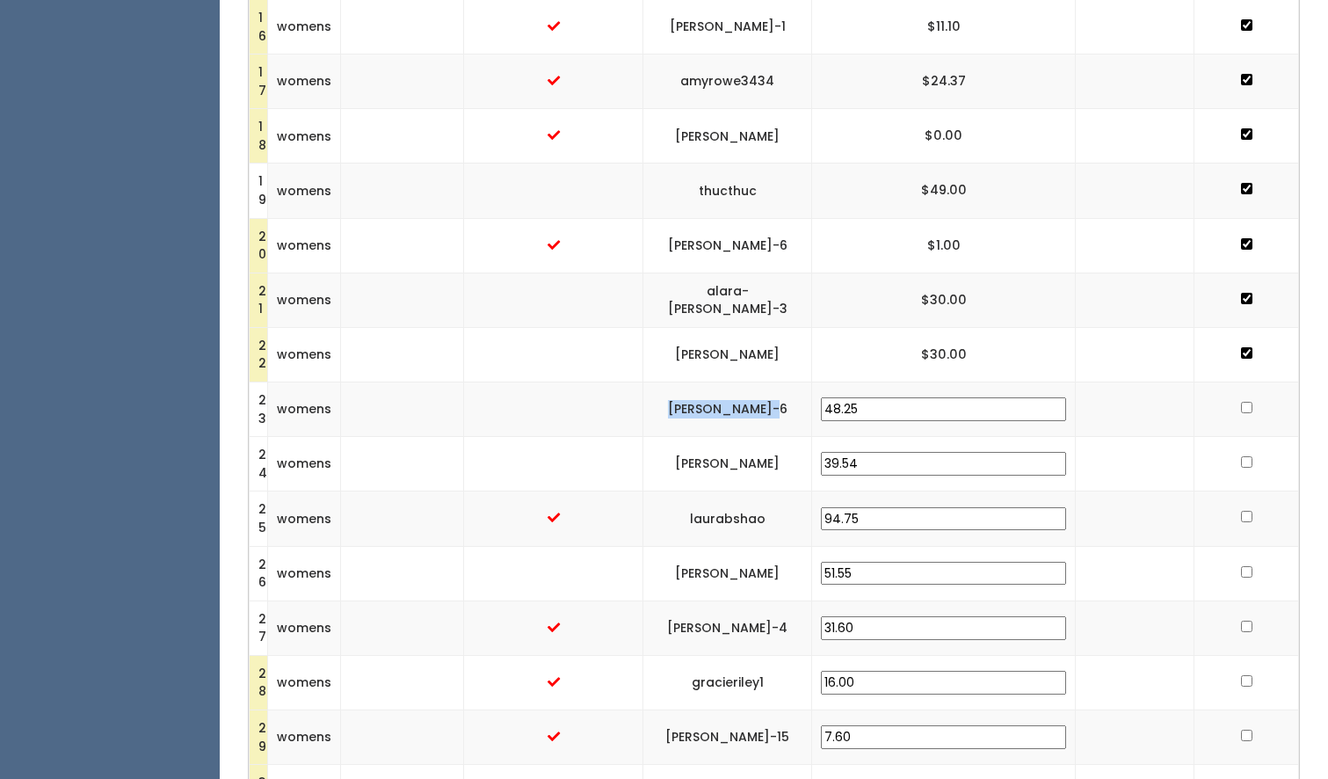
drag, startPoint x: 872, startPoint y: 385, endPoint x: 748, endPoint y: 388, distance: 124.0
click at [748, 388] on td "[PERSON_NAME]-6" at bounding box center [727, 409] width 169 height 54
copy td "[PERSON_NAME]-6"
click at [1241, 402] on input "checkbox" at bounding box center [1246, 407] width 11 height 11
checkbox input "true"
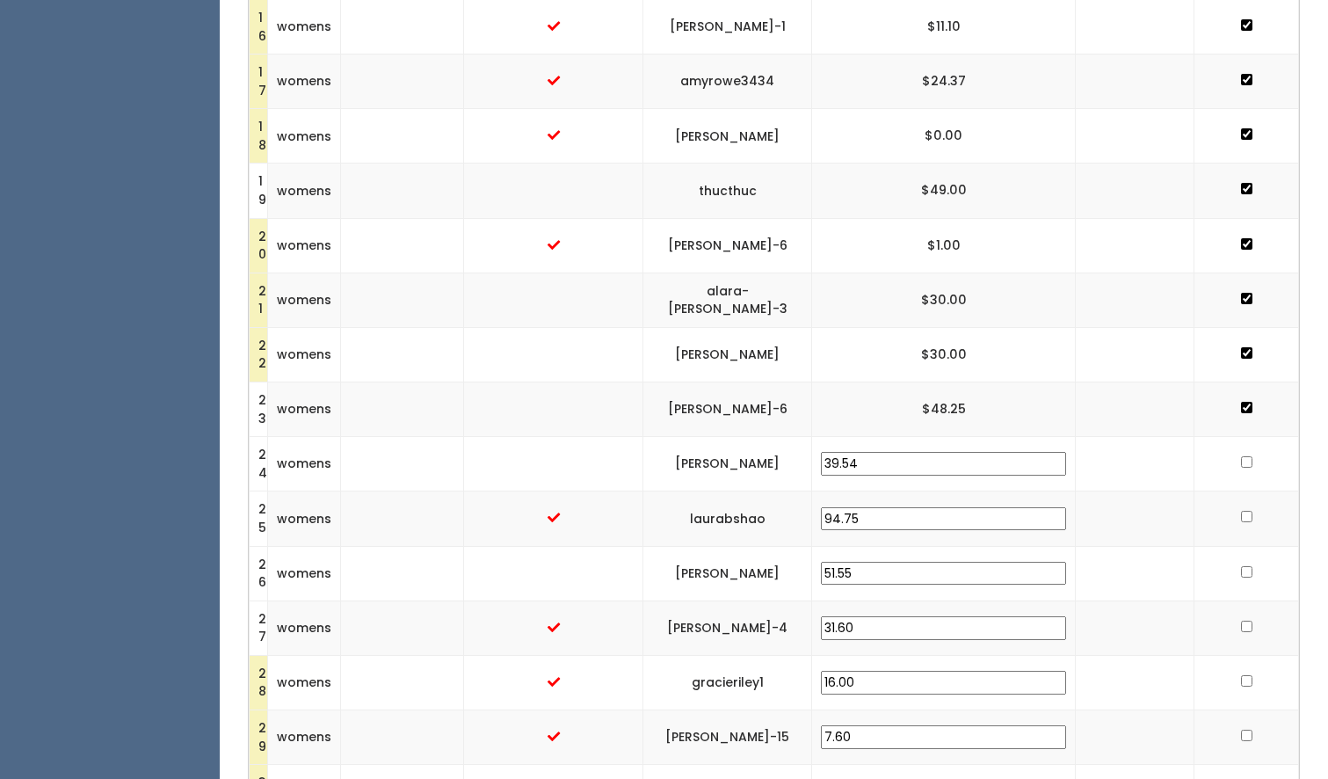
drag, startPoint x: 873, startPoint y: 446, endPoint x: 754, endPoint y: 450, distance: 118.7
click at [754, 450] on td "[PERSON_NAME]" at bounding box center [727, 464] width 169 height 54
copy td "[PERSON_NAME]"
click at [1241, 456] on input "checkbox" at bounding box center [1246, 461] width 11 height 11
checkbox input "true"
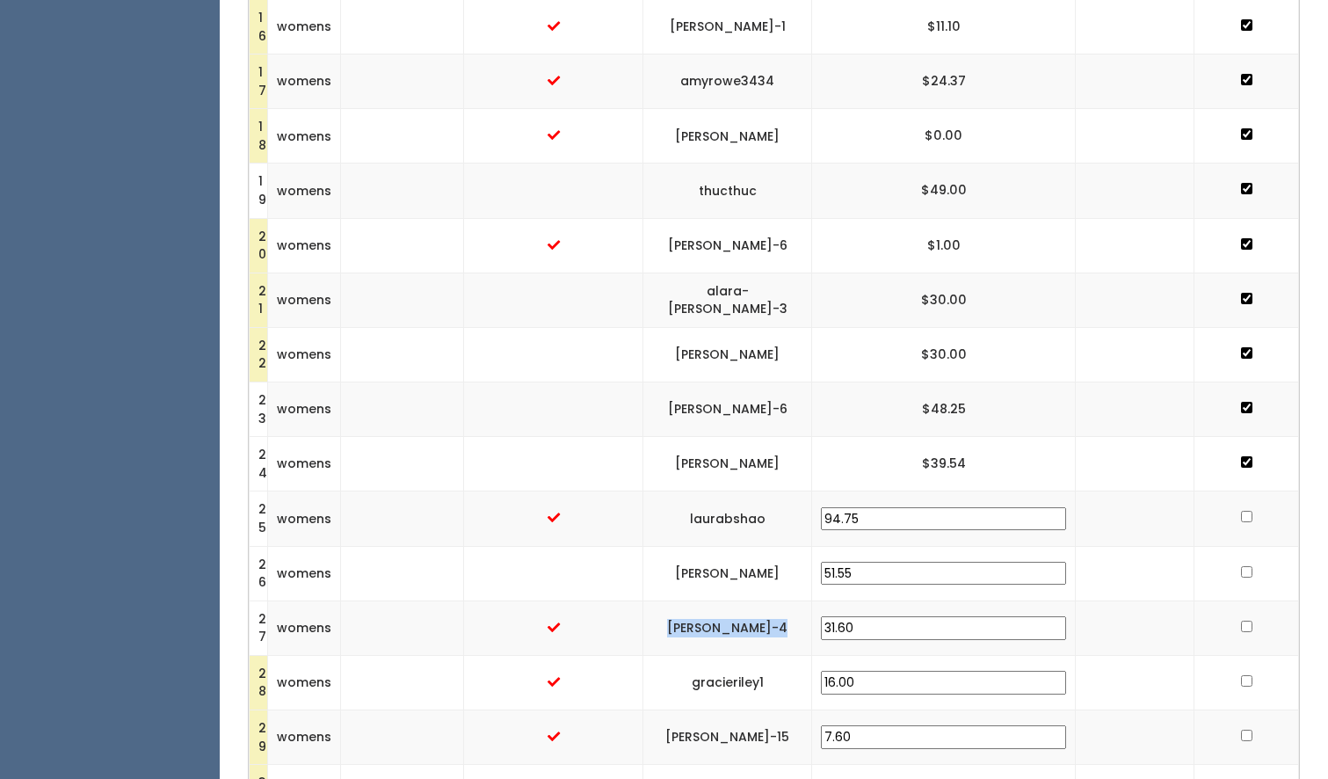
drag, startPoint x: 882, startPoint y: 604, endPoint x: 736, endPoint y: 607, distance: 146.0
click at [736, 607] on tr "27 womens pamela-mcminn-4 31.60" at bounding box center [774, 627] width 1049 height 54
copy tr "[PERSON_NAME]-4"
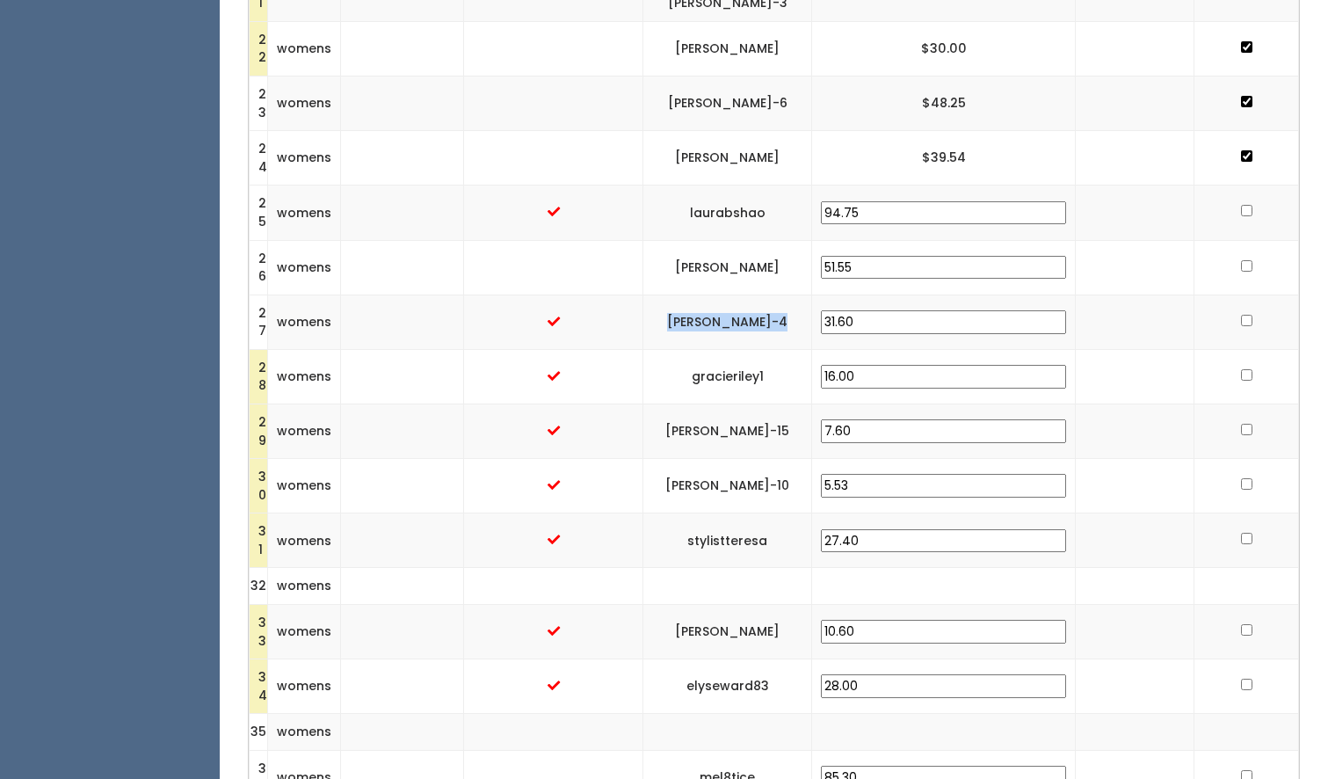
scroll to position [1635, 0]
click at [1241, 313] on input "checkbox" at bounding box center [1246, 318] width 11 height 11
checkbox input "true"
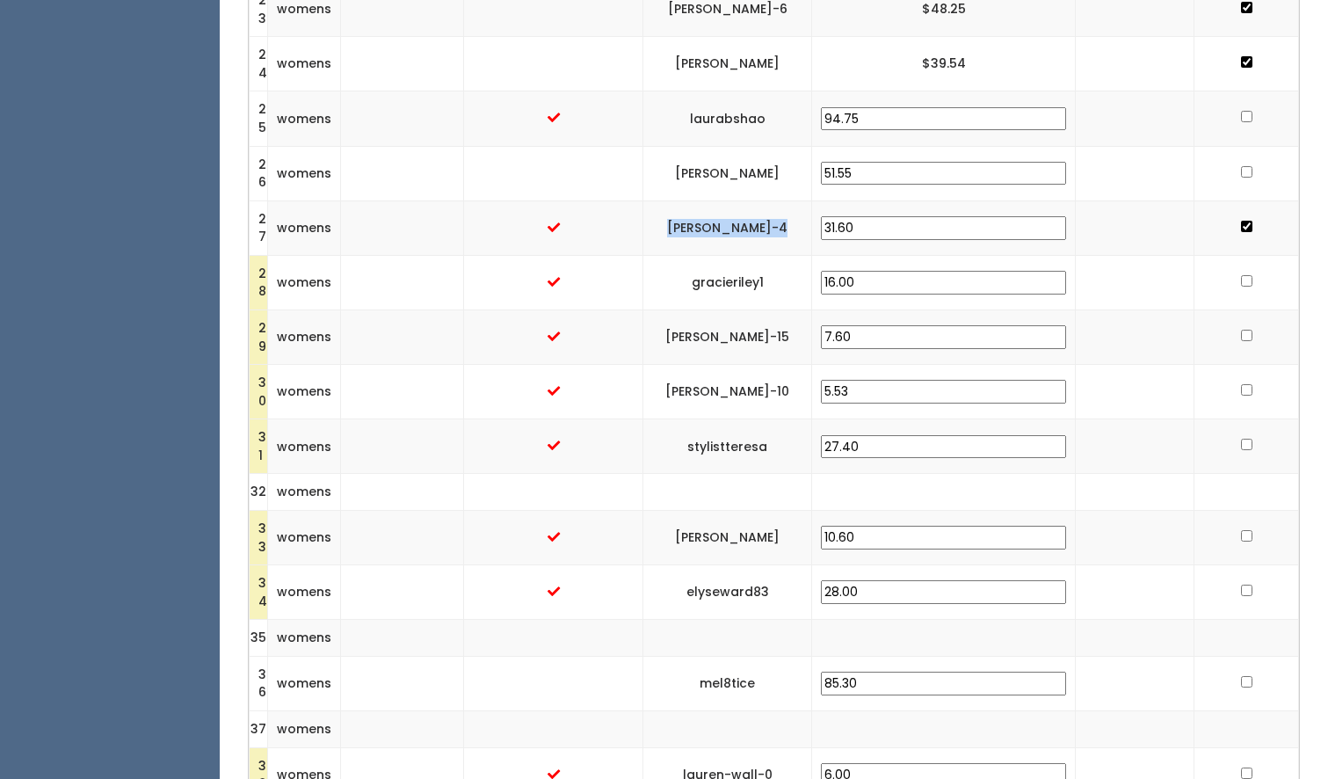
scroll to position [1735, 0]
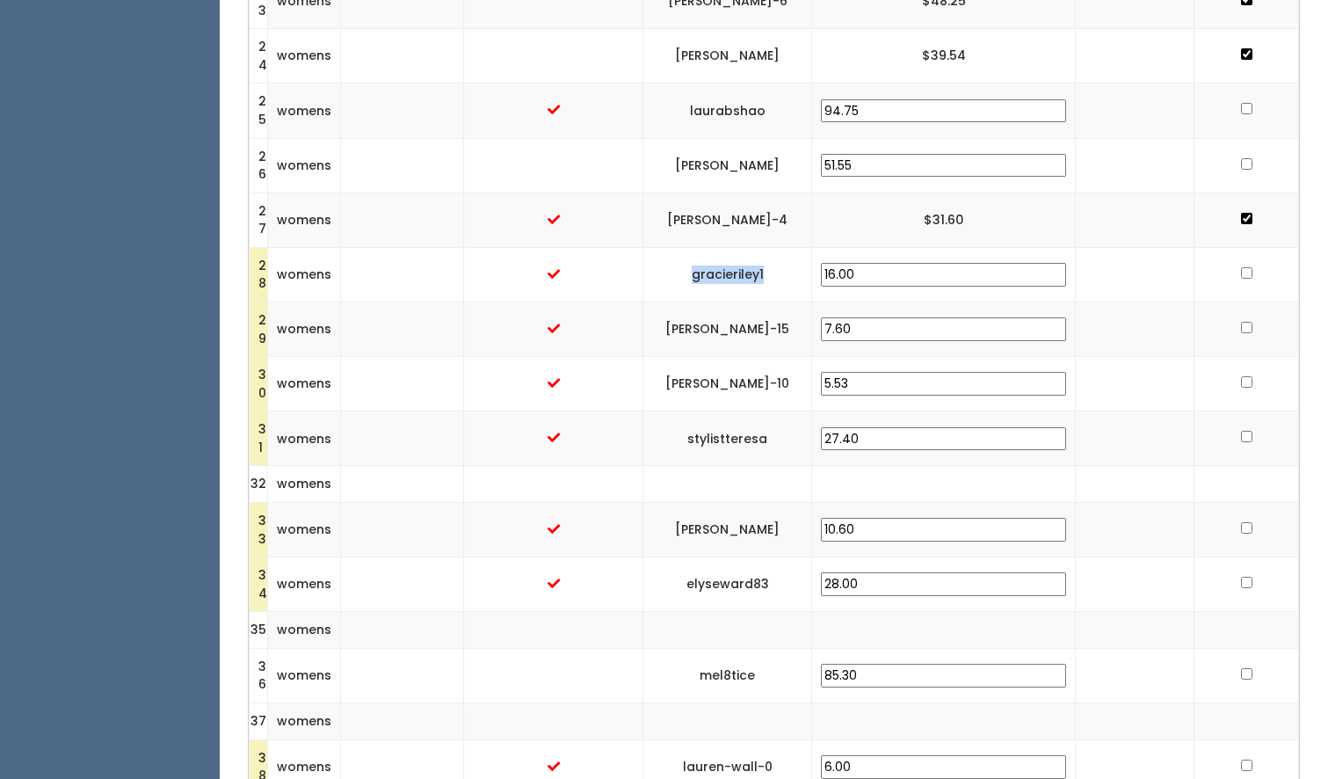
drag, startPoint x: 861, startPoint y: 252, endPoint x: 759, endPoint y: 254, distance: 102.0
click at [759, 254] on td "gracieriley1" at bounding box center [727, 274] width 169 height 54
copy td "gracieriley1"
click at [1241, 267] on input "checkbox" at bounding box center [1246, 272] width 11 height 11
checkbox input "true"
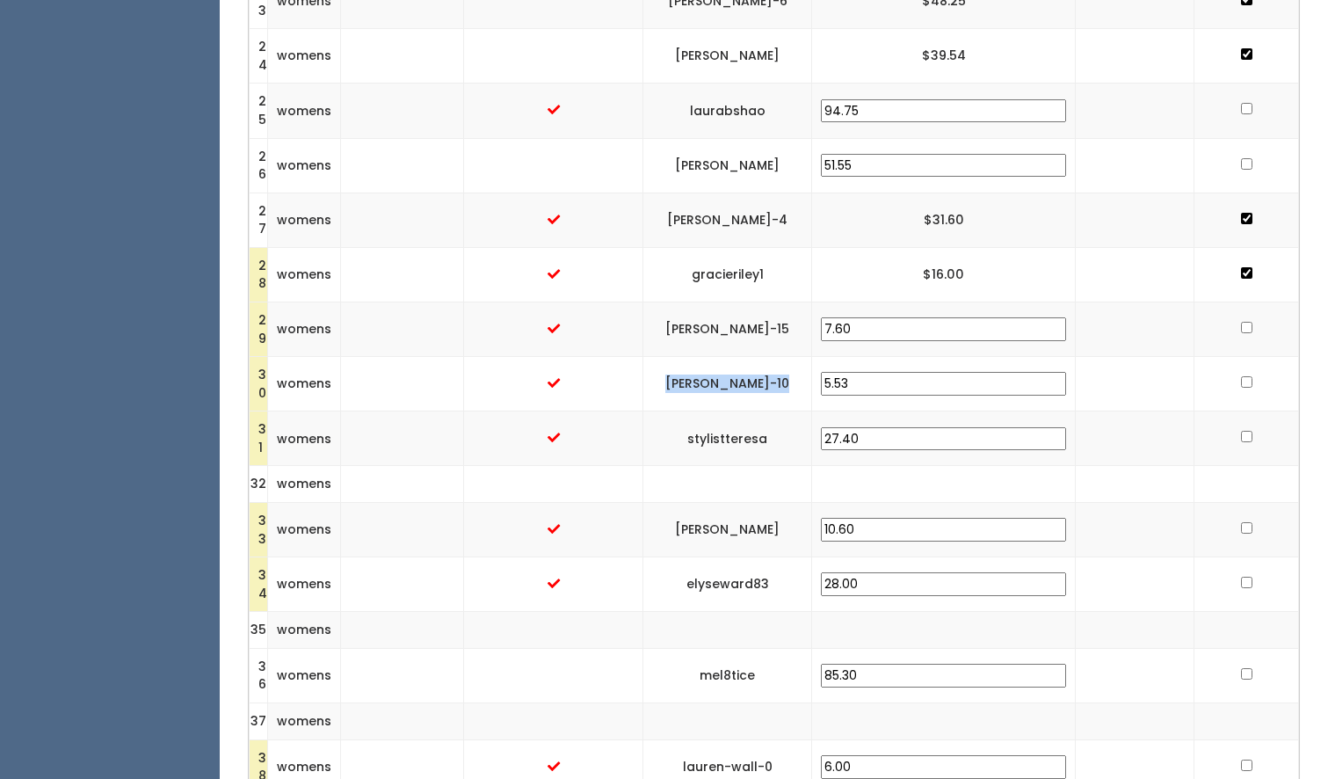
drag, startPoint x: 877, startPoint y: 359, endPoint x: 752, endPoint y: 367, distance: 125.1
click at [752, 367] on td "[PERSON_NAME]-10" at bounding box center [727, 384] width 169 height 54
click at [1241, 376] on input "checkbox" at bounding box center [1246, 381] width 11 height 11
checkbox input "true"
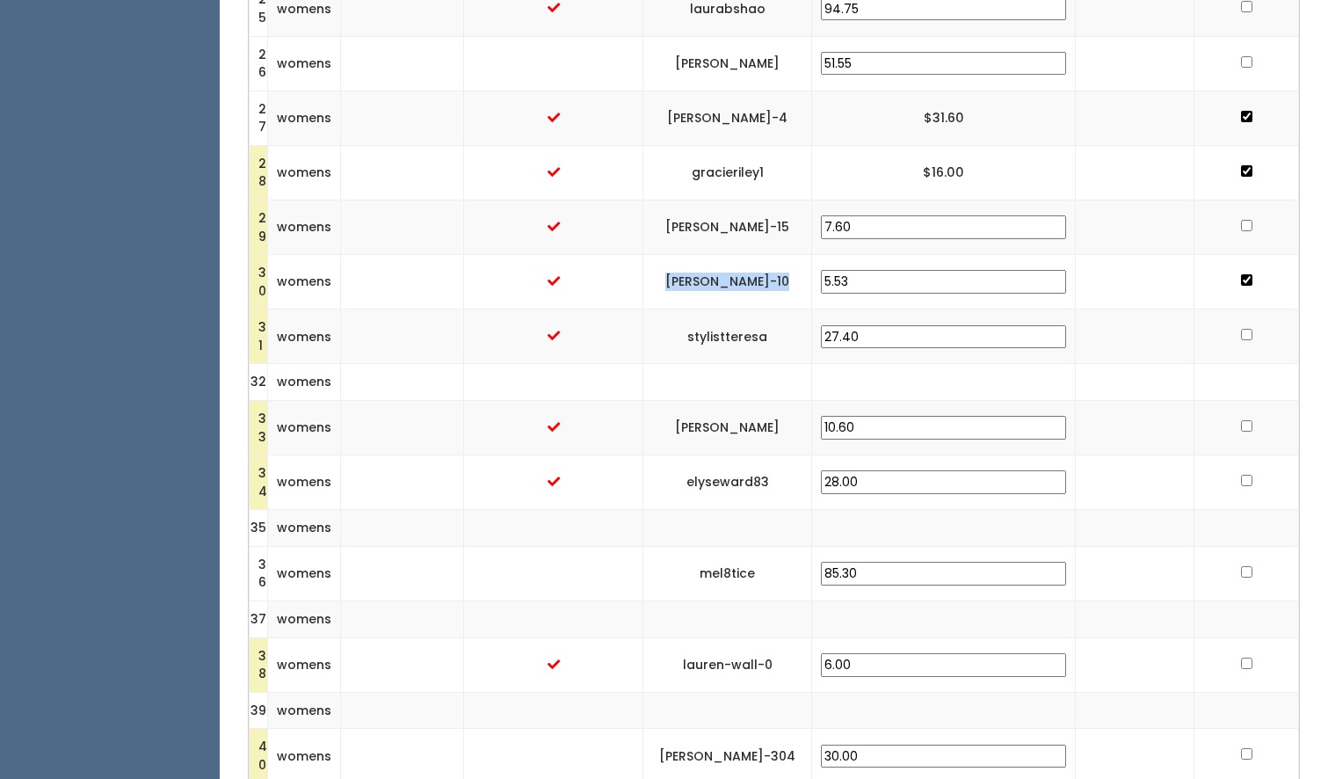
scroll to position [1898, 0]
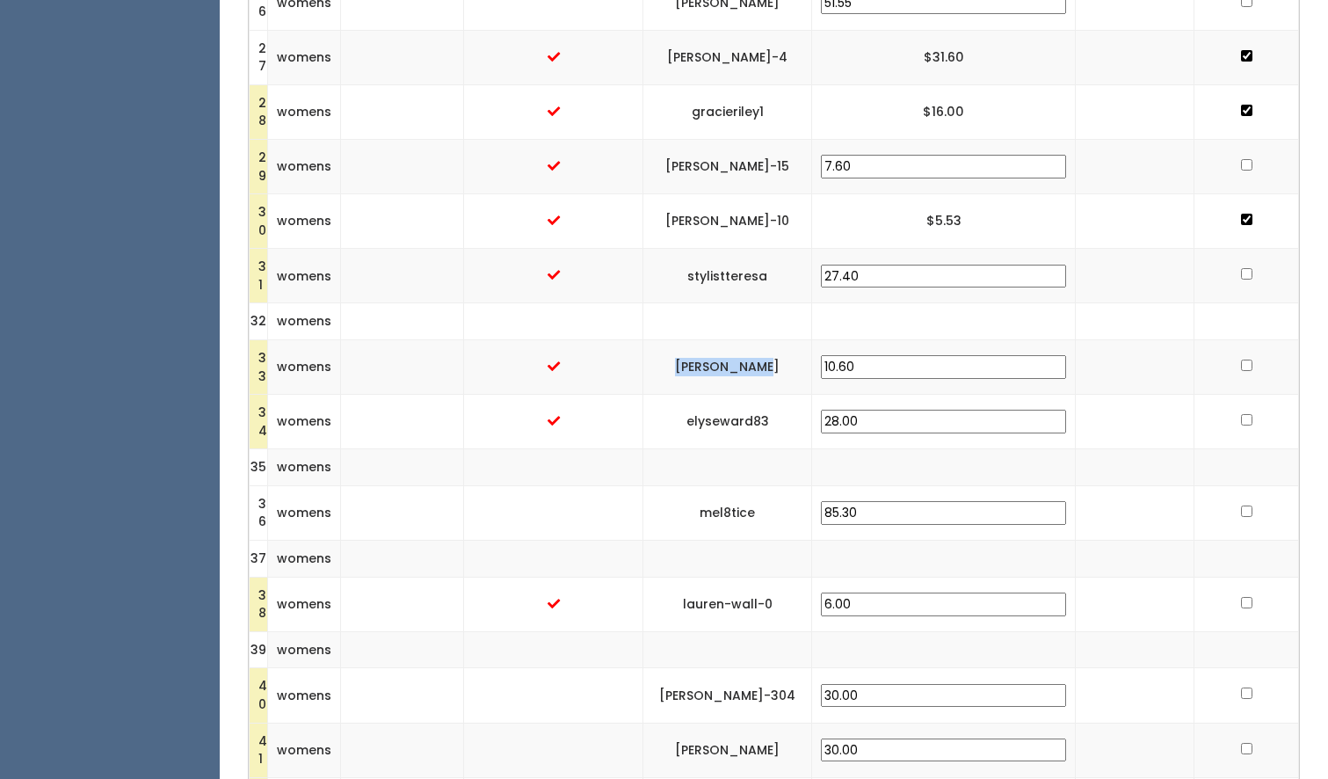
drag, startPoint x: 861, startPoint y: 341, endPoint x: 766, endPoint y: 345, distance: 95.9
click at [766, 345] on td "[PERSON_NAME]" at bounding box center [727, 367] width 169 height 54
click at [1241, 359] on input "checkbox" at bounding box center [1246, 364] width 11 height 11
checkbox input "true"
drag, startPoint x: 861, startPoint y: 399, endPoint x: 765, endPoint y: 396, distance: 96.7
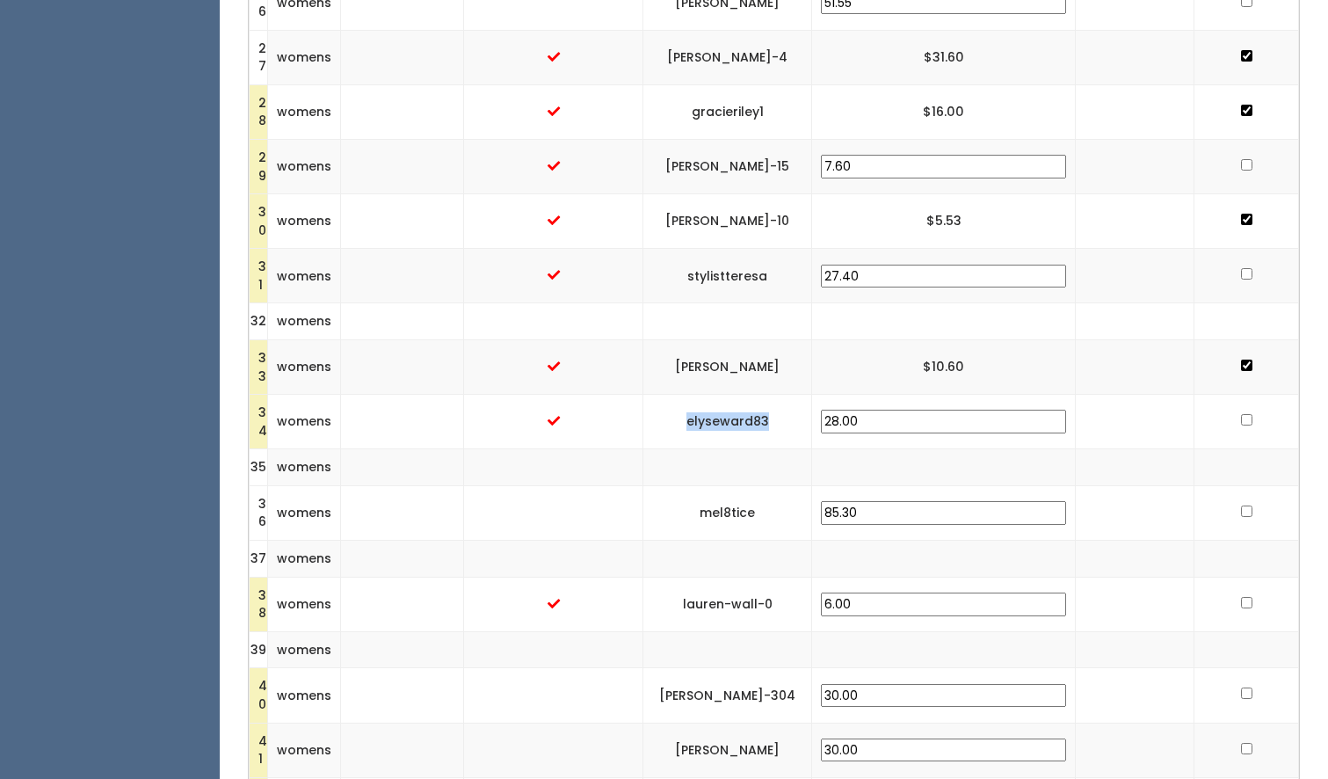
click at [1241, 414] on input "checkbox" at bounding box center [1246, 419] width 11 height 11
checkbox input "true"
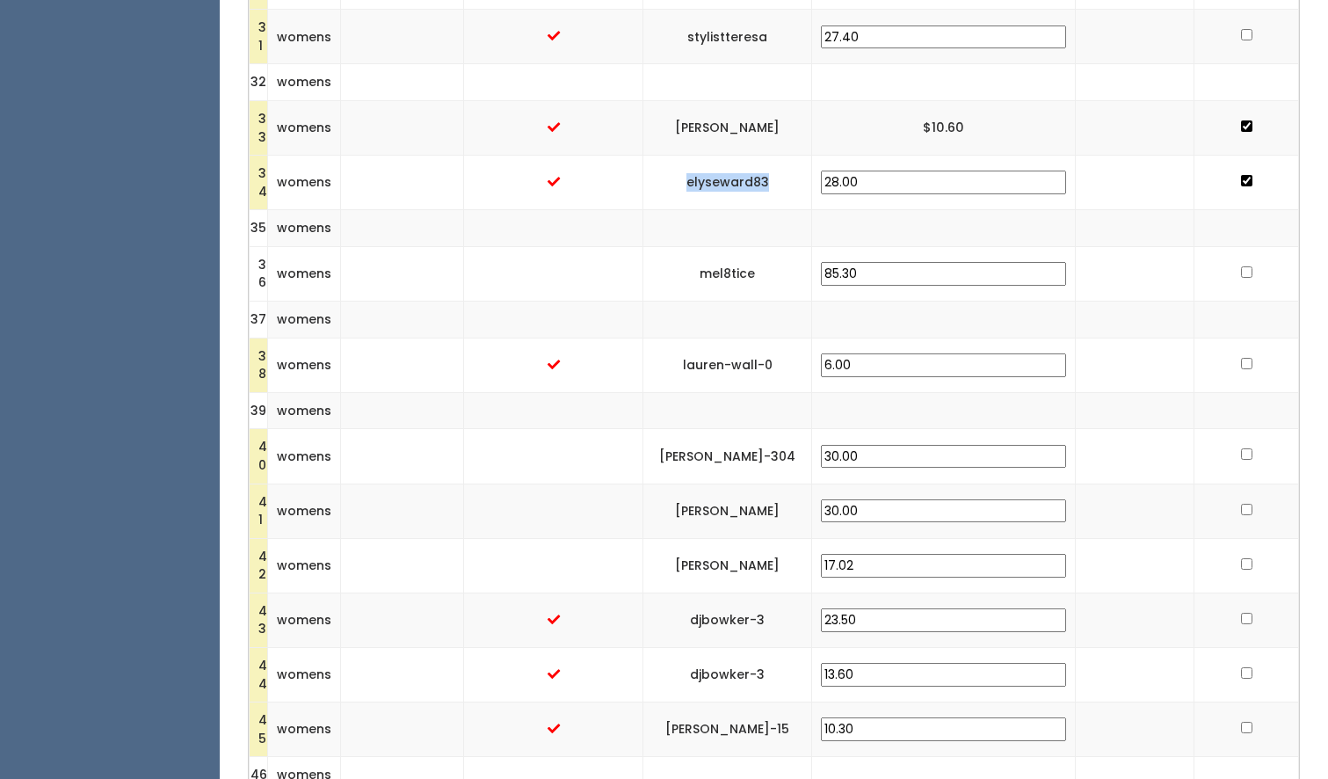
scroll to position [2139, 0]
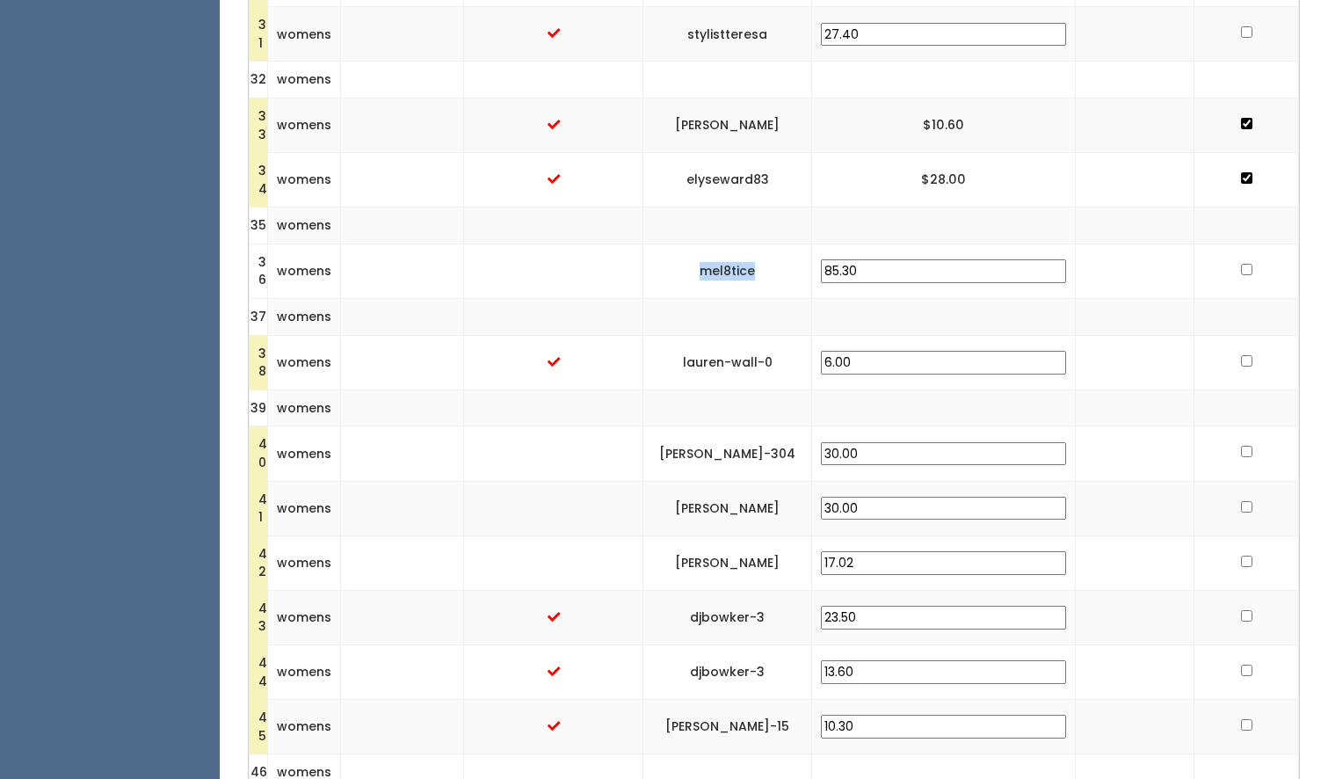
drag, startPoint x: 853, startPoint y: 249, endPoint x: 763, endPoint y: 249, distance: 89.7
click at [763, 249] on td "mel8tice" at bounding box center [727, 270] width 169 height 54
click at [1241, 264] on input "checkbox" at bounding box center [1246, 269] width 11 height 11
checkbox input "true"
drag, startPoint x: 863, startPoint y: 338, endPoint x: 767, endPoint y: 343, distance: 95.9
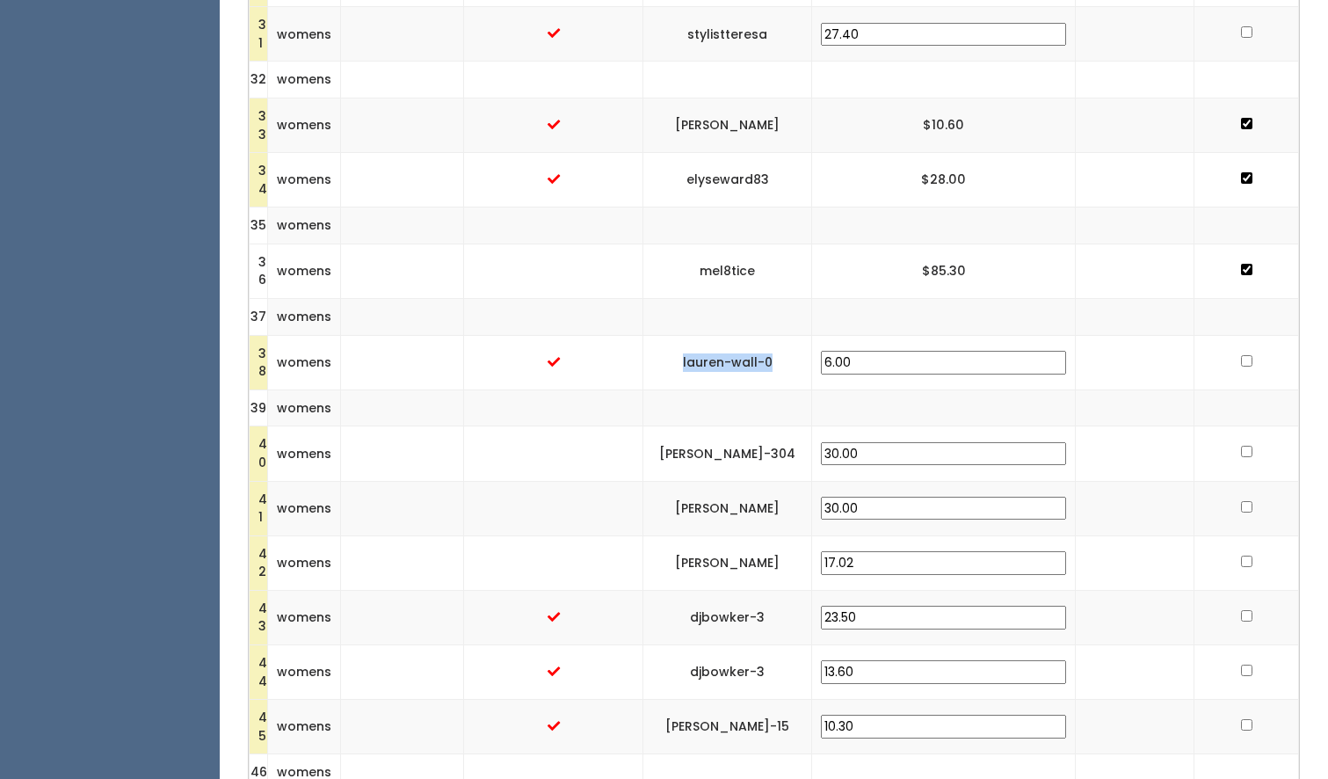
click at [767, 343] on td "lauren-wall-0" at bounding box center [727, 362] width 169 height 54
click at [1241, 355] on input "checkbox" at bounding box center [1246, 360] width 11 height 11
checkbox input "true"
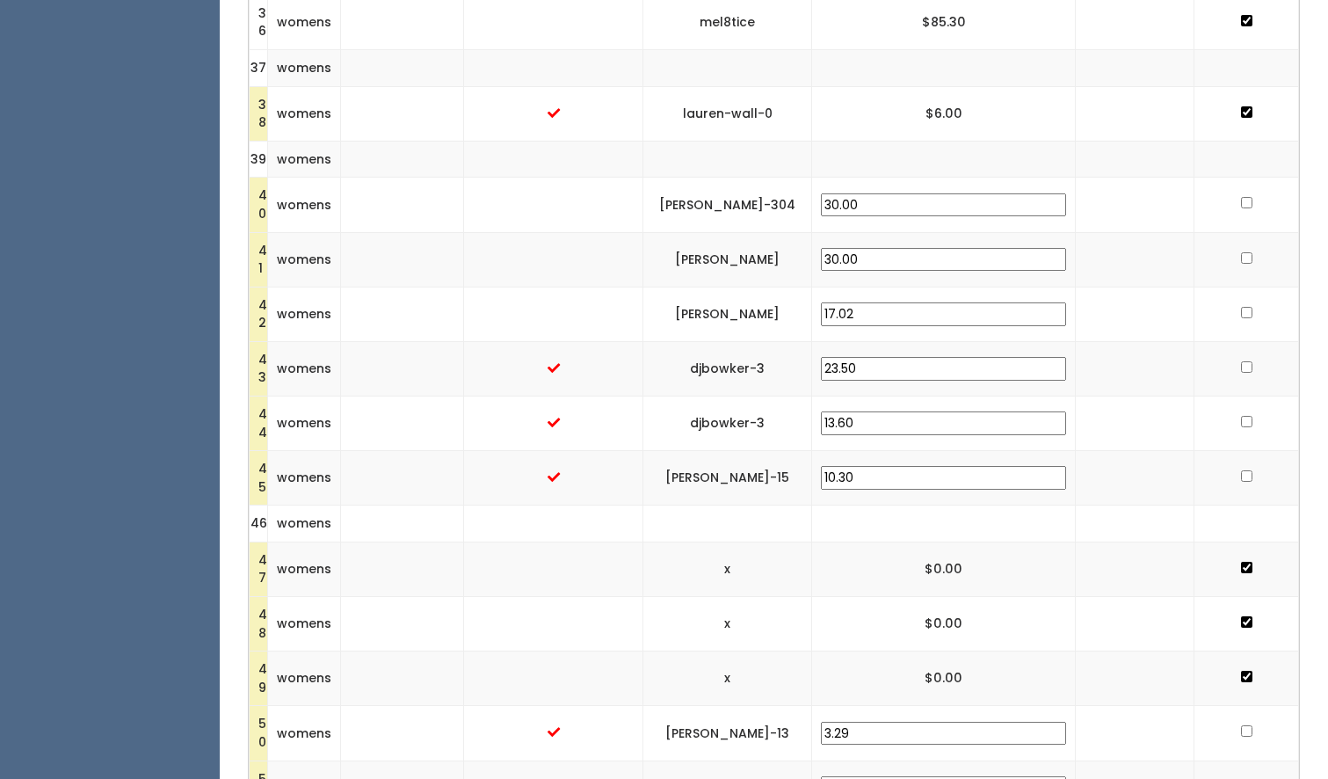
scroll to position [2405, 0]
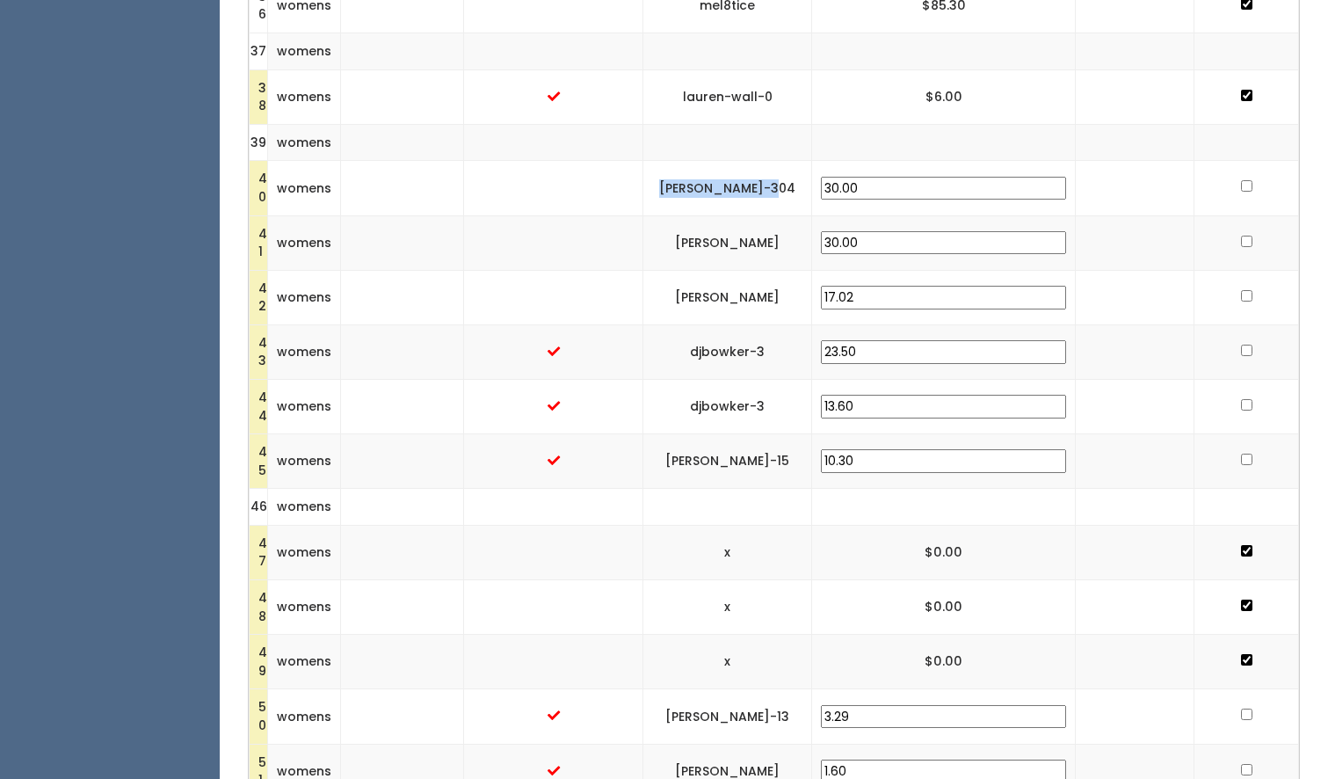
drag, startPoint x: 874, startPoint y: 166, endPoint x: 754, endPoint y: 171, distance: 119.6
click at [754, 171] on td "[PERSON_NAME]-304" at bounding box center [727, 188] width 169 height 54
click at [1241, 180] on input "checkbox" at bounding box center [1246, 185] width 11 height 11
checkbox input "true"
drag, startPoint x: 871, startPoint y: 218, endPoint x: 750, endPoint y: 220, distance: 121.3
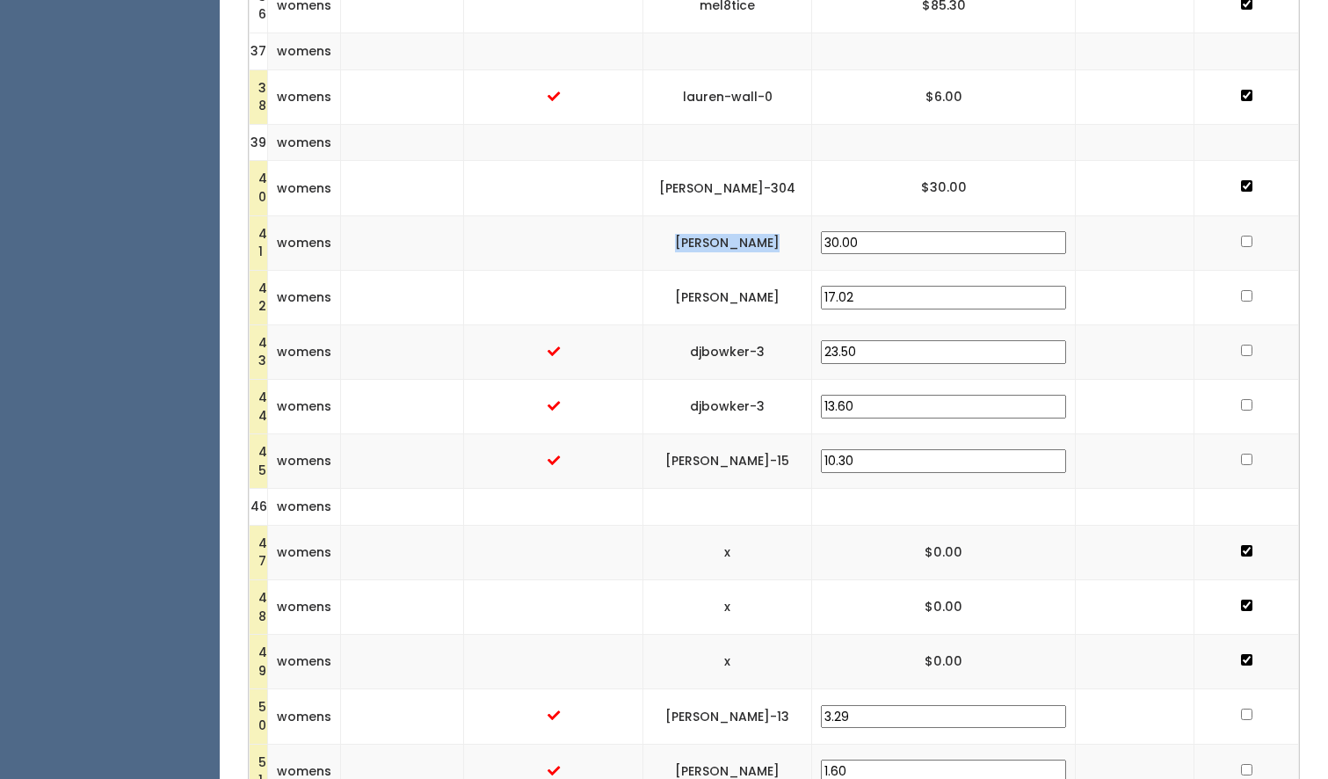
click at [750, 220] on td "[PERSON_NAME]" at bounding box center [727, 242] width 169 height 54
click at [1241, 236] on input "checkbox" at bounding box center [1246, 241] width 11 height 11
checkbox input "true"
click at [1241, 290] on input "checkbox" at bounding box center [1246, 295] width 11 height 11
checkbox input "true"
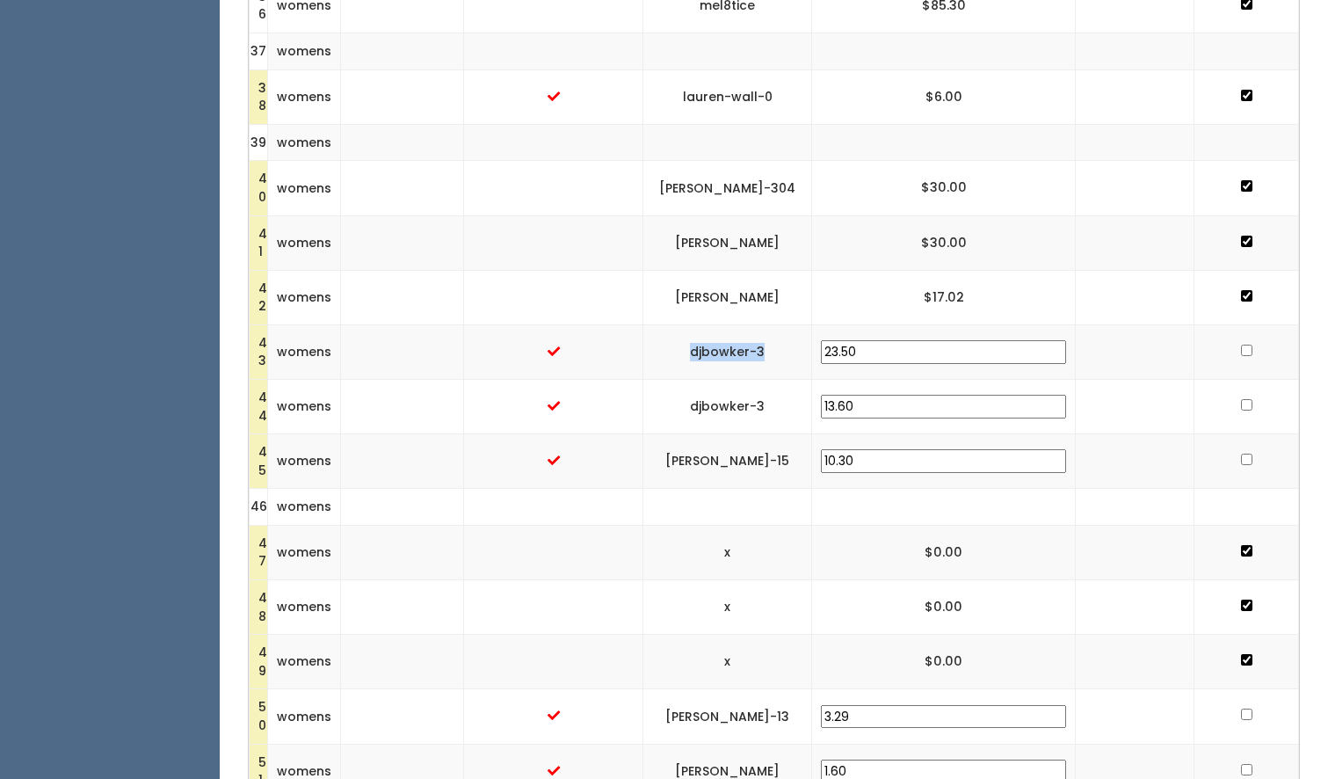
drag, startPoint x: 859, startPoint y: 330, endPoint x: 766, endPoint y: 331, distance: 93.2
click at [766, 331] on td "djbowker-3" at bounding box center [727, 351] width 169 height 54
click at [1241, 345] on input "checkbox" at bounding box center [1246, 350] width 11 height 11
checkbox input "true"
click at [1241, 399] on input "checkbox" at bounding box center [1246, 404] width 11 height 11
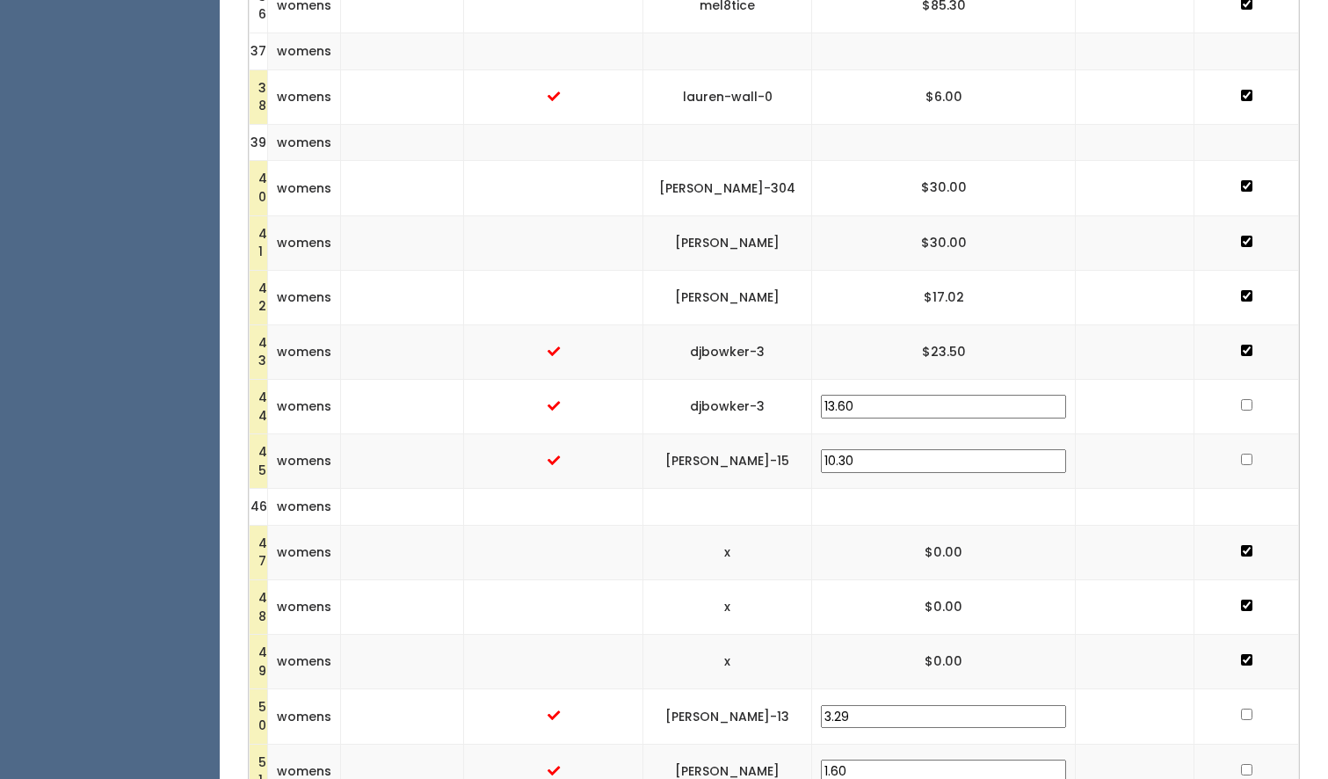
checkbox input "true"
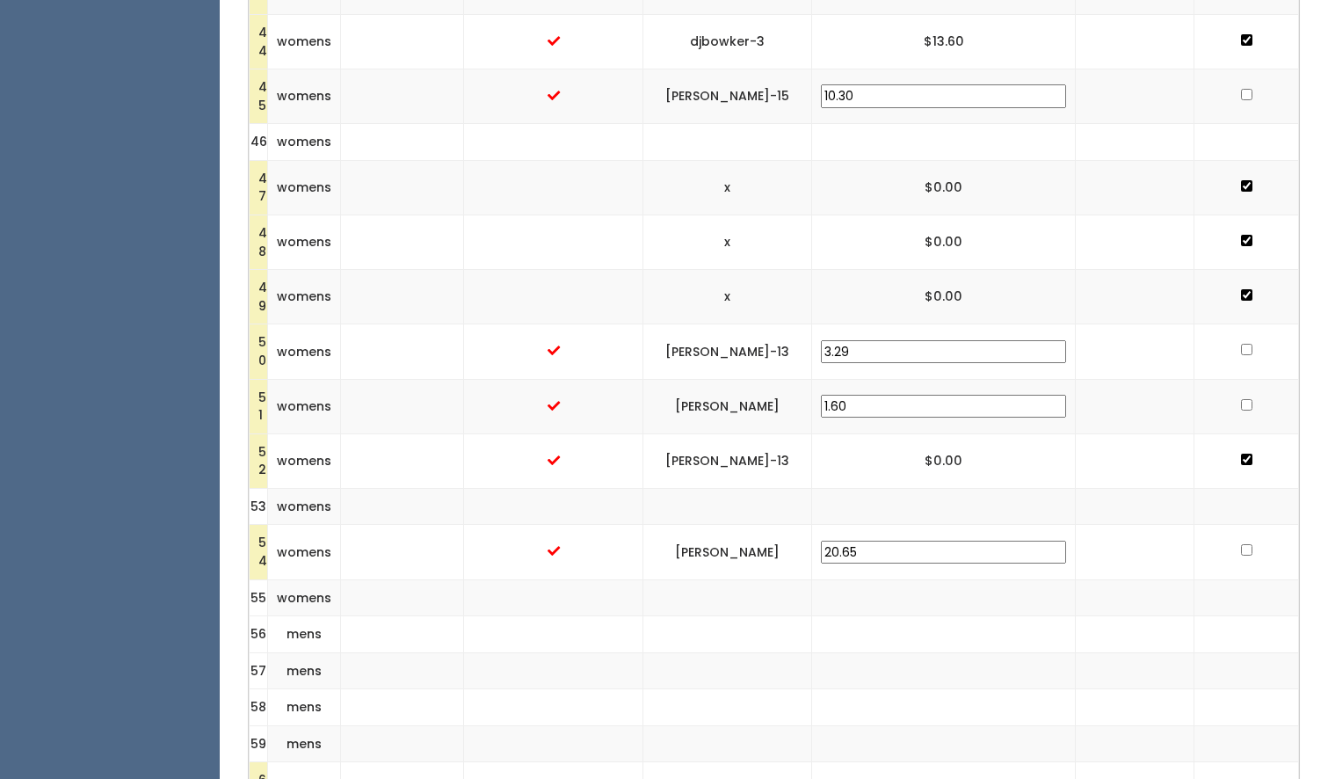
scroll to position [2798, 0]
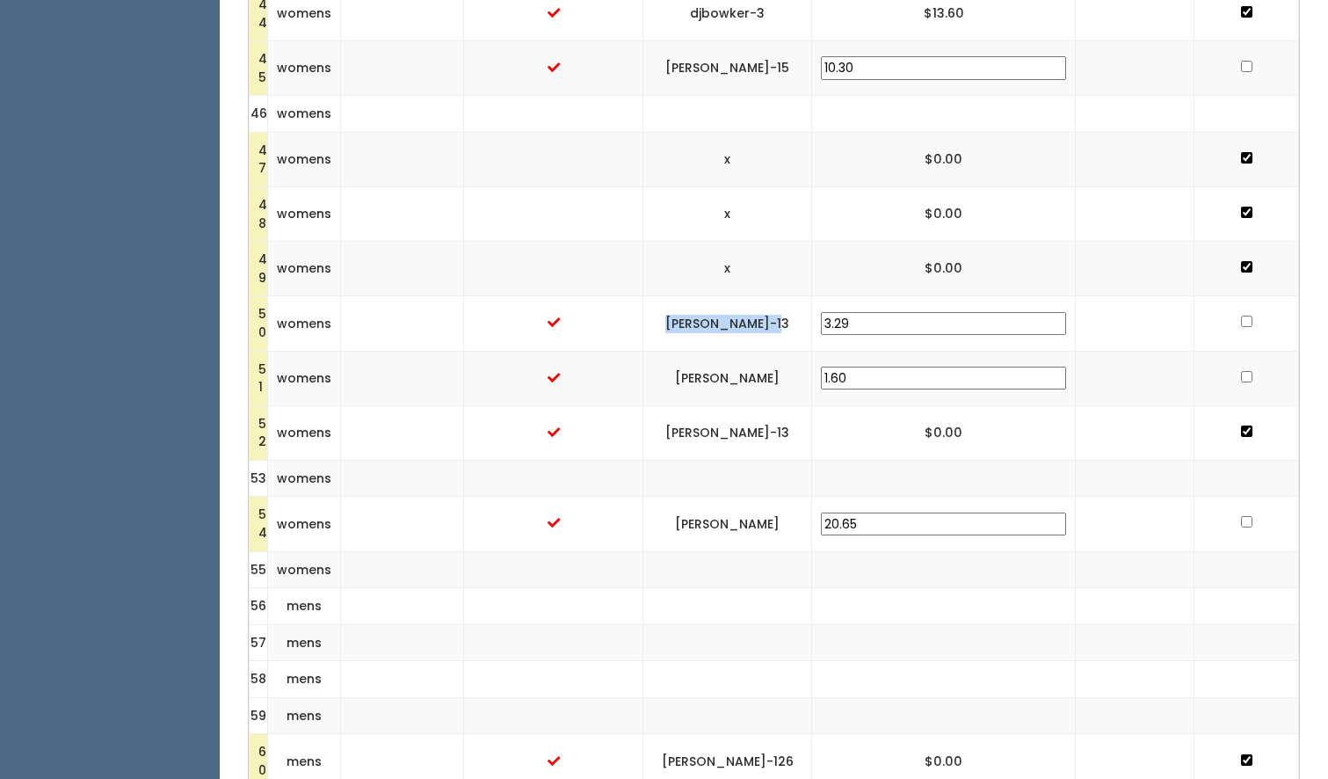
drag, startPoint x: 874, startPoint y: 297, endPoint x: 750, endPoint y: 303, distance: 124.1
click at [750, 303] on td "[PERSON_NAME]-13" at bounding box center [727, 323] width 169 height 54
click at [1241, 316] on input "checkbox" at bounding box center [1246, 321] width 11 height 11
checkbox input "true"
drag, startPoint x: 869, startPoint y: 356, endPoint x: 752, endPoint y: 361, distance: 117.0
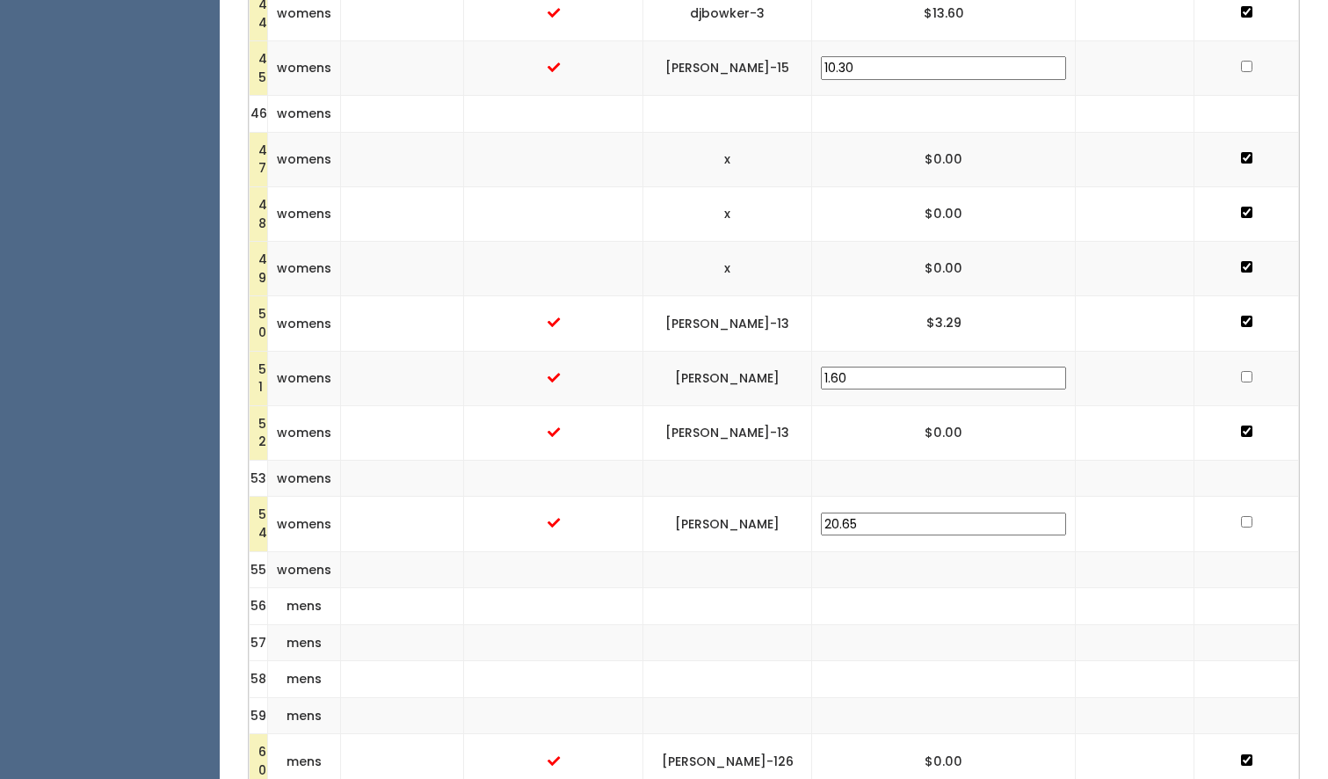
click at [752, 361] on td "[PERSON_NAME]" at bounding box center [727, 378] width 169 height 54
click at [1241, 371] on input "checkbox" at bounding box center [1246, 376] width 11 height 11
checkbox input "true"
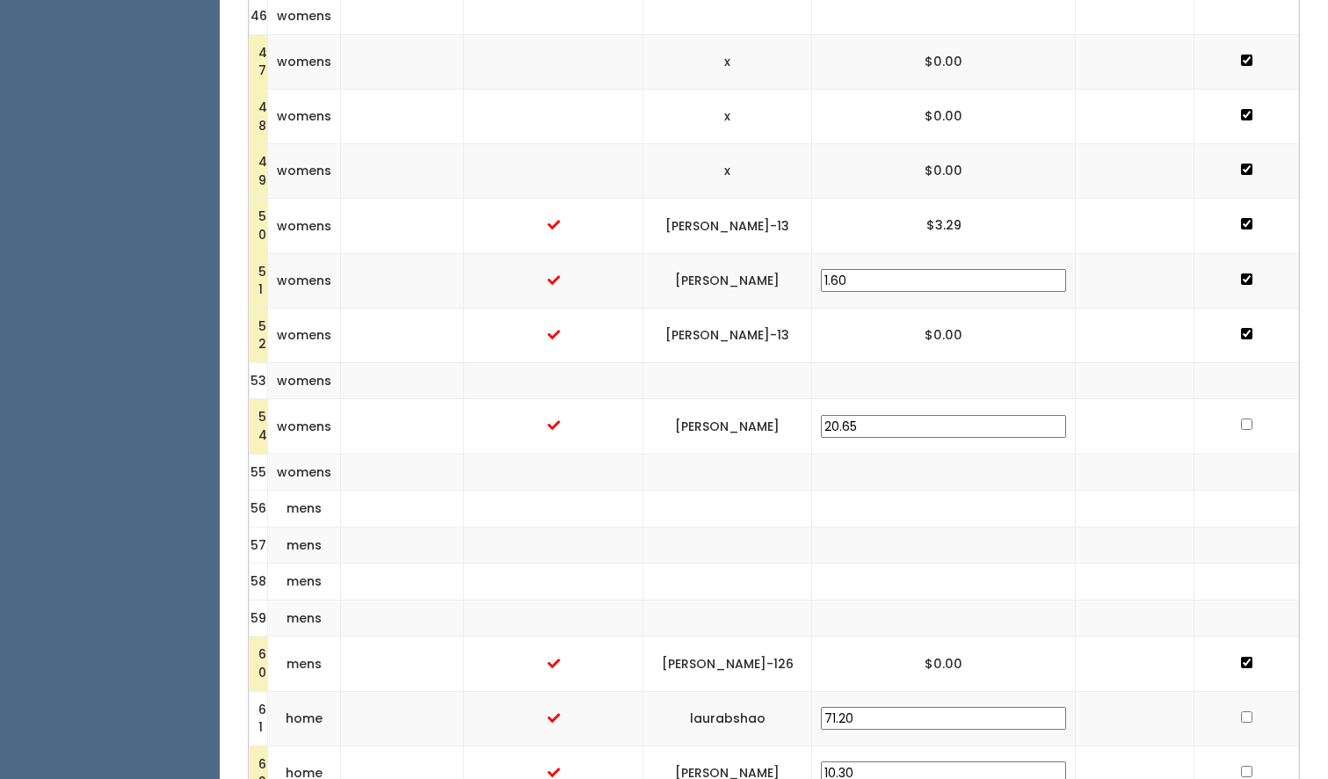
scroll to position [2907, 0]
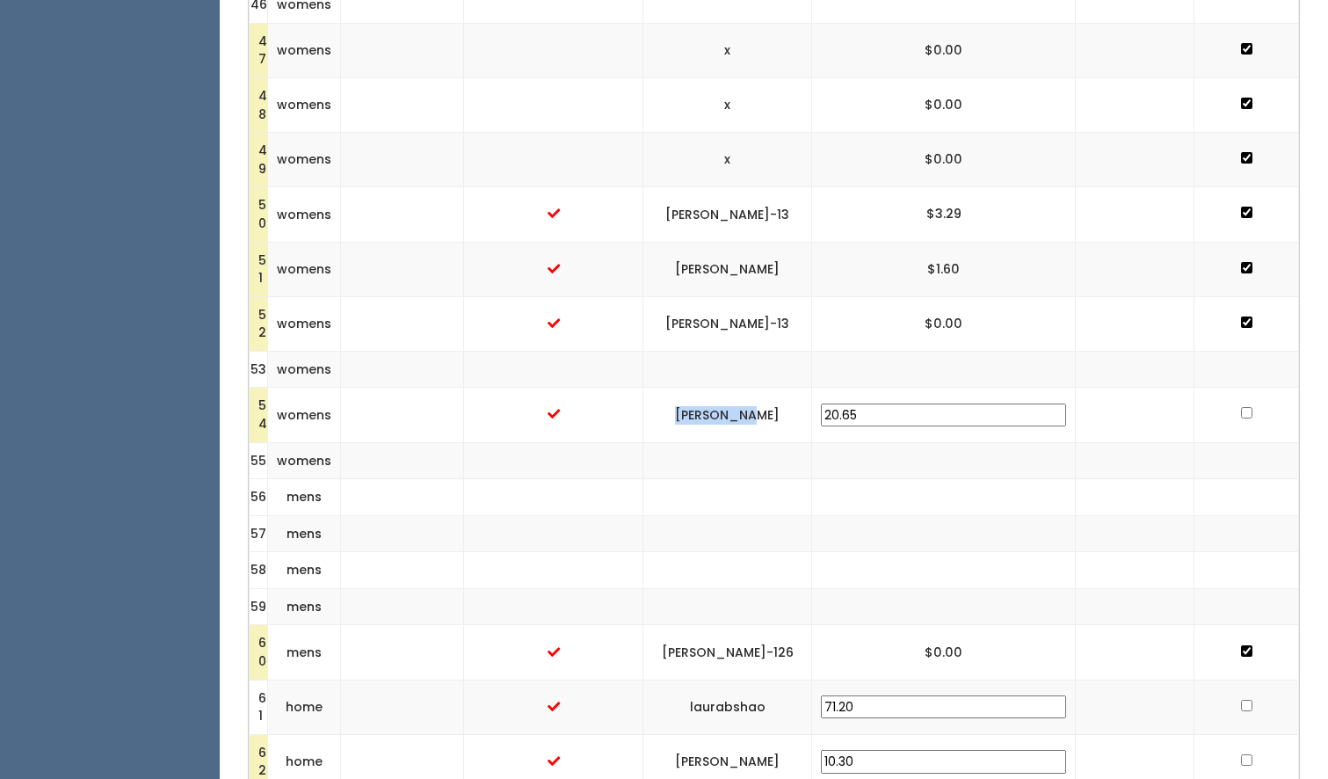
drag, startPoint x: 858, startPoint y: 392, endPoint x: 765, endPoint y: 391, distance: 93.2
click at [765, 391] on td "[PERSON_NAME]" at bounding box center [727, 415] width 169 height 54
click at [1241, 407] on input "checkbox" at bounding box center [1246, 412] width 11 height 11
checkbox input "true"
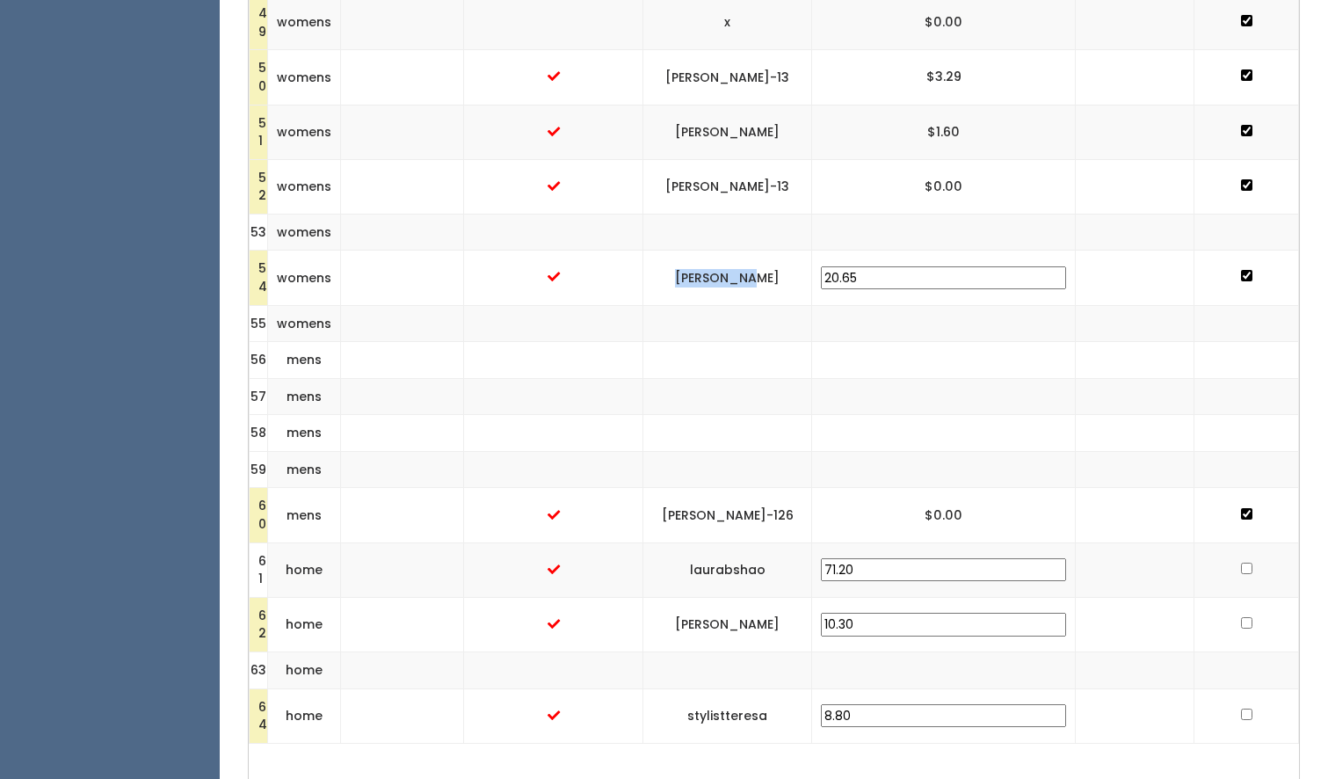
scroll to position [3152, 0]
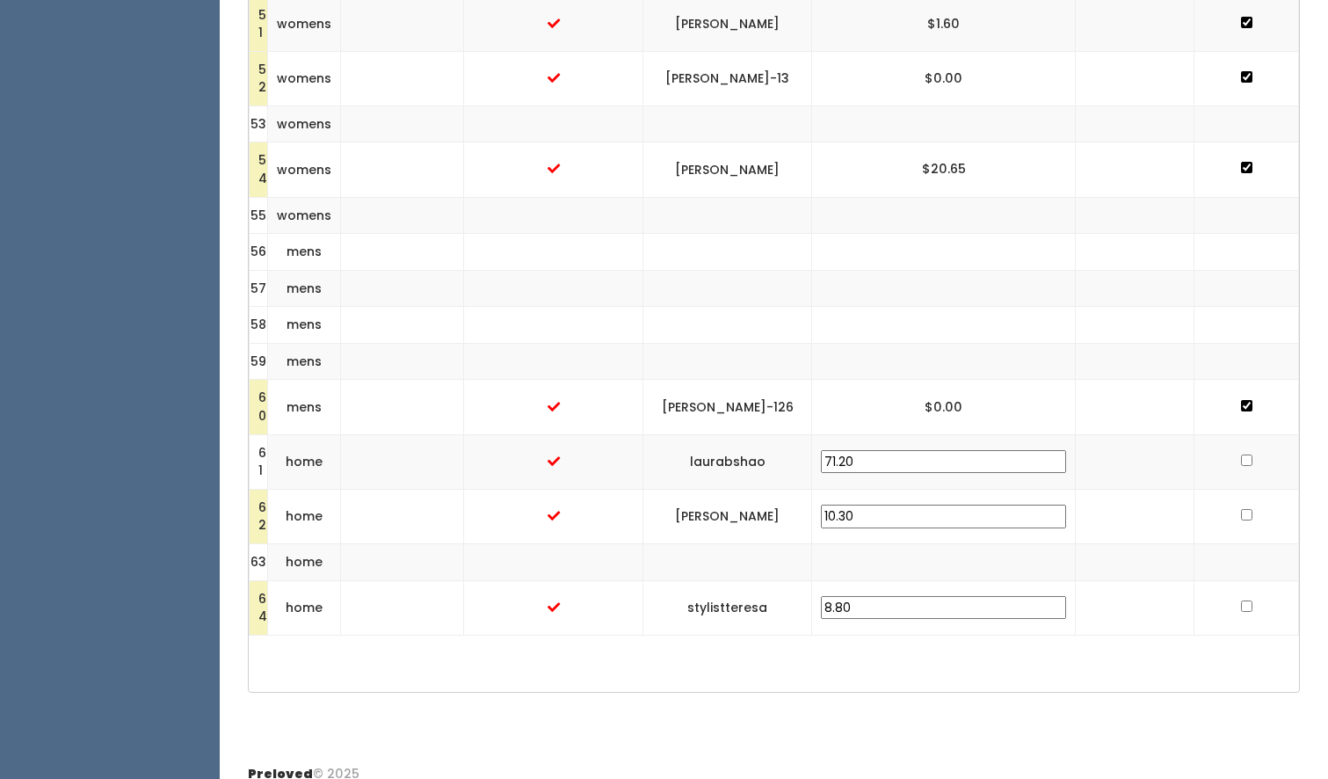
click at [1241, 454] on input "checkbox" at bounding box center [1246, 459] width 11 height 11
checkbox input "true"
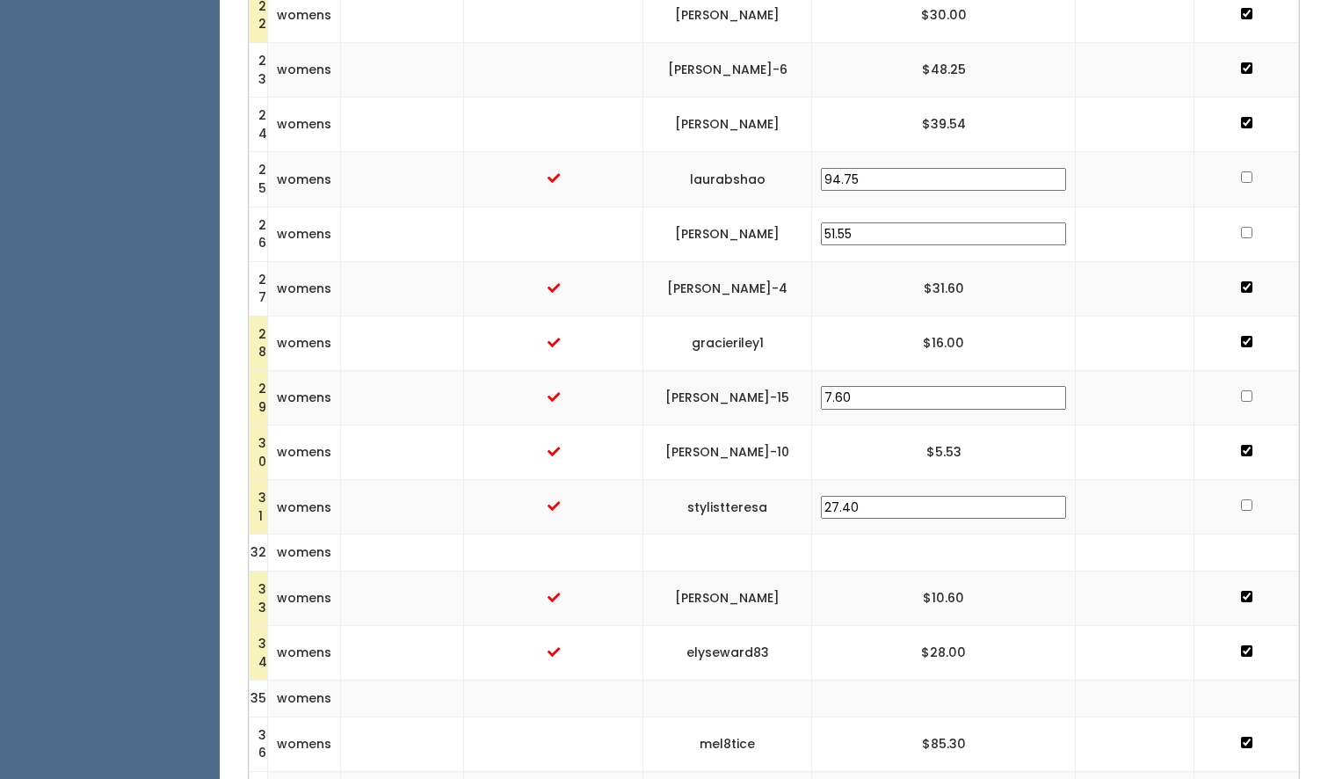
scroll to position [1666, 0]
click at [1241, 172] on input "checkbox" at bounding box center [1246, 177] width 11 height 11
checkbox input "true"
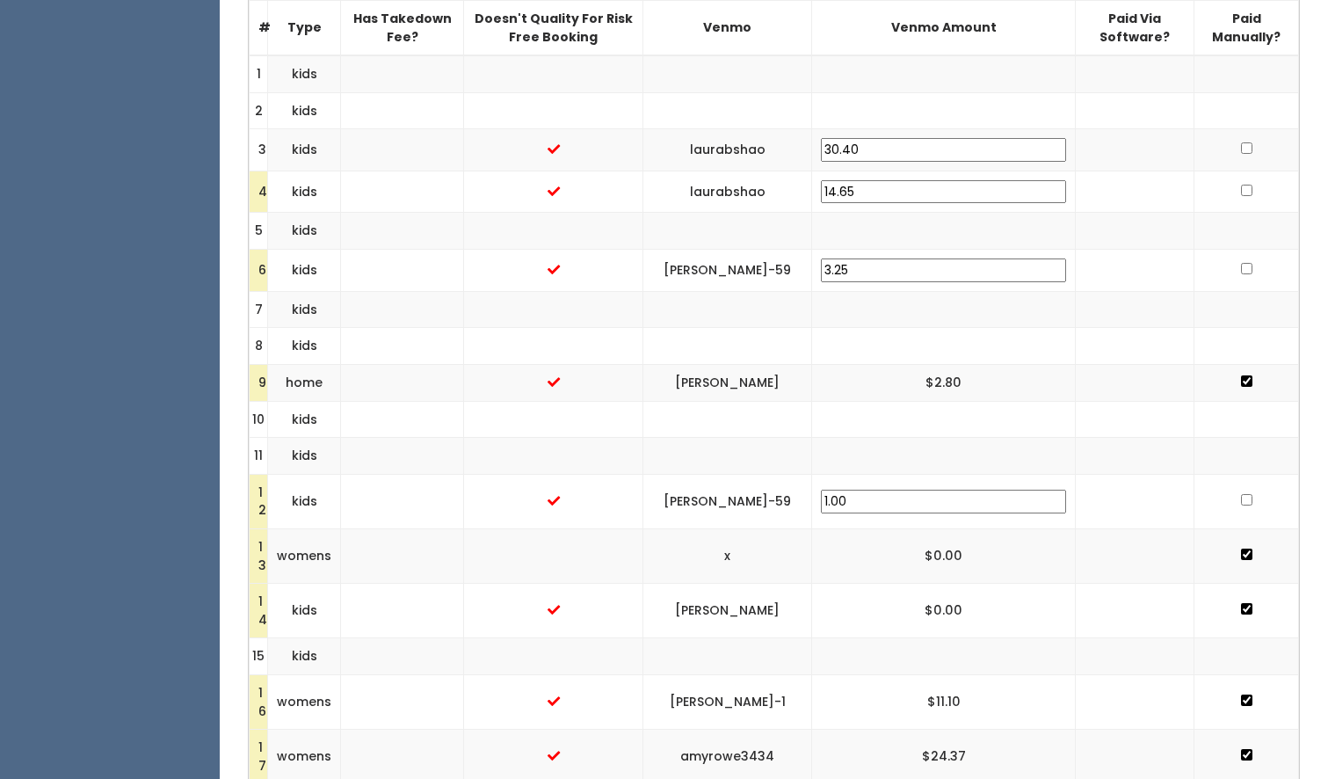
scroll to position [633, 0]
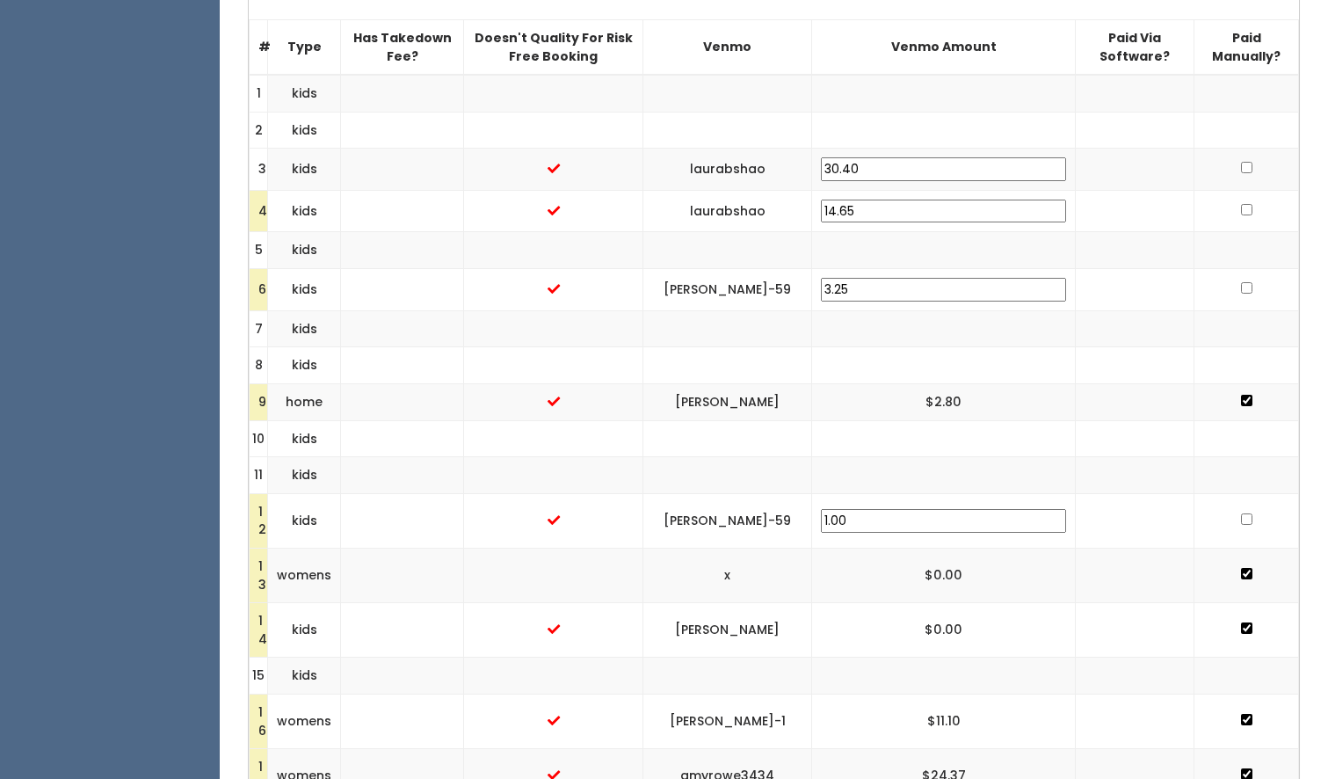
click at [1241, 162] on input "checkbox" at bounding box center [1246, 167] width 11 height 11
checkbox input "true"
click at [1241, 204] on input "checkbox" at bounding box center [1246, 209] width 11 height 11
checkbox input "true"
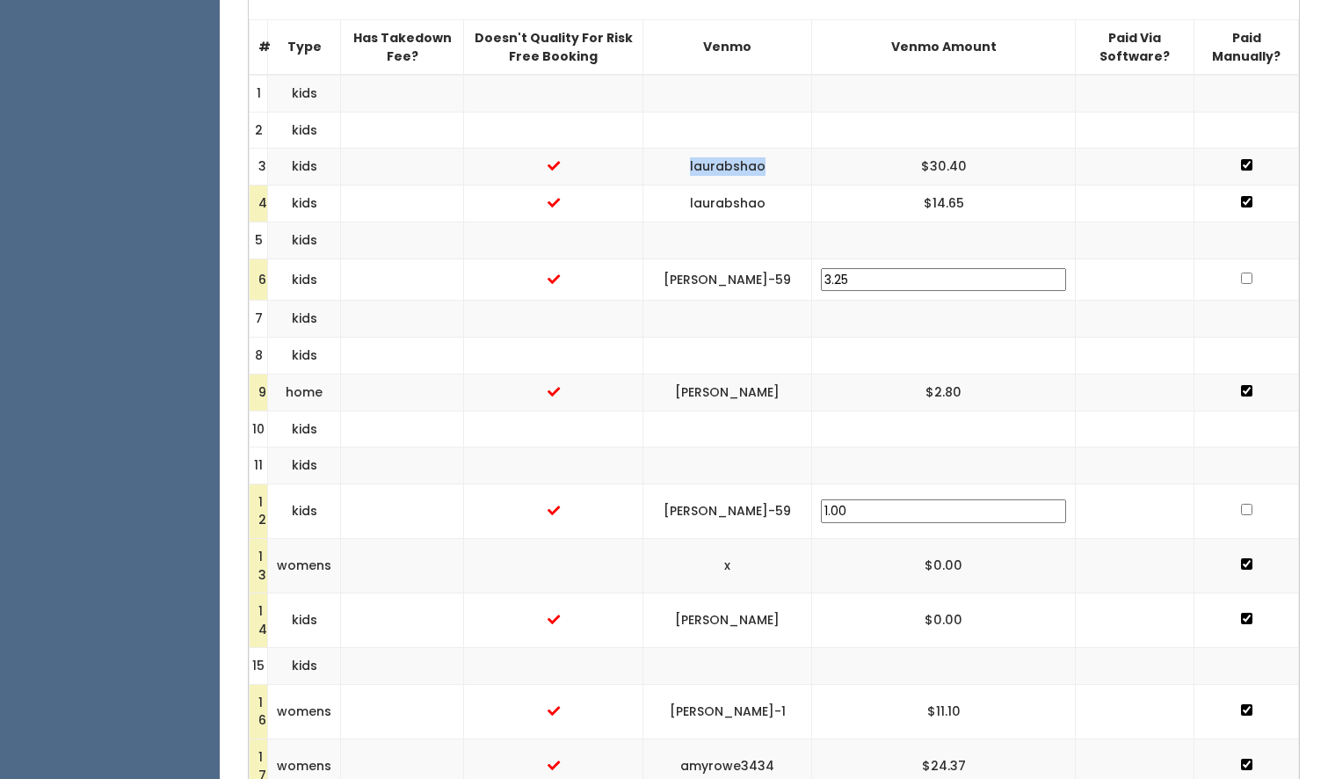
drag, startPoint x: 864, startPoint y: 142, endPoint x: 769, endPoint y: 135, distance: 95.1
click at [769, 149] on td "laurabshao" at bounding box center [727, 167] width 169 height 37
click at [1242, 272] on input "checkbox" at bounding box center [1246, 277] width 11 height 11
checkbox input "true"
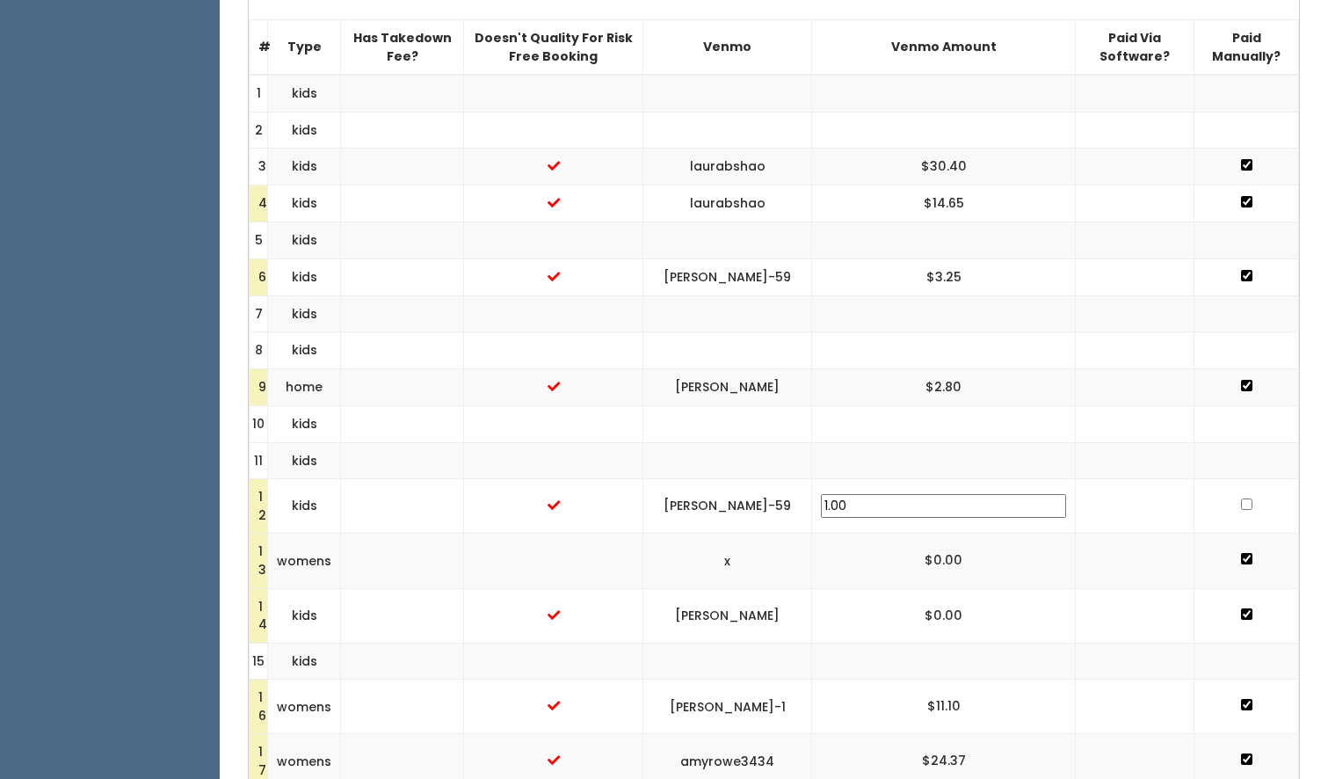
click at [1241, 498] on input "checkbox" at bounding box center [1246, 503] width 11 height 11
checkbox input "true"
drag, startPoint x: 881, startPoint y: 254, endPoint x: 751, endPoint y: 244, distance: 130.4
click at [751, 258] on td "[PERSON_NAME]-59" at bounding box center [727, 276] width 169 height 37
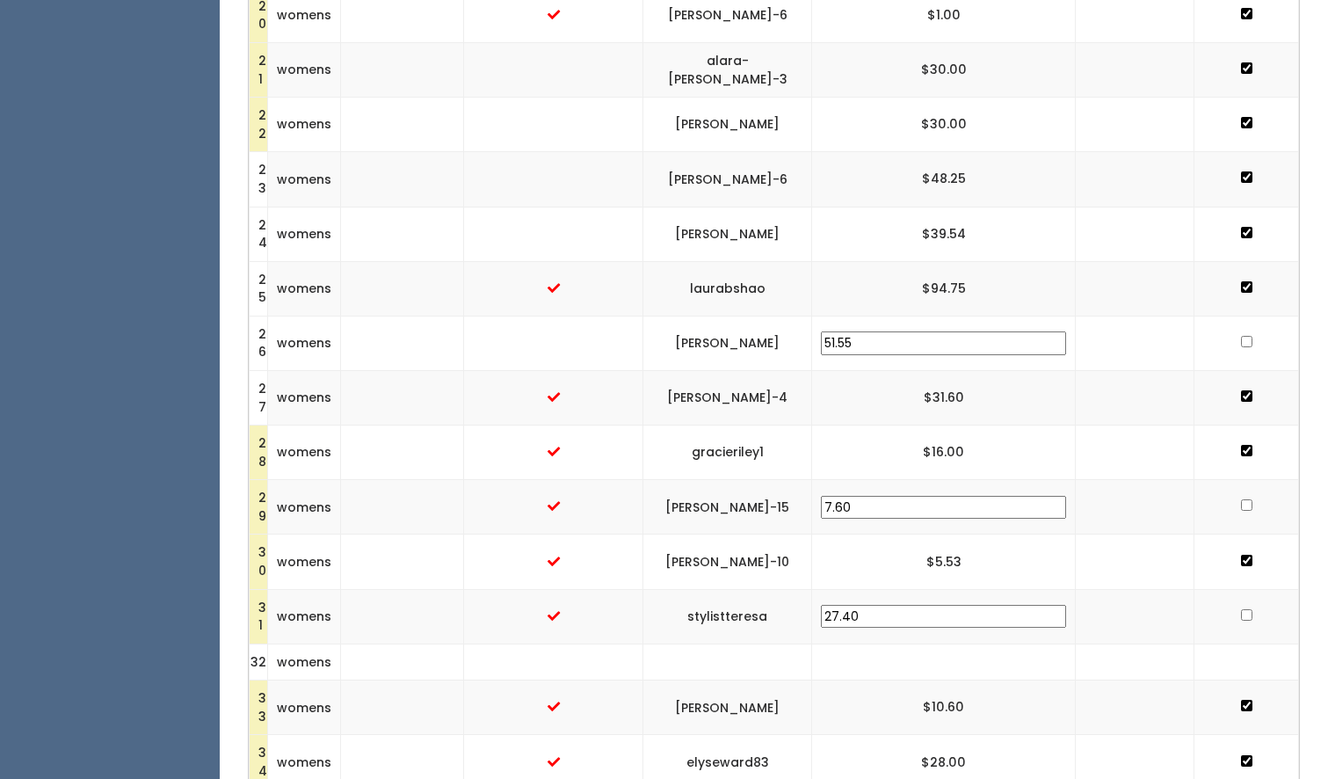
scroll to position [1543, 0]
click at [1241, 335] on input "checkbox" at bounding box center [1246, 340] width 11 height 11
checkbox input "true"
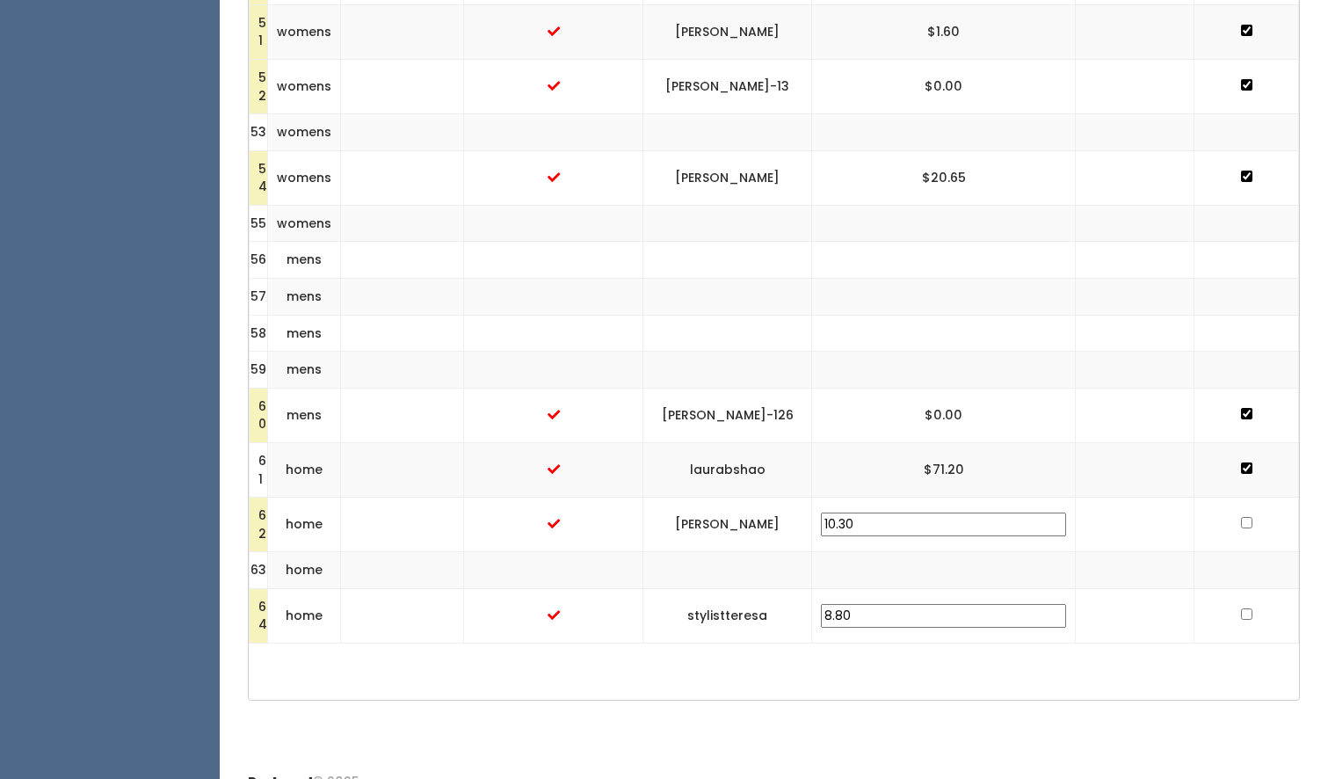
scroll to position [3137, 0]
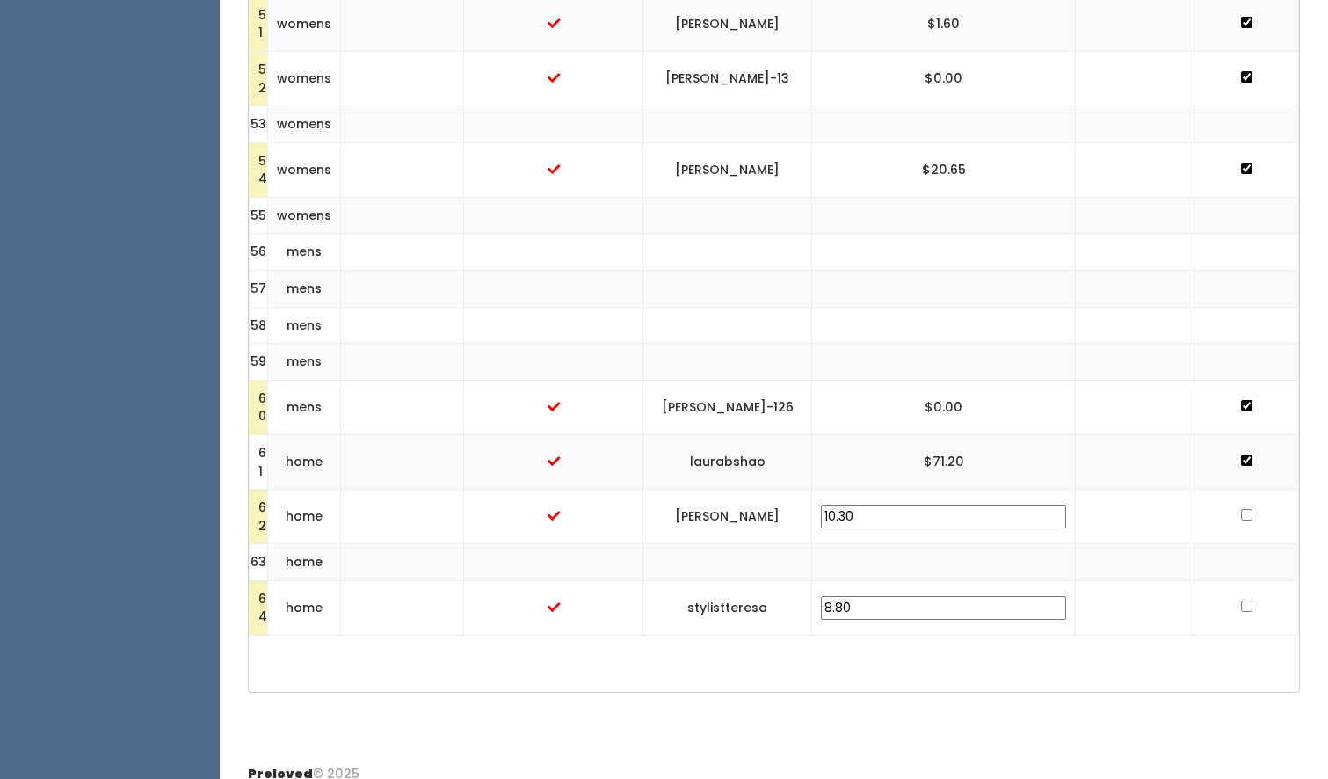
drag, startPoint x: 869, startPoint y: 492, endPoint x: 763, endPoint y: 494, distance: 106.4
click at [763, 494] on td "[PERSON_NAME]" at bounding box center [727, 517] width 169 height 54
click at [1241, 509] on input "checkbox" at bounding box center [1246, 514] width 11 height 11
checkbox input "true"
click at [1241, 600] on input "checkbox" at bounding box center [1246, 605] width 11 height 11
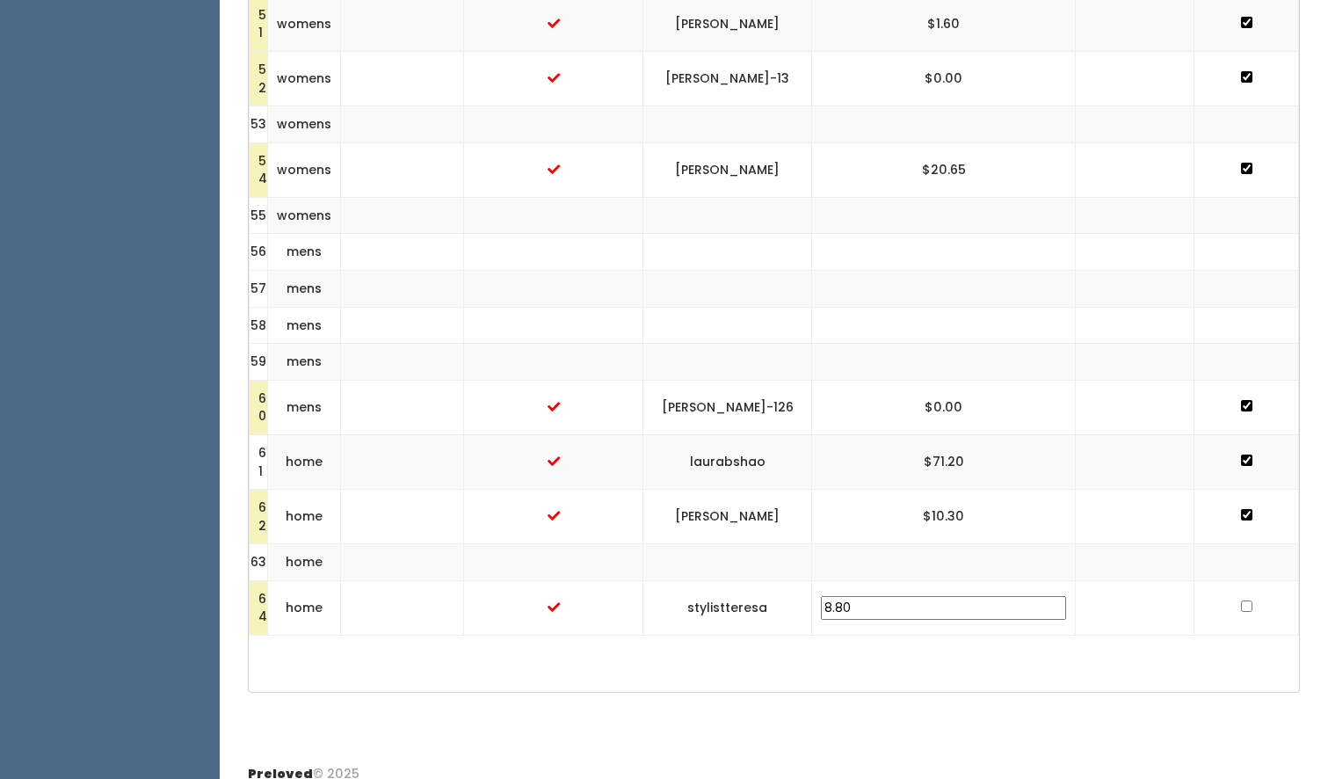
checkbox input "true"
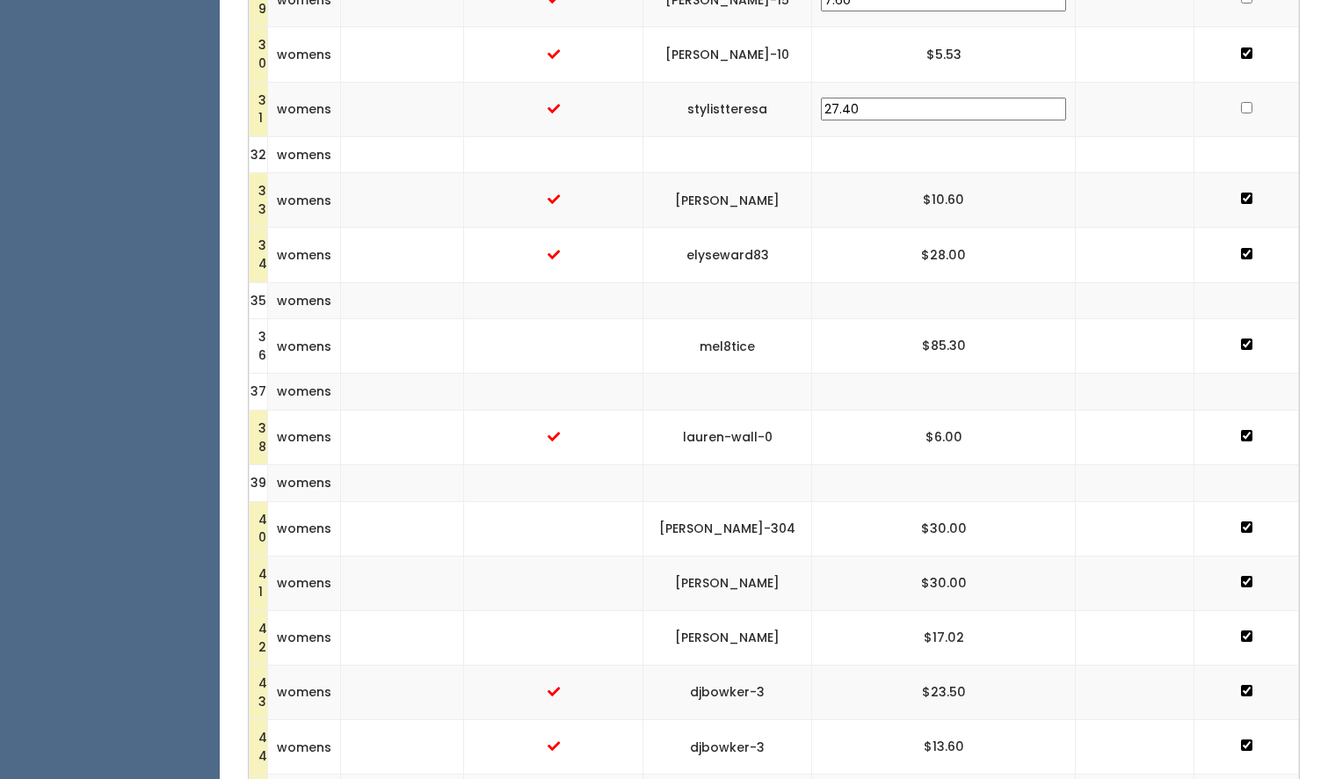
scroll to position [2016, 0]
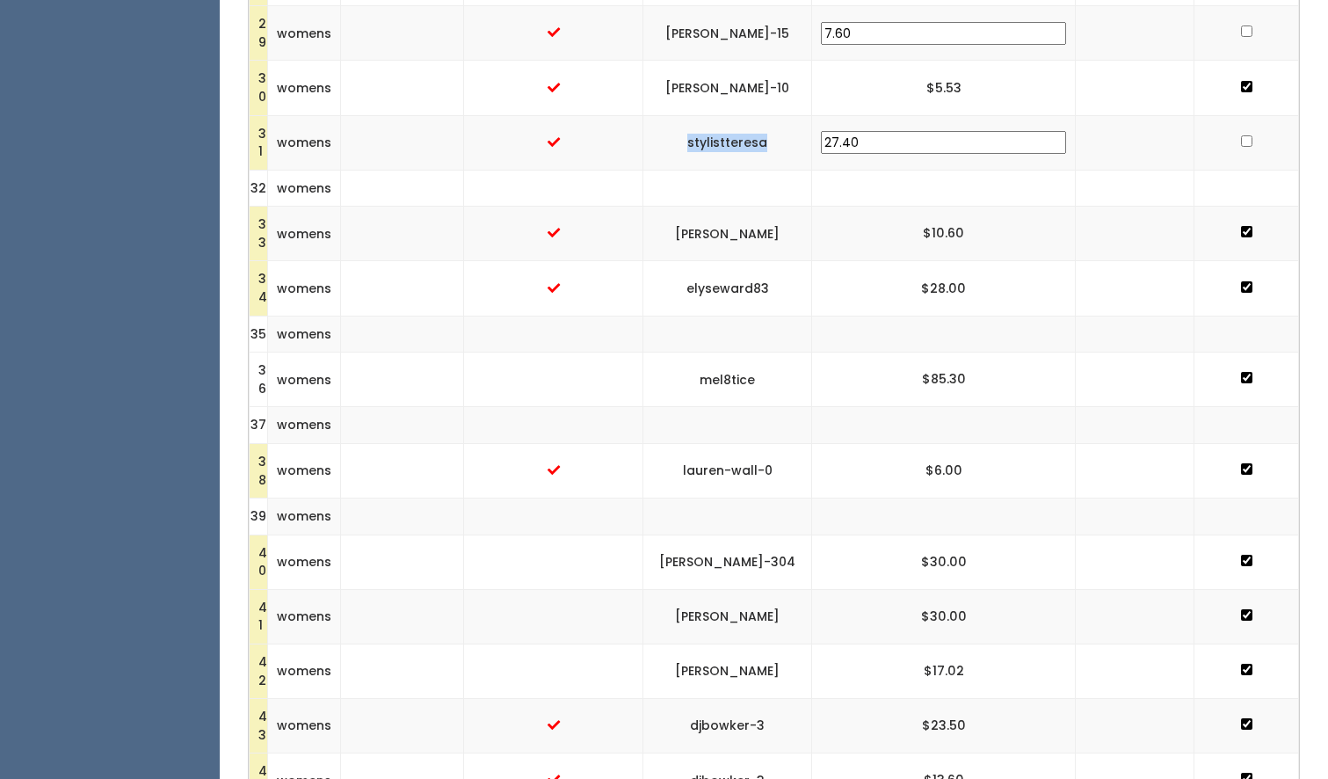
drag, startPoint x: 861, startPoint y: 120, endPoint x: 764, endPoint y: 127, distance: 96.9
click at [764, 127] on td "stylistteresa" at bounding box center [727, 142] width 169 height 54
click at [1241, 135] on input "checkbox" at bounding box center [1246, 140] width 11 height 11
checkbox input "true"
click at [1245, 25] on input "checkbox" at bounding box center [1246, 30] width 11 height 11
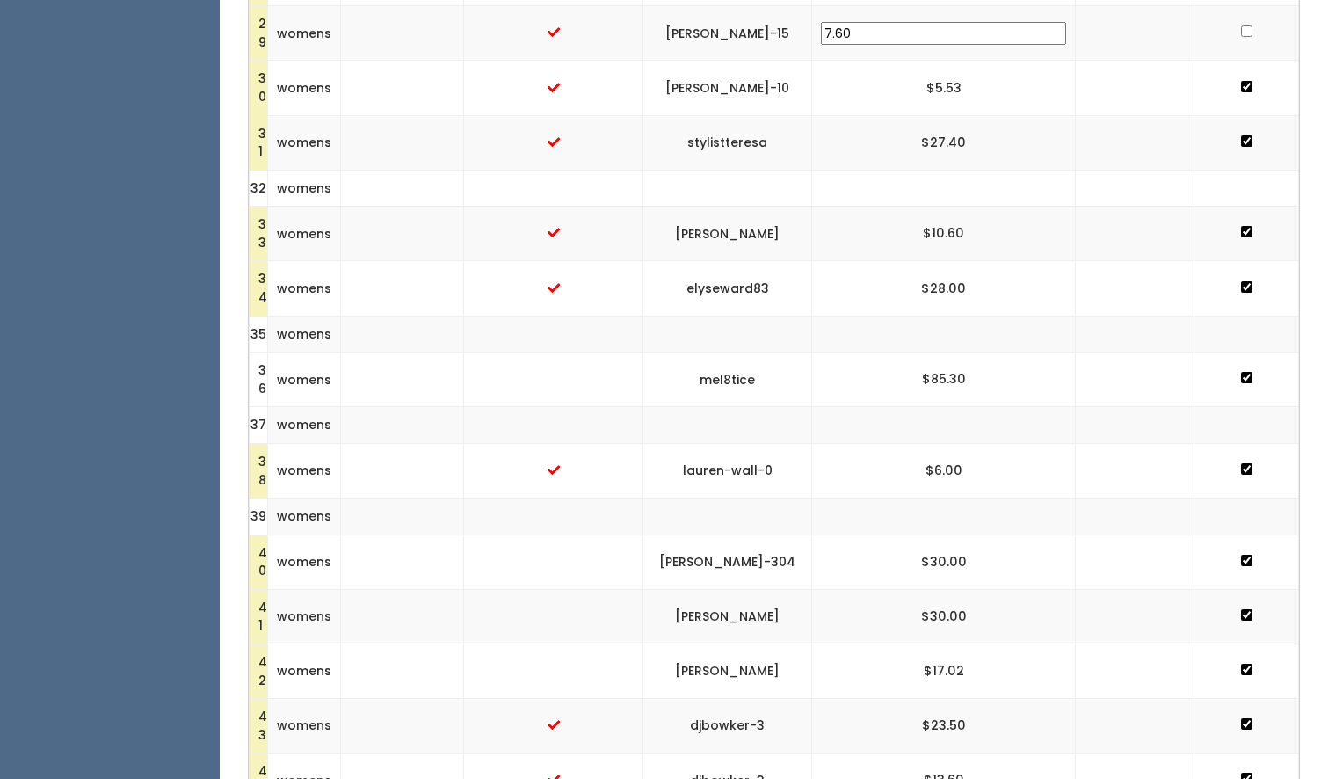
checkbox input "true"
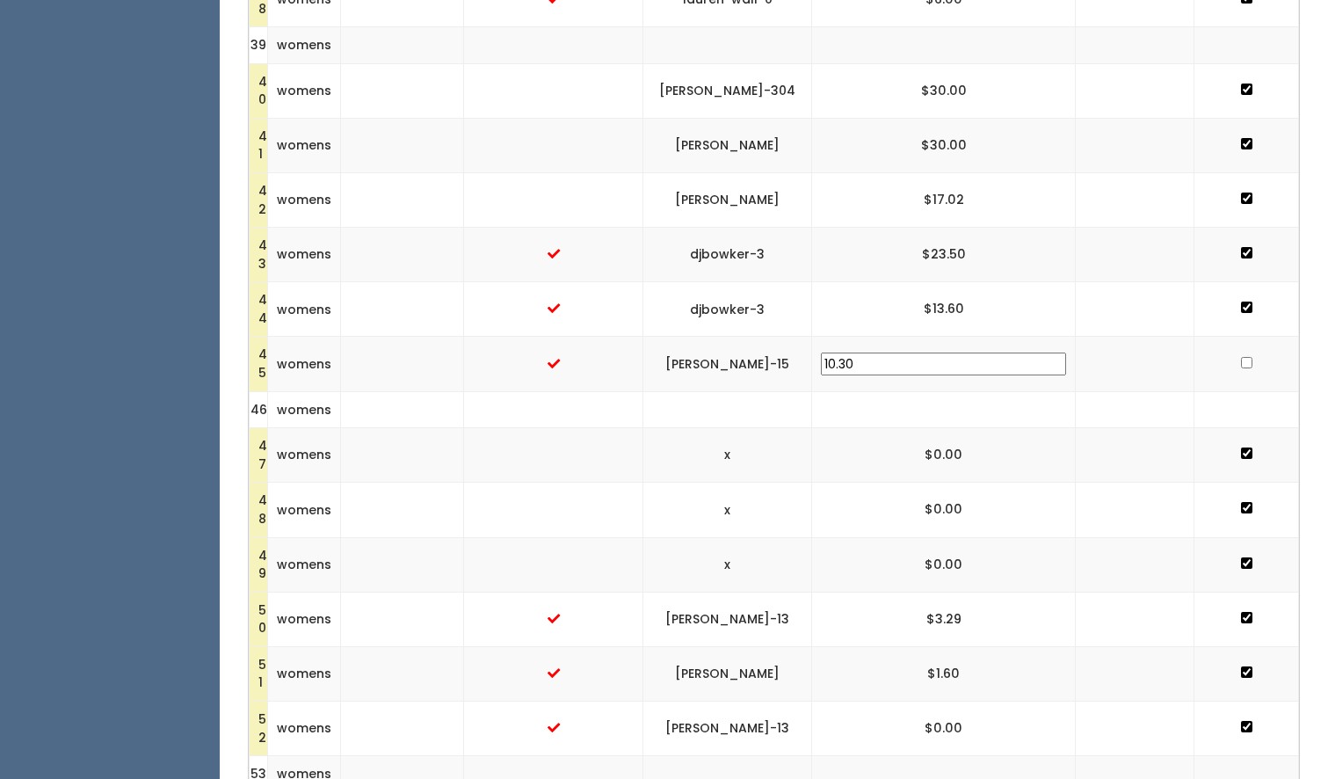
scroll to position [2521, 0]
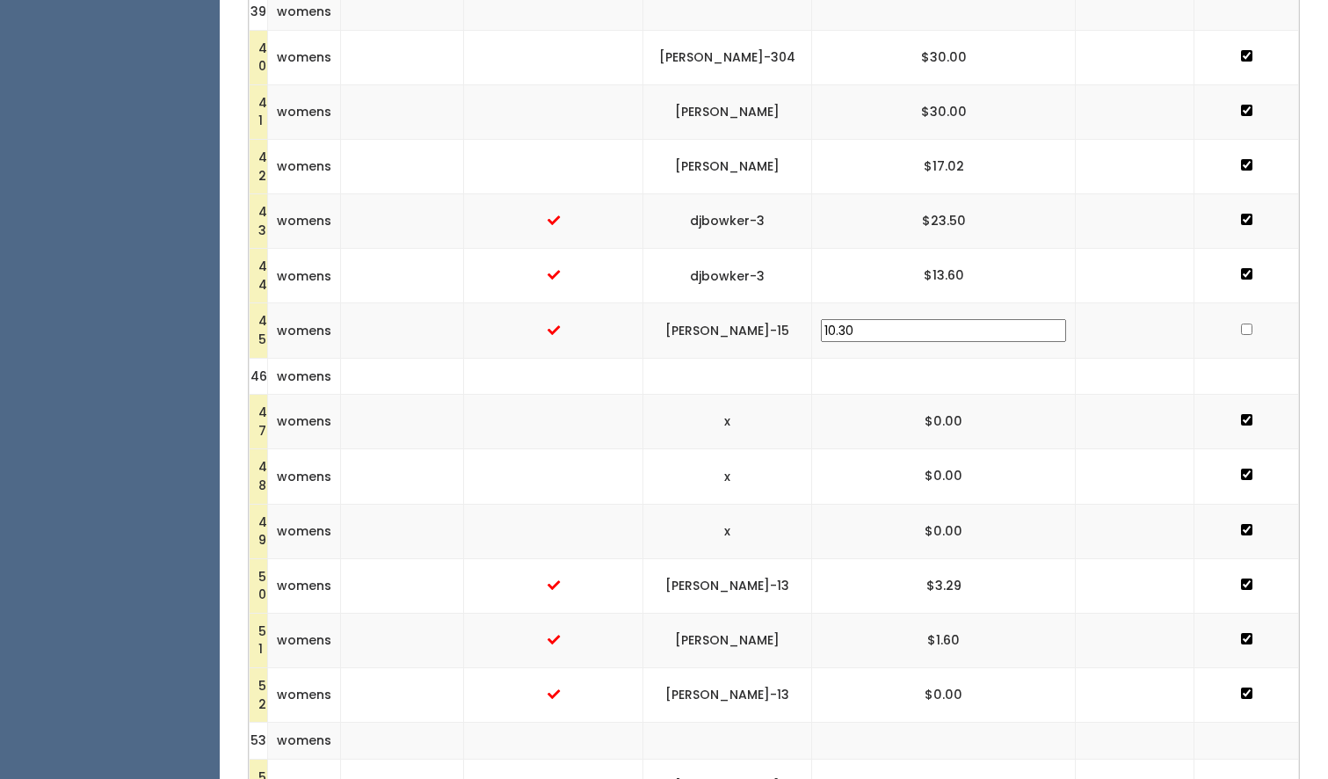
click at [1241, 323] on input "checkbox" at bounding box center [1246, 328] width 11 height 11
checkbox input "true"
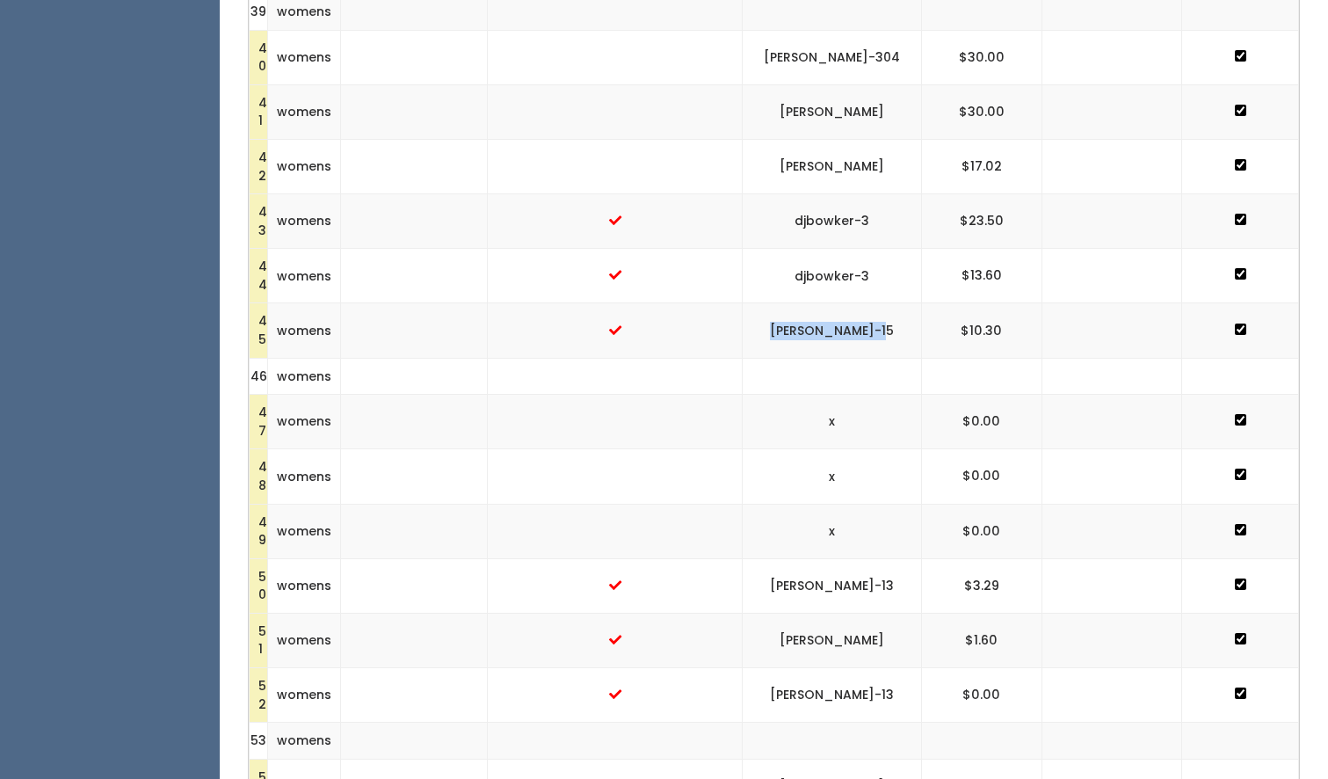
drag, startPoint x: 891, startPoint y: 306, endPoint x: 773, endPoint y: 312, distance: 118.8
click at [773, 312] on td "[PERSON_NAME]-15" at bounding box center [832, 330] width 178 height 54
click at [1236, 304] on td at bounding box center [1240, 330] width 117 height 54
click at [1237, 323] on input "checkbox" at bounding box center [1240, 328] width 11 height 11
checkbox input "false"
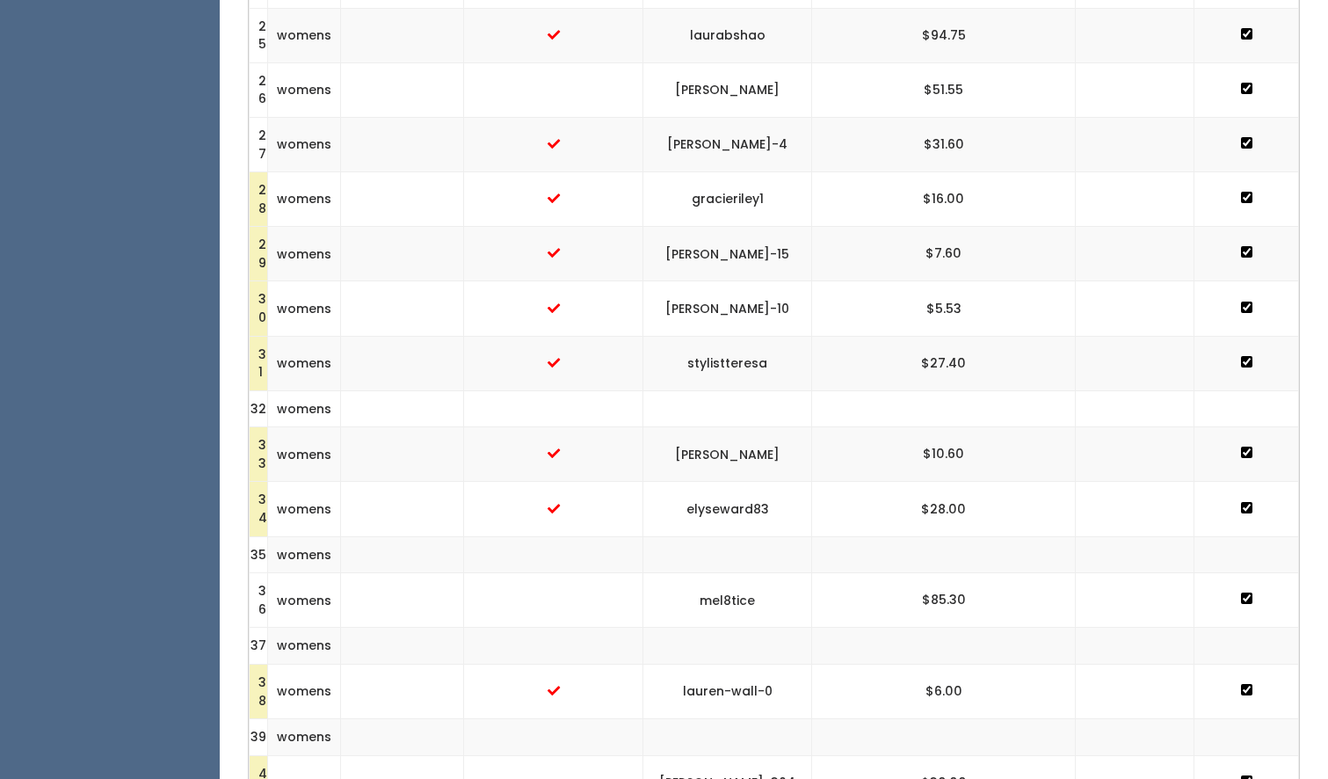
scroll to position [1795, 0]
click at [1243, 247] on input "checkbox" at bounding box center [1246, 252] width 11 height 11
checkbox input "false"
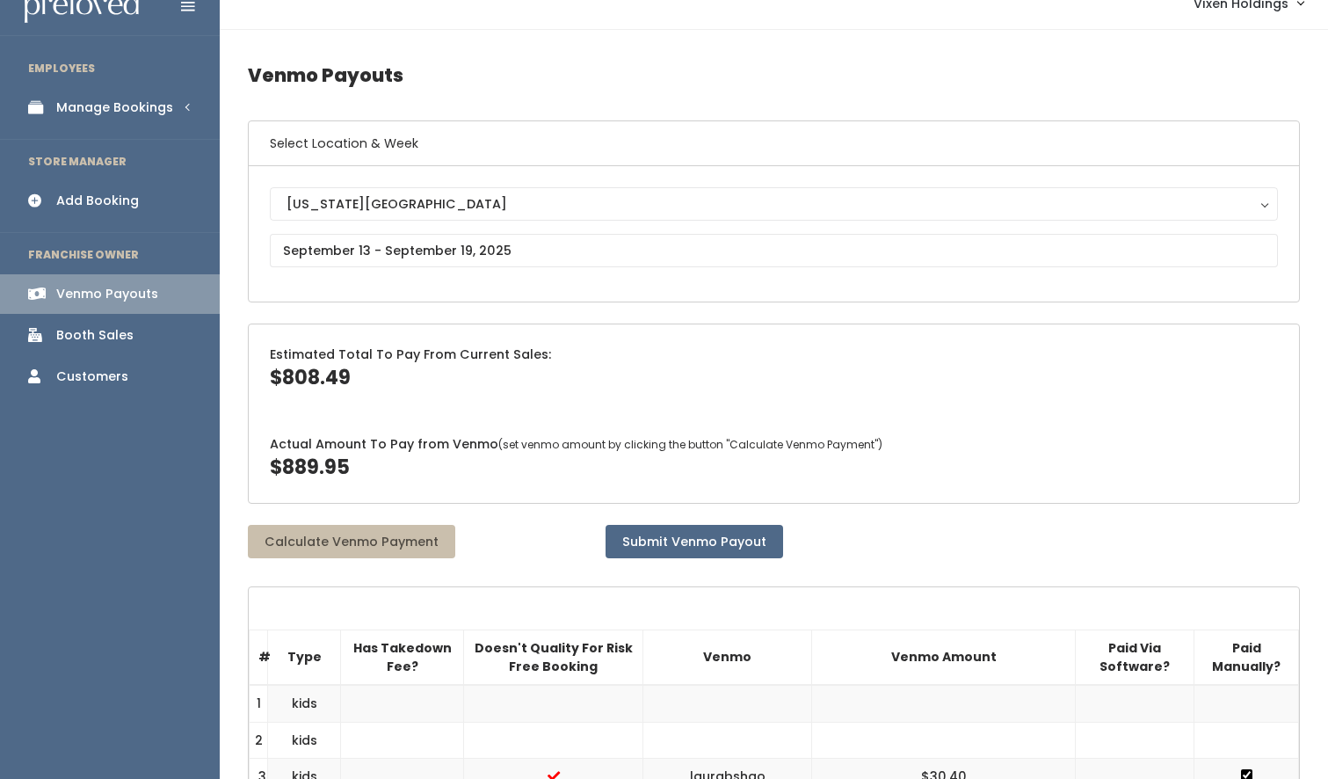
scroll to position [0, 0]
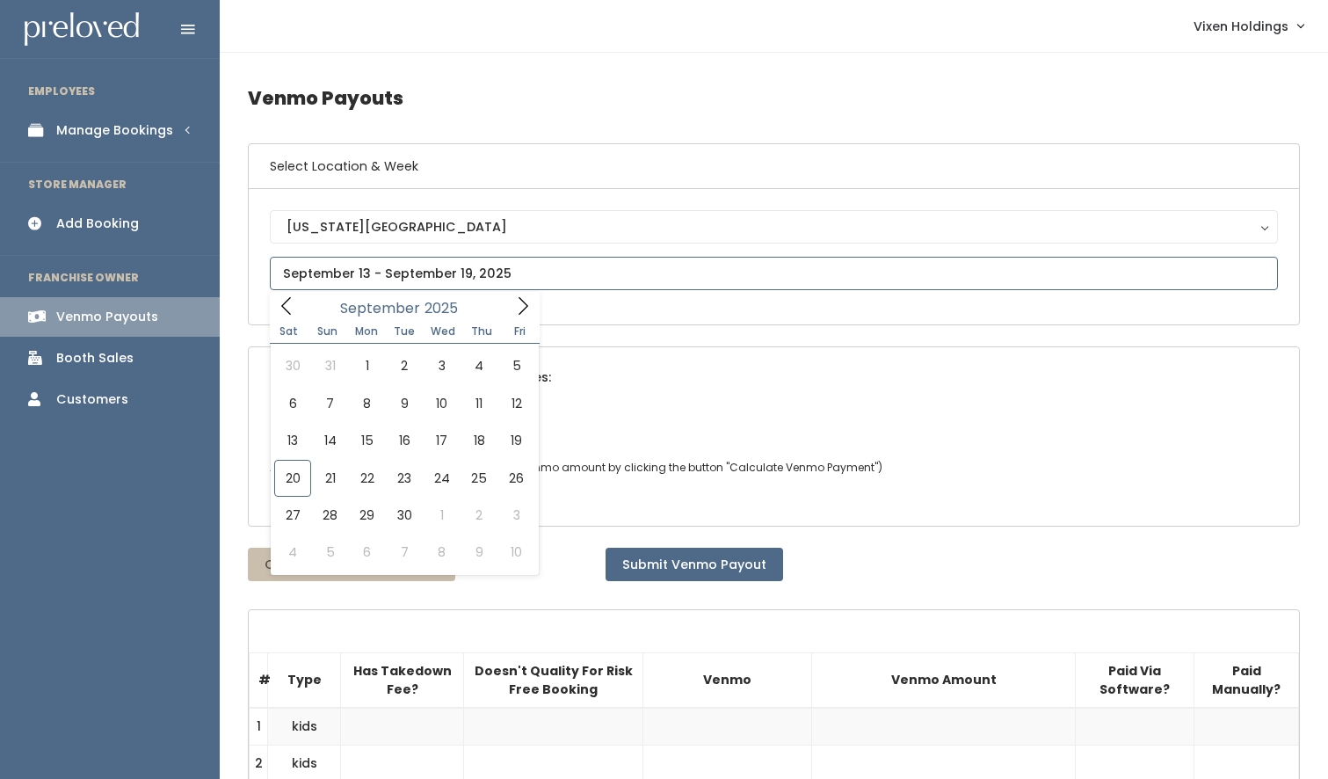
click at [341, 273] on input "text" at bounding box center [774, 273] width 1008 height 33
type input "September 6 to September 12"
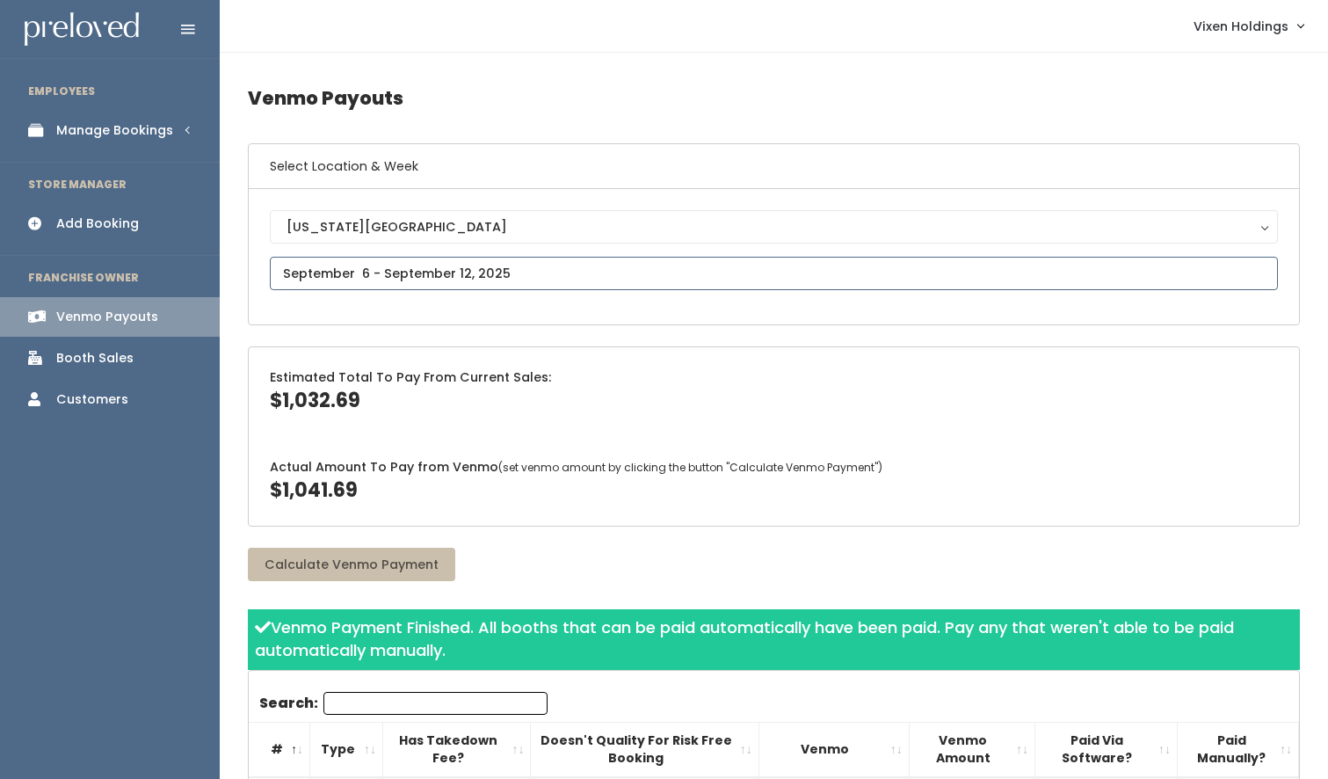
click at [396, 266] on input "text" at bounding box center [774, 273] width 1008 height 33
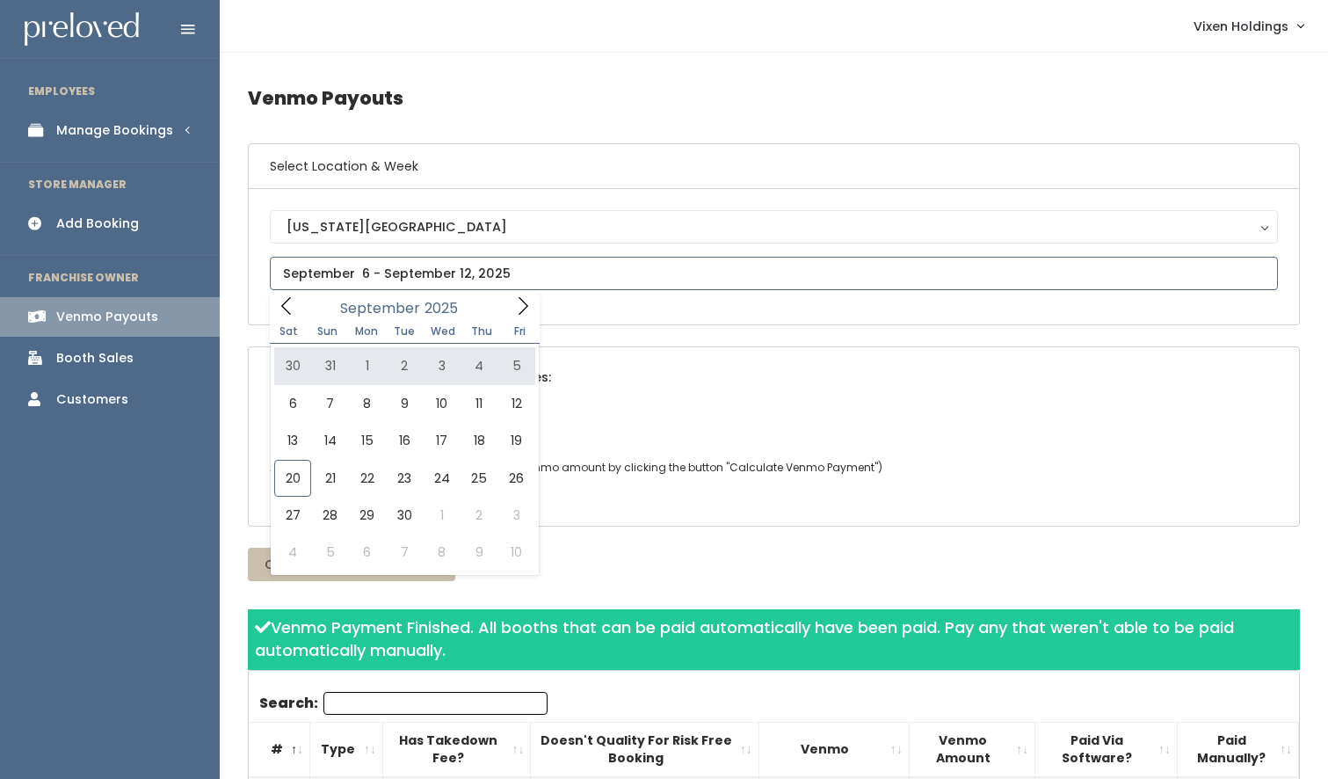
type input "[DATE] to [DATE]"
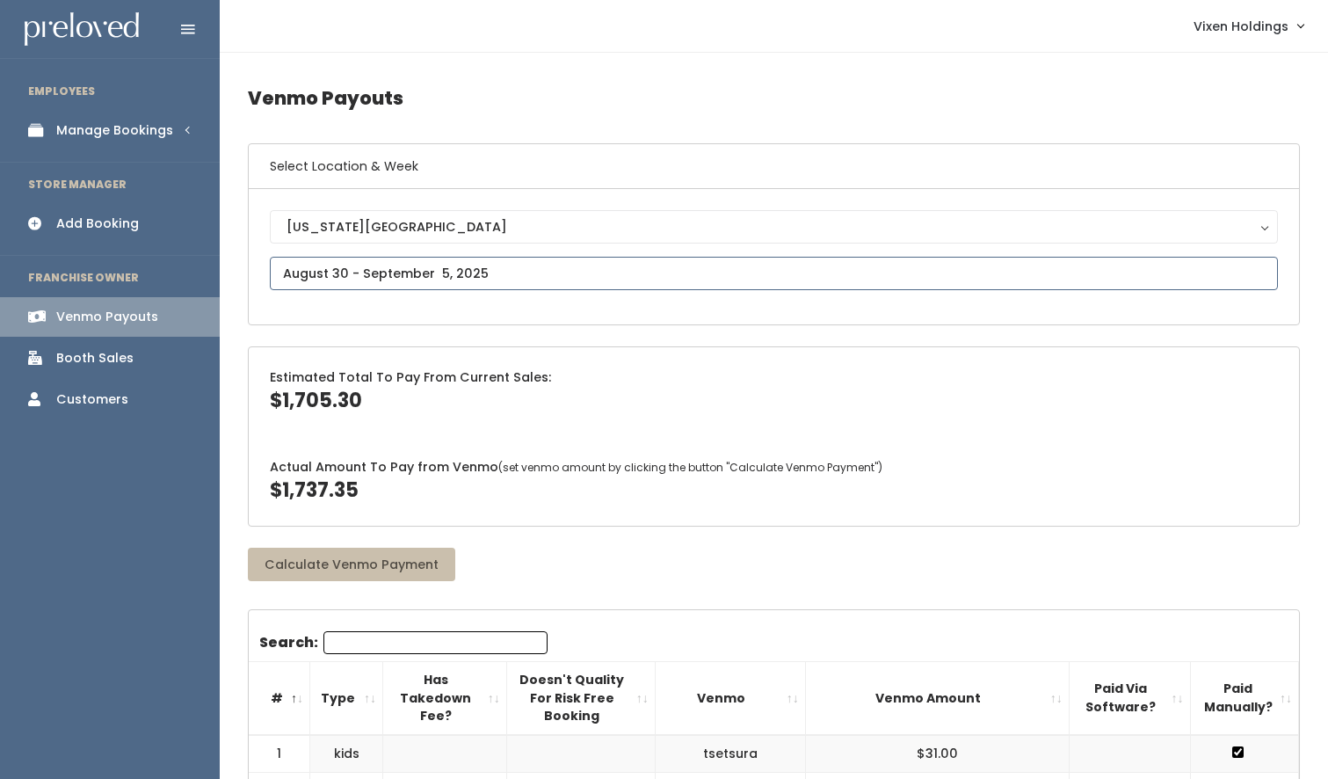
click at [443, 278] on input "text" at bounding box center [774, 273] width 1008 height 33
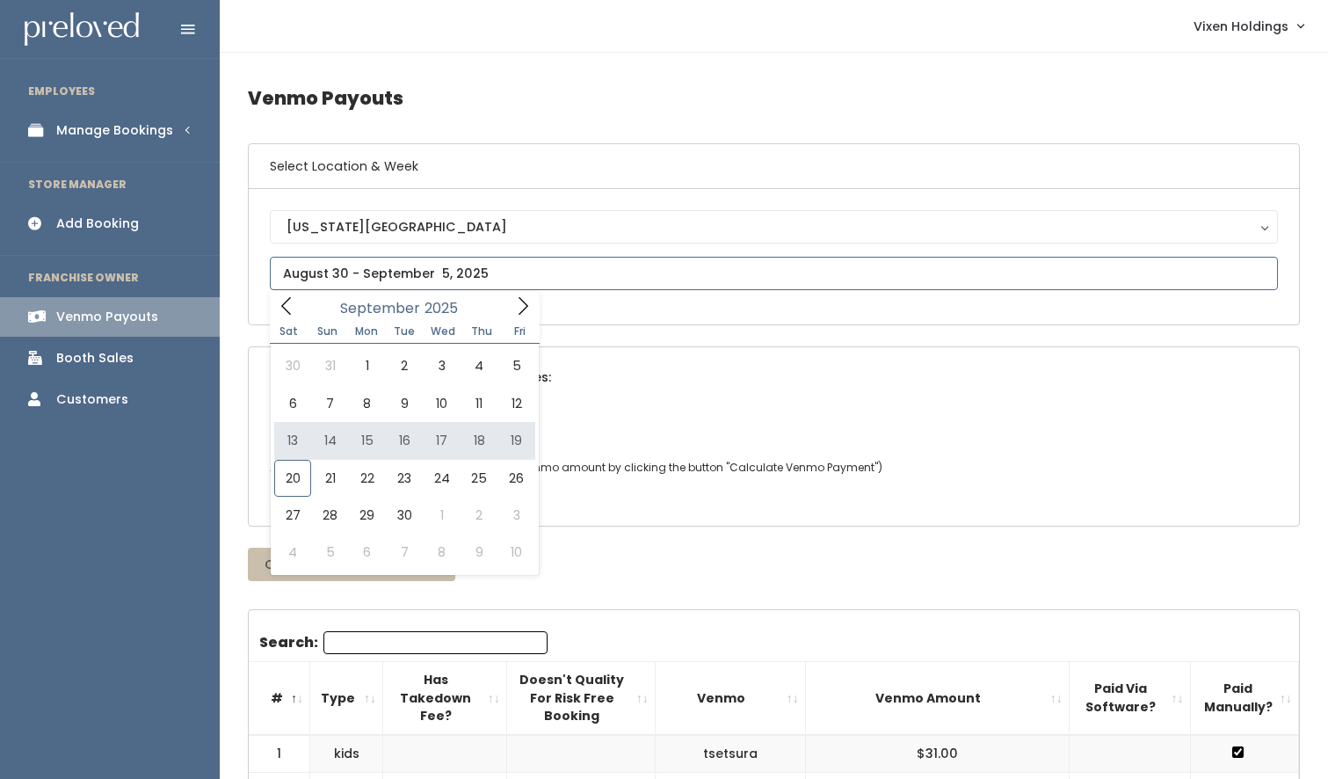
type input "[DATE] to [DATE]"
